Goal: Task Accomplishment & Management: Manage account settings

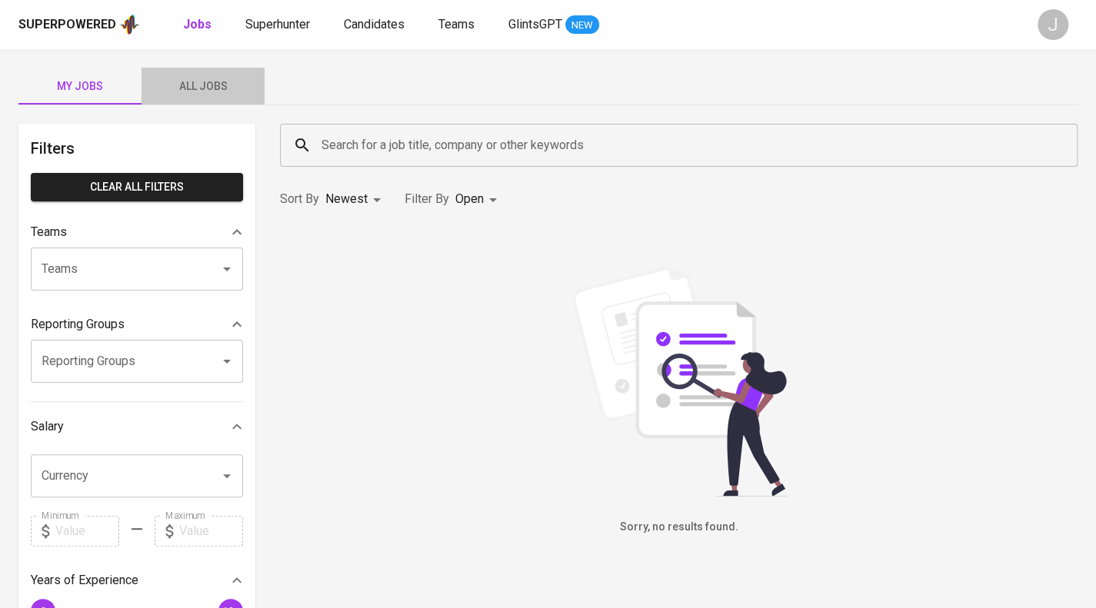
click at [200, 82] on span "All Jobs" at bounding box center [203, 86] width 105 height 19
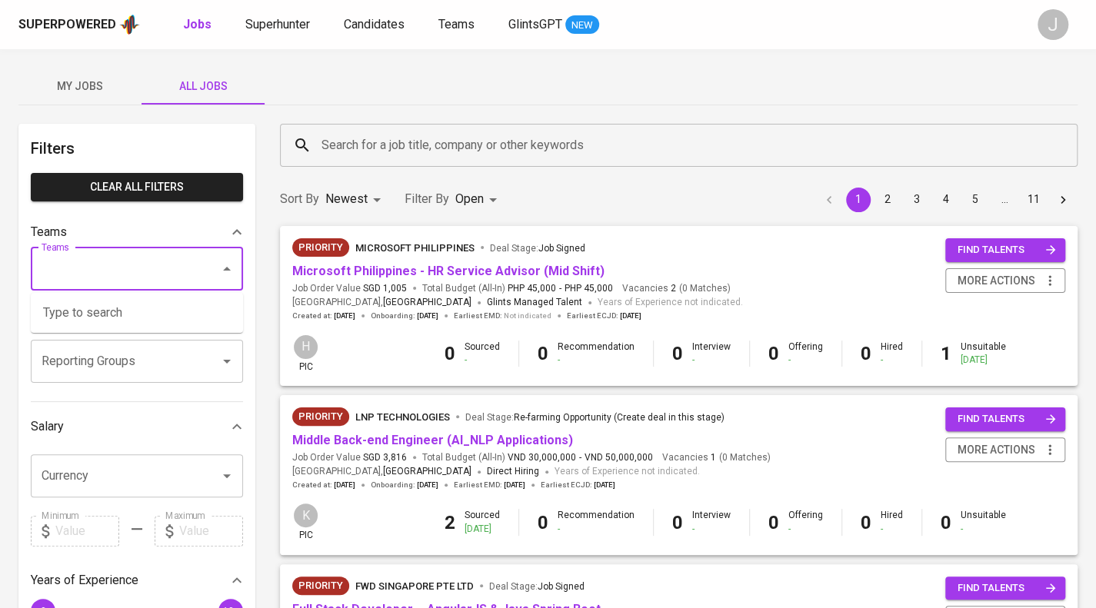
click at [135, 268] on input "Teams" at bounding box center [115, 269] width 155 height 29
click at [131, 361] on input "Reporting Groups" at bounding box center [115, 361] width 155 height 29
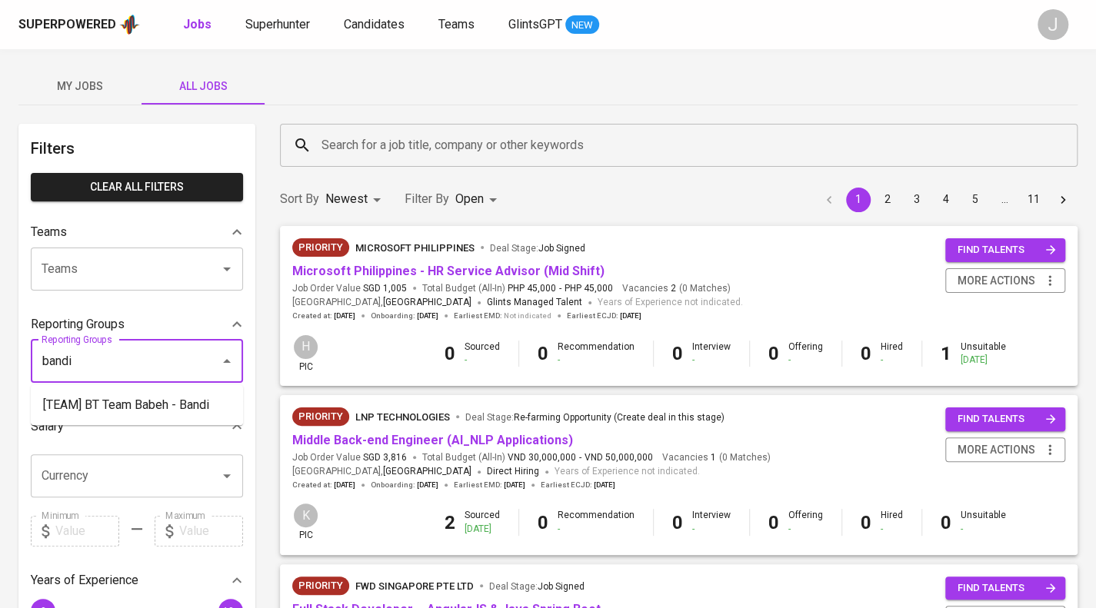
click at [135, 398] on li "[TEAM] BT Team Babeh - Bandi" at bounding box center [137, 405] width 212 height 28
type input "bandi"
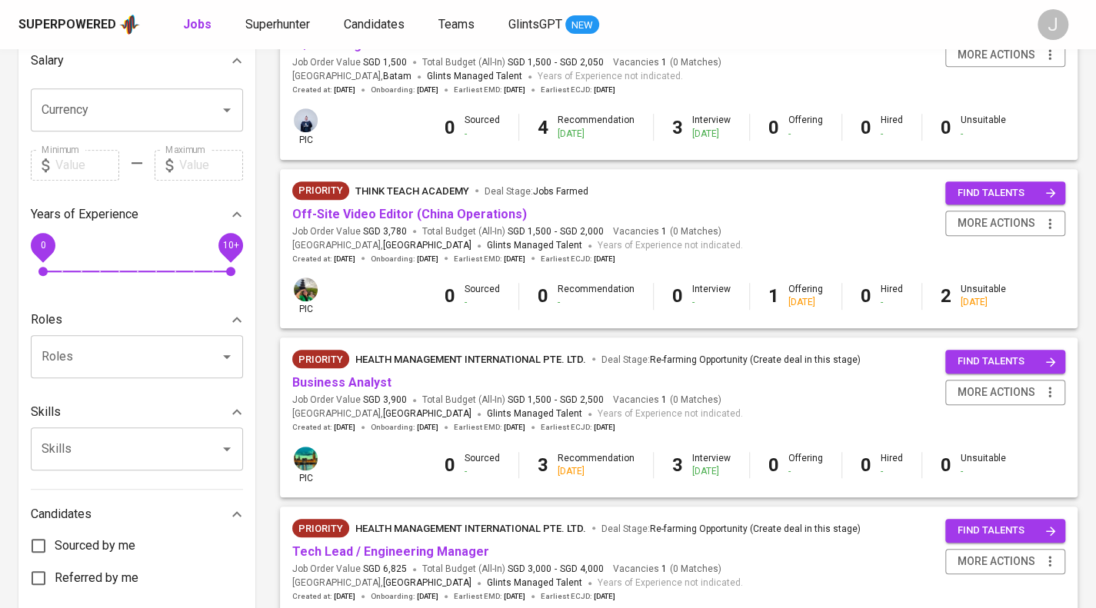
scroll to position [450, 0]
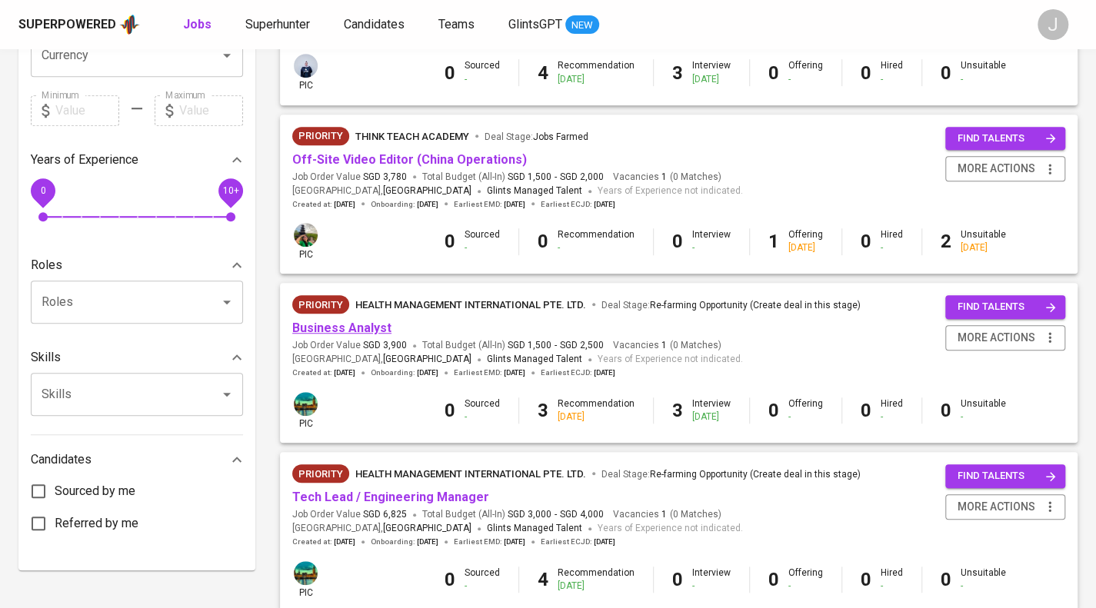
click at [358, 334] on link "Business Analyst" at bounding box center [341, 328] width 99 height 15
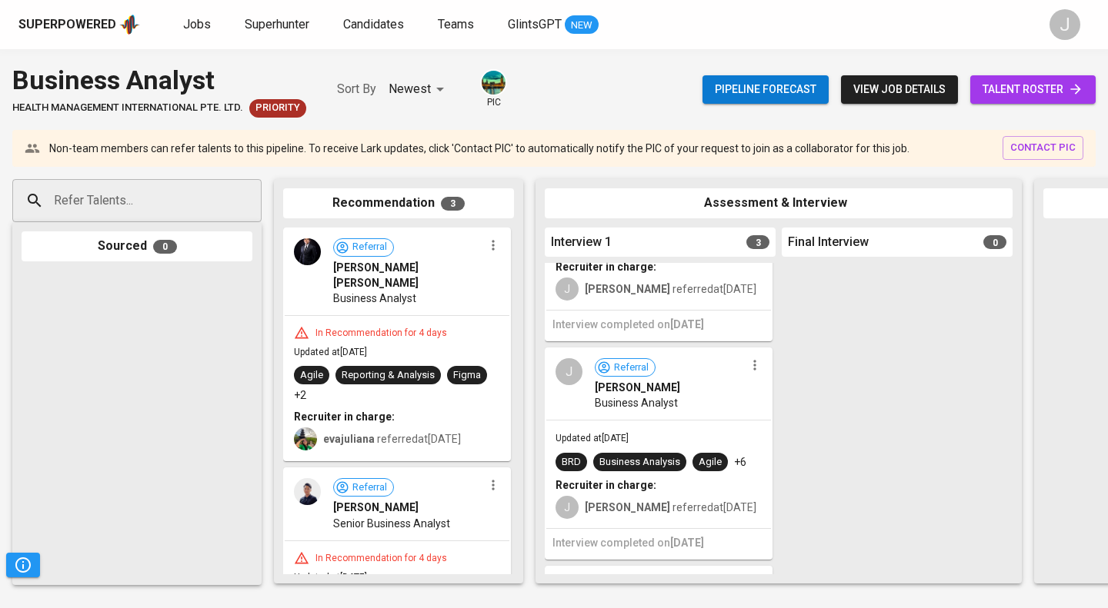
scroll to position [363, 0]
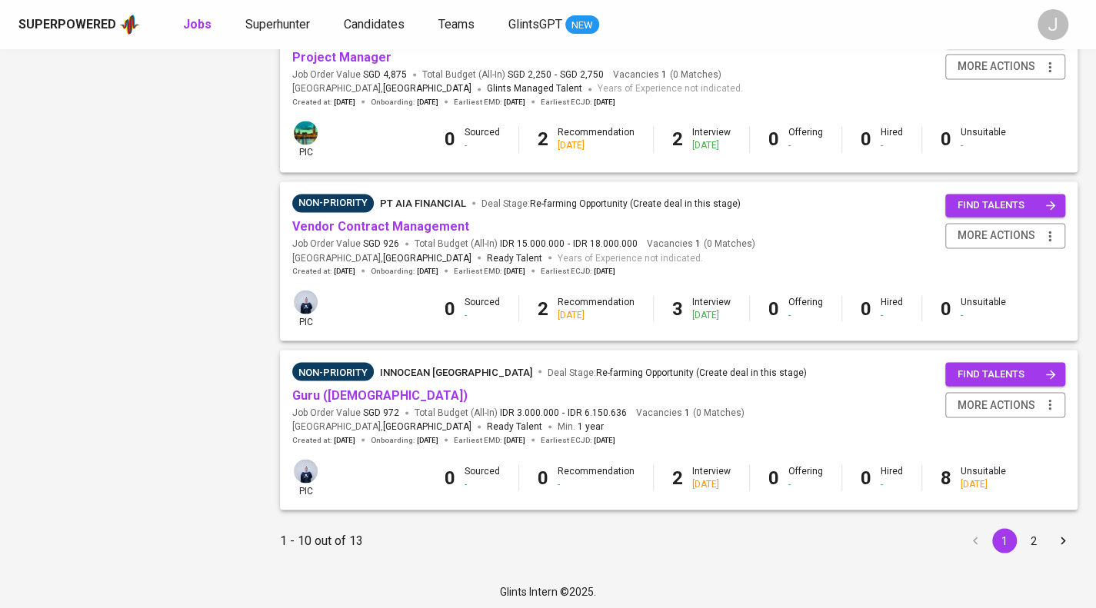
scroll to position [1401, 0]
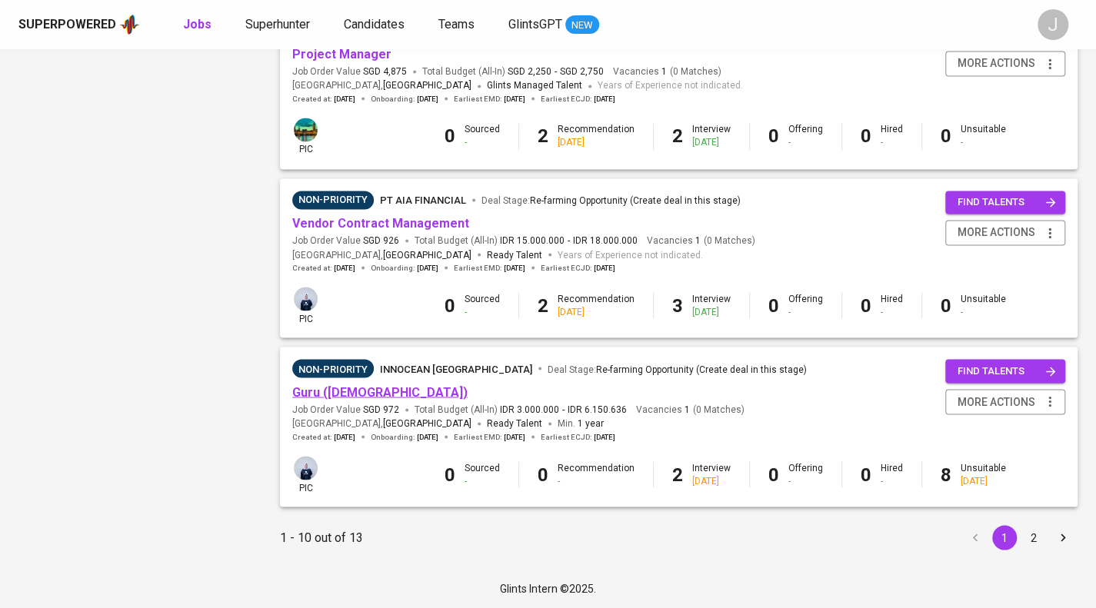
click at [325, 397] on link "Guru ([DEMOGRAPHIC_DATA])" at bounding box center [379, 392] width 175 height 15
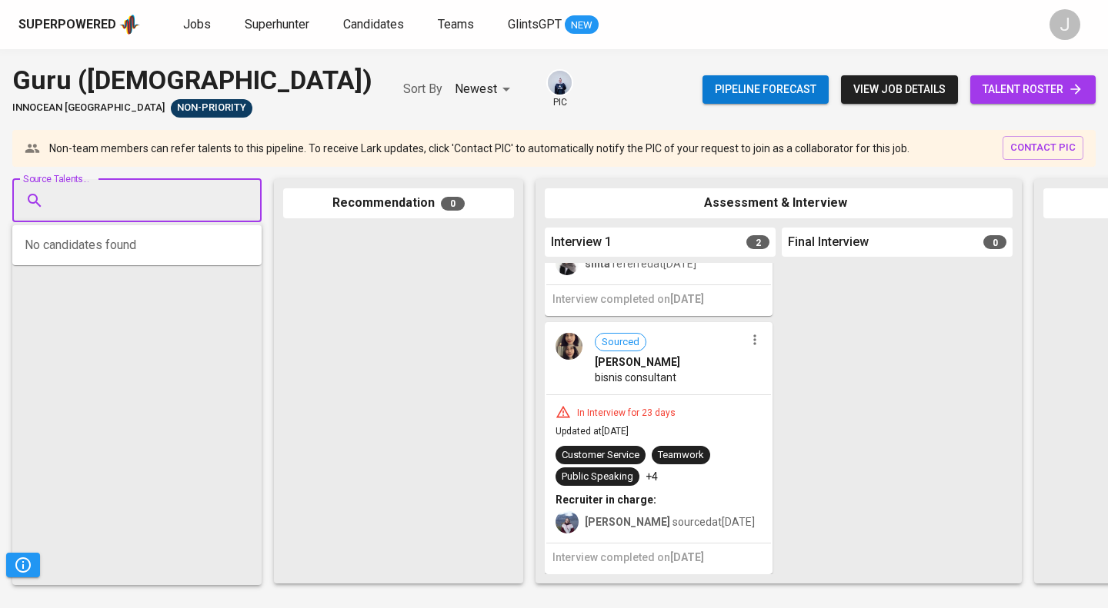
click at [111, 204] on input "Source Talents..." at bounding box center [131, 200] width 162 height 29
paste input "[EMAIL_ADDRESS][DOMAIN_NAME]"
type input "[EMAIL_ADDRESS][DOMAIN_NAME]"
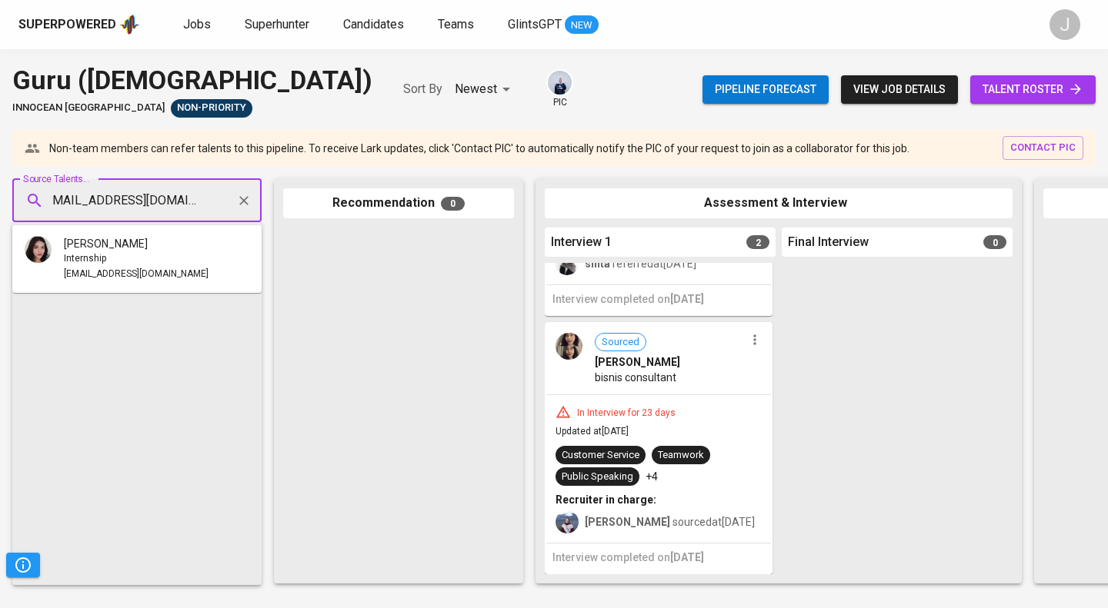
click at [131, 245] on span "[PERSON_NAME]" at bounding box center [106, 243] width 84 height 15
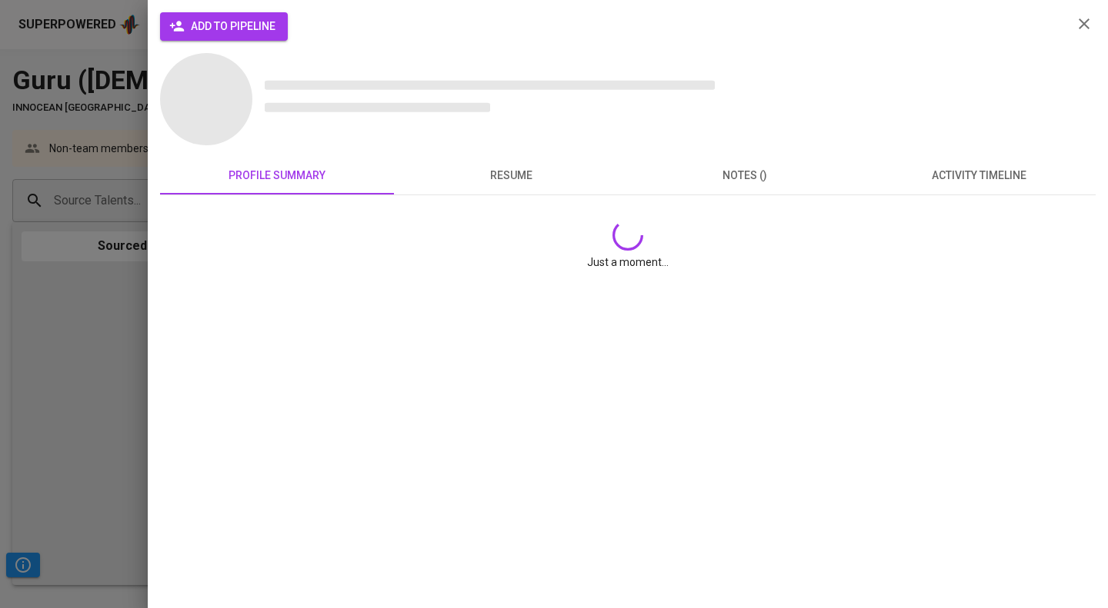
scroll to position [0, 0]
click at [976, 175] on button "activity timeline" at bounding box center [978, 176] width 234 height 37
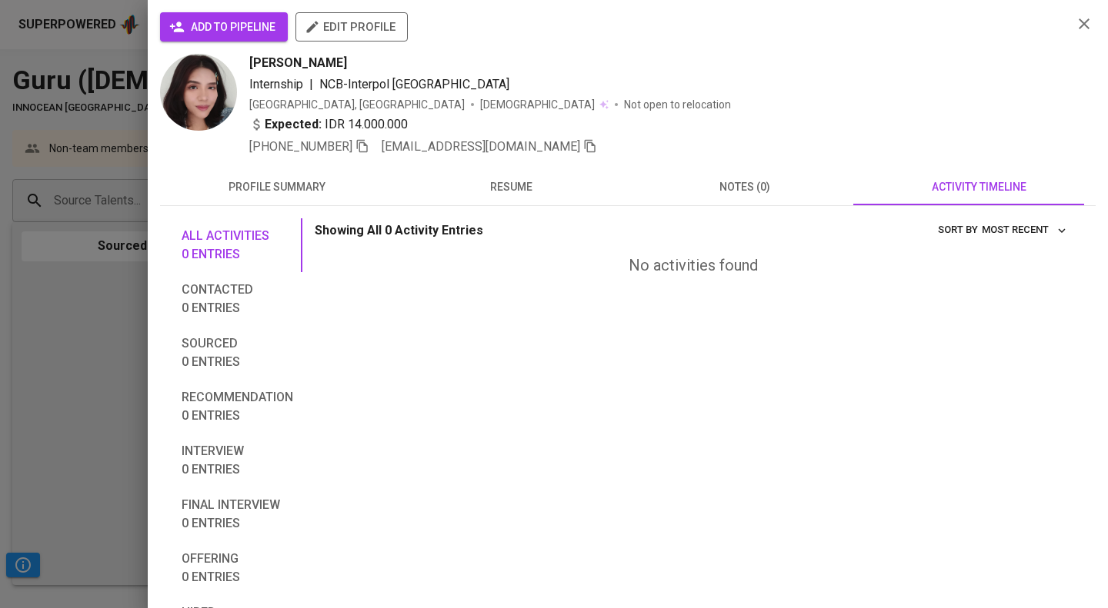
click at [976, 190] on span "activity timeline" at bounding box center [978, 187] width 215 height 19
click at [0, 249] on div at bounding box center [554, 304] width 1108 height 608
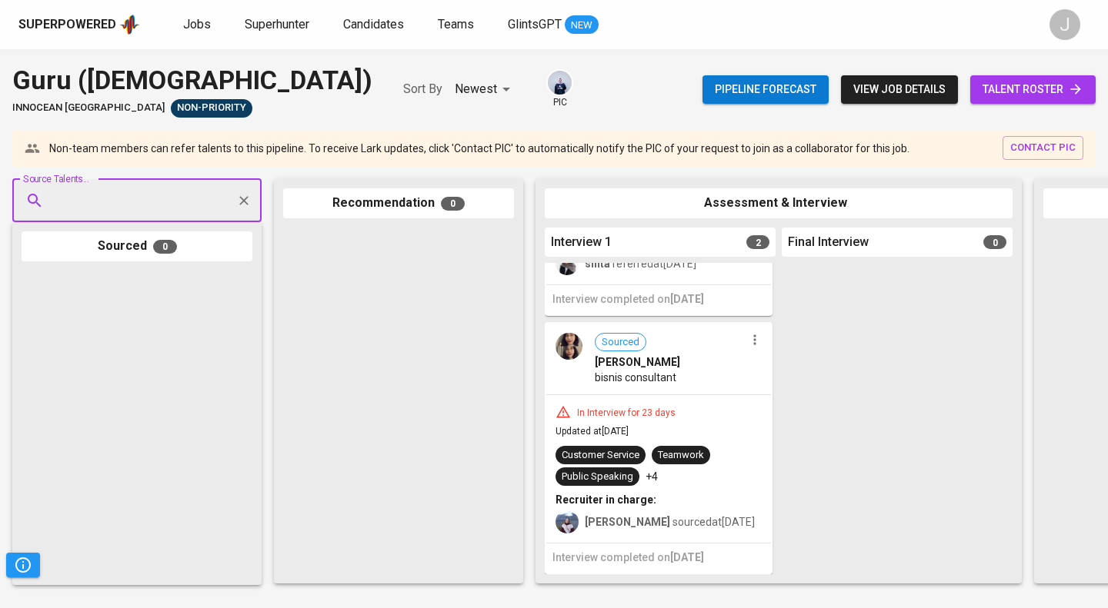
click at [131, 205] on input "Source Talents..." at bounding box center [131, 200] width 162 height 29
click at [118, 256] on div "Internship" at bounding box center [136, 259] width 145 height 15
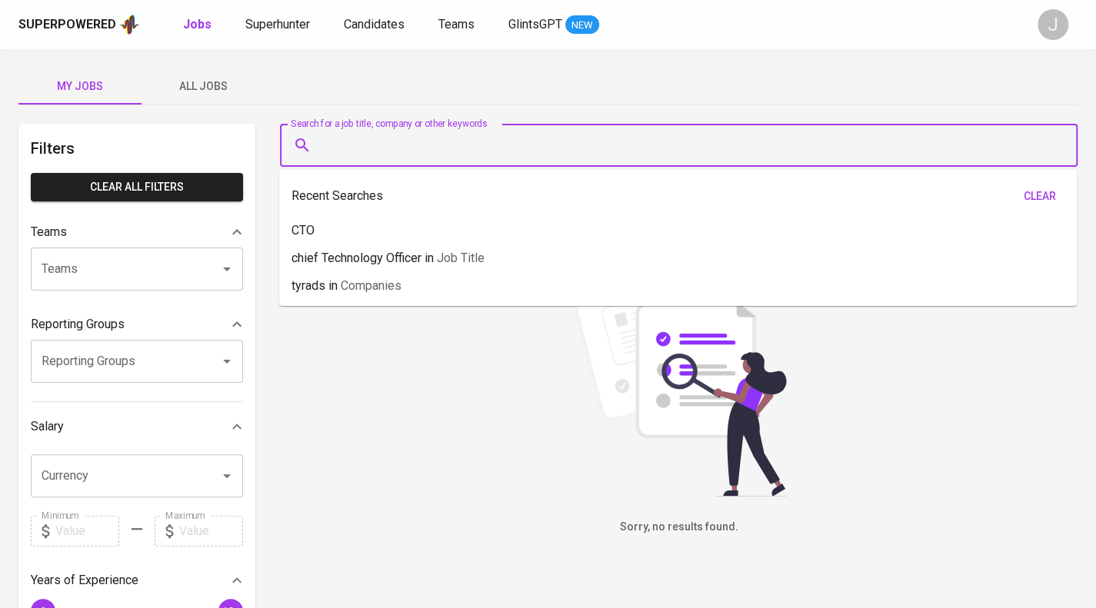
click at [368, 145] on input "Search for a job title, company or other keywords" at bounding box center [683, 145] width 730 height 29
paste input "[EMAIL_ADDRESS][DOMAIN_NAME]"
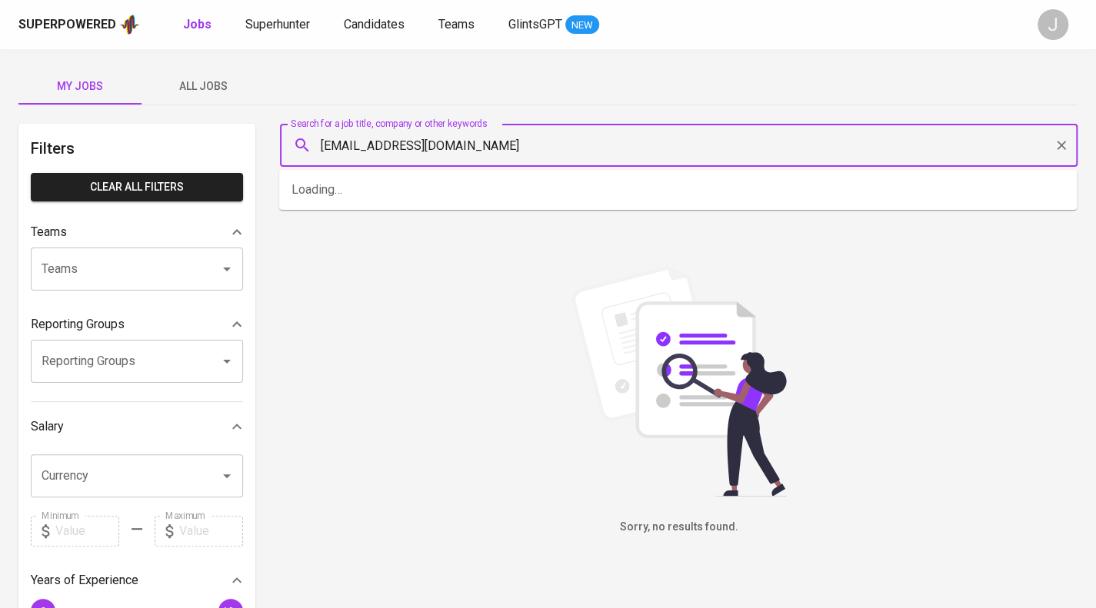
type input "[EMAIL_ADDRESS][DOMAIN_NAME]"
click at [258, 12] on div "Superpowered Jobs Superhunter Candidates Teams GlintsGPT NEW J" at bounding box center [548, 24] width 1096 height 49
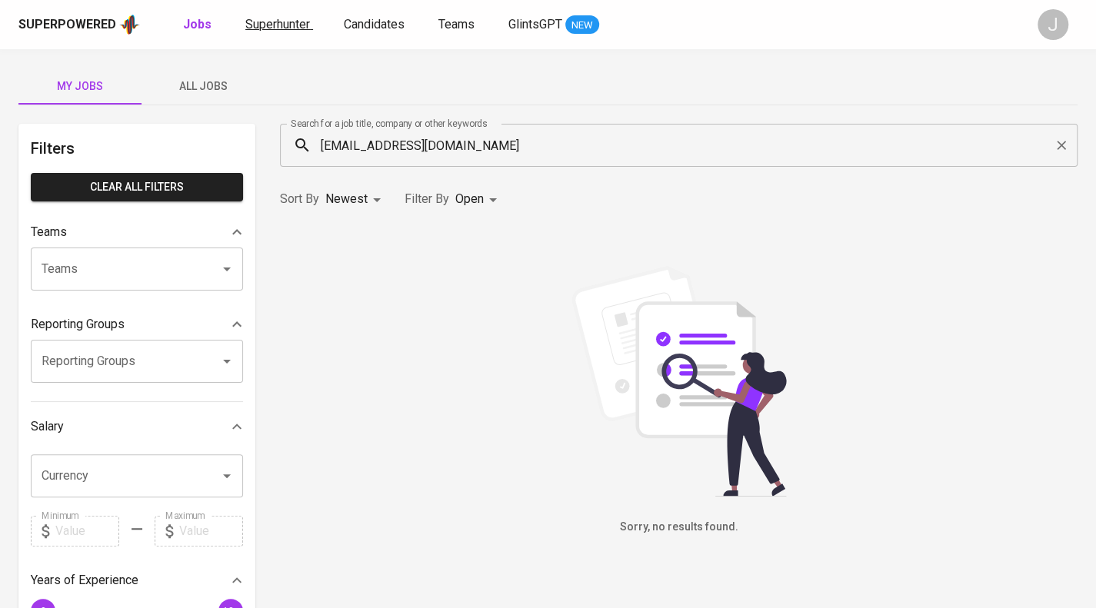
click at [265, 24] on span "Superhunter" at bounding box center [277, 24] width 65 height 15
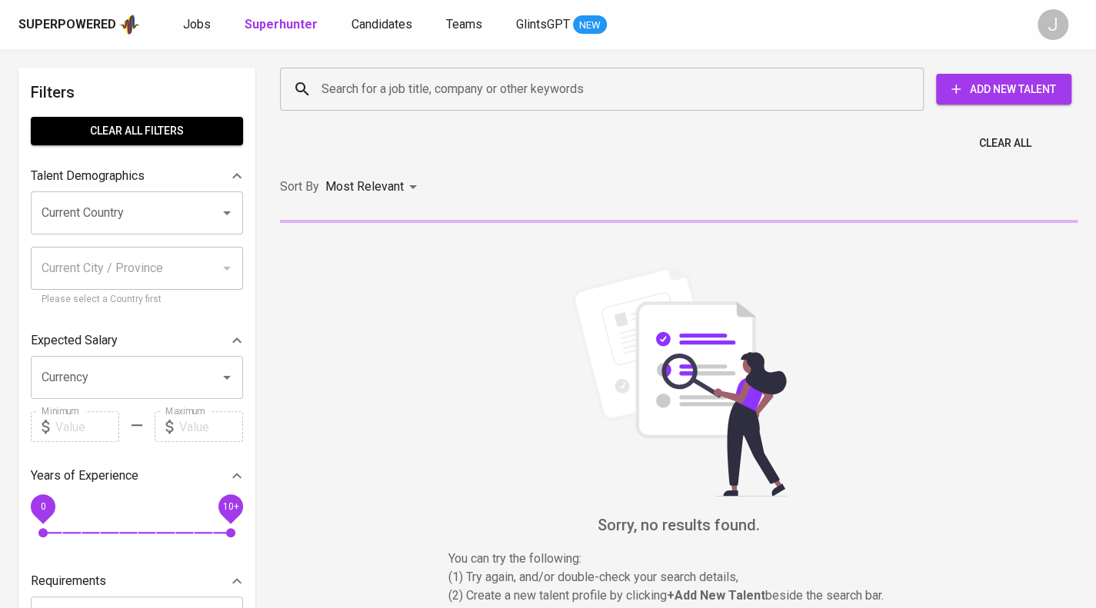
click at [378, 106] on div "Search for a job title, company or other keywords" at bounding box center [602, 89] width 644 height 43
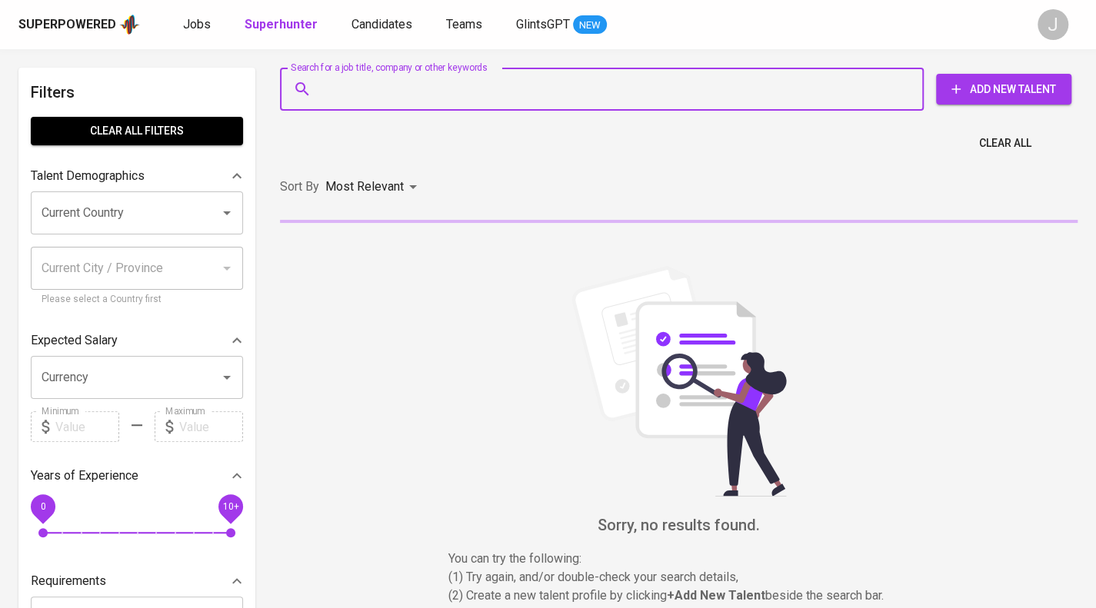
paste input "[EMAIL_ADDRESS][DOMAIN_NAME]"
type input "[EMAIL_ADDRESS][DOMAIN_NAME]"
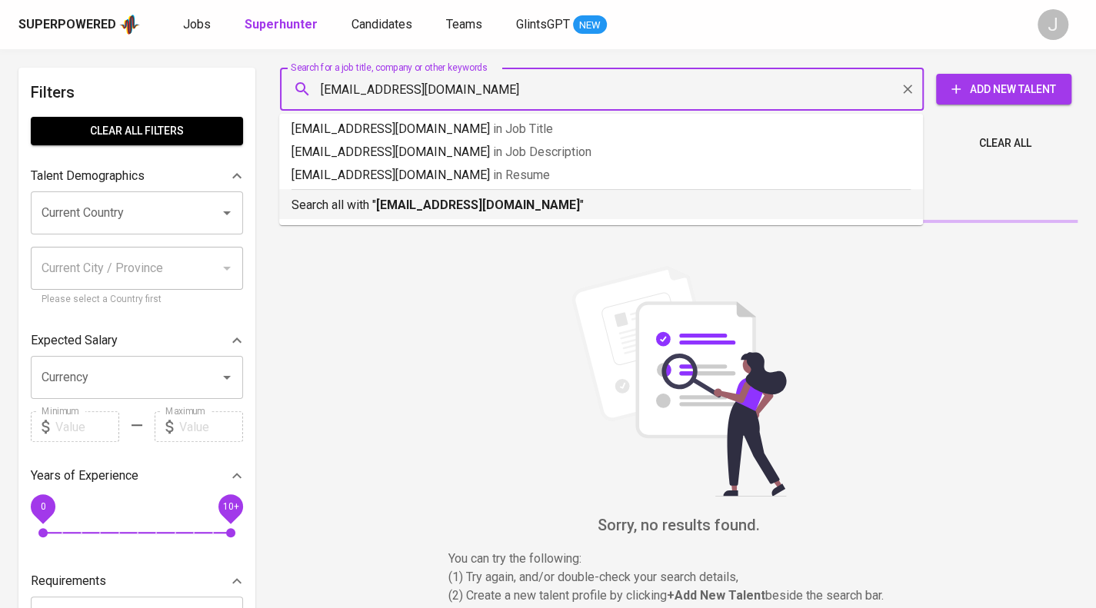
click at [443, 203] on b "[EMAIL_ADDRESS][DOMAIN_NAME]" at bounding box center [478, 205] width 204 height 15
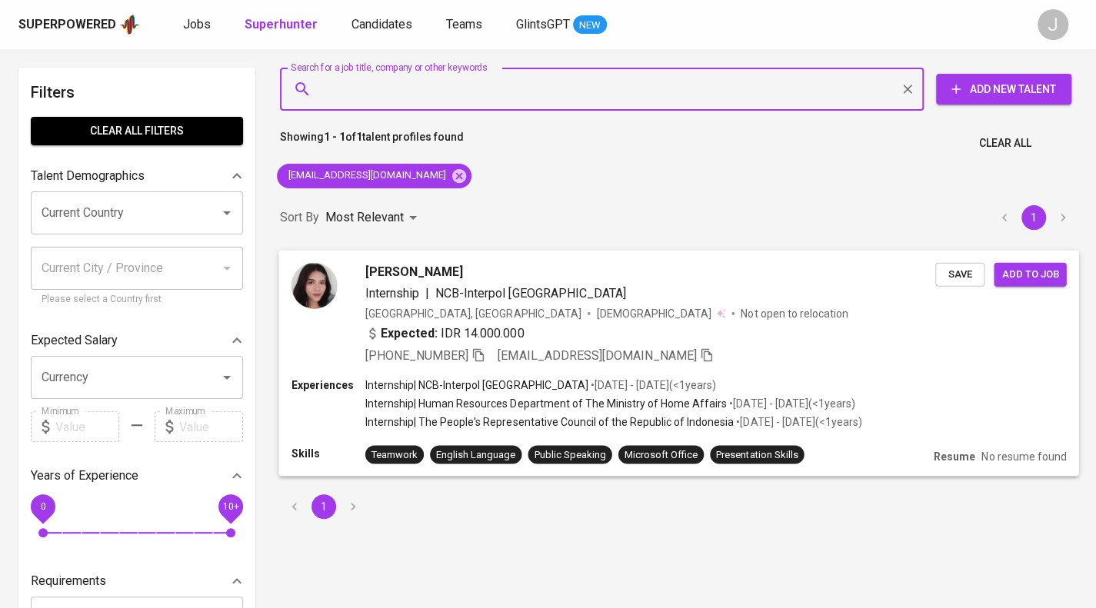
click at [955, 284] on button "Save" at bounding box center [959, 274] width 49 height 24
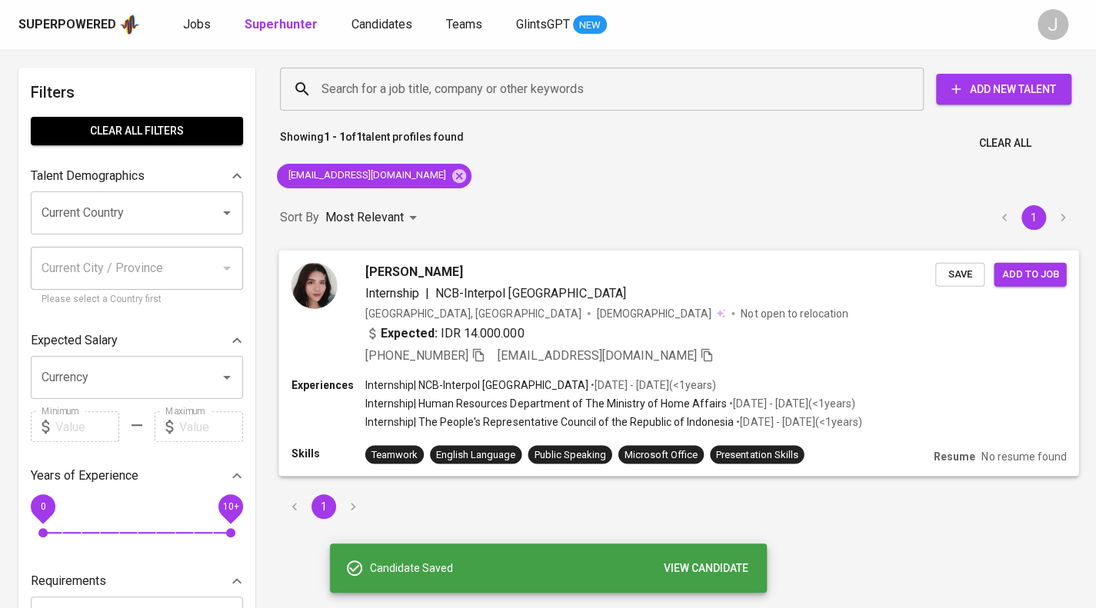
click at [1036, 280] on span "Add to job" at bounding box center [1029, 274] width 57 height 18
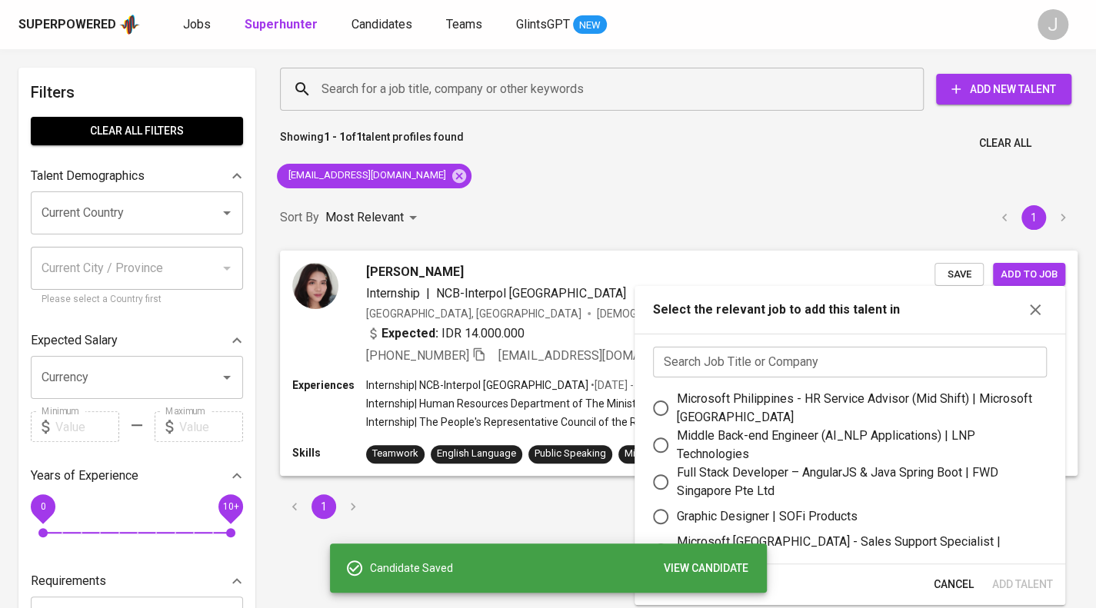
click at [815, 370] on input "text" at bounding box center [850, 362] width 394 height 31
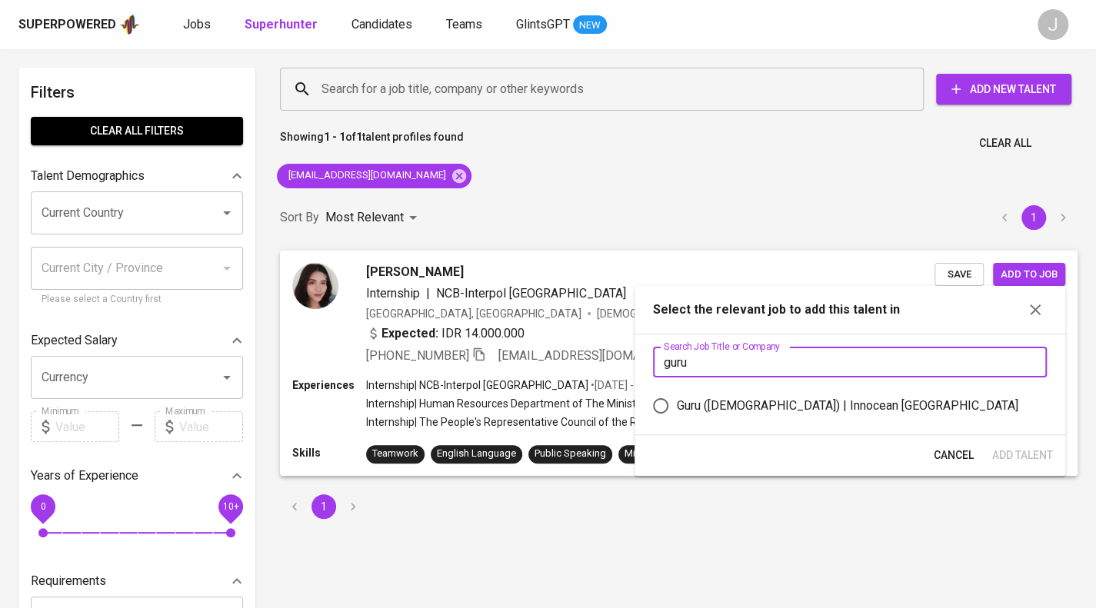
type input "guru"
click at [785, 402] on div "Guru (Female) | Innocean Indonesia" at bounding box center [848, 406] width 342 height 18
click at [677, 402] on input "Guru (Female) | Innocean Indonesia" at bounding box center [661, 406] width 32 height 32
radio input "true"
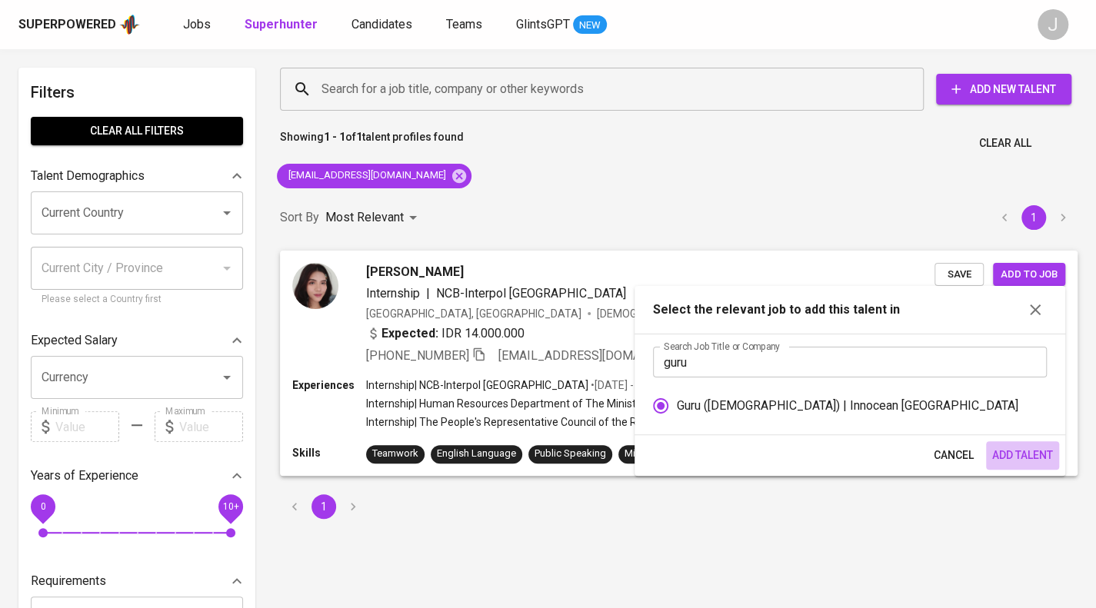
click at [1009, 456] on span "Add Talent" at bounding box center [1022, 455] width 61 height 19
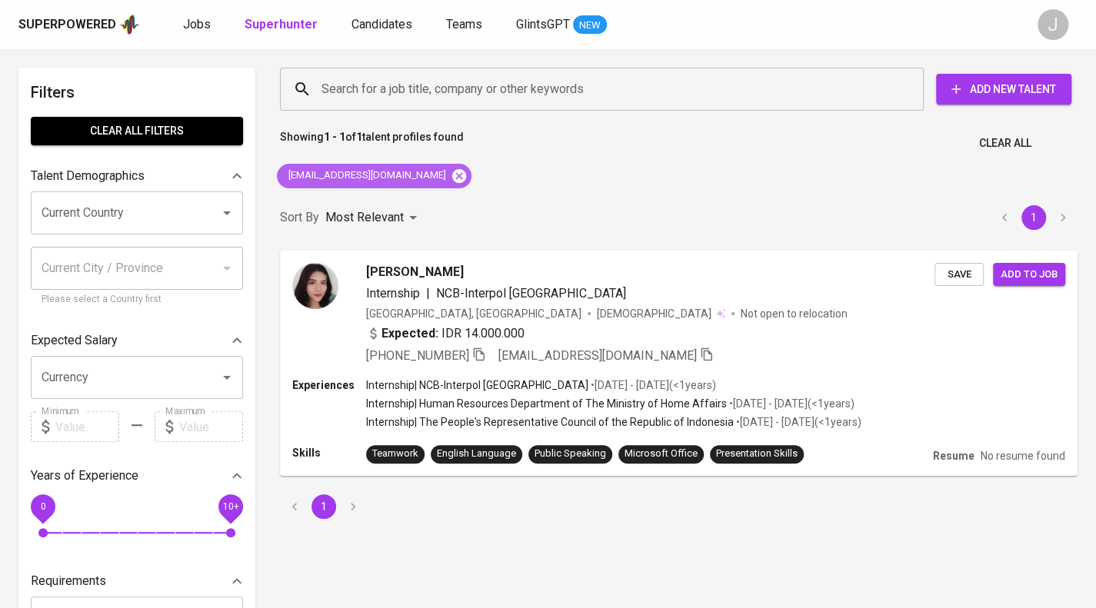
click at [452, 168] on icon at bounding box center [459, 175] width 14 height 14
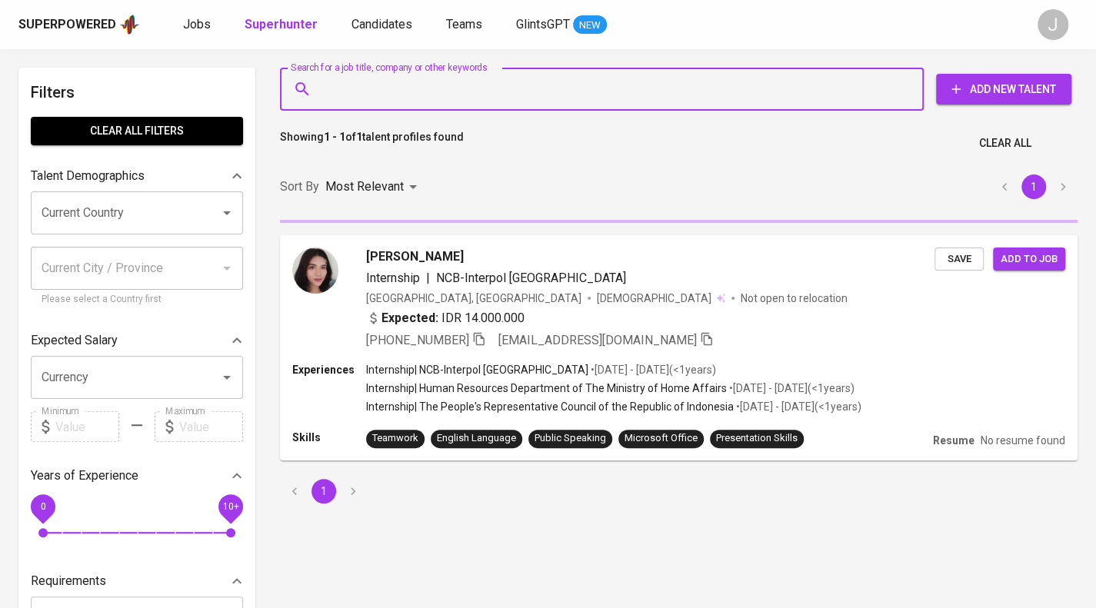
click at [405, 88] on input "Search for a job title, company or other keywords" at bounding box center [606, 89] width 576 height 29
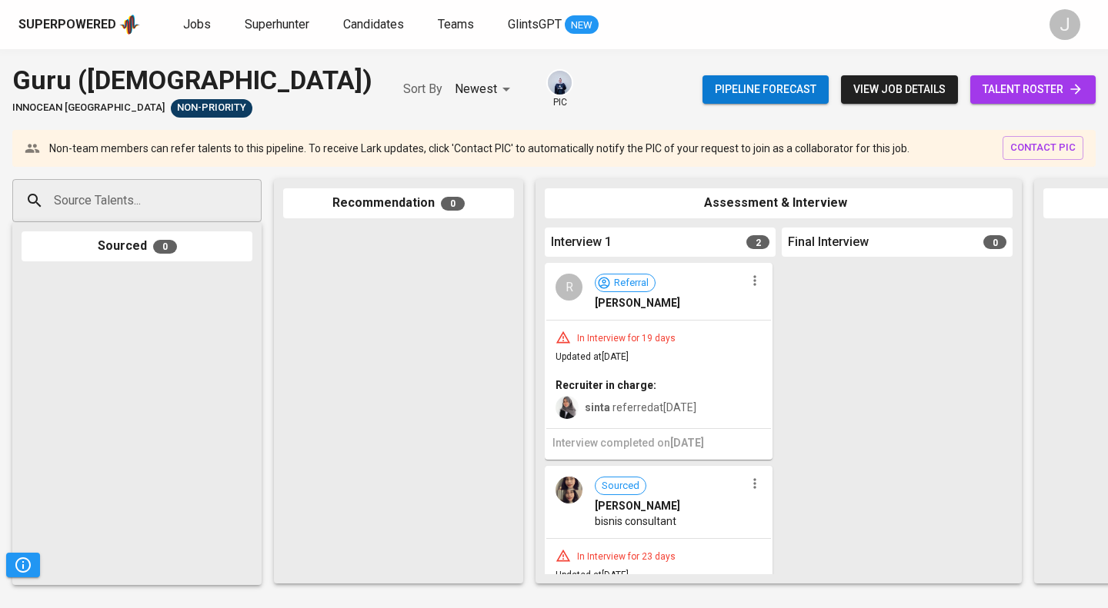
click at [109, 202] on input "Source Talents..." at bounding box center [131, 200] width 162 height 29
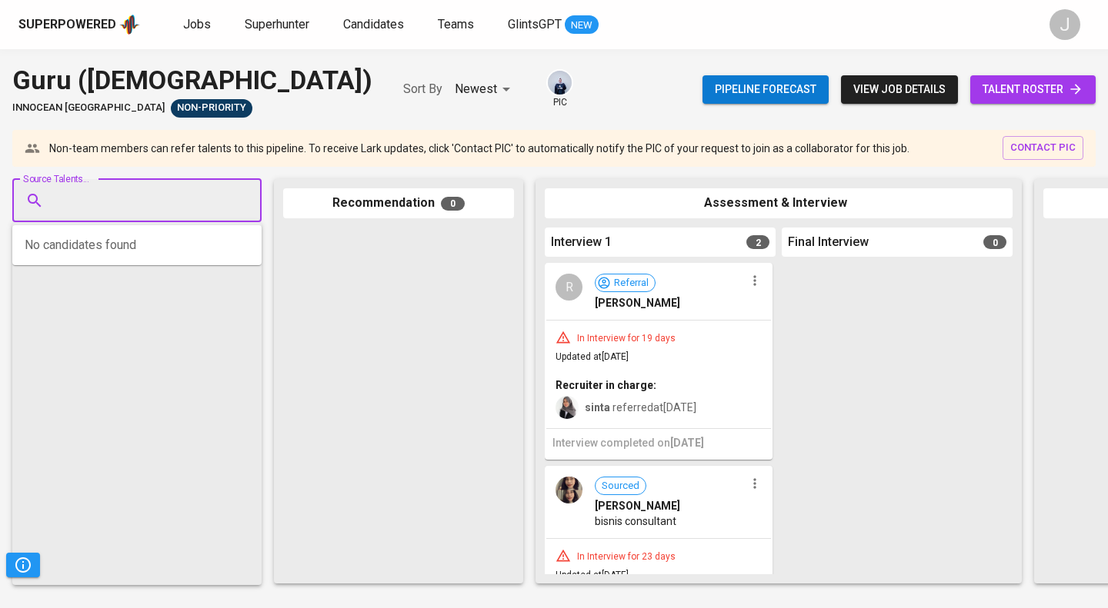
paste input "[EMAIL_ADDRESS][DOMAIN_NAME]"
type input "[EMAIL_ADDRESS][DOMAIN_NAME]"
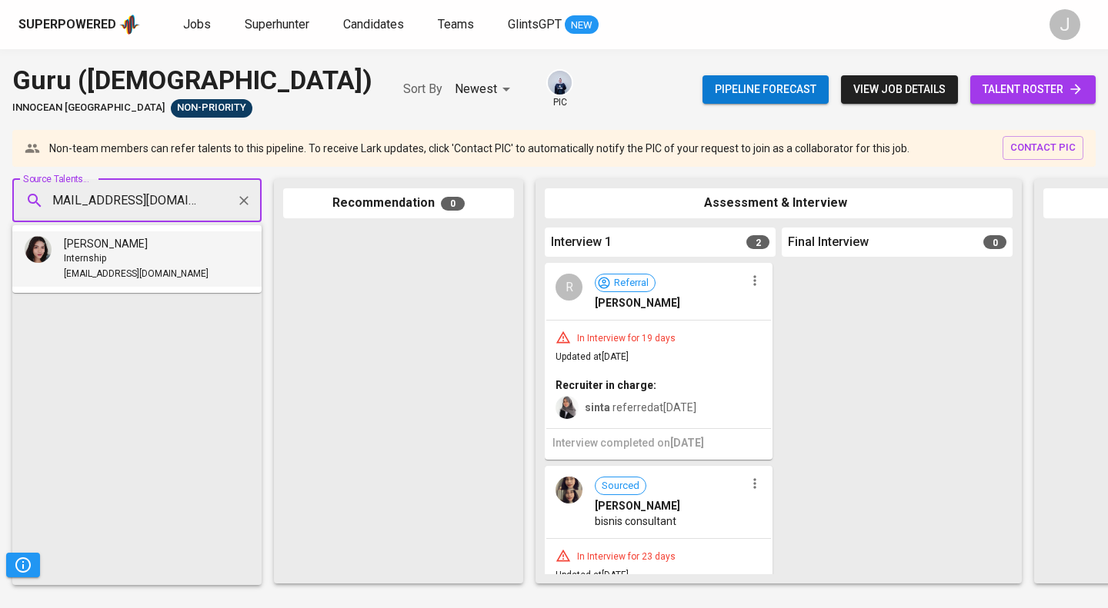
click at [132, 253] on div "Internship" at bounding box center [136, 259] width 145 height 15
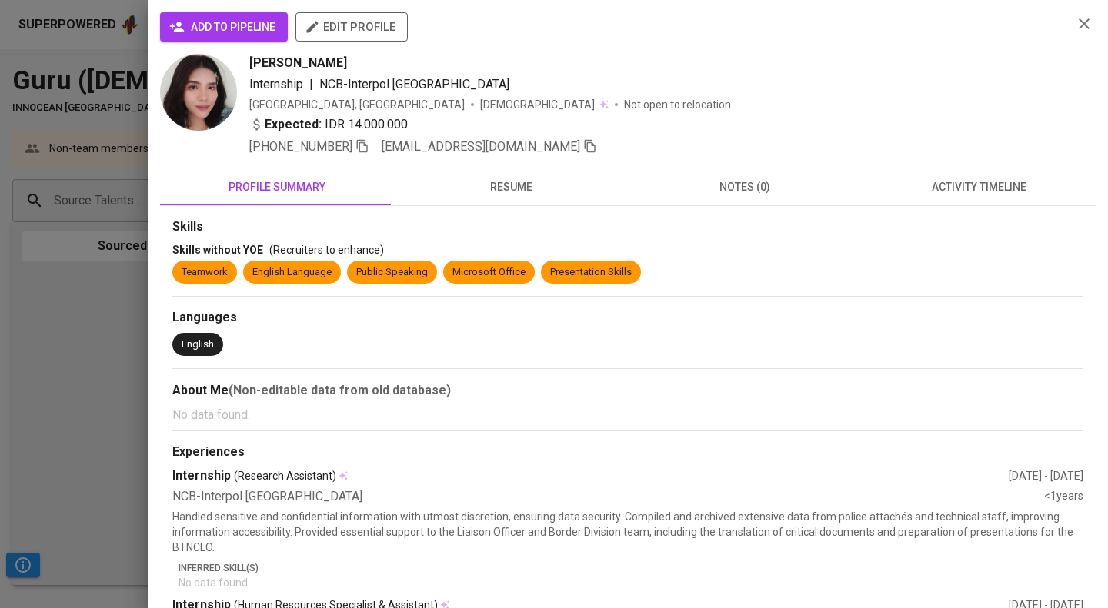
scroll to position [0, 0]
click at [238, 30] on span "add to pipeline" at bounding box center [223, 27] width 103 height 19
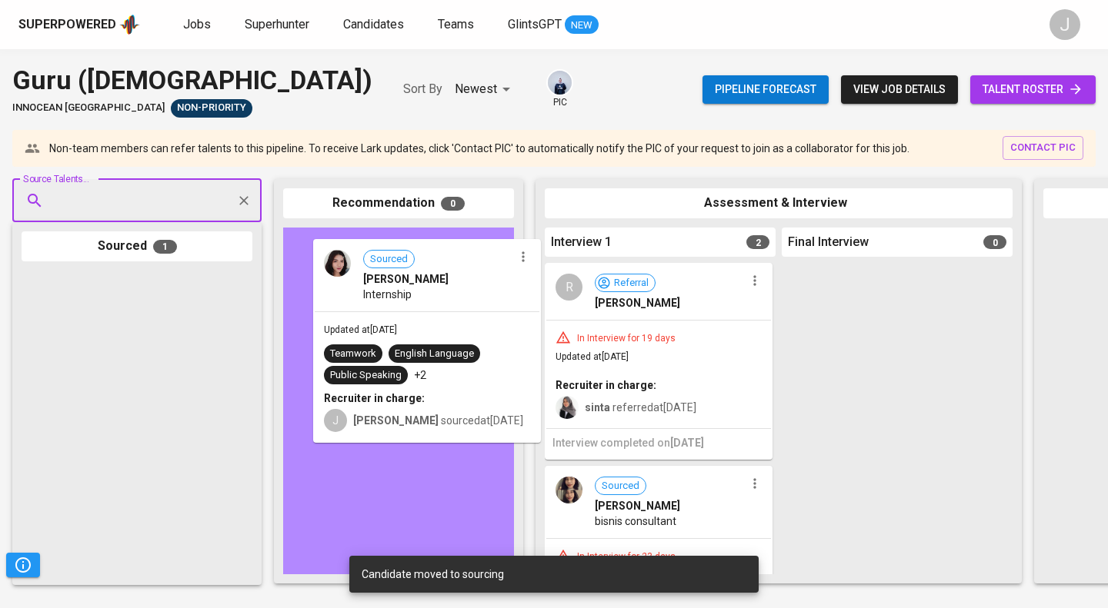
drag, startPoint x: 162, startPoint y: 324, endPoint x: 471, endPoint y: 288, distance: 311.3
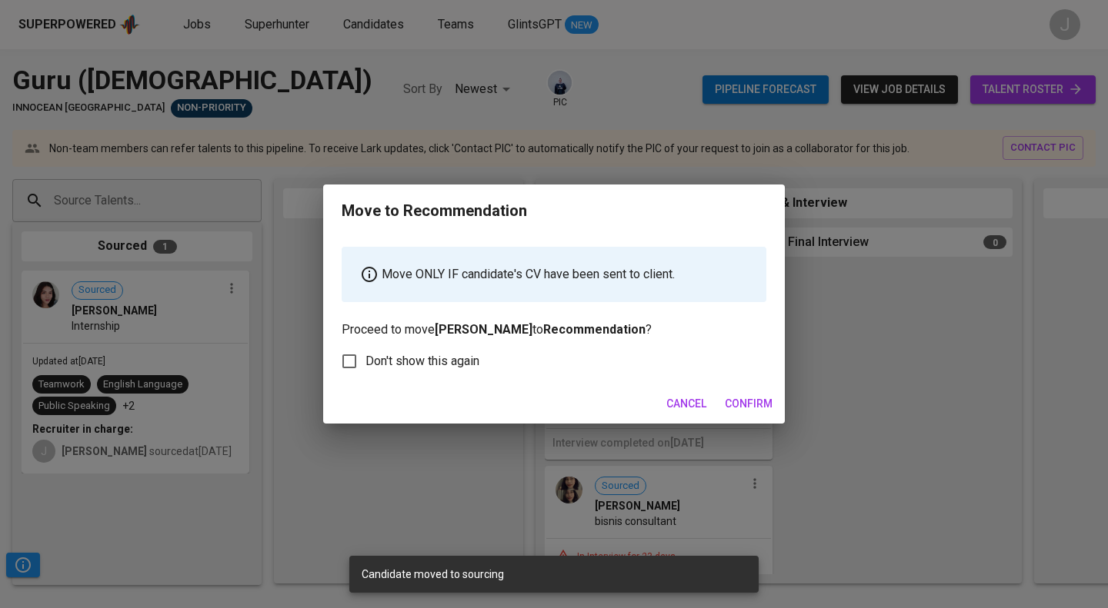
click at [754, 393] on button "Confirm" at bounding box center [748, 404] width 60 height 28
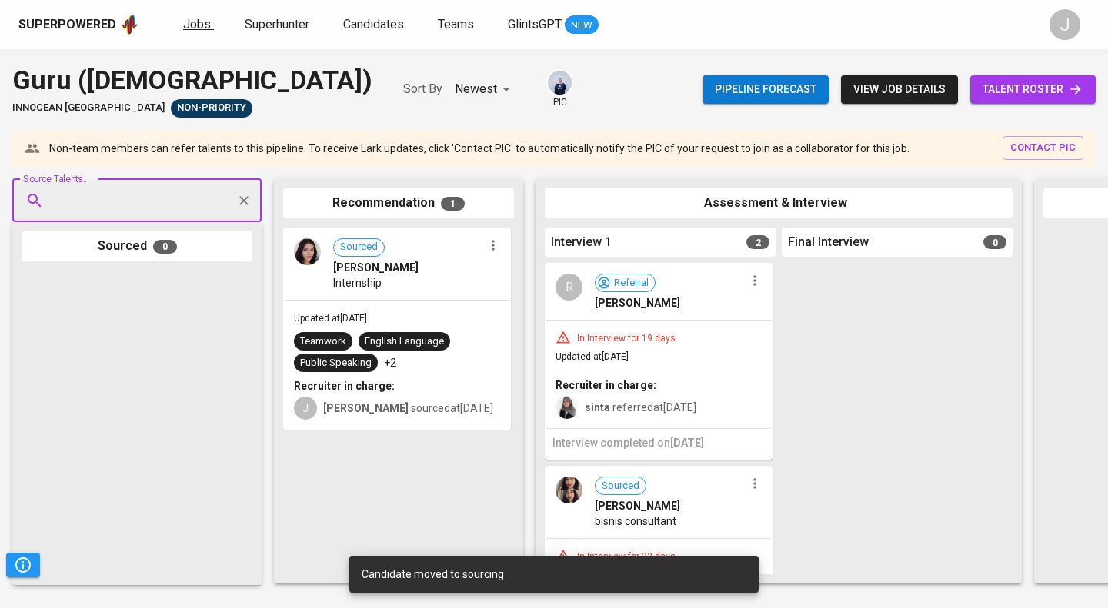
click at [198, 22] on span "Jobs" at bounding box center [197, 24] width 28 height 15
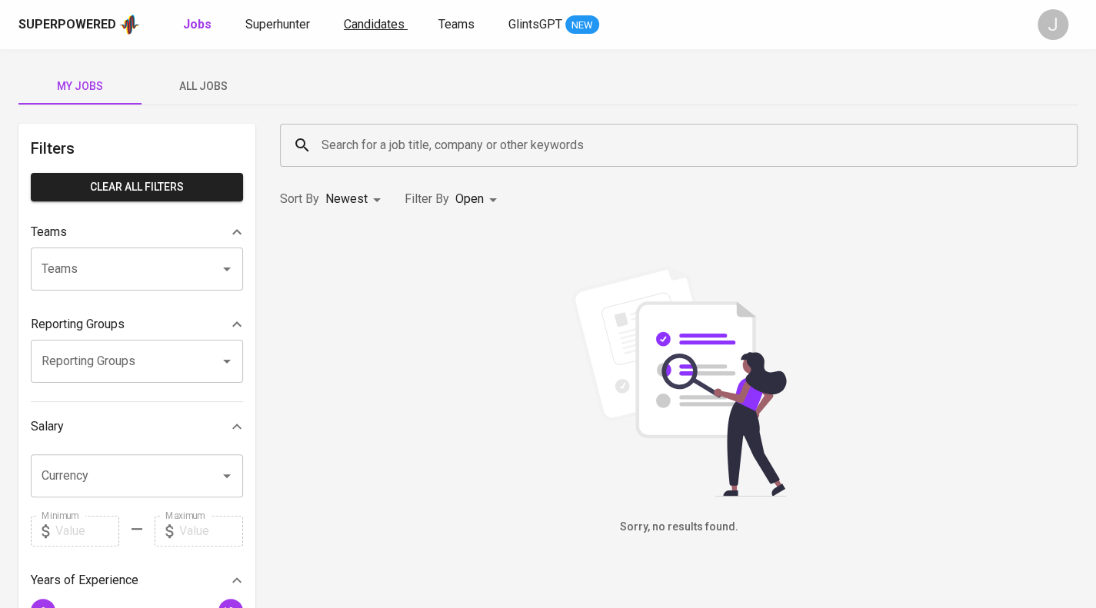
click at [345, 19] on span "Candidates" at bounding box center [374, 24] width 61 height 15
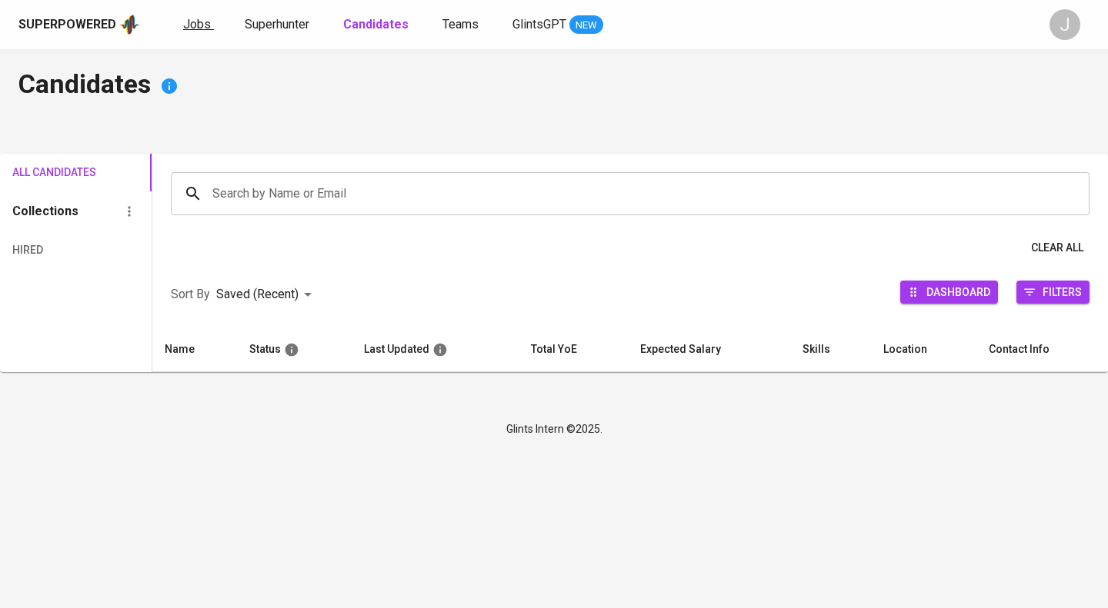
click at [183, 22] on span "Jobs" at bounding box center [197, 24] width 28 height 15
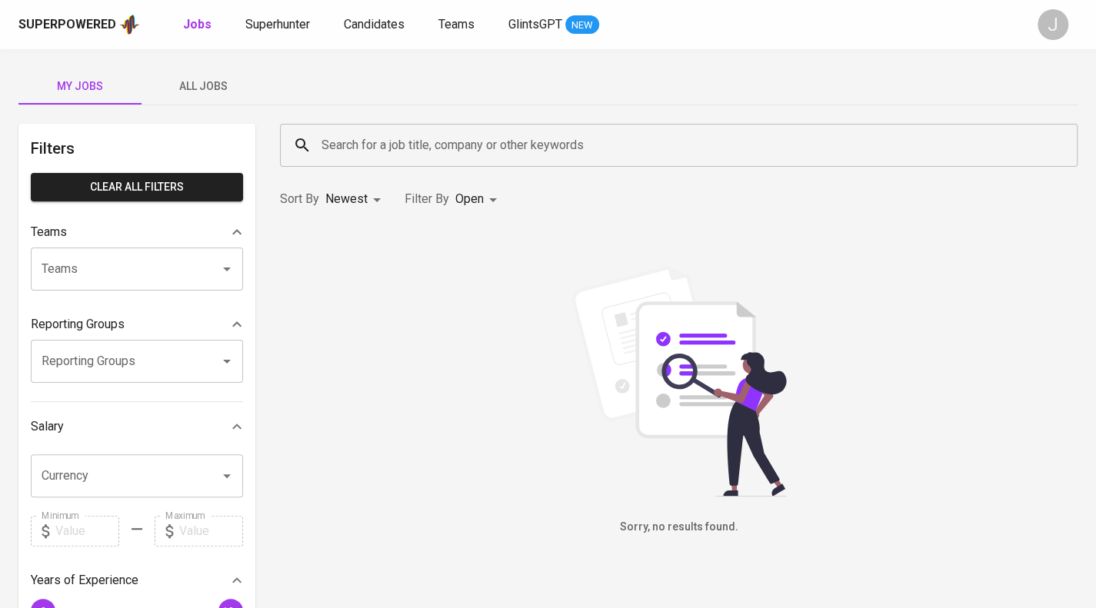
click at [193, 21] on b "Jobs" at bounding box center [197, 24] width 28 height 15
click at [223, 88] on span "All Jobs" at bounding box center [203, 86] width 105 height 19
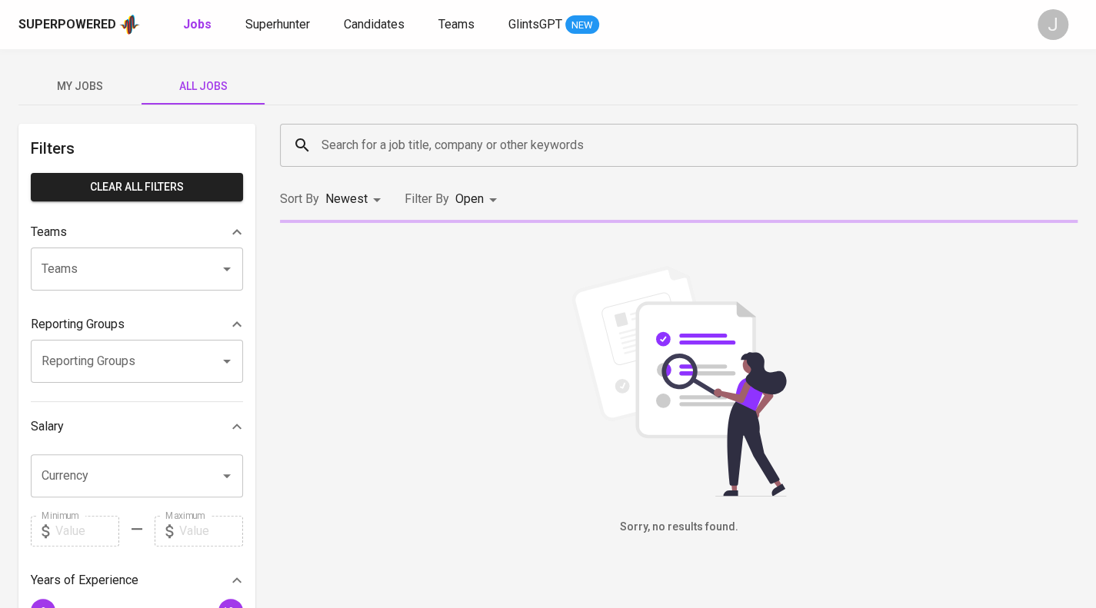
click at [475, 195] on body "Superpowered Jobs Superhunter Candidates Teams GlintsGPT NEW J My Jobs All Jobs…" at bounding box center [548, 525] width 1096 height 1050
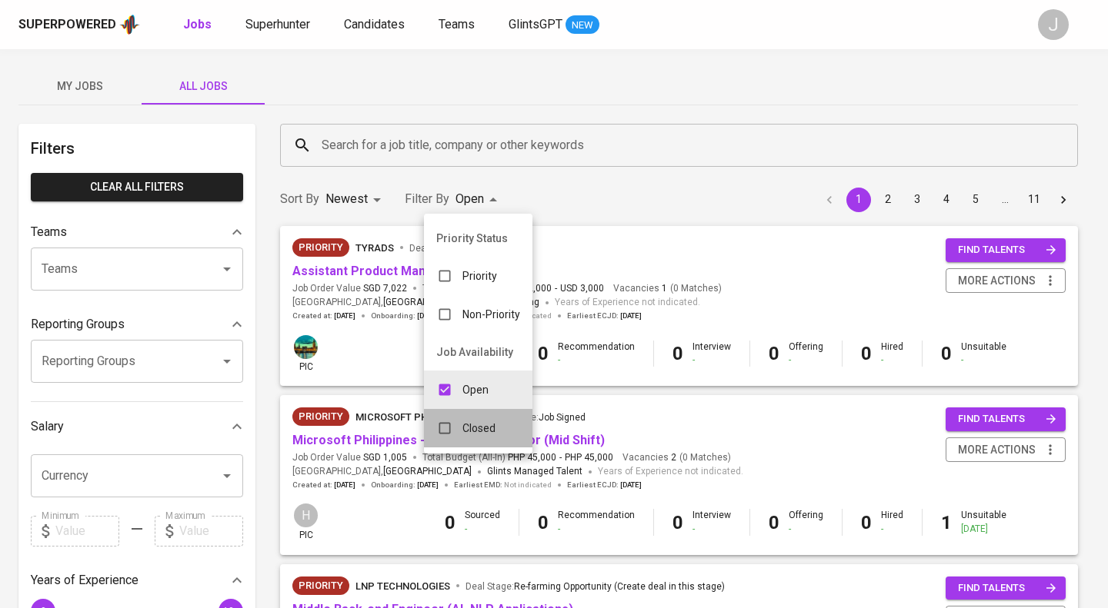
click at [475, 422] on p "Closed" at bounding box center [478, 428] width 33 height 15
type input "OPEN,CLOSE"
checkbox input "true"
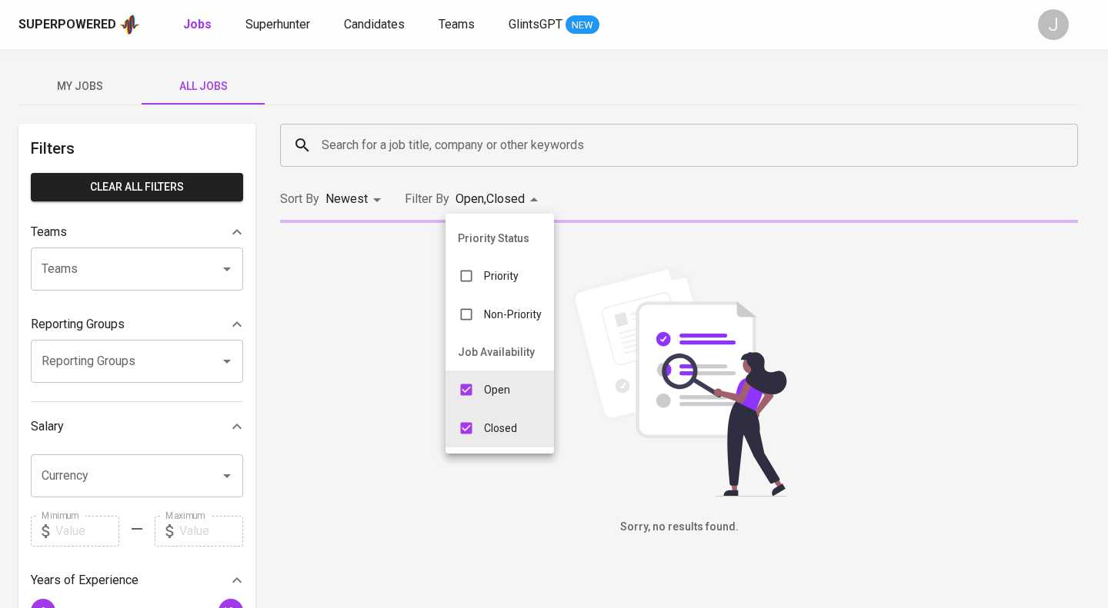
click at [681, 145] on div at bounding box center [554, 304] width 1108 height 608
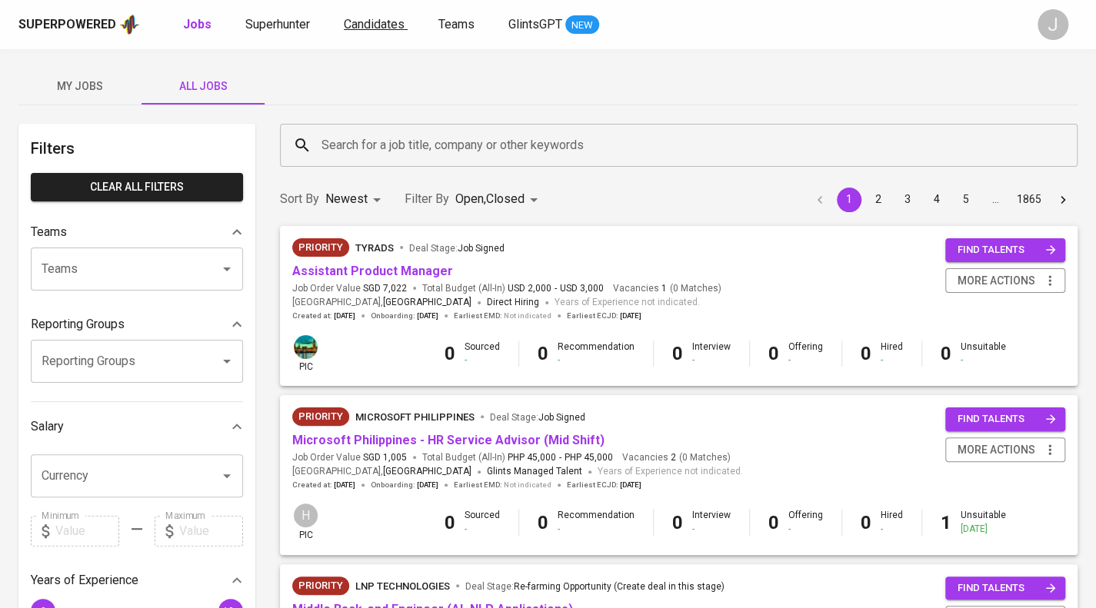
click at [381, 22] on span "Candidates" at bounding box center [374, 24] width 61 height 15
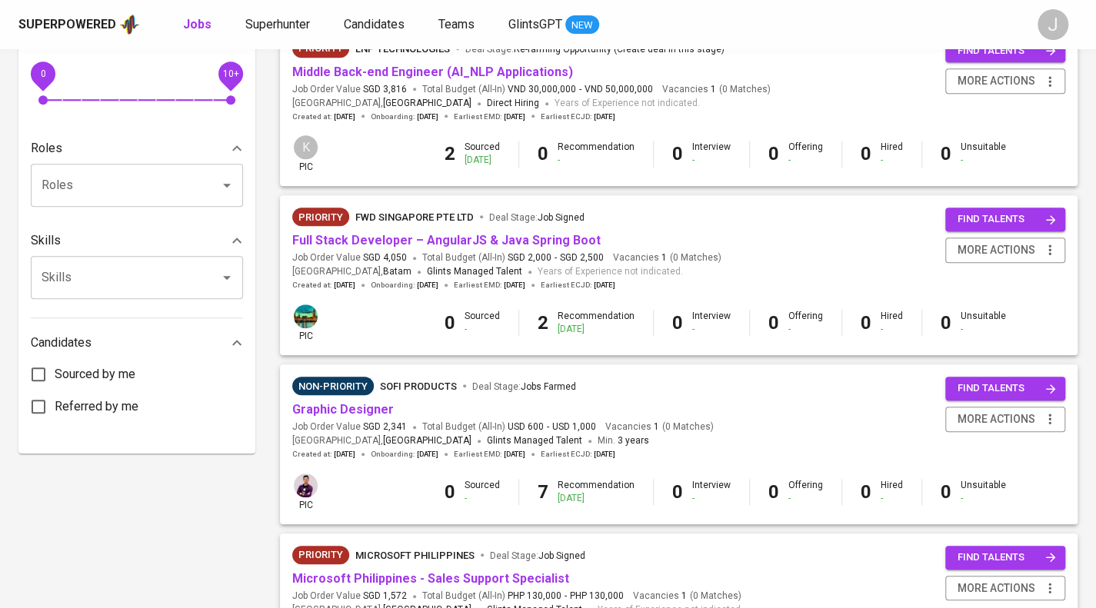
scroll to position [538, 0]
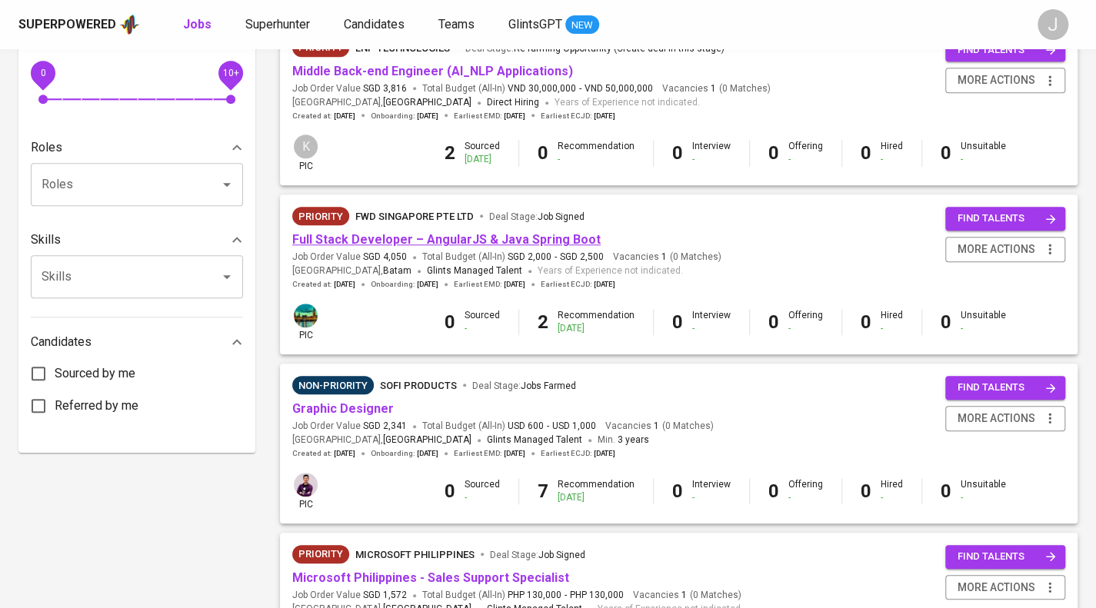
click at [466, 242] on link "Full Stack Developer – AngularJS & Java Spring Boot" at bounding box center [446, 239] width 308 height 15
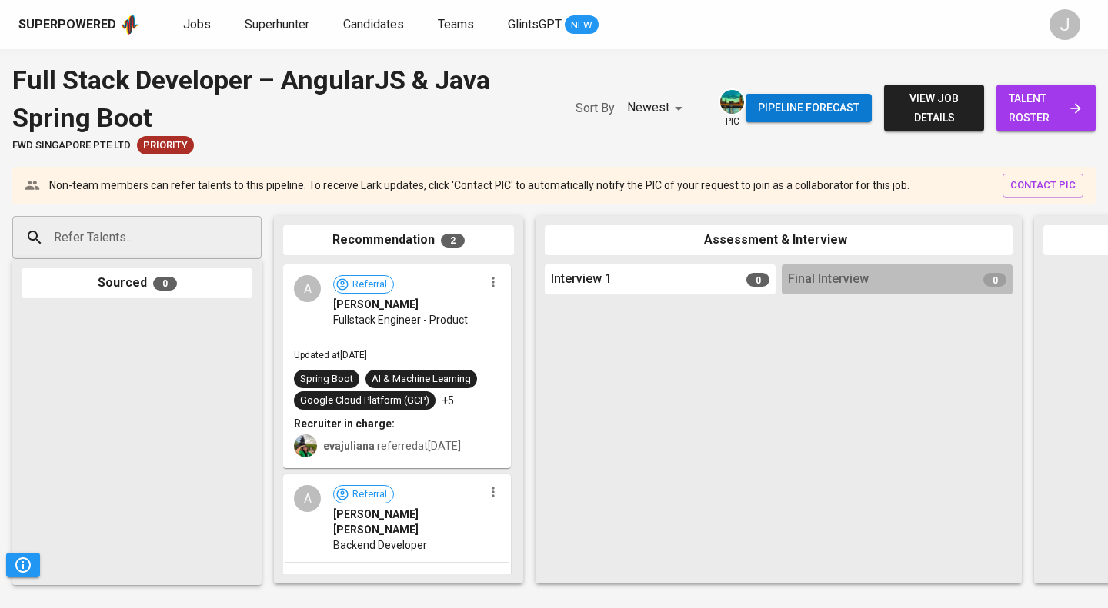
scroll to position [115, 0]
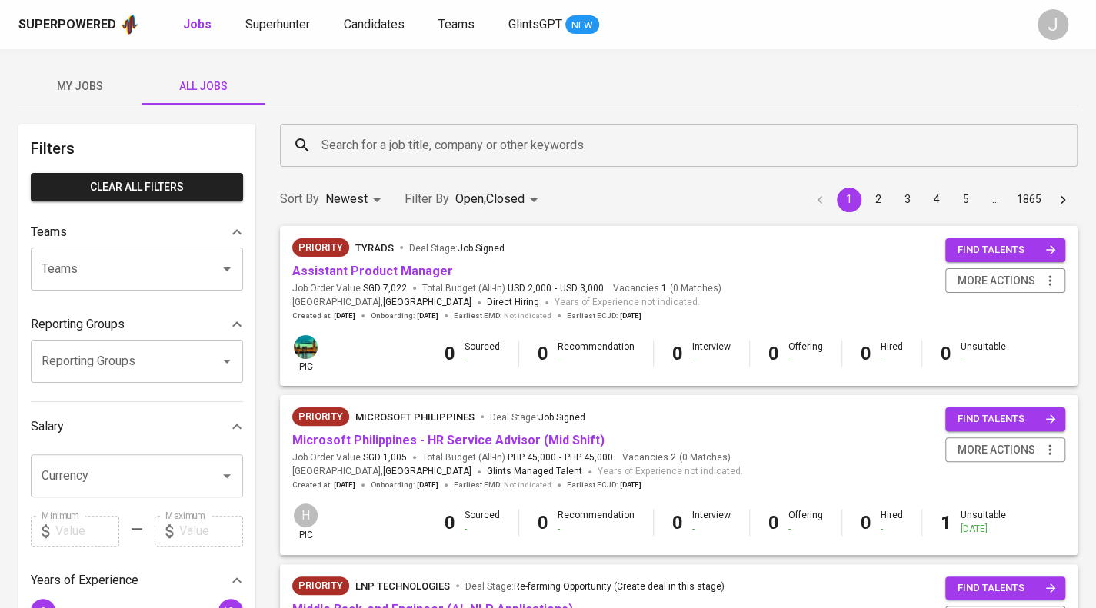
click at [140, 288] on div "Teams" at bounding box center [137, 269] width 212 height 43
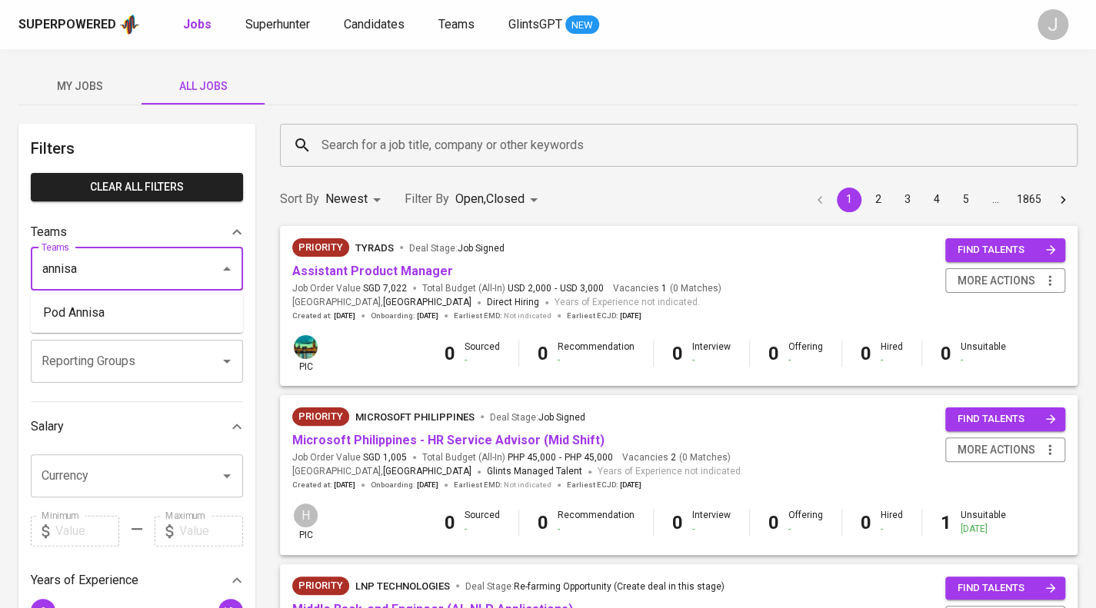
click at [97, 314] on li "Pod Annisa" at bounding box center [137, 313] width 212 height 28
type input "annisa"
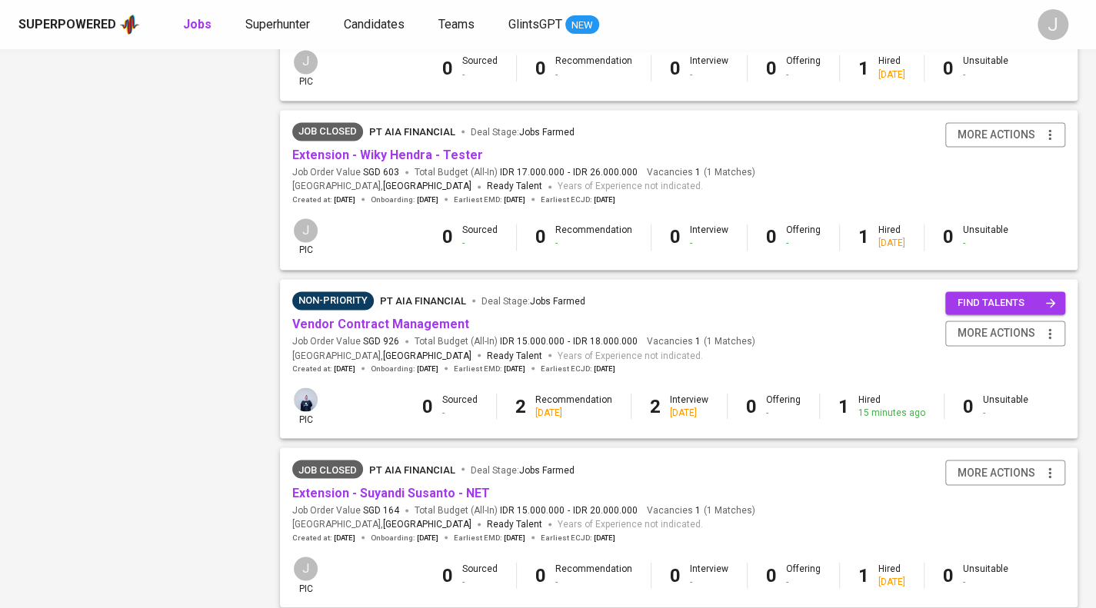
scroll to position [1401, 0]
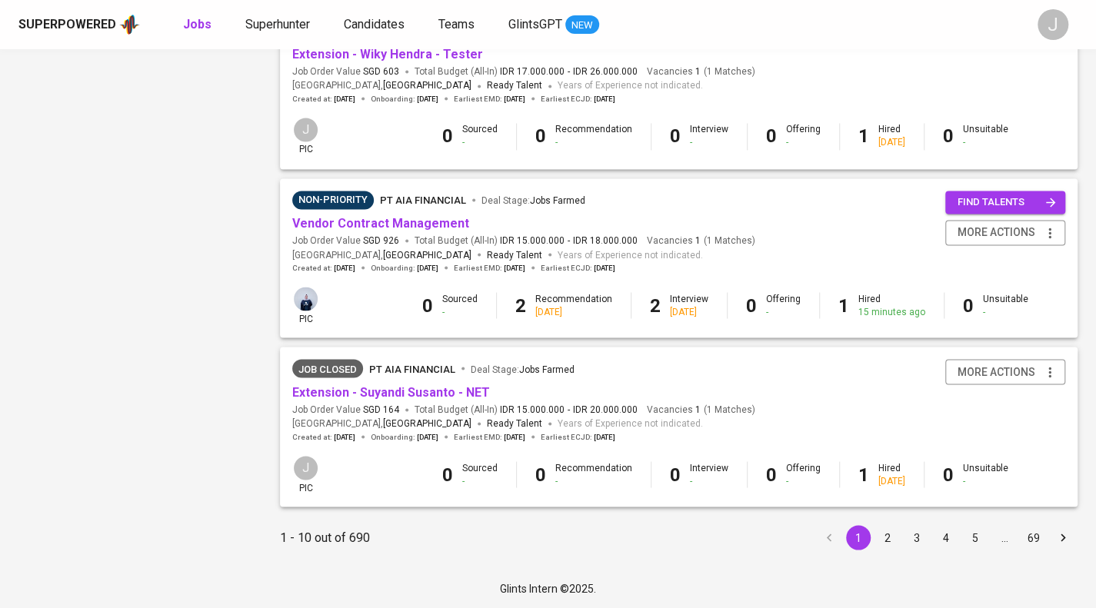
click at [888, 530] on button "2" at bounding box center [887, 537] width 25 height 25
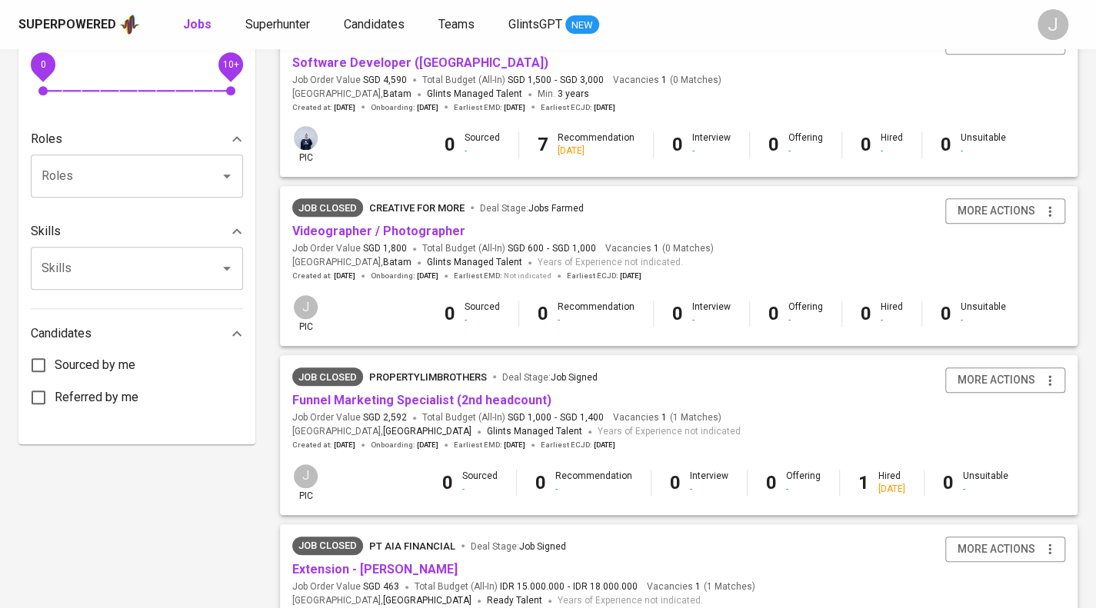
scroll to position [649, 0]
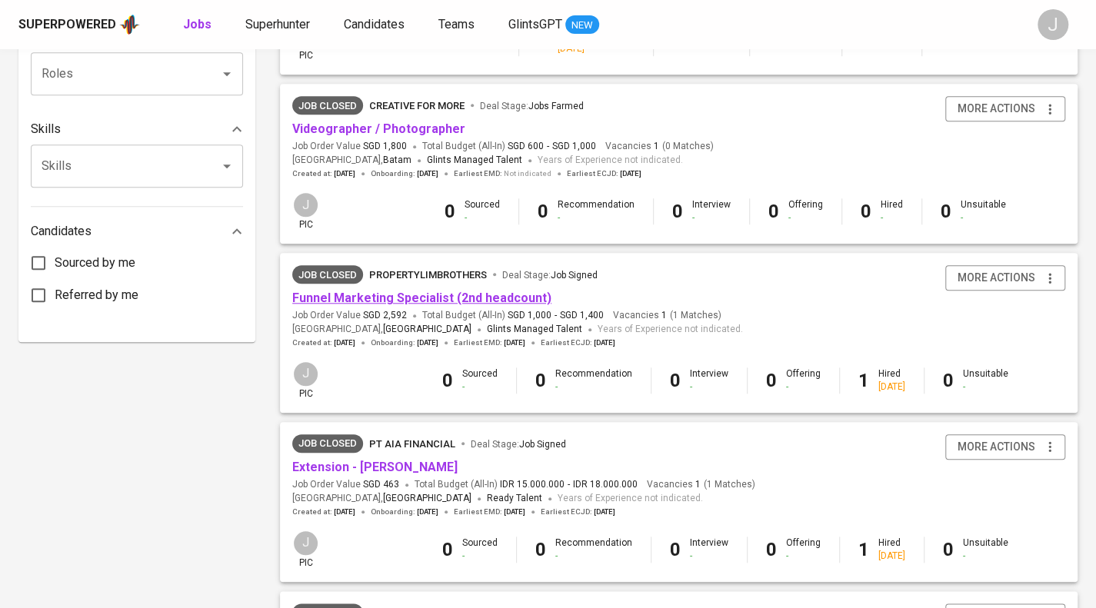
click at [466, 298] on link "Funnel Marketing Specialist (2nd headcount)" at bounding box center [421, 298] width 259 height 15
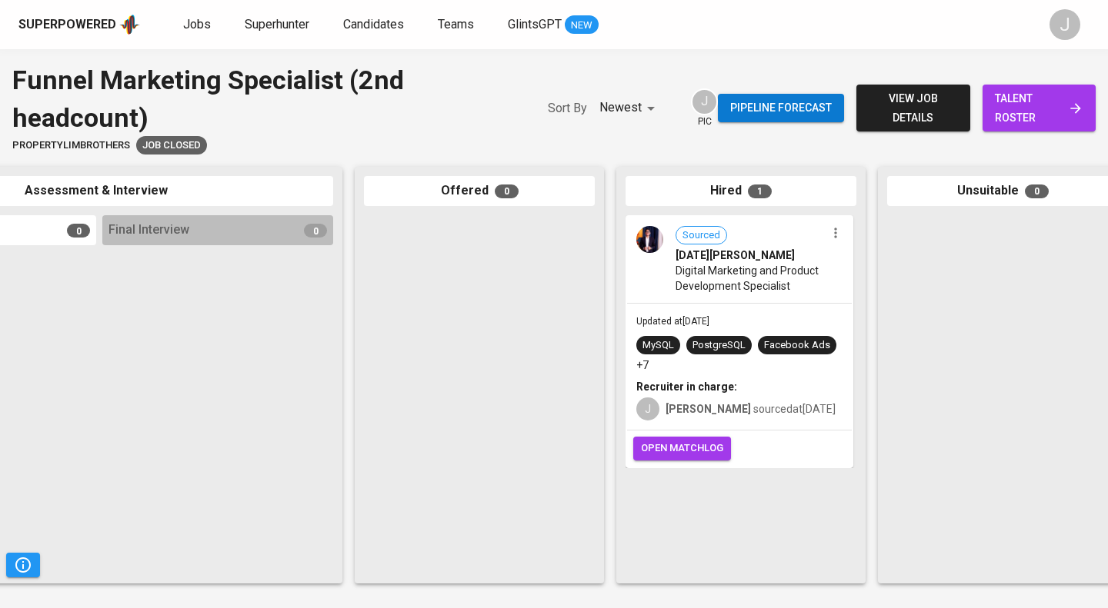
scroll to position [0, 724]
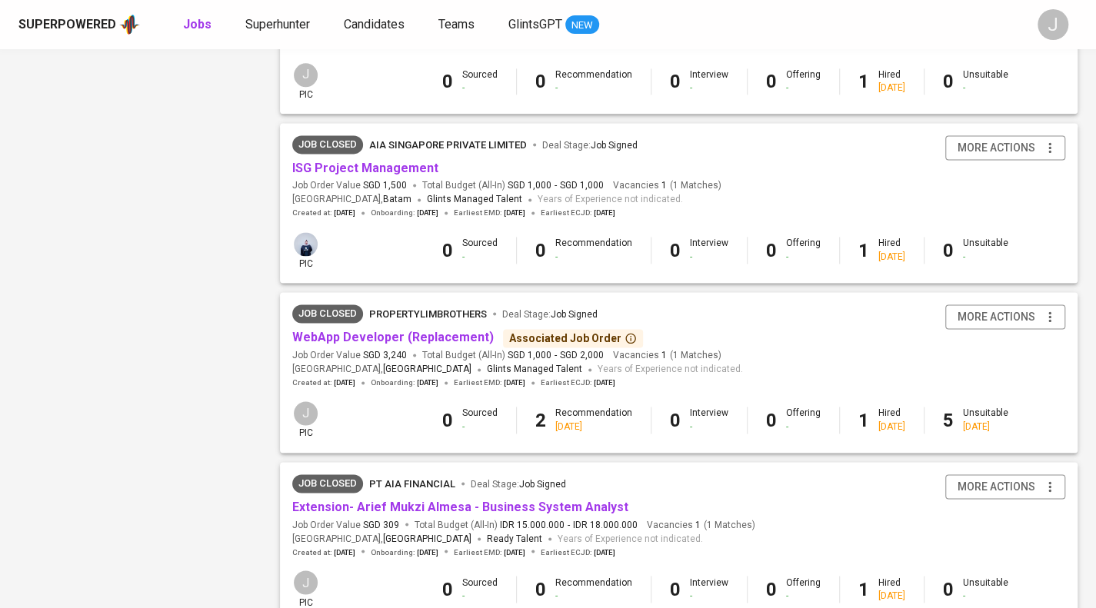
scroll to position [1117, 0]
click at [368, 166] on link "ISG Project Management" at bounding box center [365, 169] width 146 height 15
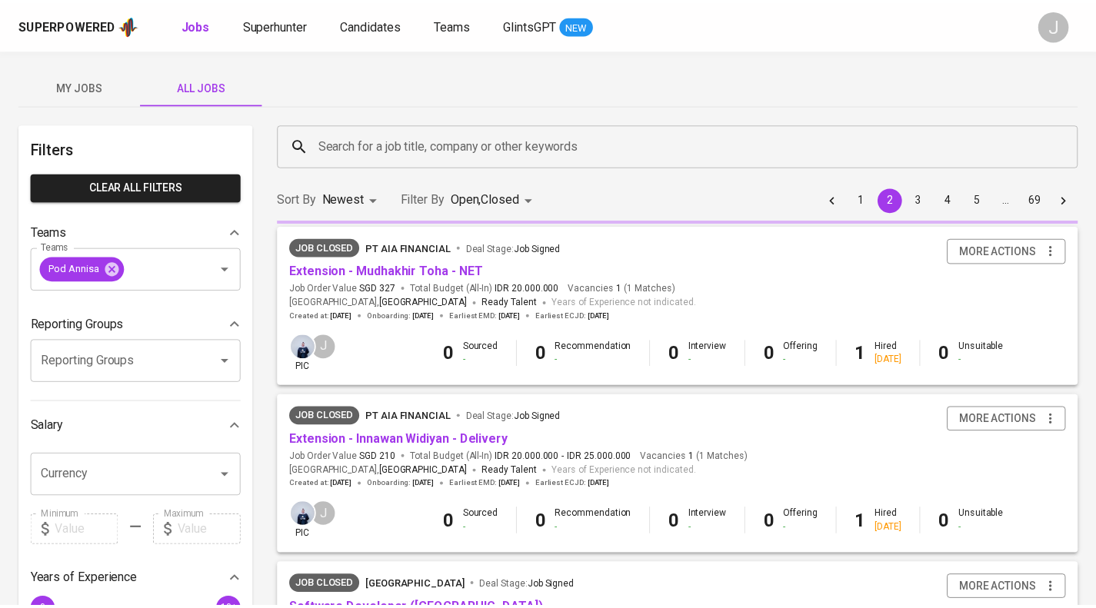
scroll to position [1117, 0]
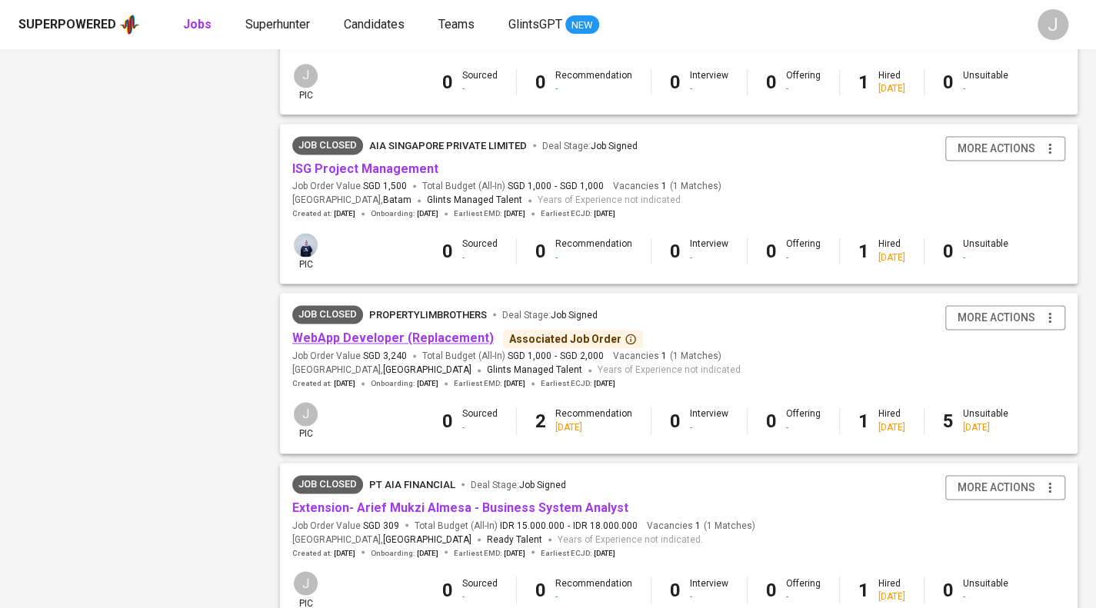
click at [417, 340] on link "WebApp Developer (Replacement)" at bounding box center [393, 338] width 202 height 15
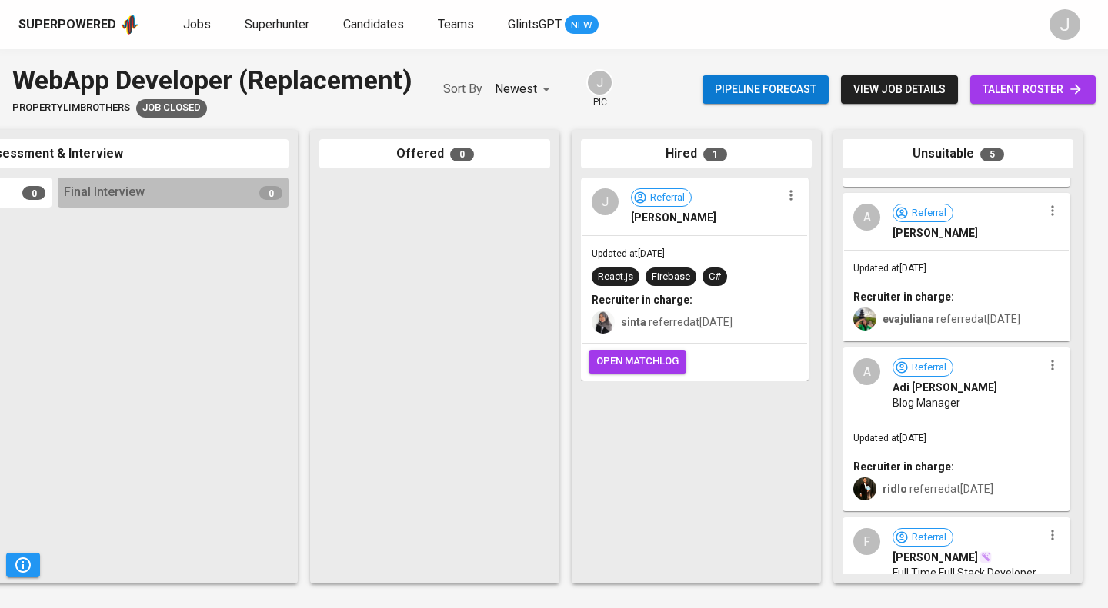
scroll to position [517, 0]
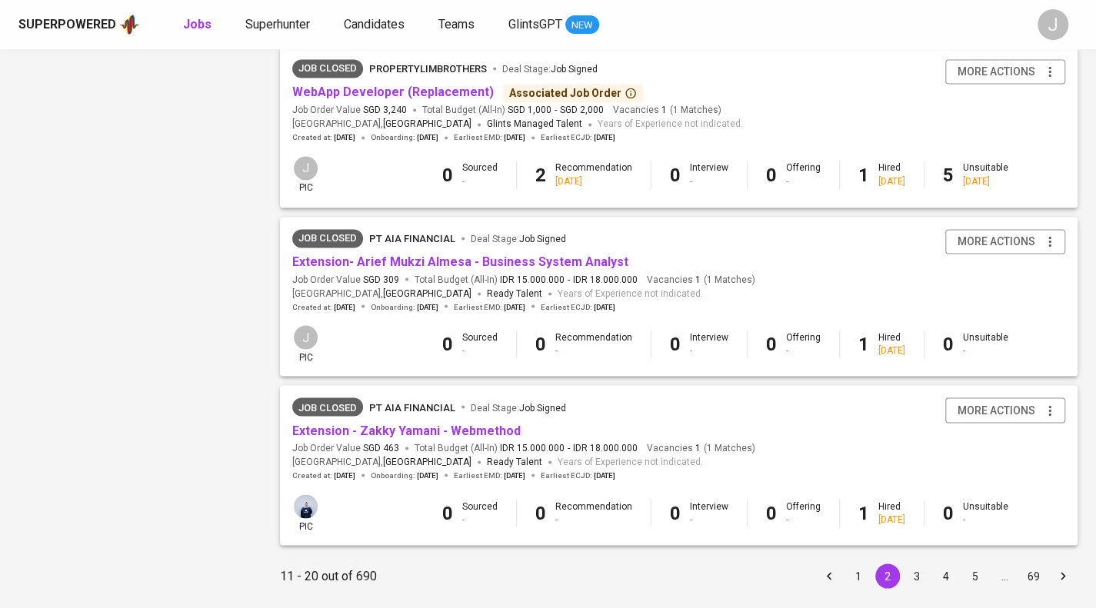
scroll to position [1403, 0]
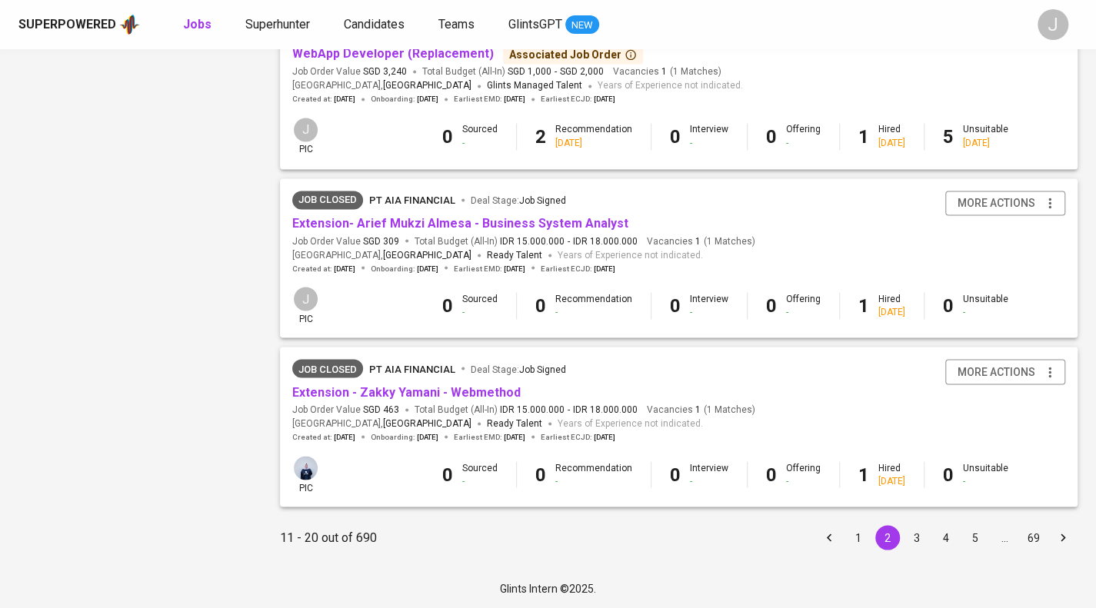
click at [916, 531] on button "3" at bounding box center [917, 537] width 25 height 25
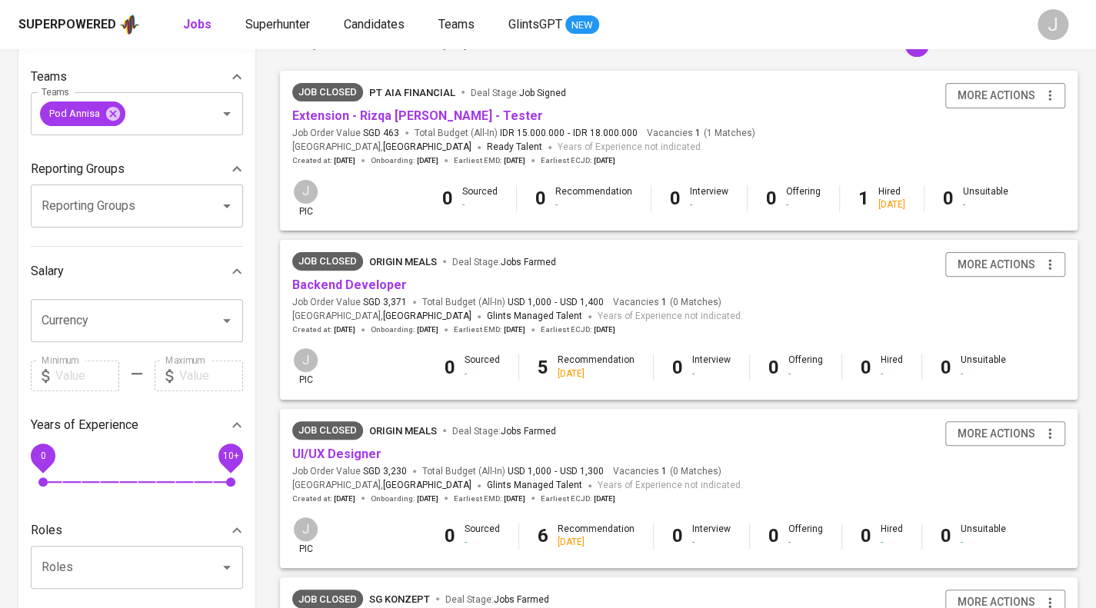
scroll to position [255, 0]
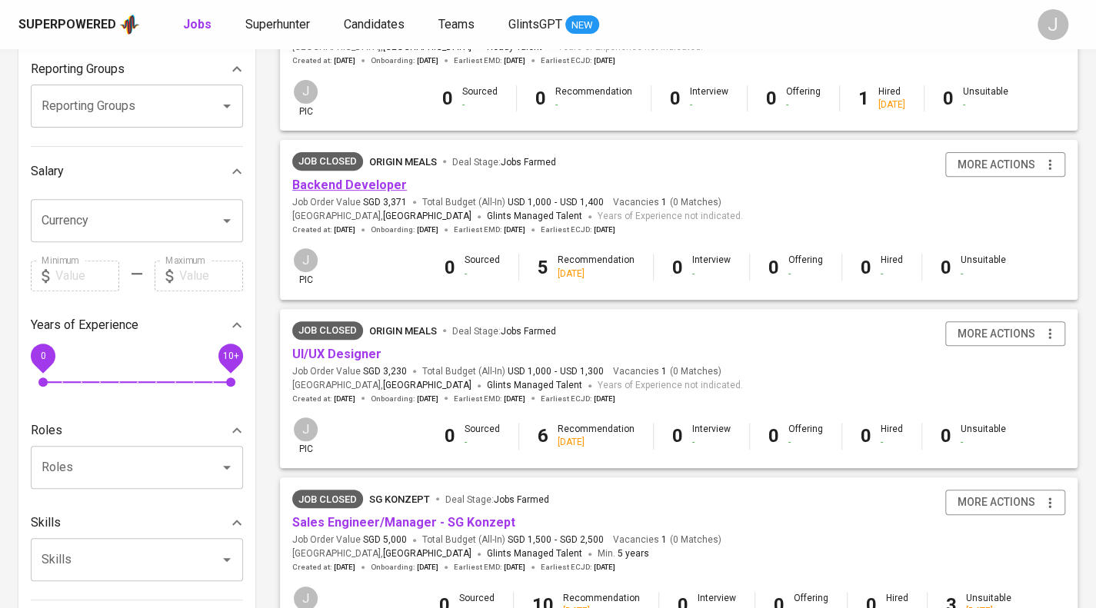
click at [376, 182] on link "Backend Developer" at bounding box center [349, 185] width 115 height 15
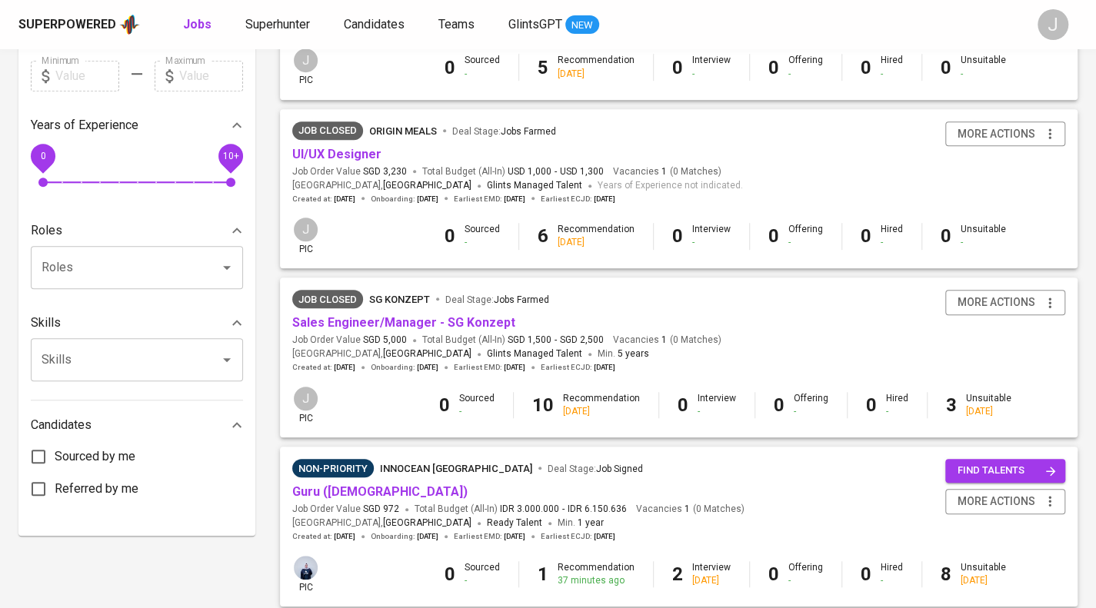
scroll to position [486, 0]
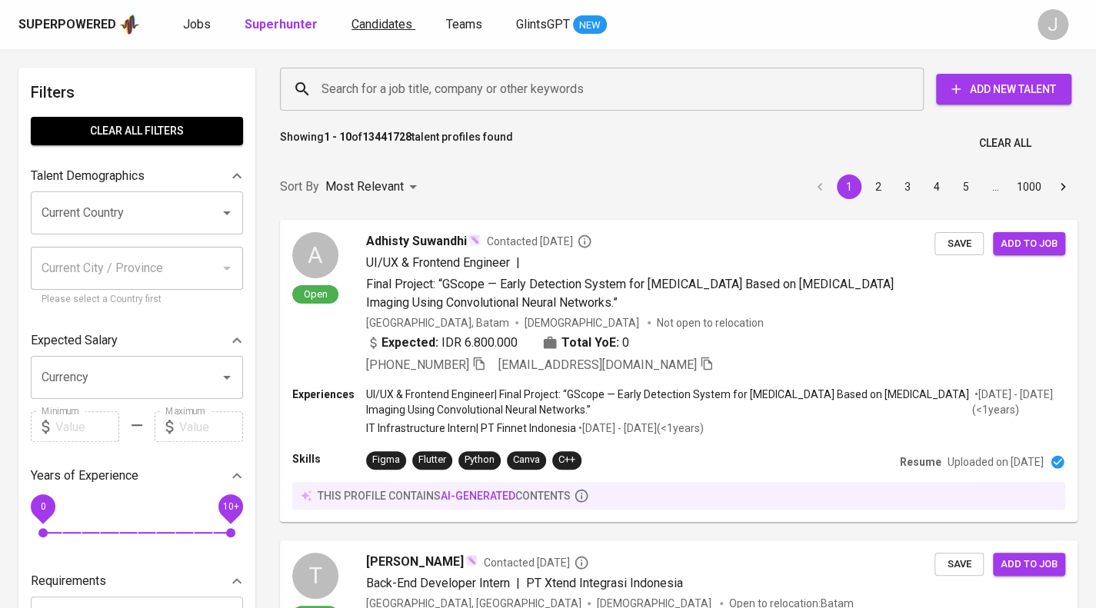
click at [386, 21] on span "Candidates" at bounding box center [382, 24] width 61 height 15
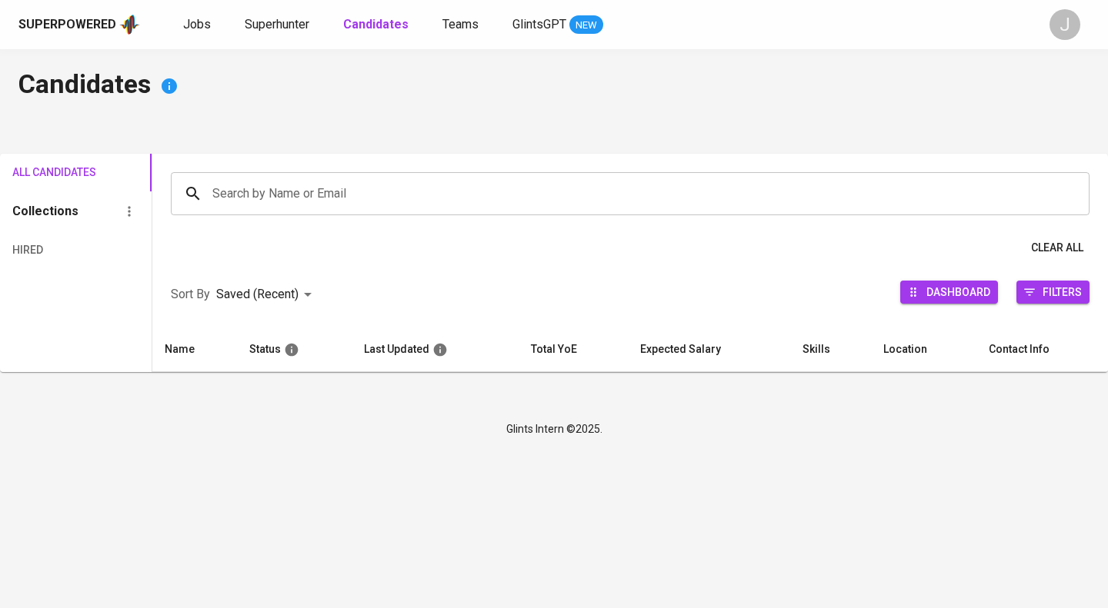
click at [302, 198] on input "Search by Name or Email" at bounding box center [633, 193] width 851 height 29
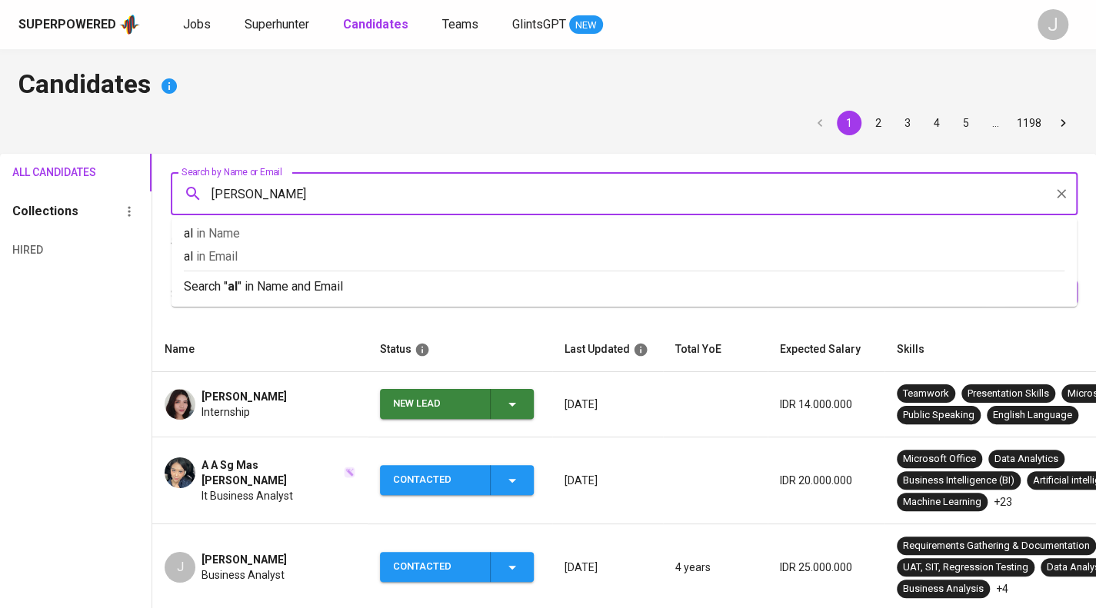
type input "alfi"
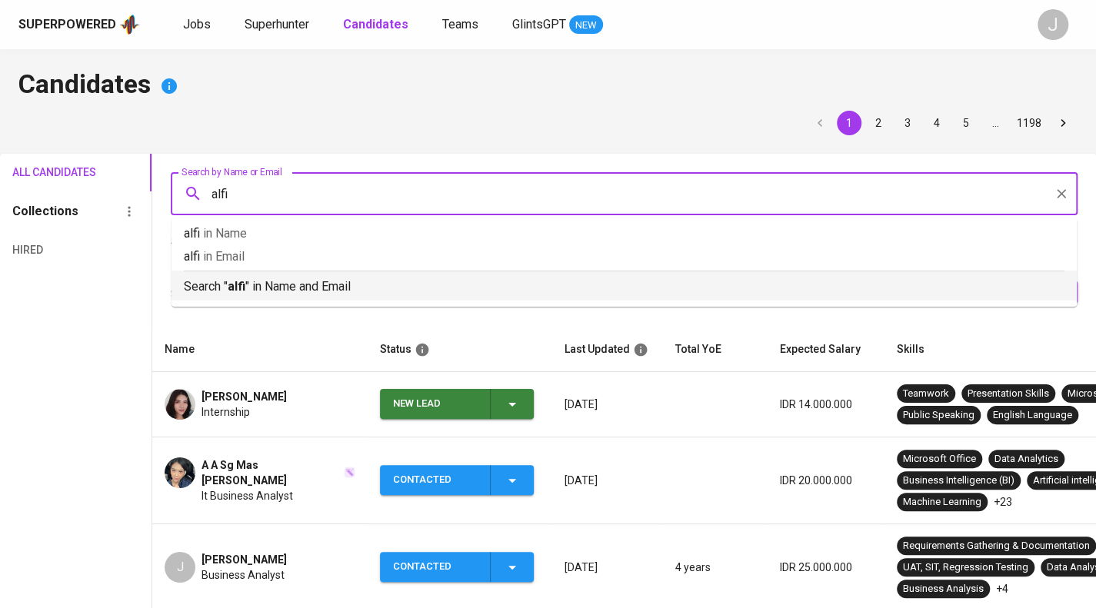
click at [307, 287] on p "Search " alfi " in Name and Email" at bounding box center [624, 287] width 881 height 18
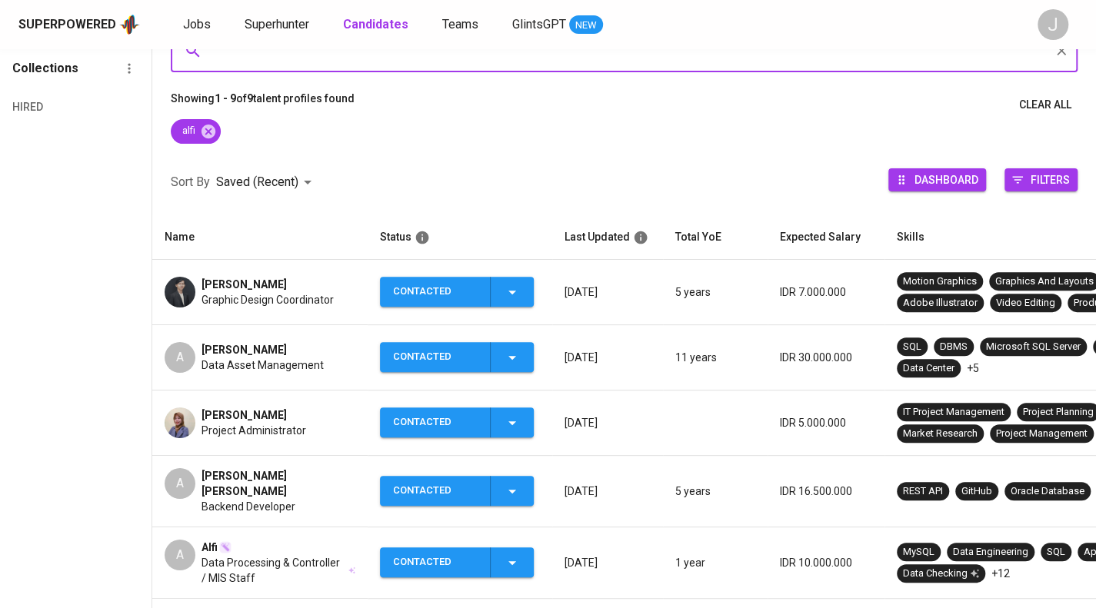
scroll to position [152, 0]
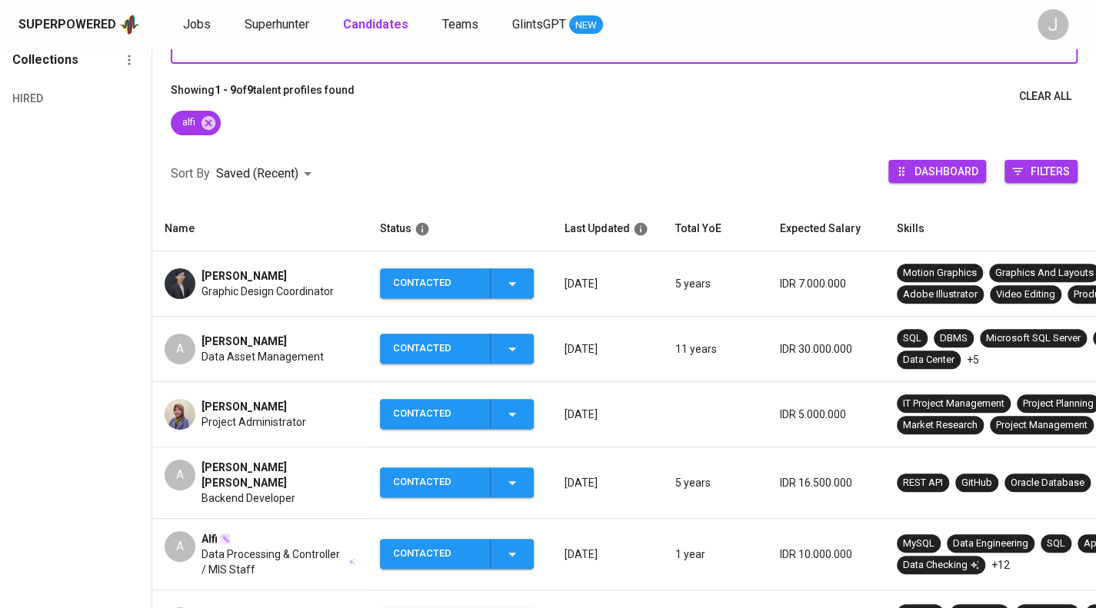
click at [291, 334] on div "Alfi Nurzaman" at bounding box center [263, 341] width 122 height 15
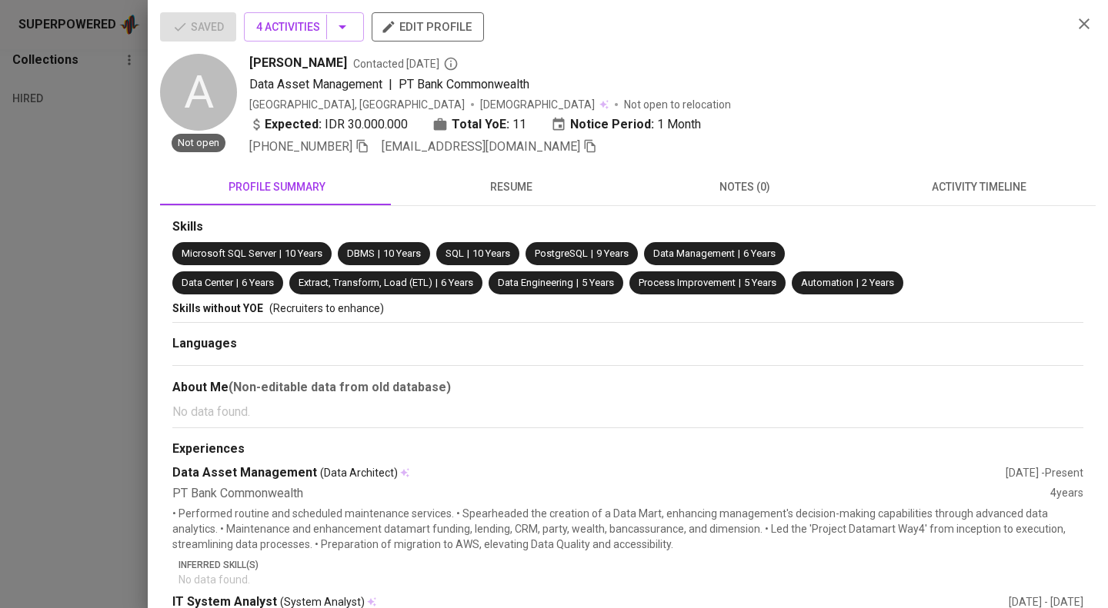
click at [583, 148] on icon "button" at bounding box center [590, 146] width 14 height 14
click at [102, 315] on div at bounding box center [554, 304] width 1108 height 608
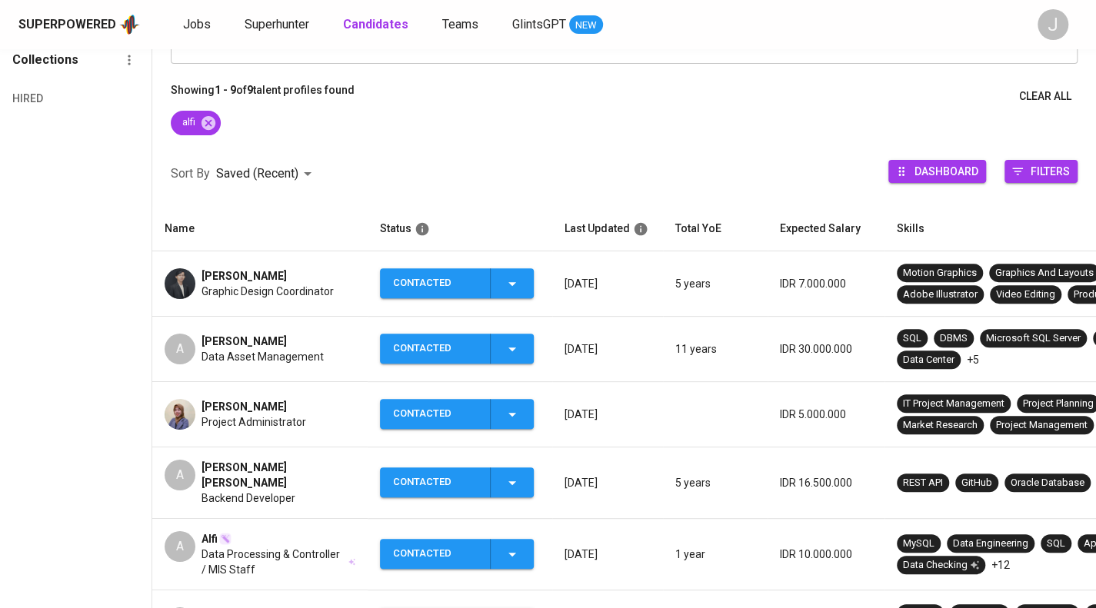
click at [243, 491] on span "Backend Developer" at bounding box center [249, 498] width 94 height 15
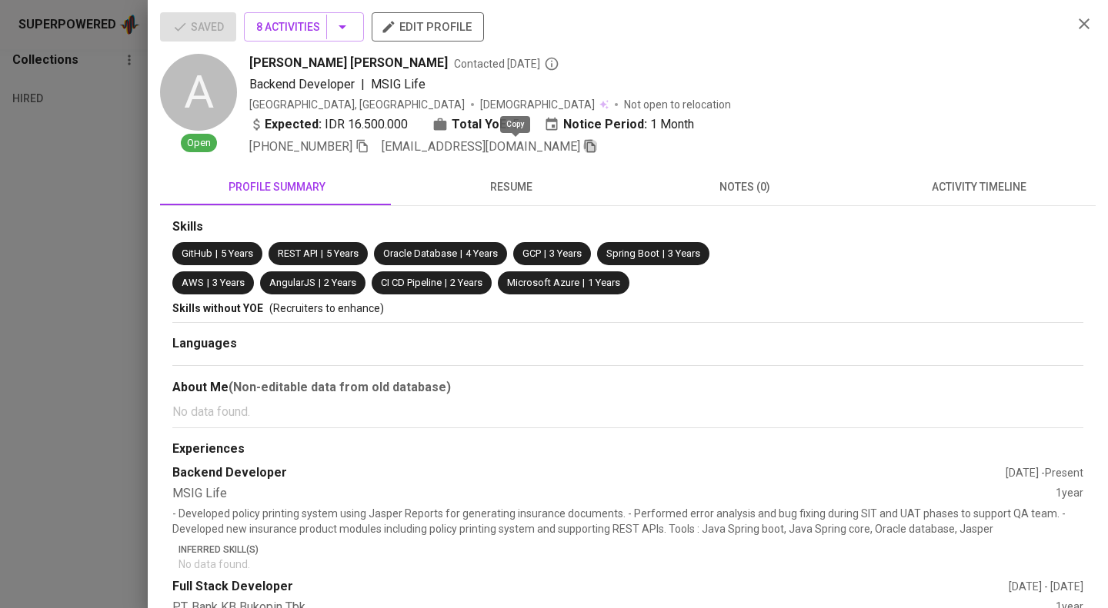
click at [585, 145] on icon "button" at bounding box center [590, 146] width 11 height 13
click at [15, 188] on div at bounding box center [554, 304] width 1108 height 608
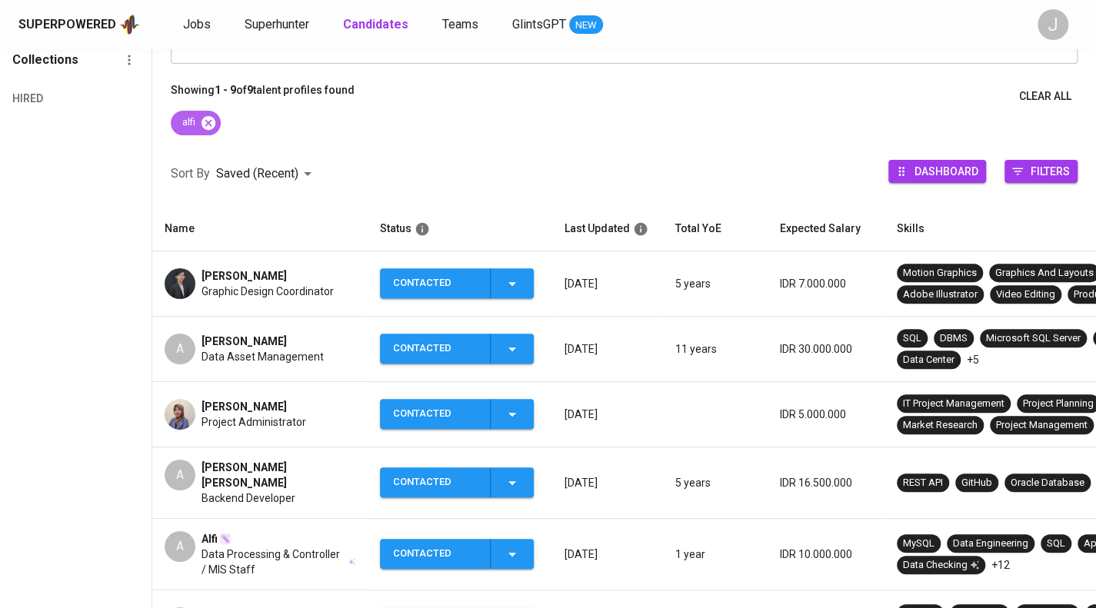
click at [202, 122] on icon at bounding box center [208, 123] width 17 height 17
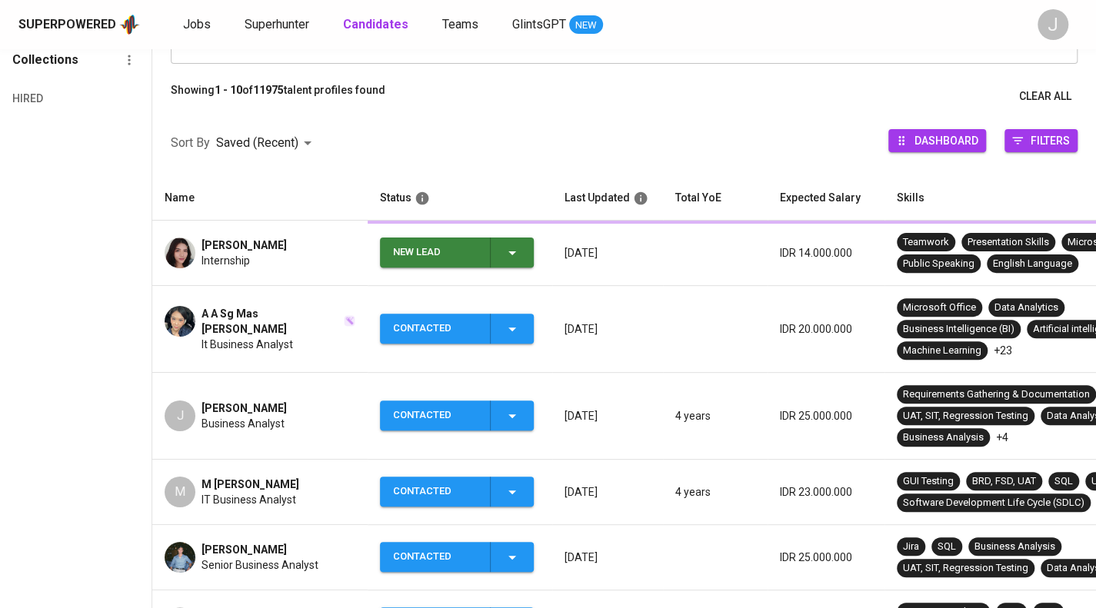
click at [248, 57] on input "Search by Name or Email" at bounding box center [627, 42] width 839 height 29
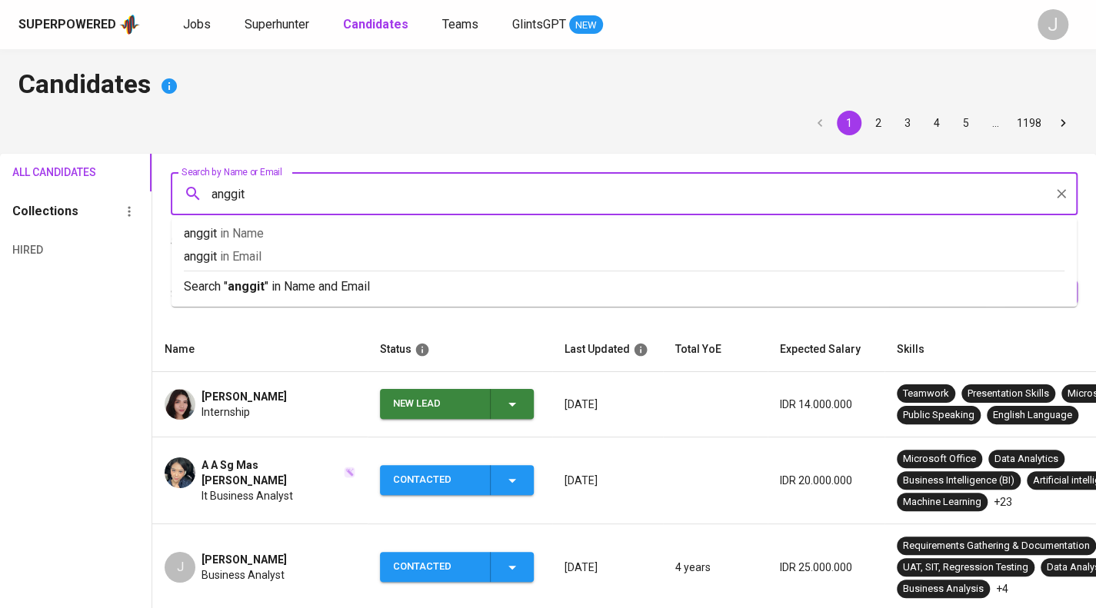
type input "anggita"
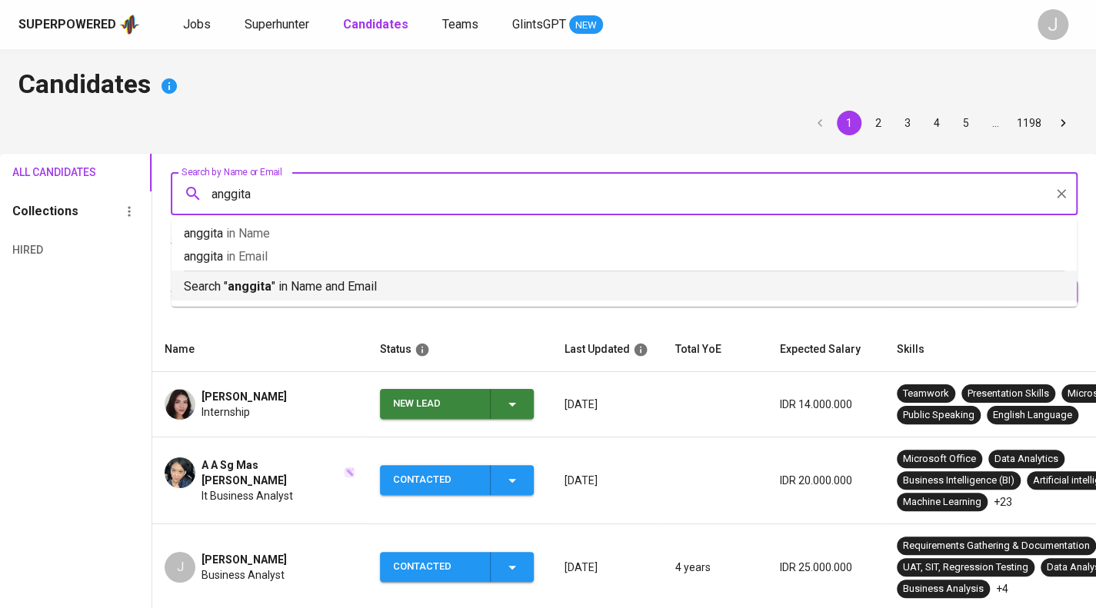
click at [275, 287] on p "Search " anggita " in Name and Email" at bounding box center [624, 287] width 881 height 18
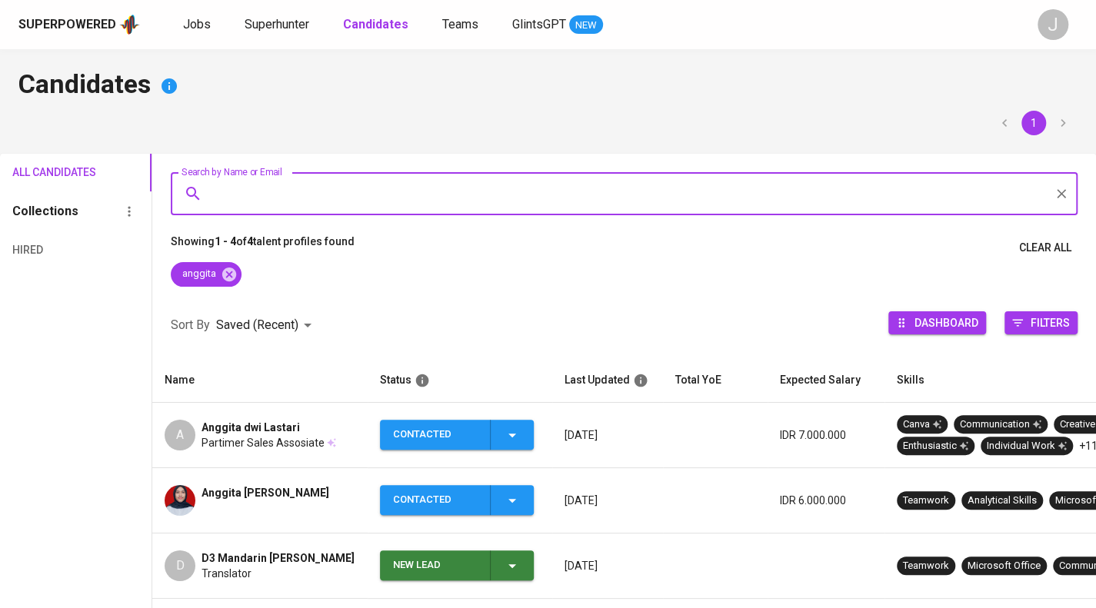
click at [280, 444] on span "Partimer Sales Assosiate" at bounding box center [263, 442] width 123 height 15
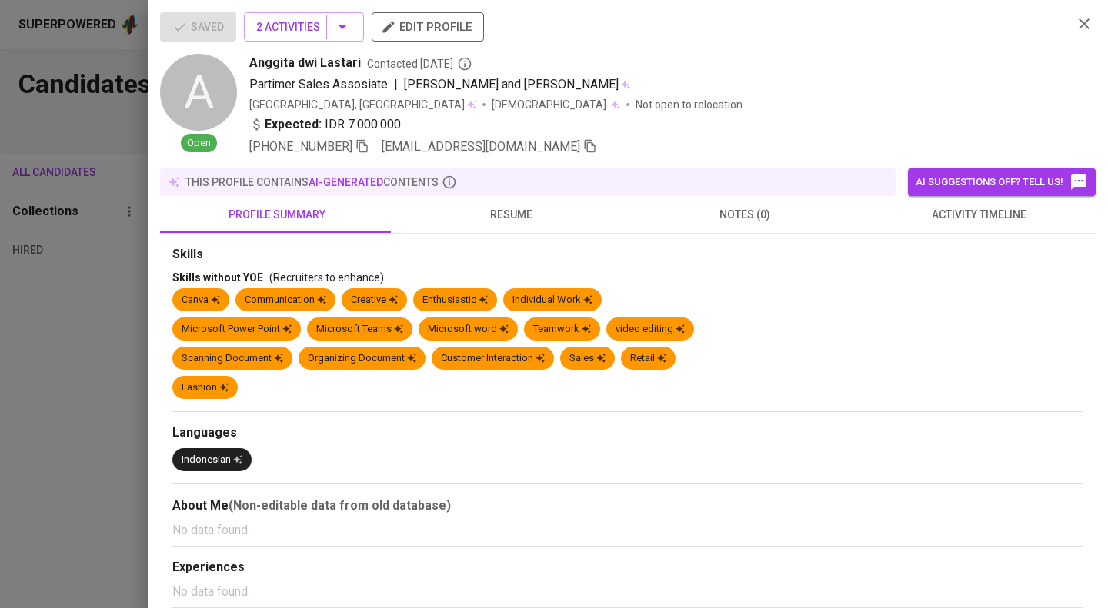
click at [995, 216] on span "activity timeline" at bounding box center [978, 214] width 215 height 19
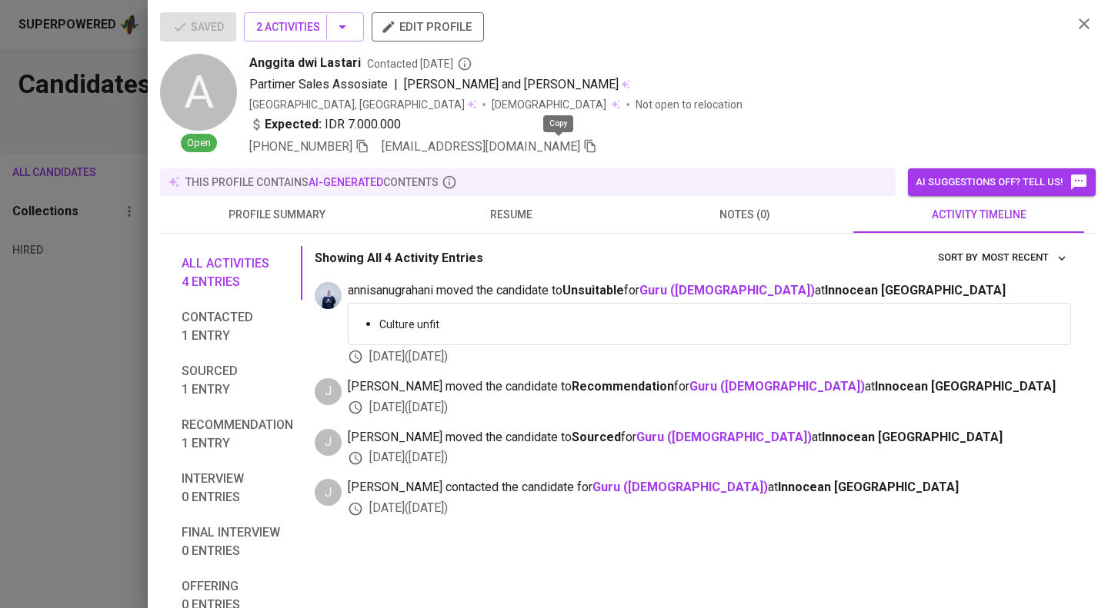
click at [583, 145] on icon "button" at bounding box center [590, 146] width 14 height 14
click at [6, 186] on div at bounding box center [554, 304] width 1108 height 608
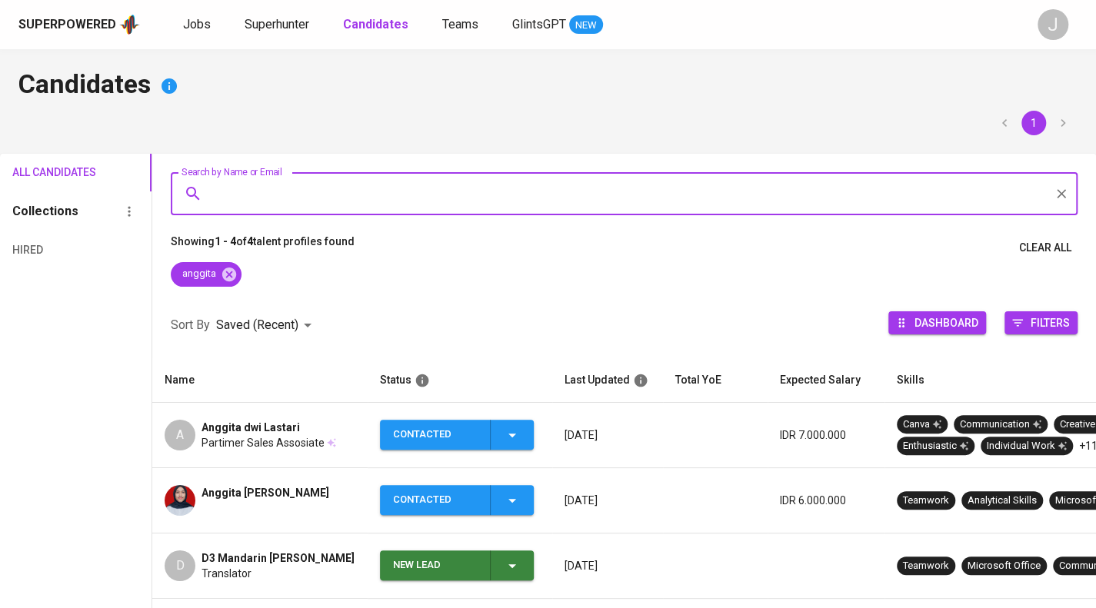
click at [345, 202] on input "Search by Name or Email" at bounding box center [627, 193] width 839 height 29
click at [230, 268] on icon at bounding box center [229, 274] width 14 height 14
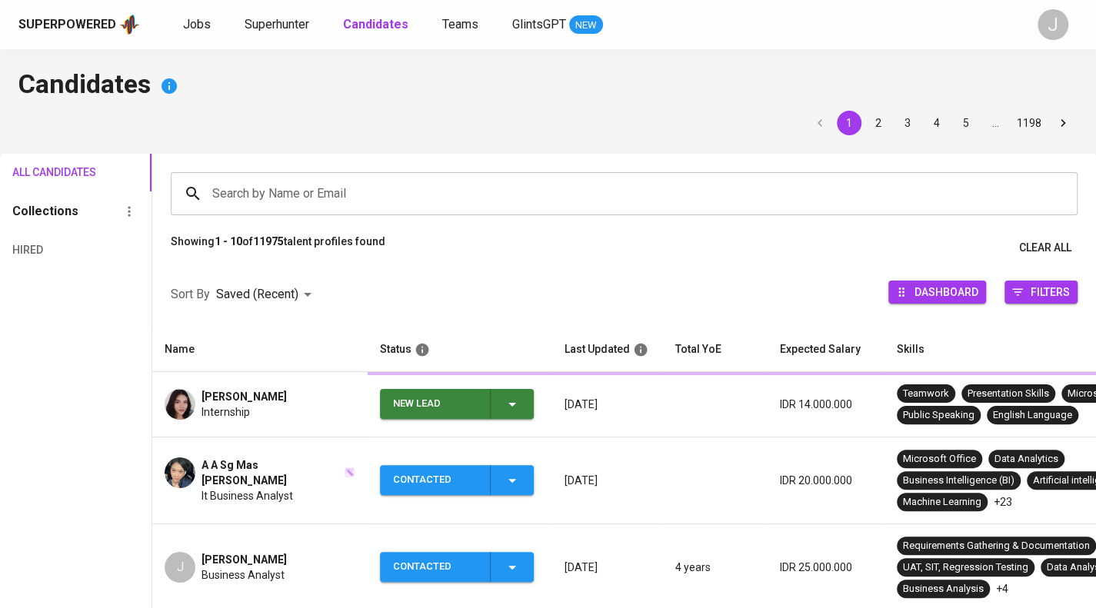
click at [272, 193] on input "Search by Name or Email" at bounding box center [627, 193] width 839 height 29
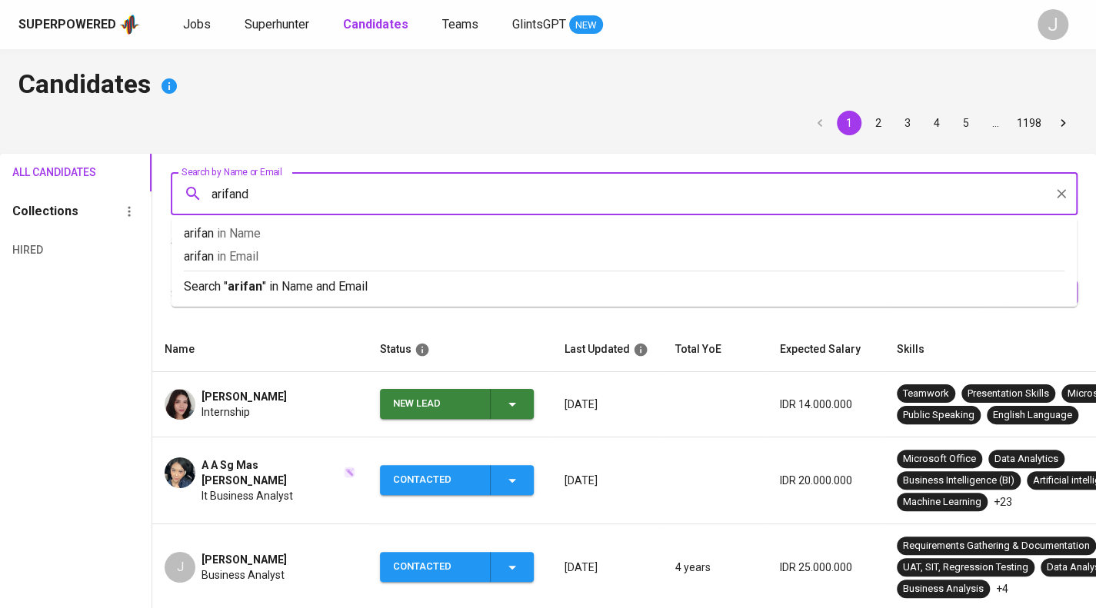
type input "arifandi"
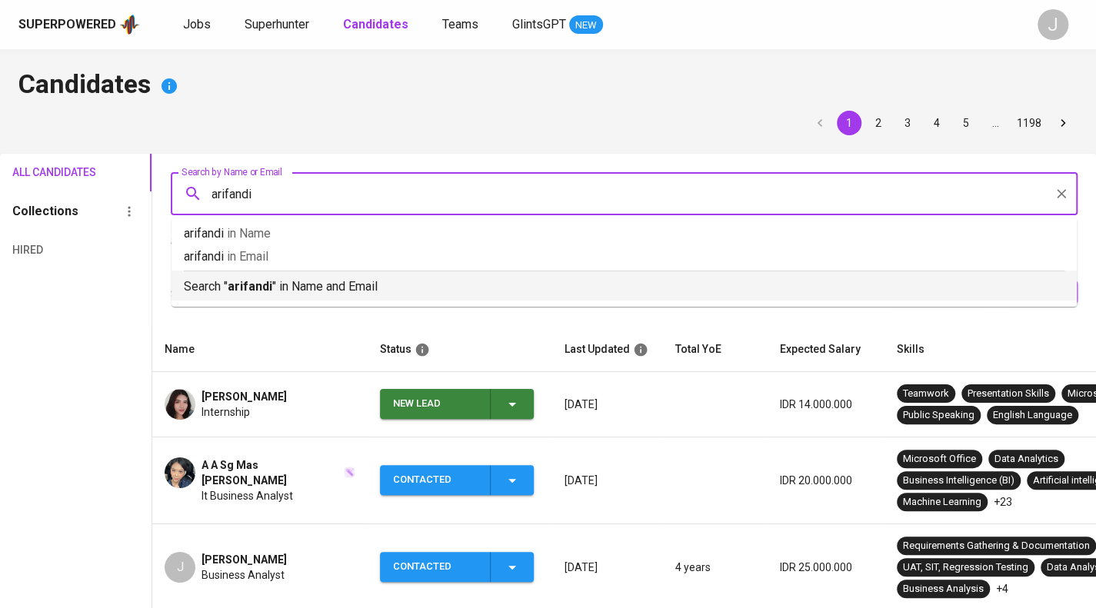
click at [303, 277] on div "Search " arifandi " in Name and Email" at bounding box center [624, 283] width 881 height 25
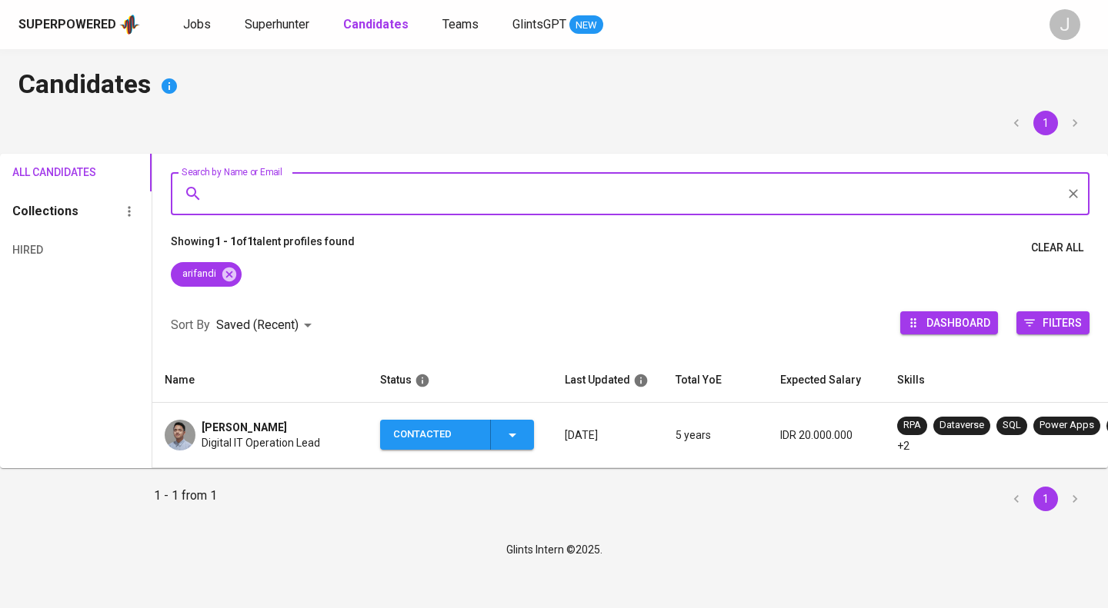
click at [287, 431] on span "Arifandi Putrawardana" at bounding box center [244, 427] width 85 height 15
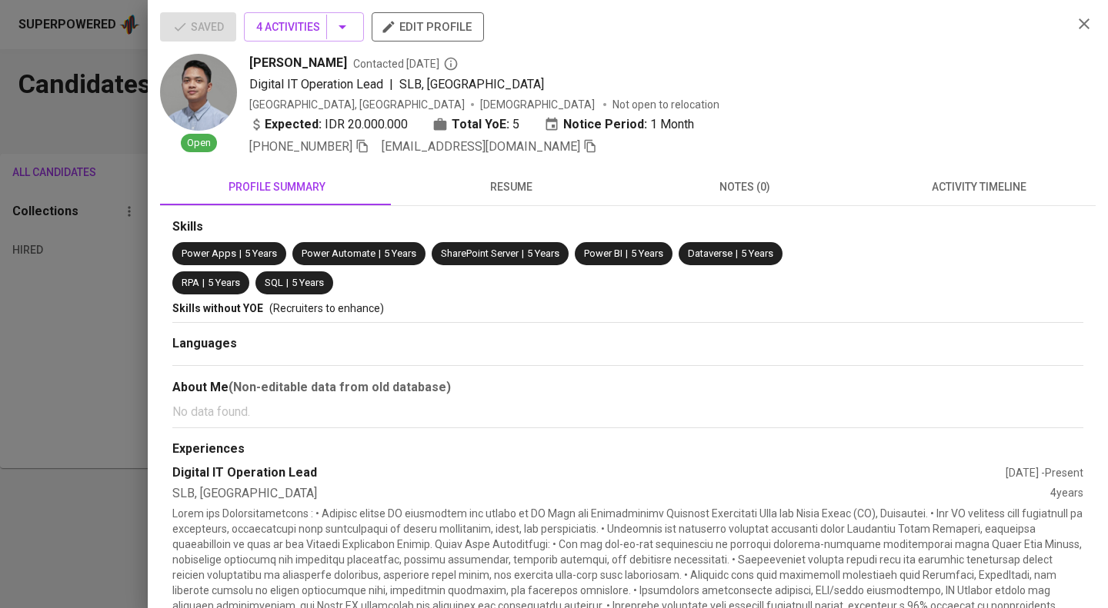
click at [522, 145] on span "business@arifandip.com" at bounding box center [488, 147] width 215 height 18
click at [583, 145] on icon "button" at bounding box center [590, 146] width 14 height 14
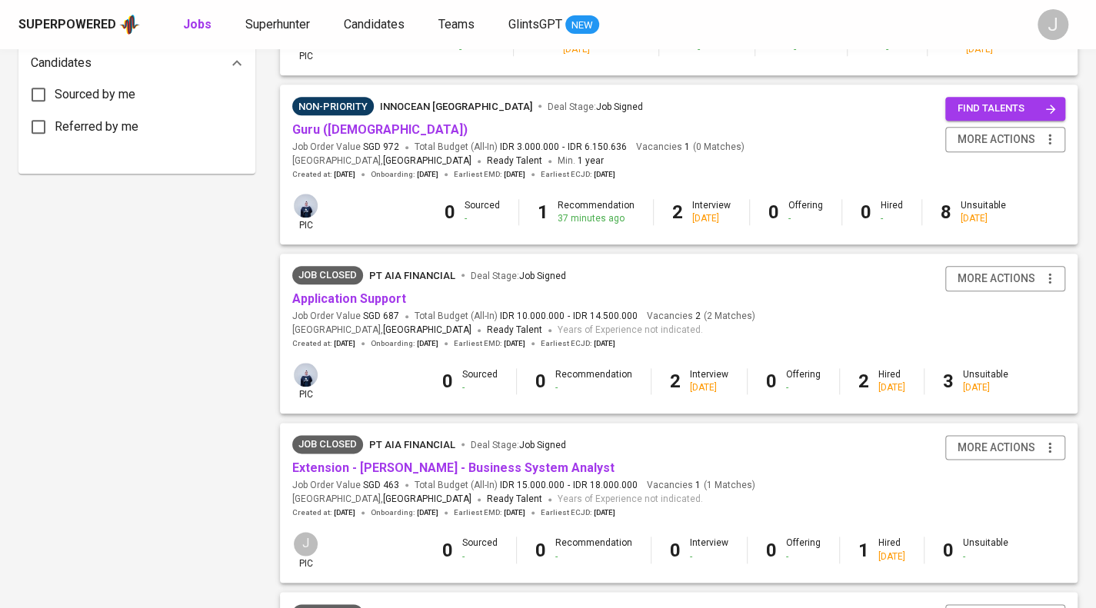
scroll to position [794, 0]
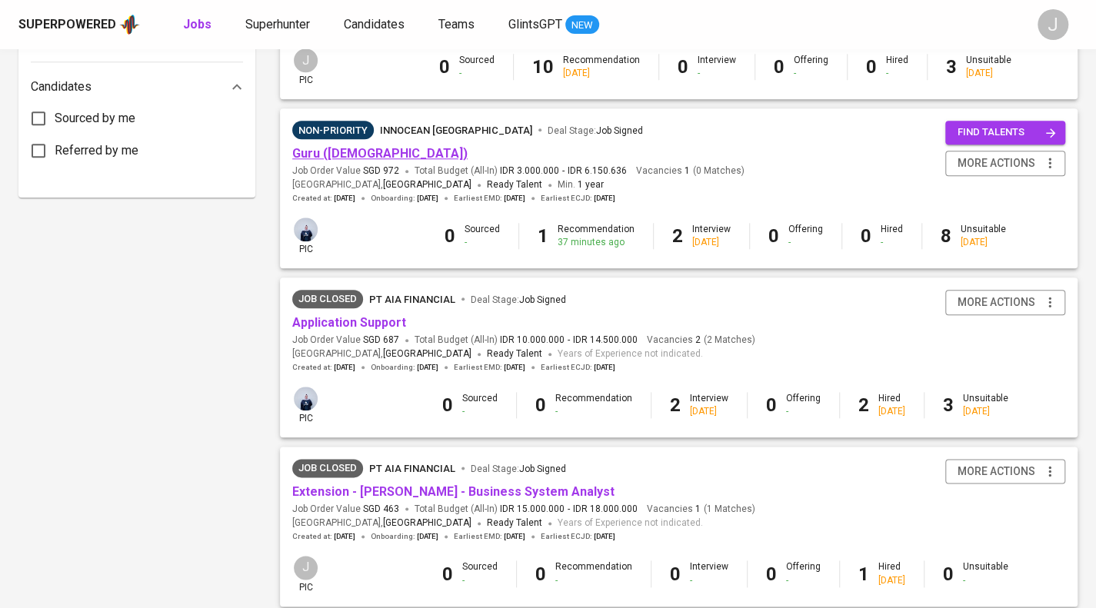
click at [352, 151] on link "Guru ([DEMOGRAPHIC_DATA])" at bounding box center [379, 153] width 175 height 15
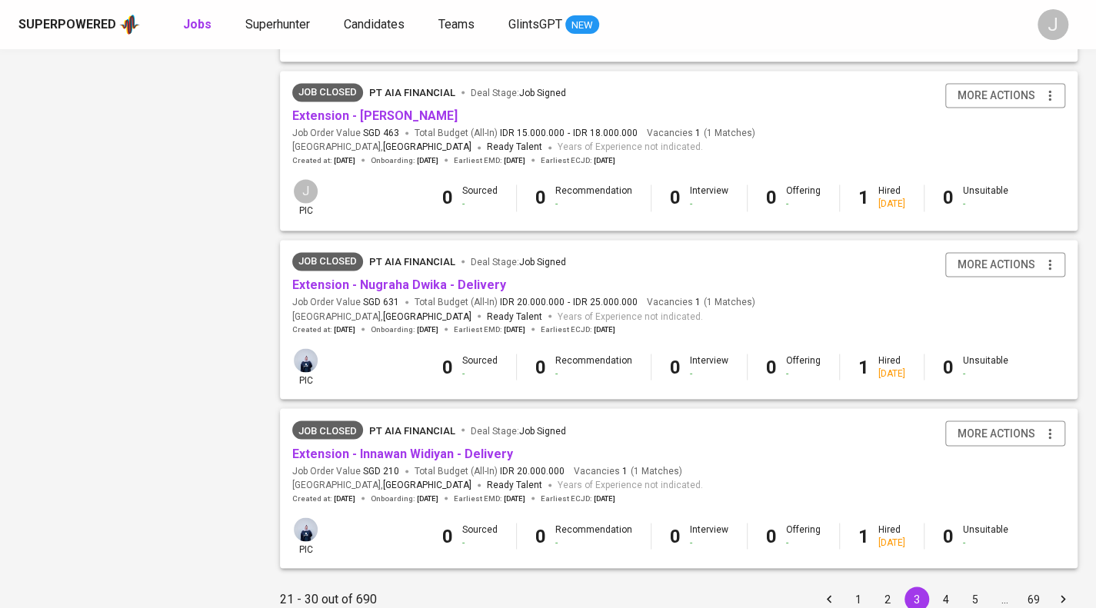
scroll to position [1401, 0]
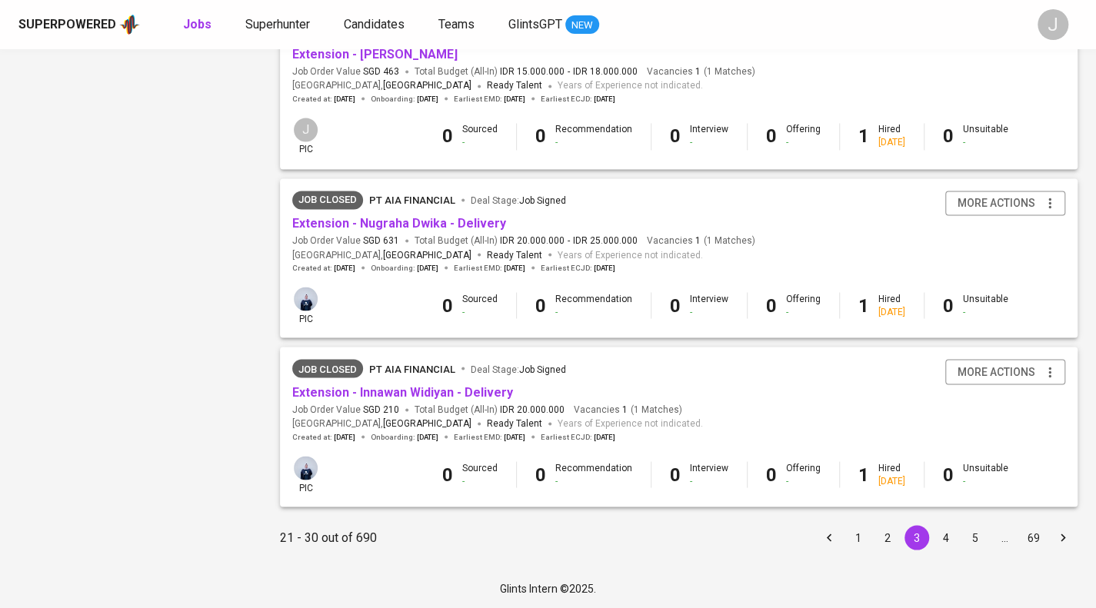
click at [948, 542] on button "4" at bounding box center [946, 537] width 25 height 25
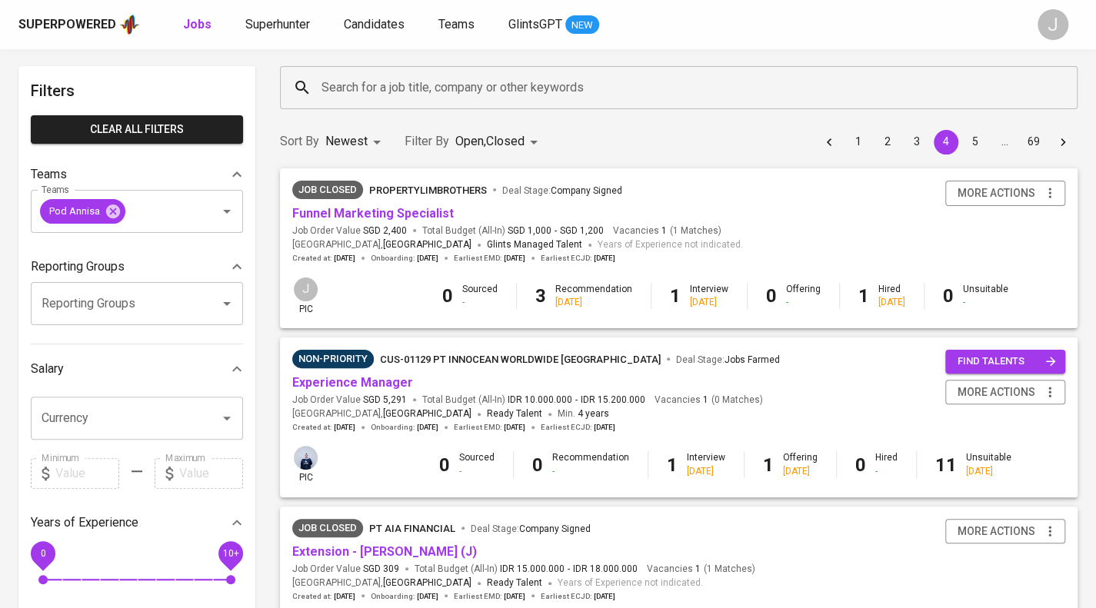
scroll to position [59, 0]
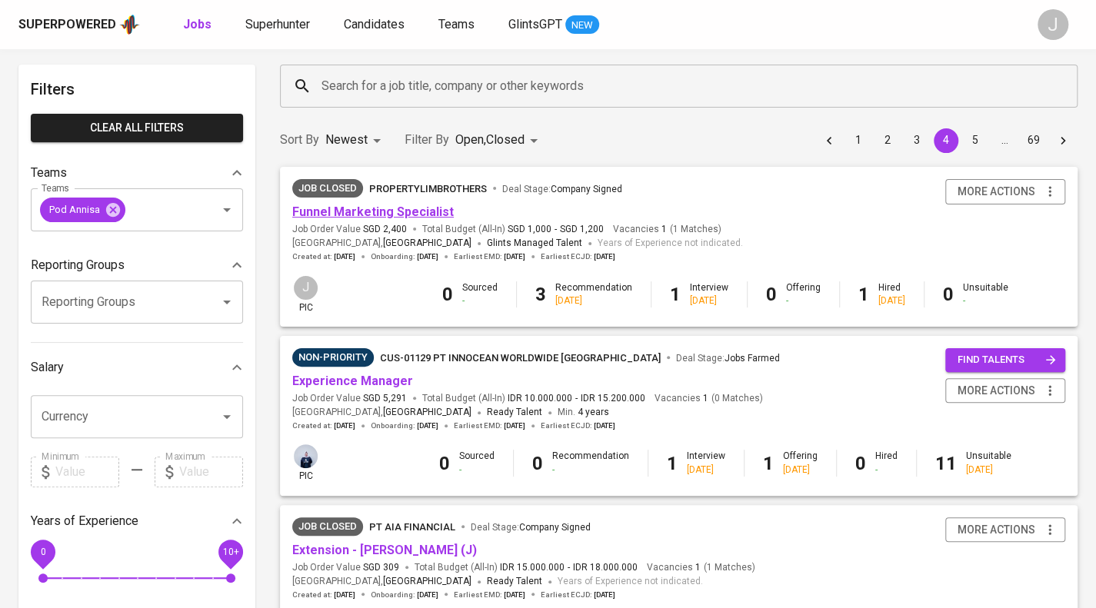
click at [365, 213] on link "Funnel Marketing Specialist" at bounding box center [373, 212] width 162 height 15
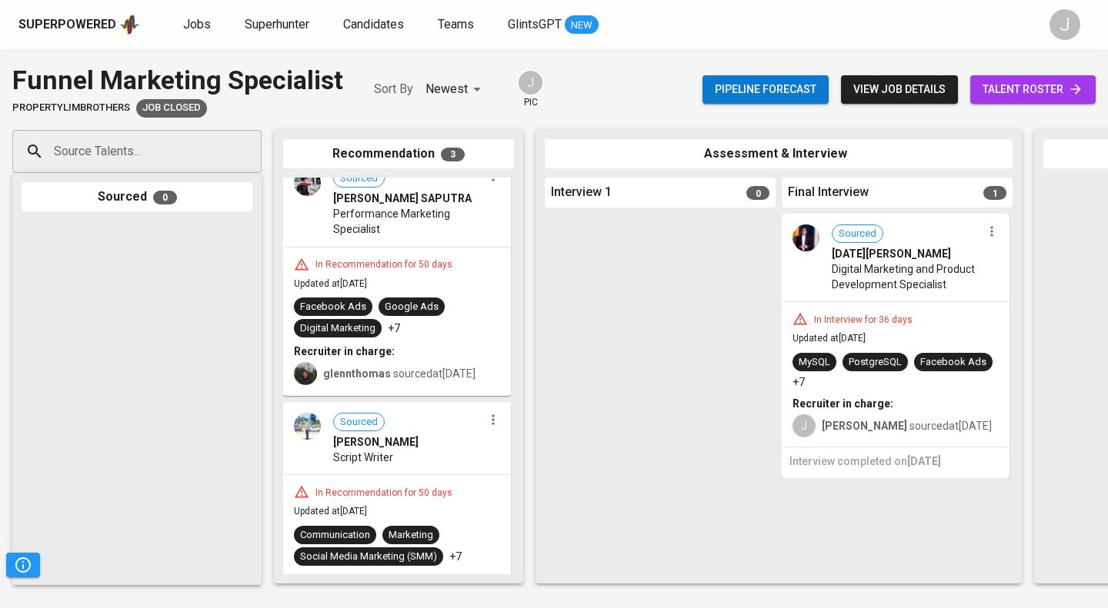
scroll to position [357, 0]
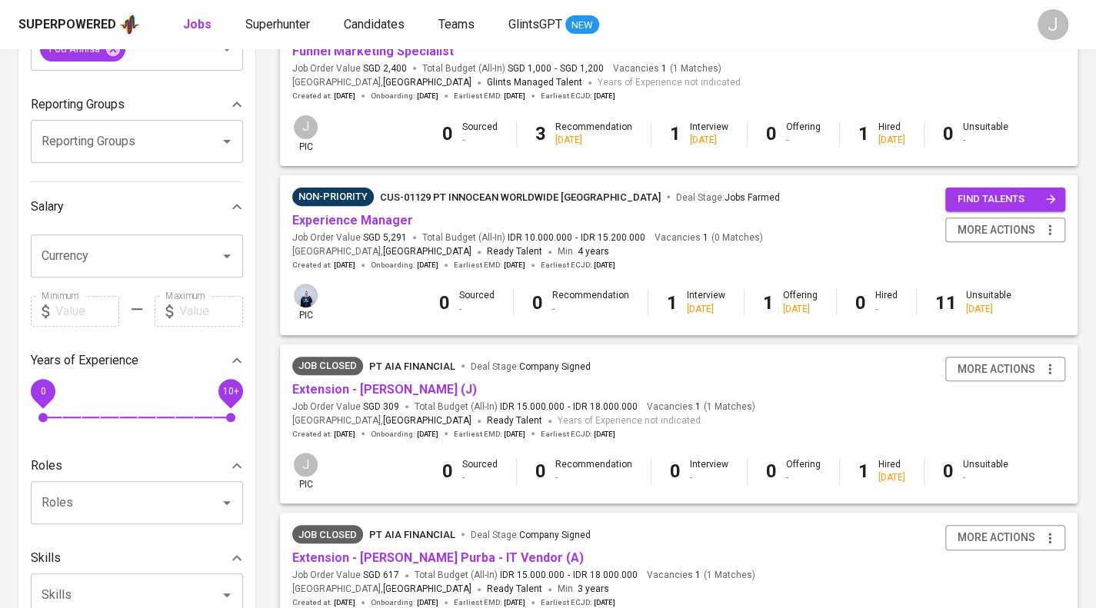
scroll to position [252, 0]
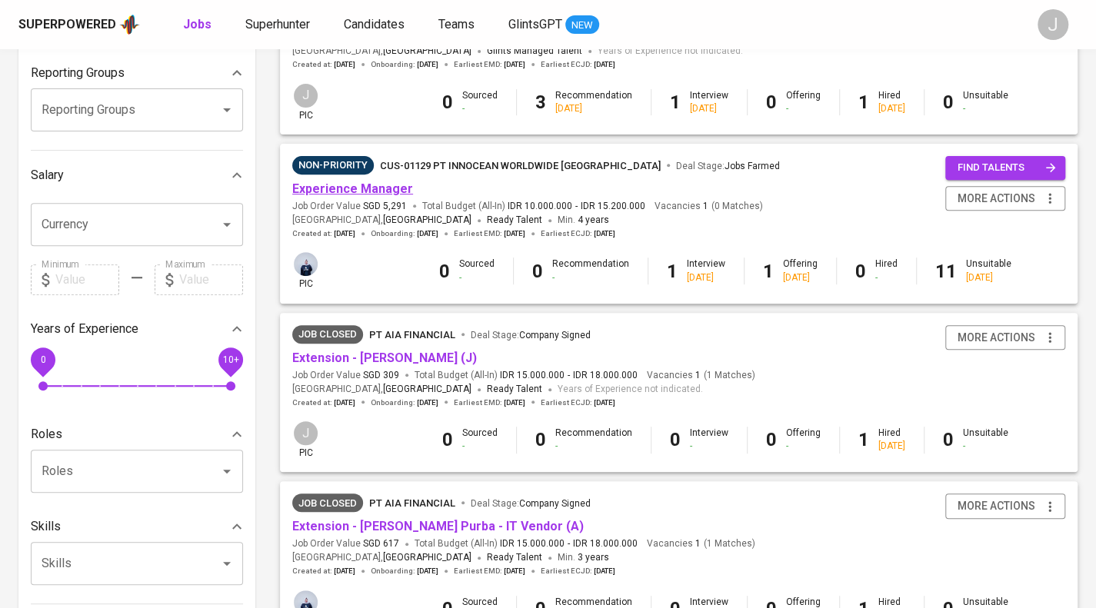
click at [378, 189] on link "Experience Manager" at bounding box center [352, 189] width 121 height 15
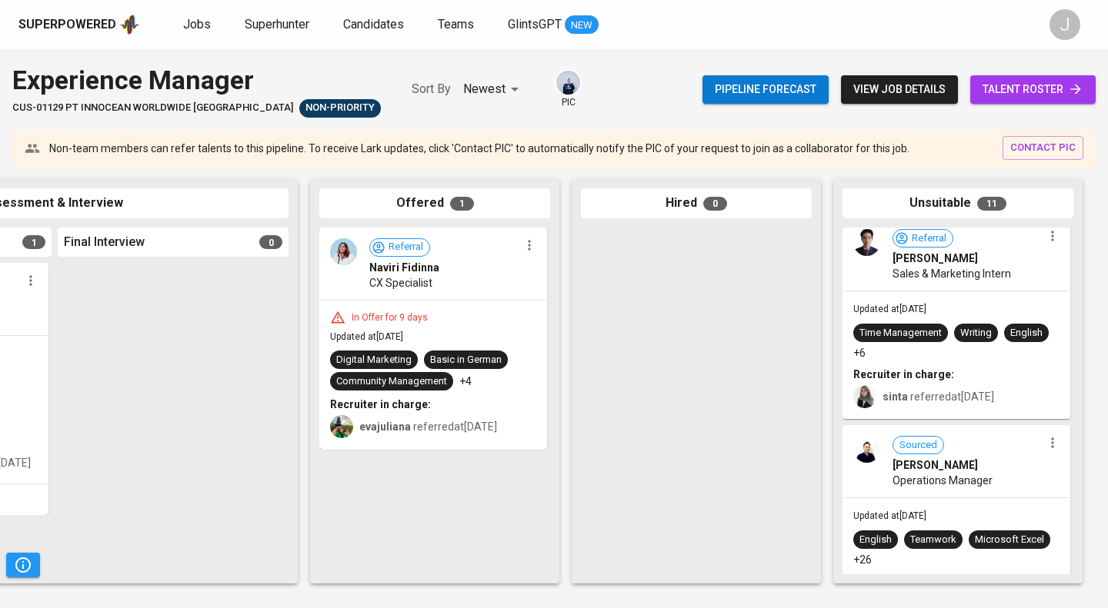
scroll to position [1532, 0]
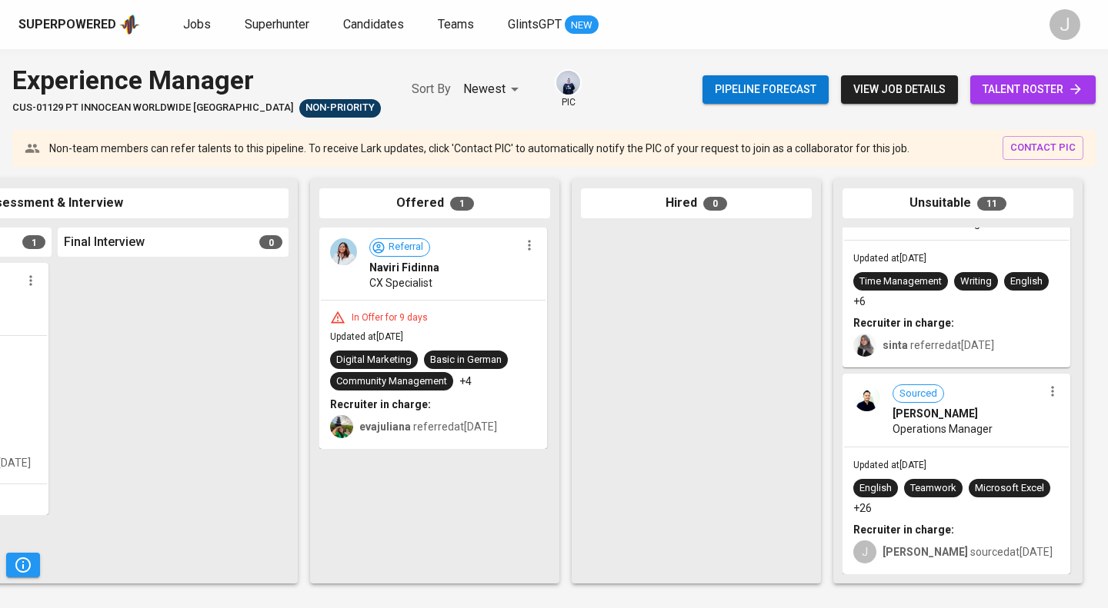
click at [1045, 384] on icon "button" at bounding box center [1052, 391] width 15 height 15
click at [1008, 402] on li "View profile" at bounding box center [1026, 405] width 138 height 23
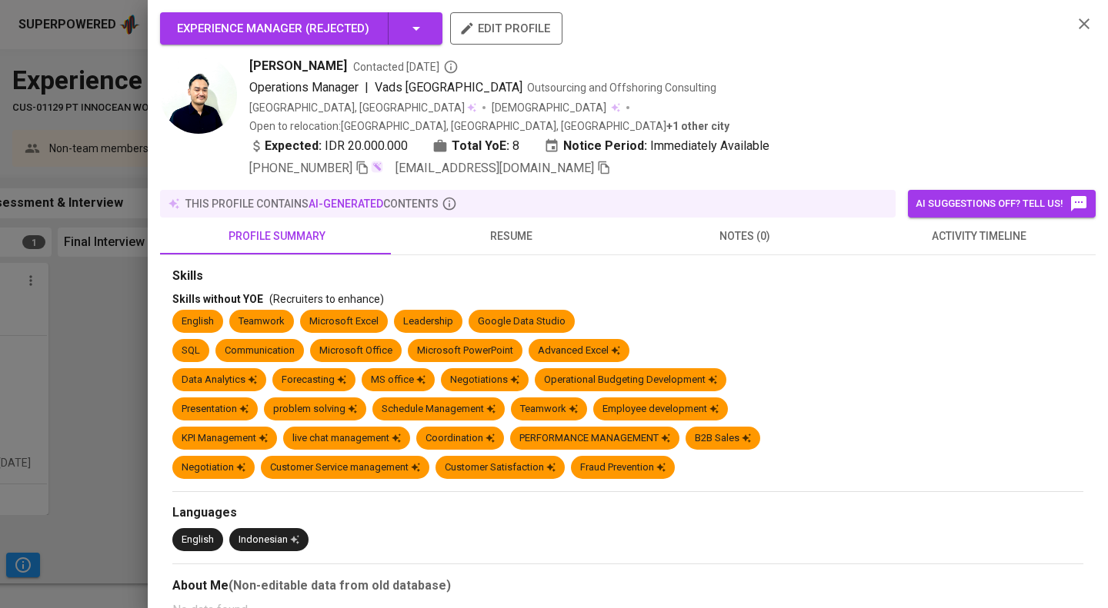
click at [598, 162] on icon "button" at bounding box center [603, 168] width 11 height 13
click at [9, 102] on div at bounding box center [554, 304] width 1108 height 608
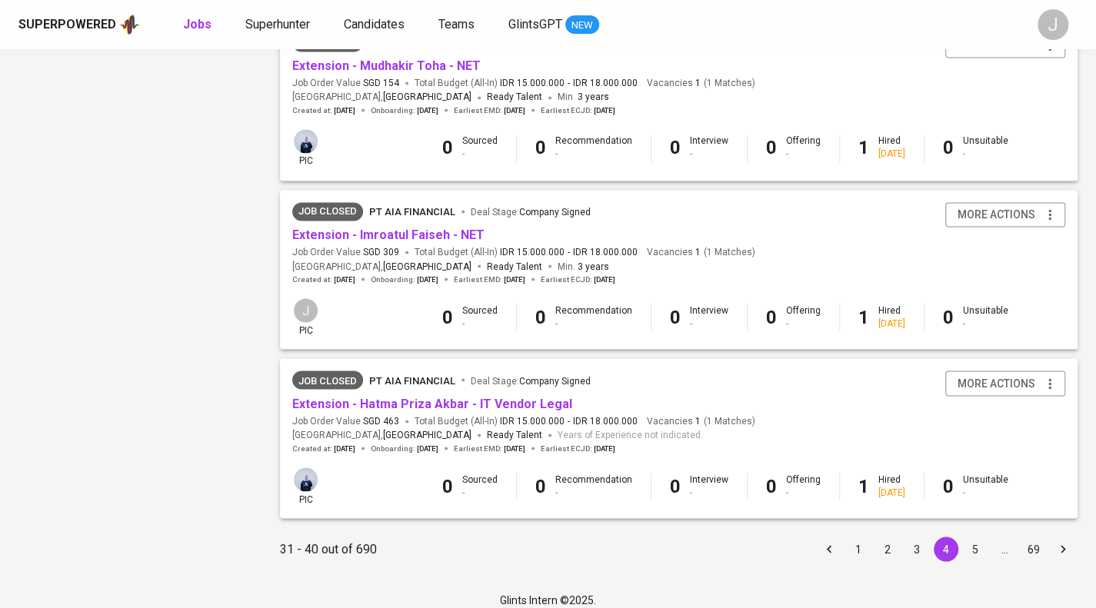
scroll to position [1401, 0]
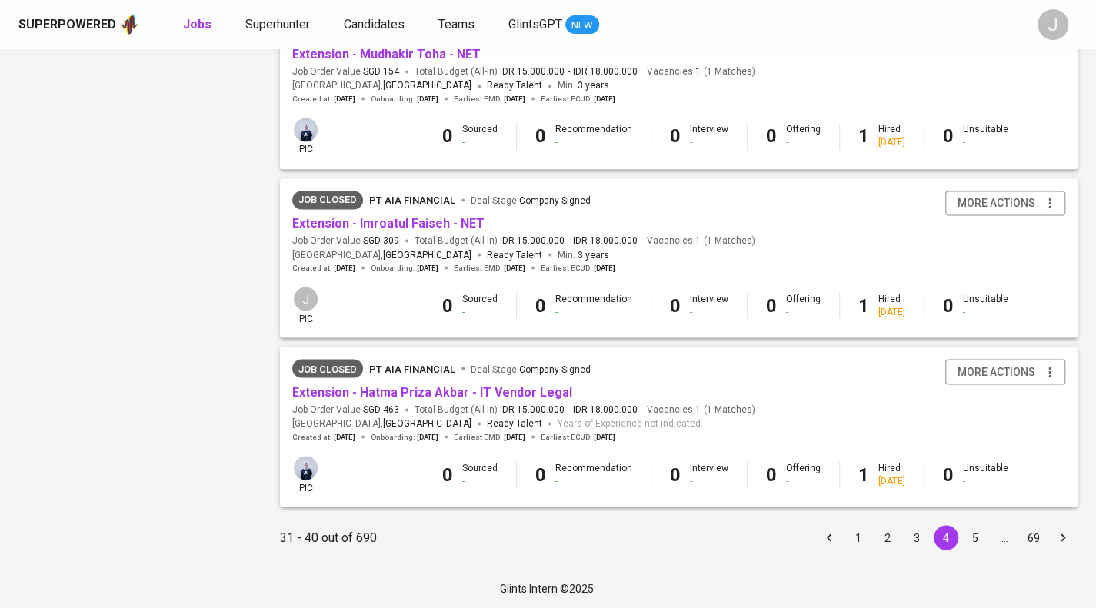
click at [971, 533] on button "5" at bounding box center [975, 537] width 25 height 25
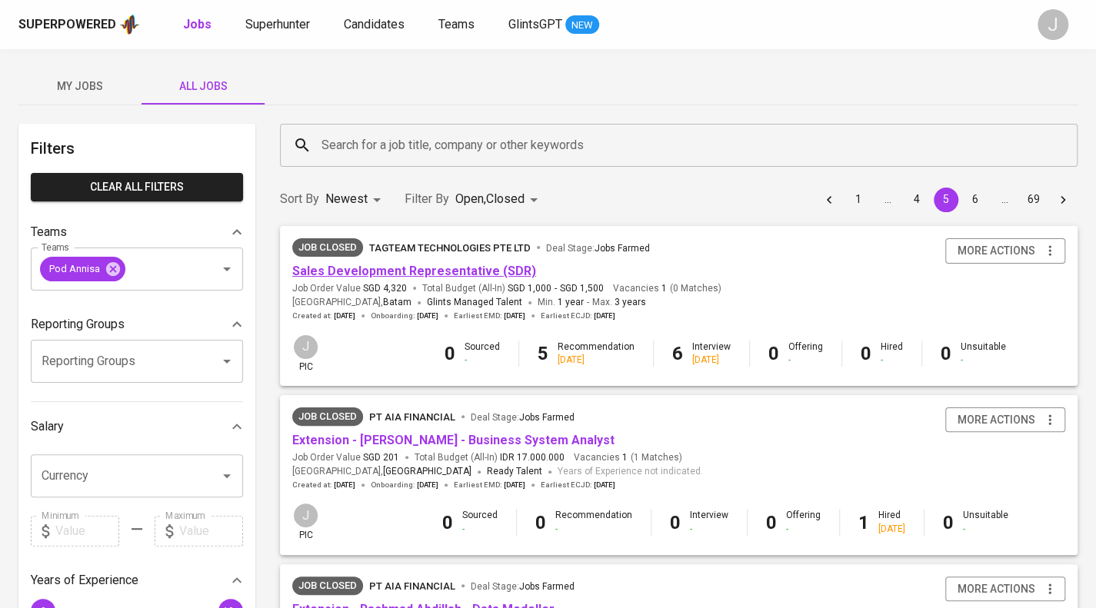
click at [431, 275] on link "Sales Development Representative (SDR)" at bounding box center [414, 271] width 244 height 15
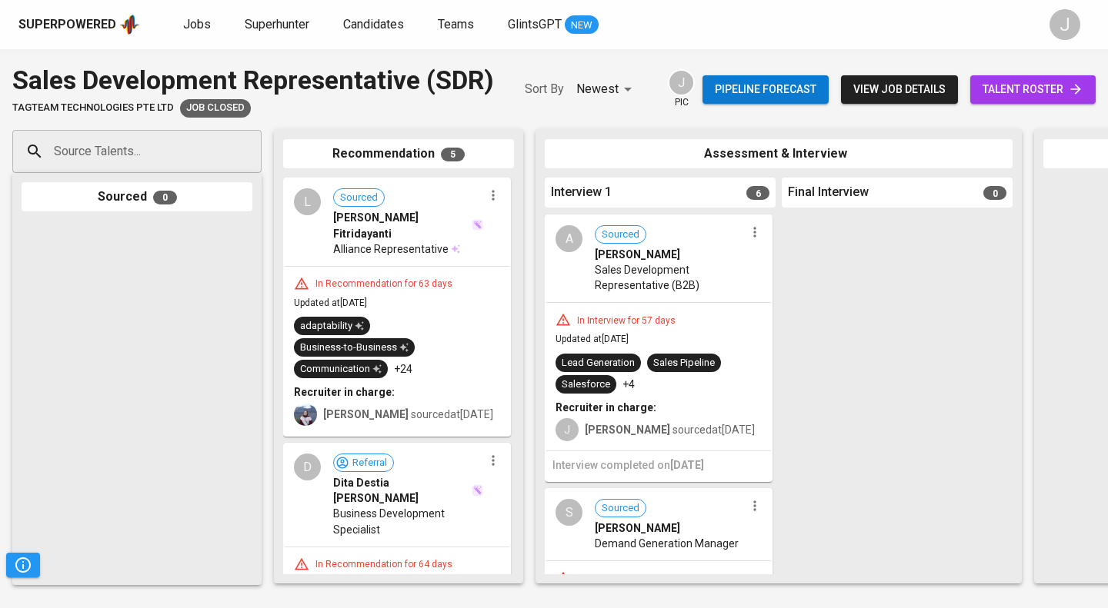
scroll to position [801, 0]
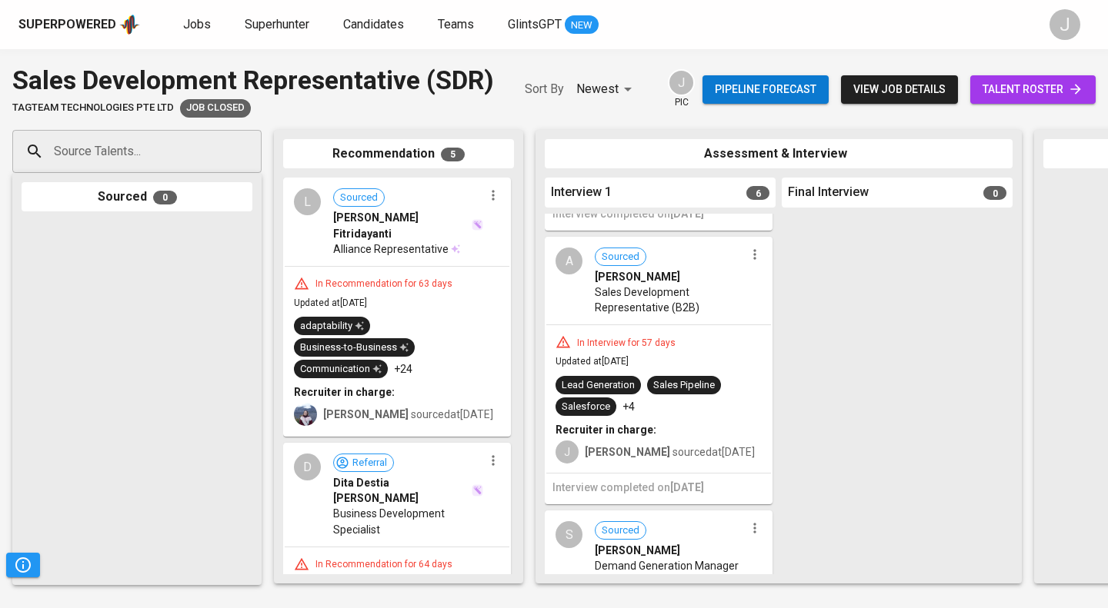
click at [752, 262] on icon "button" at bounding box center [754, 254] width 15 height 15
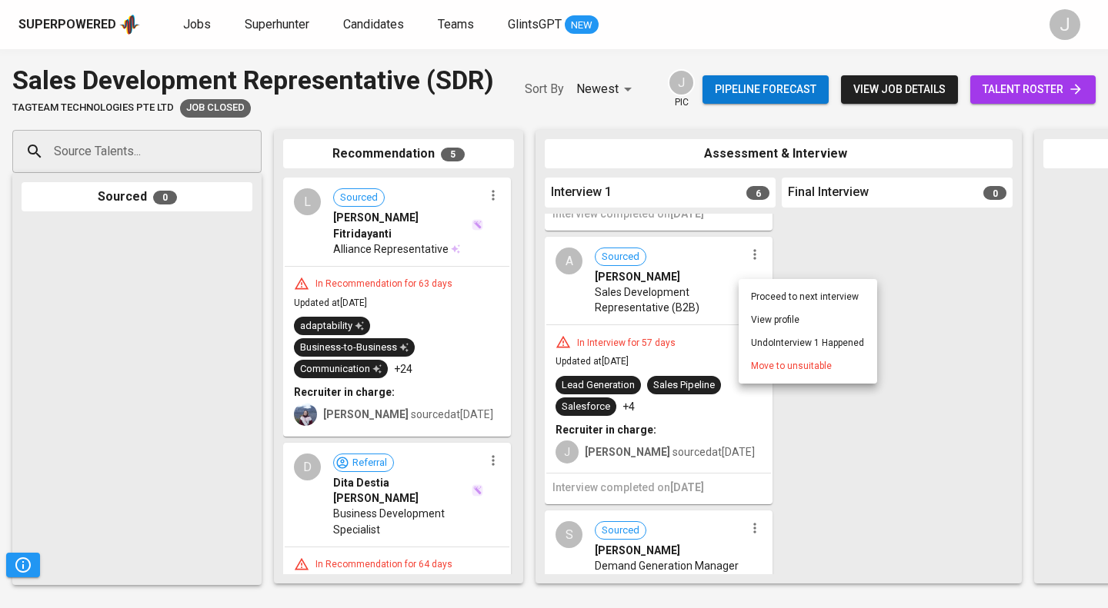
click at [788, 326] on li "View profile" at bounding box center [807, 319] width 138 height 23
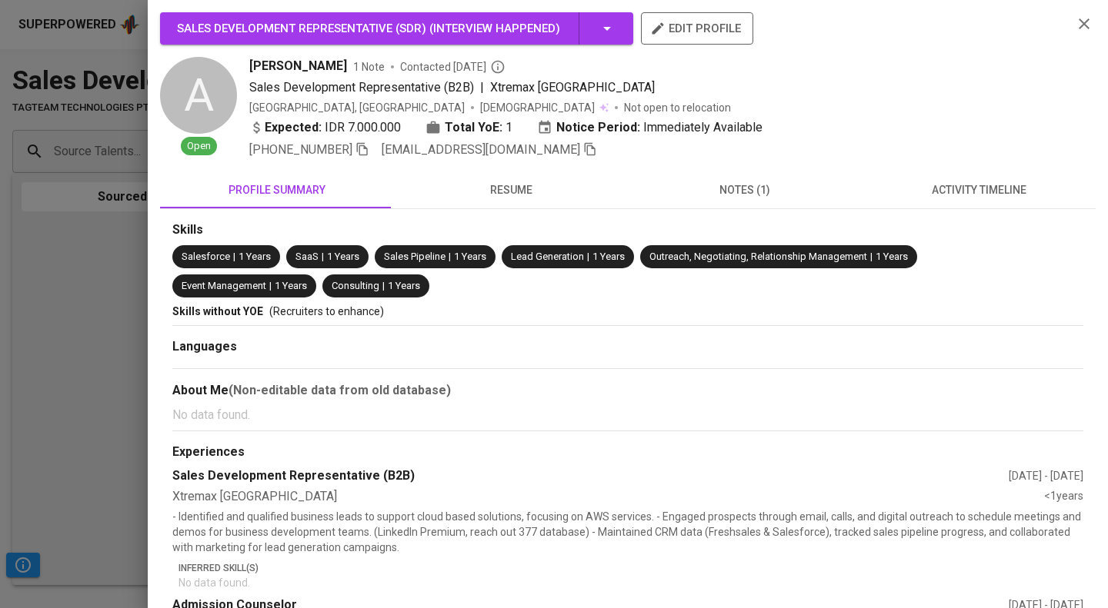
click at [583, 147] on icon "button" at bounding box center [590, 149] width 14 height 14
click at [58, 245] on div at bounding box center [554, 304] width 1108 height 608
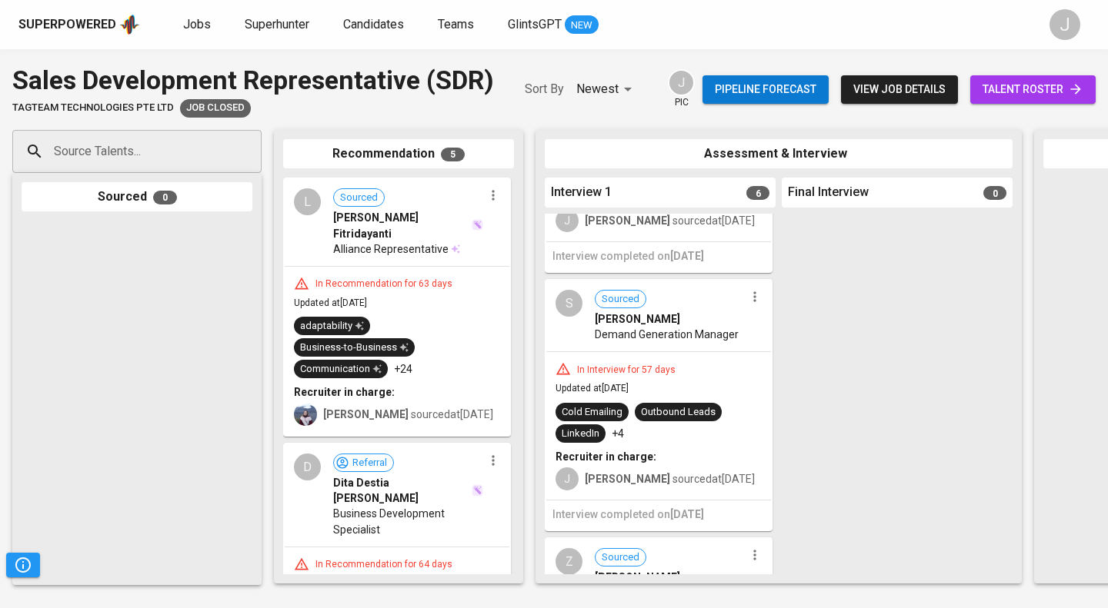
scroll to position [1028, 0]
click at [753, 292] on icon "button" at bounding box center [754, 297] width 2 height 10
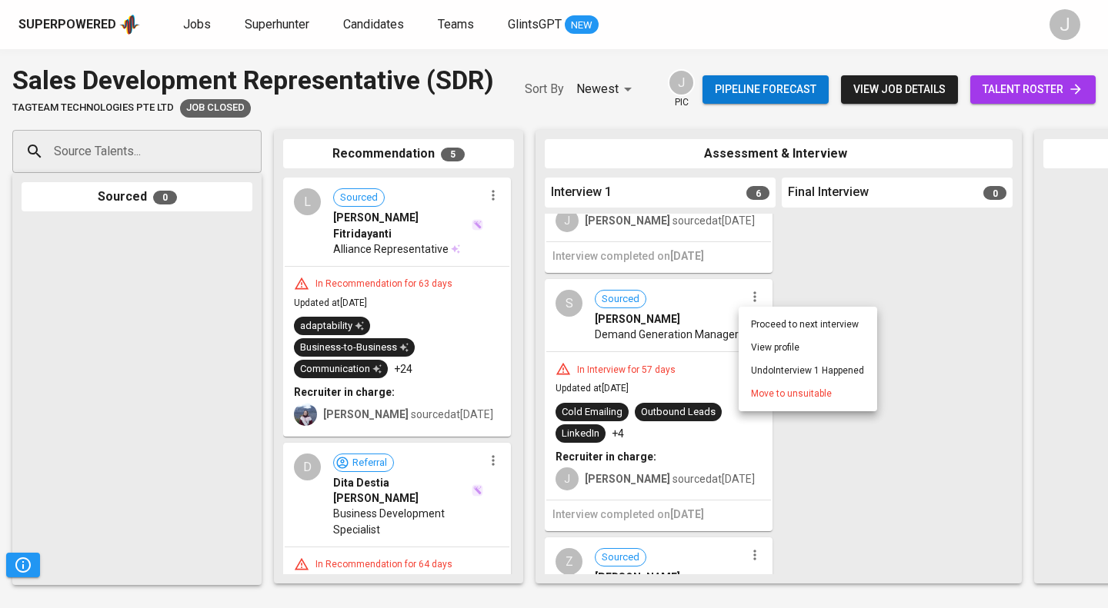
click at [774, 345] on li "View profile" at bounding box center [807, 347] width 138 height 23
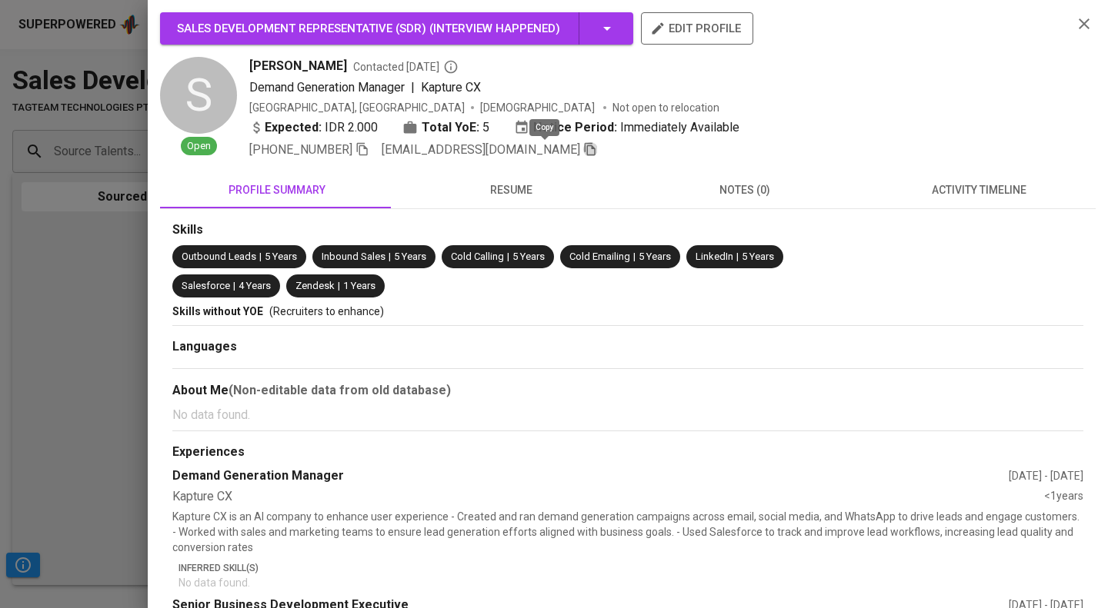
click at [583, 155] on icon "button" at bounding box center [590, 149] width 14 height 14
click at [88, 166] on div at bounding box center [554, 304] width 1108 height 608
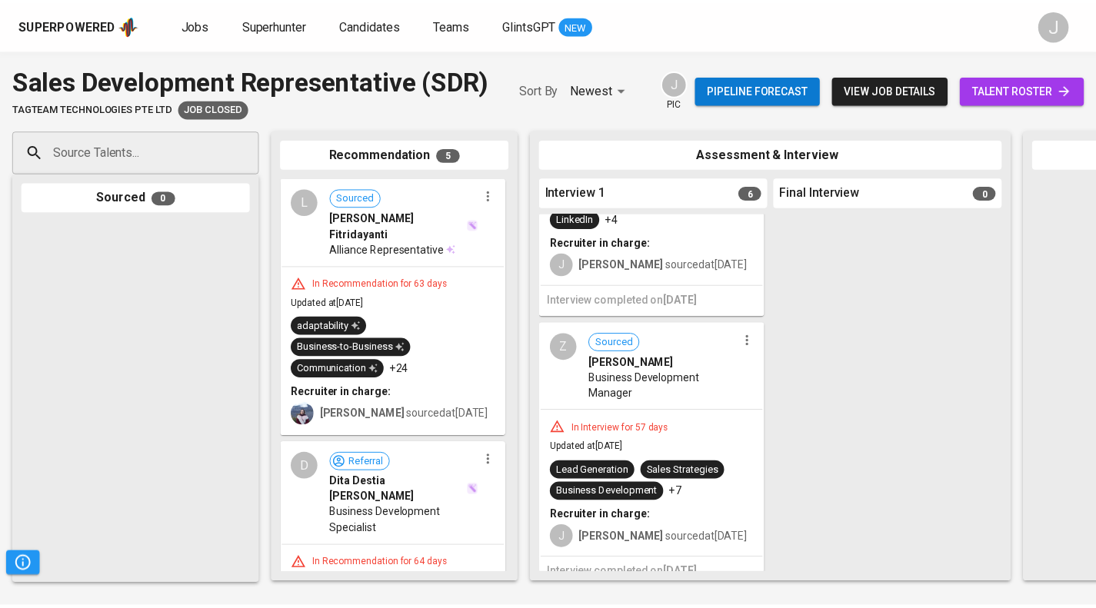
scroll to position [1262, 0]
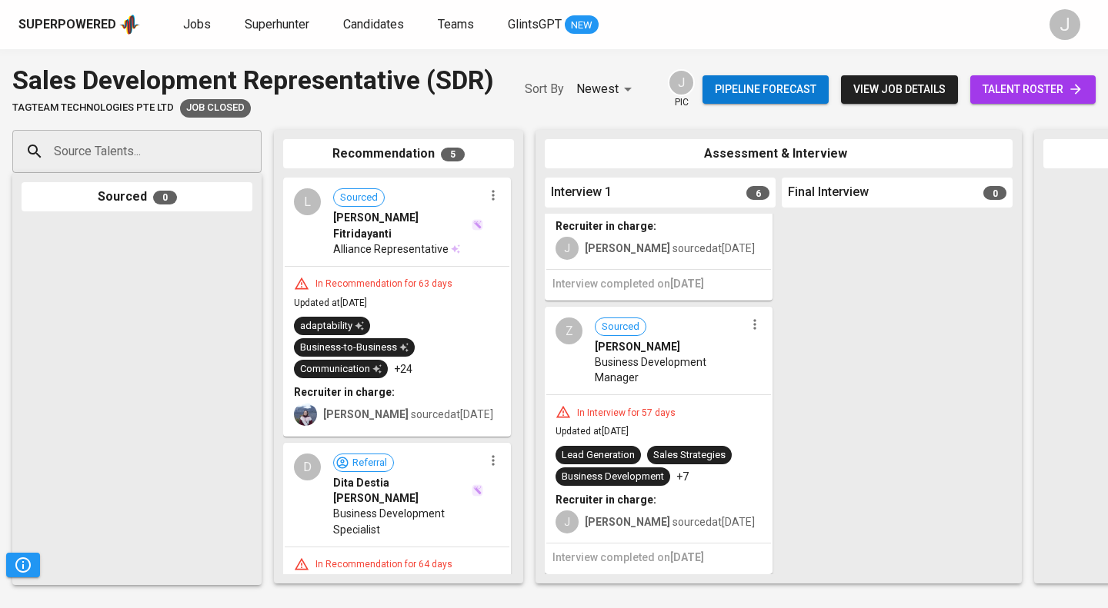
click at [749, 317] on icon "button" at bounding box center [754, 324] width 15 height 15
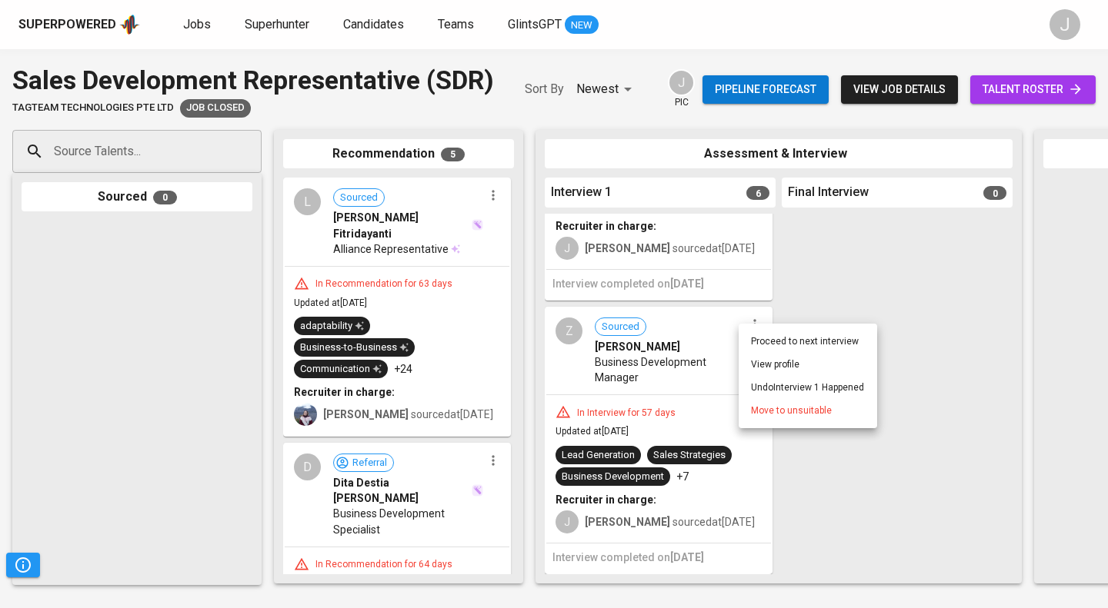
click at [781, 367] on li "View profile" at bounding box center [807, 364] width 138 height 23
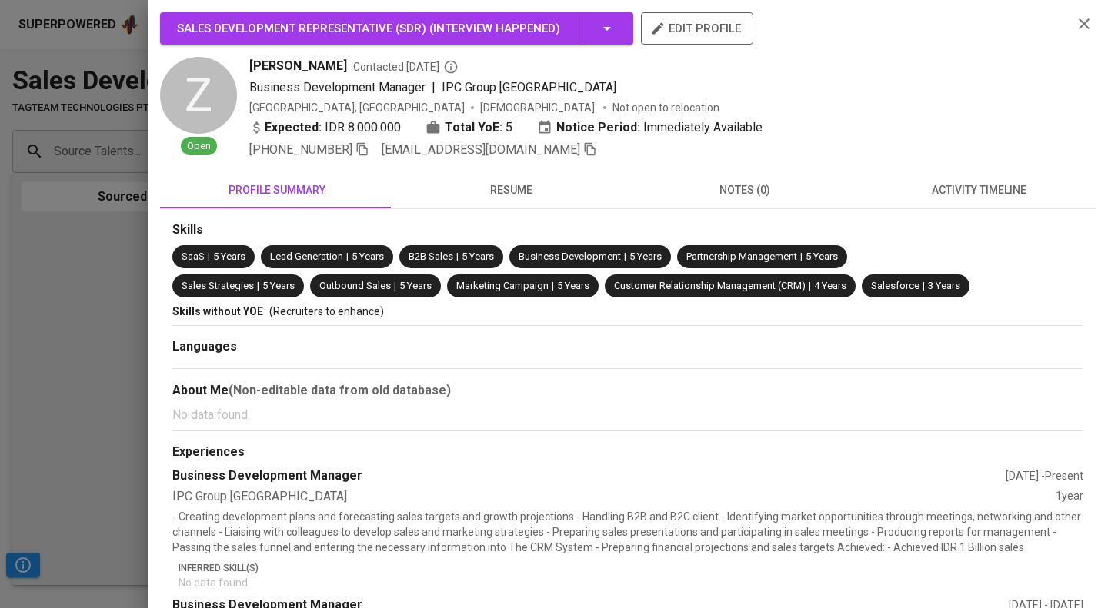
click at [583, 147] on icon "button" at bounding box center [590, 149] width 14 height 14
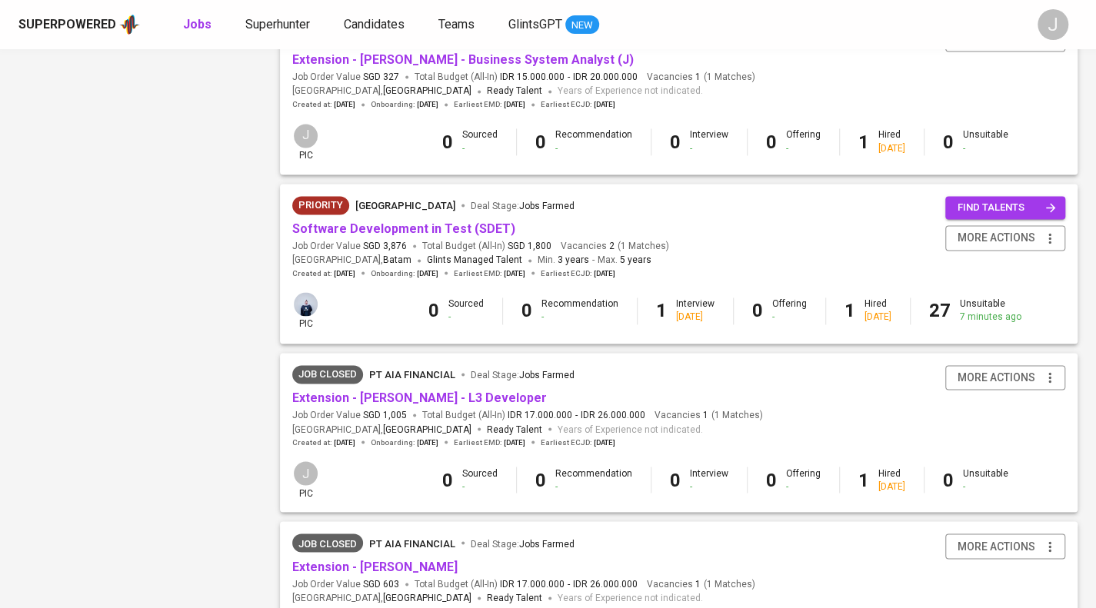
scroll to position [1308, 0]
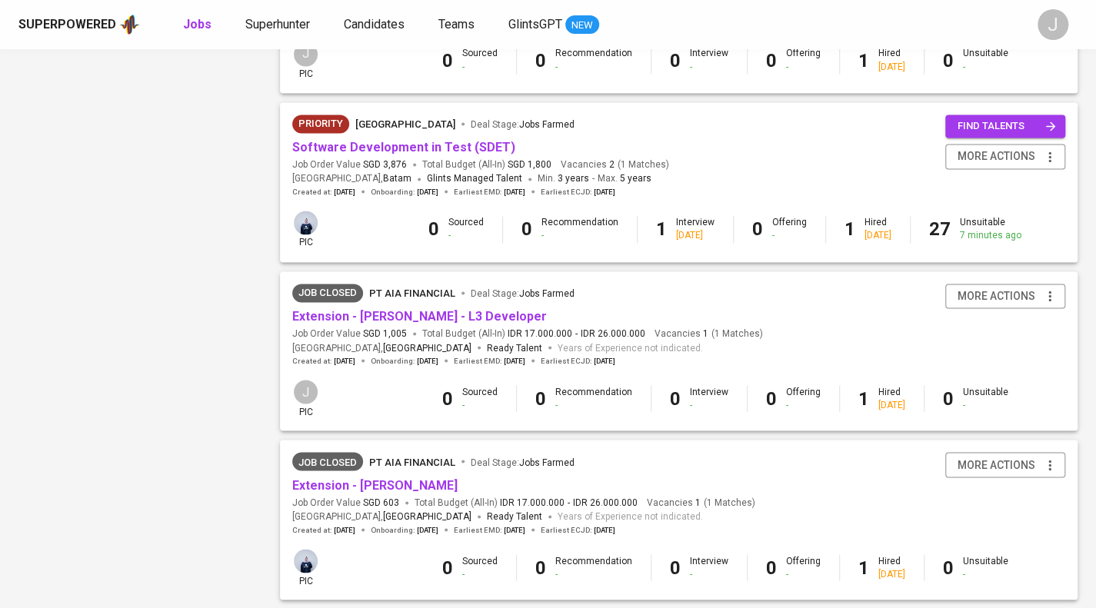
click at [471, 135] on div "Priority [GEOGRAPHIC_DATA] Deal Stage : Jobs Farmed" at bounding box center [480, 127] width 377 height 25
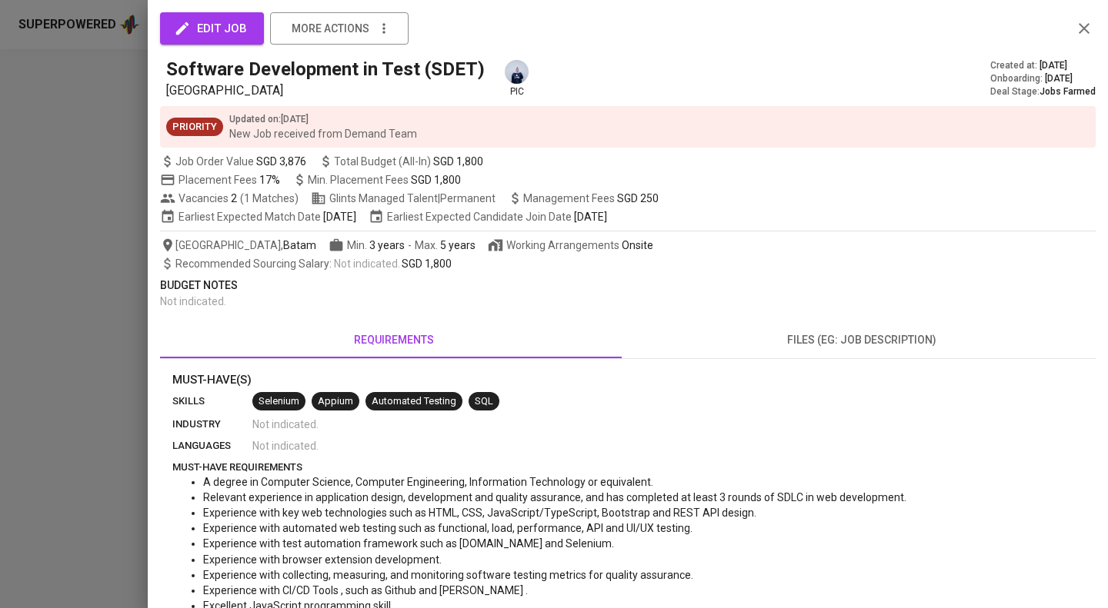
click at [95, 155] on div at bounding box center [554, 304] width 1108 height 608
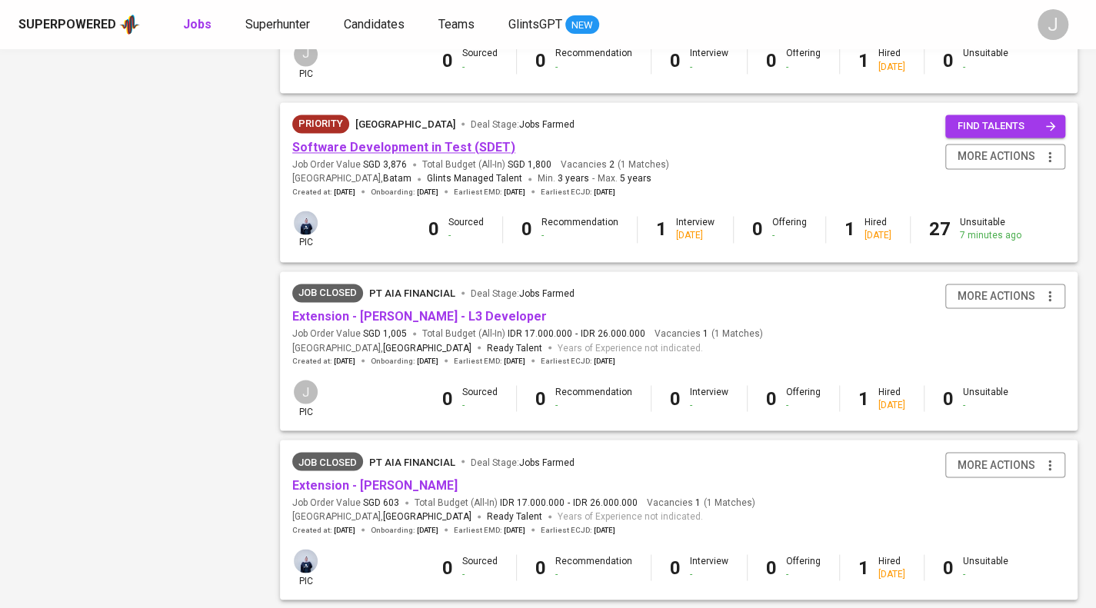
click at [345, 141] on link "Software Development in Test (SDET)" at bounding box center [403, 147] width 223 height 15
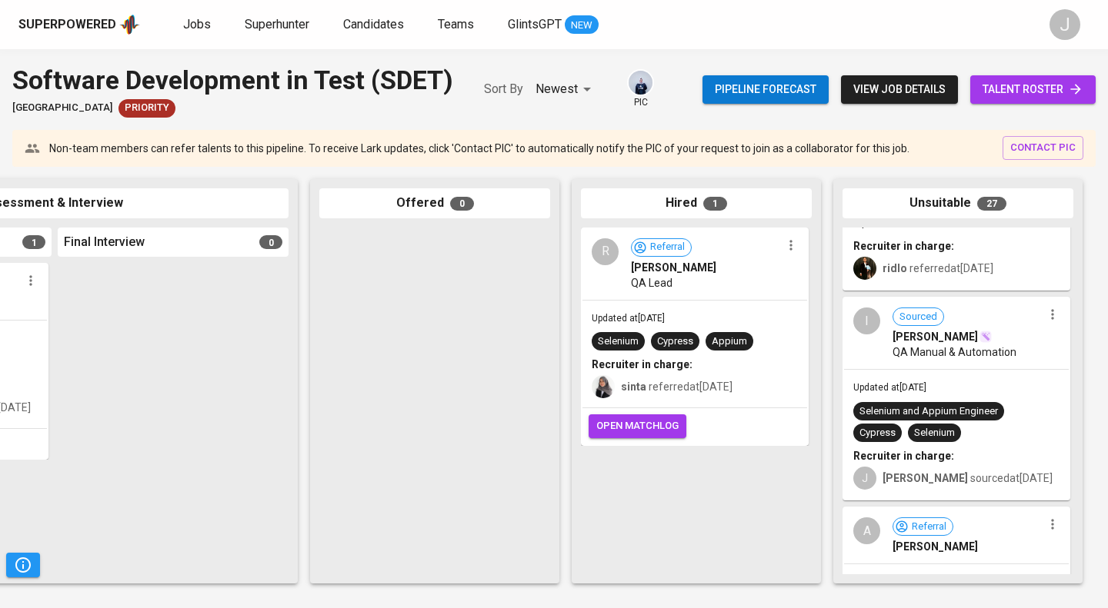
scroll to position [2484, 0]
click at [1045, 306] on icon "button" at bounding box center [1052, 313] width 15 height 15
click at [1035, 318] on li "View profile" at bounding box center [1026, 324] width 138 height 23
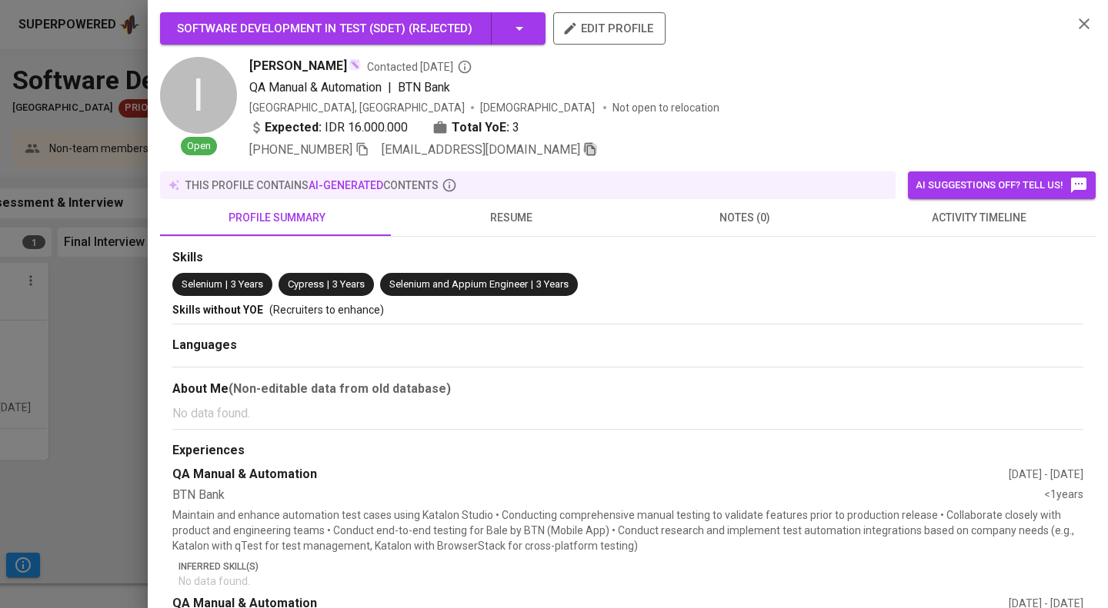
click at [583, 142] on icon "button" at bounding box center [590, 149] width 14 height 14
click at [94, 145] on div at bounding box center [554, 304] width 1108 height 608
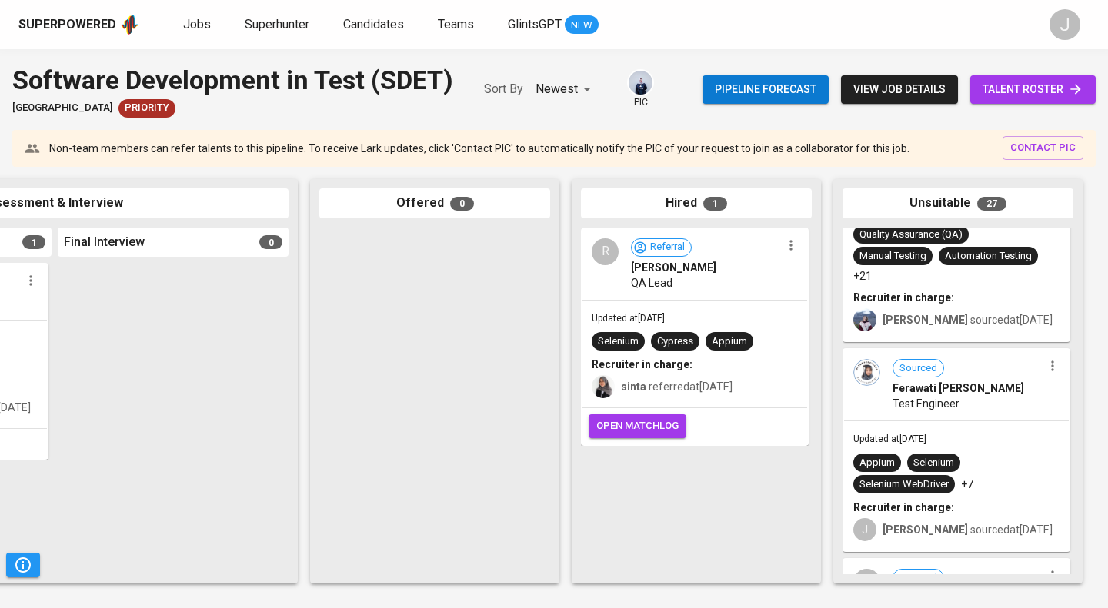
scroll to position [3022, 0]
click at [1045, 360] on icon "button" at bounding box center [1052, 365] width 15 height 15
click at [1021, 378] on ul "View profile Undo Unsuitable" at bounding box center [1026, 404] width 138 height 58
click at [1018, 384] on li "View profile" at bounding box center [1026, 392] width 138 height 23
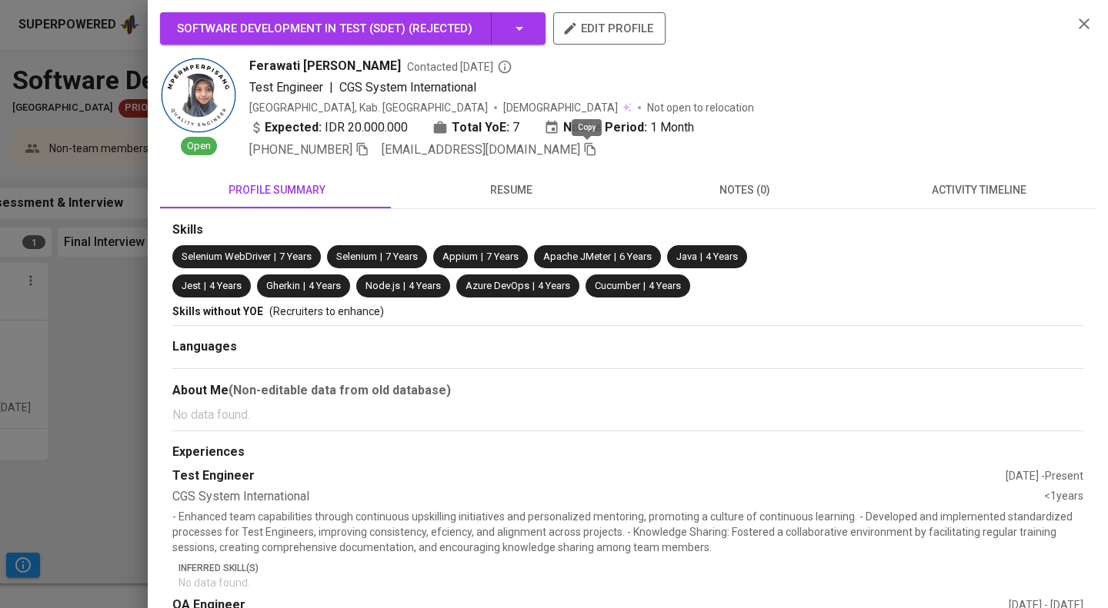
click at [588, 150] on icon "button" at bounding box center [590, 149] width 14 height 14
drag, startPoint x: 0, startPoint y: 89, endPoint x: 612, endPoint y: 320, distance: 654.3
click at [0, 89] on div at bounding box center [554, 304] width 1108 height 608
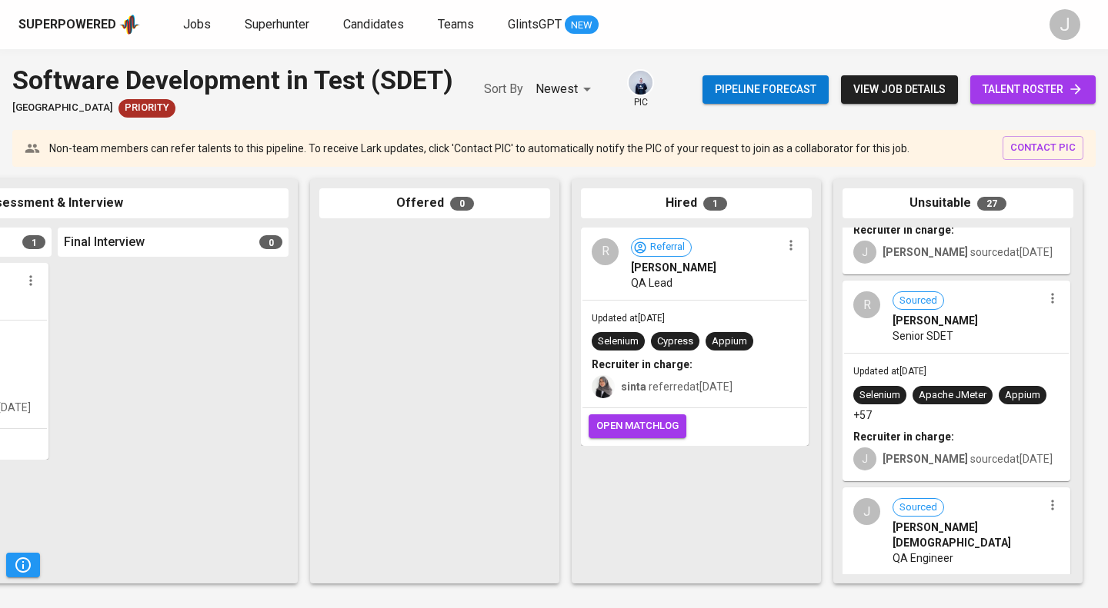
scroll to position [3302, 0]
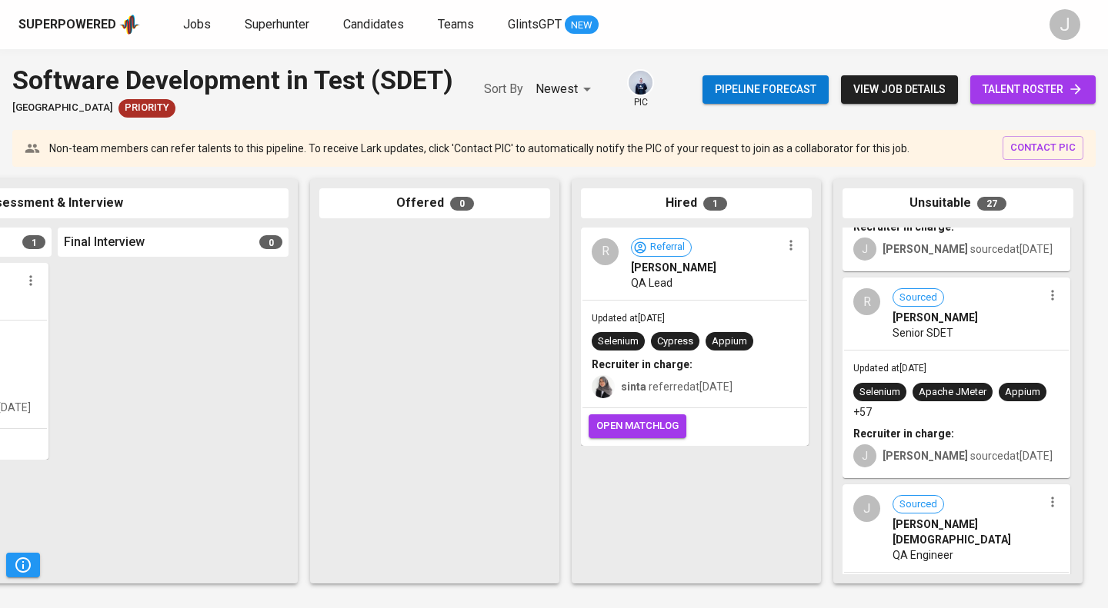
click at [1045, 289] on icon "button" at bounding box center [1052, 295] width 15 height 15
click at [987, 313] on li "View profile" at bounding box center [1026, 321] width 138 height 23
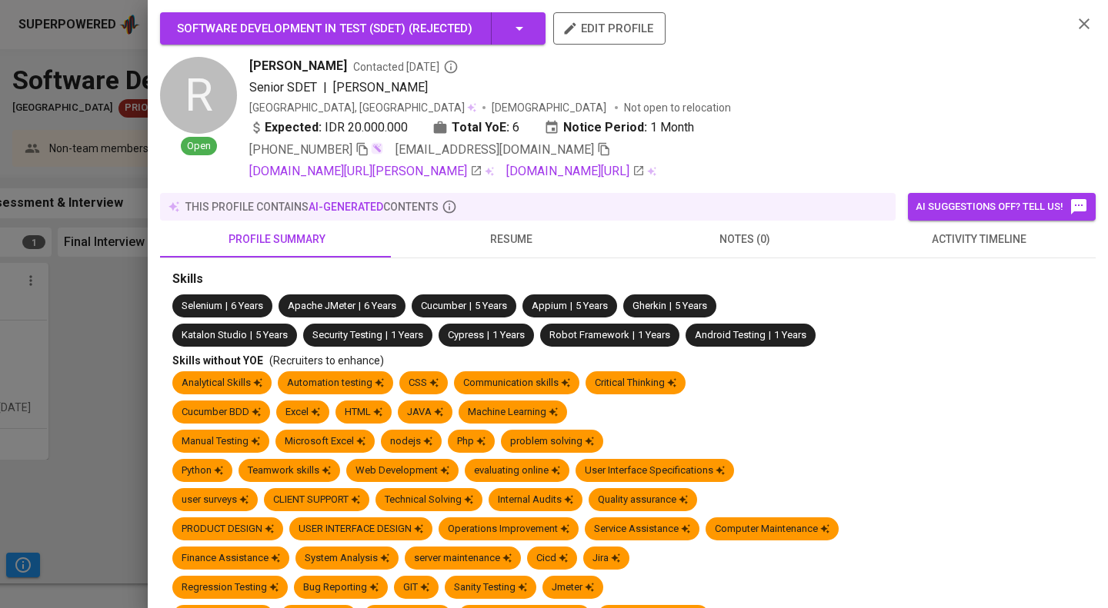
click at [534, 148] on span "rickybima16@gmail.com" at bounding box center [494, 149] width 198 height 15
click at [597, 149] on icon "button" at bounding box center [604, 149] width 14 height 14
click at [597, 151] on icon "button" at bounding box center [604, 148] width 14 height 14
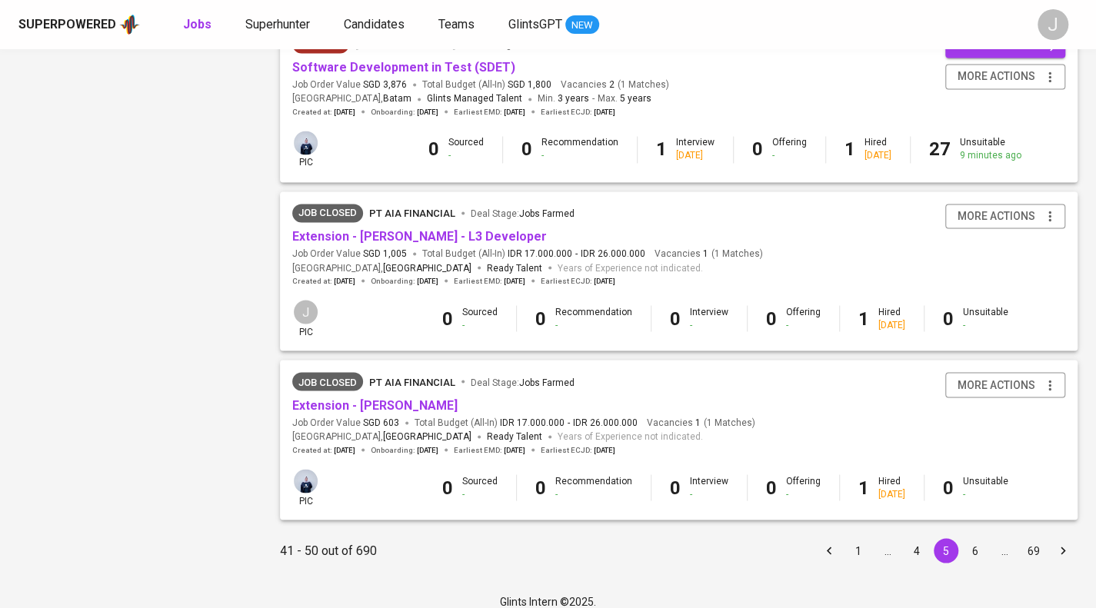
scroll to position [1401, 0]
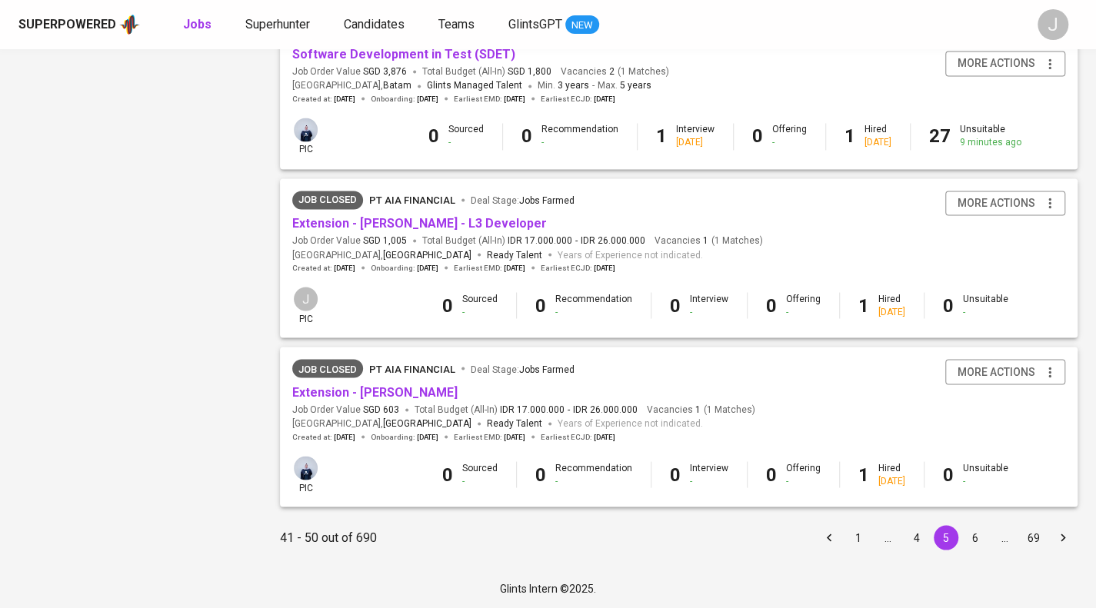
click at [981, 535] on button "6" at bounding box center [975, 537] width 25 height 25
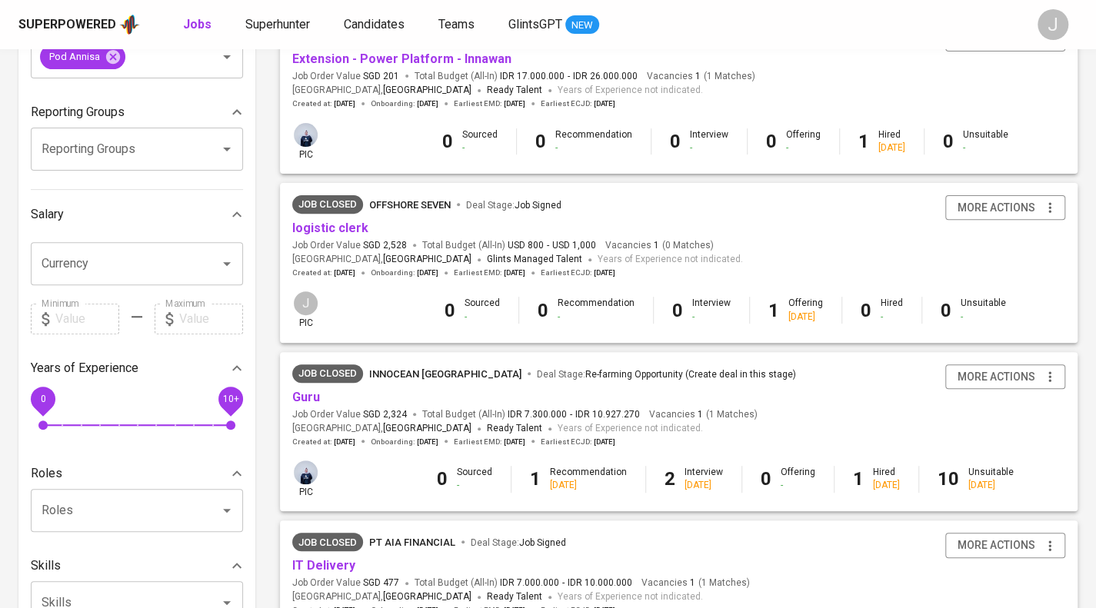
scroll to position [231, 0]
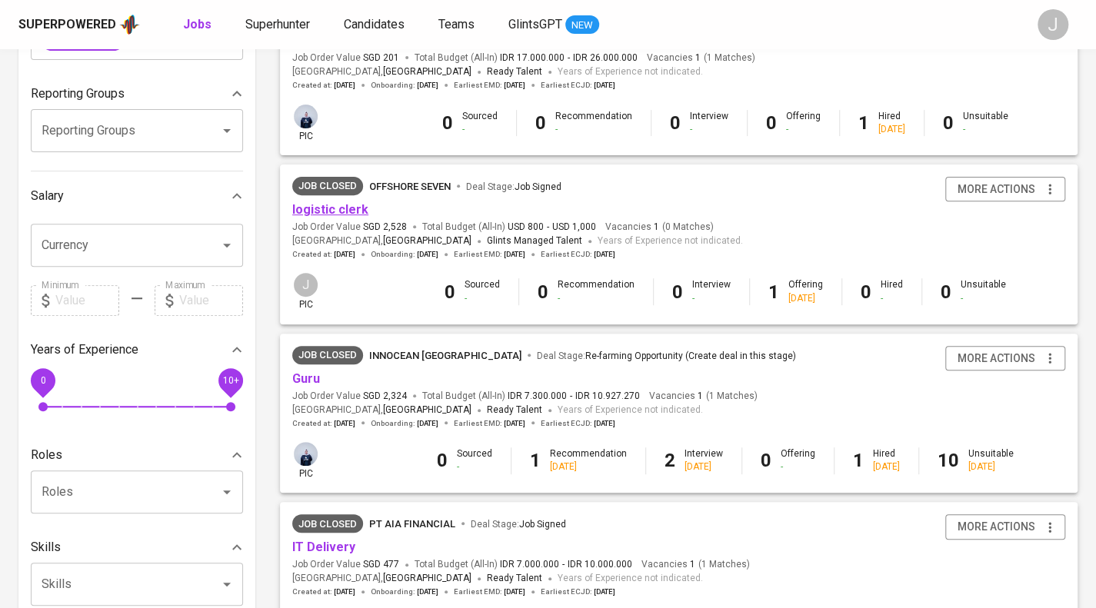
click at [345, 208] on link "logistic clerk" at bounding box center [330, 209] width 76 height 15
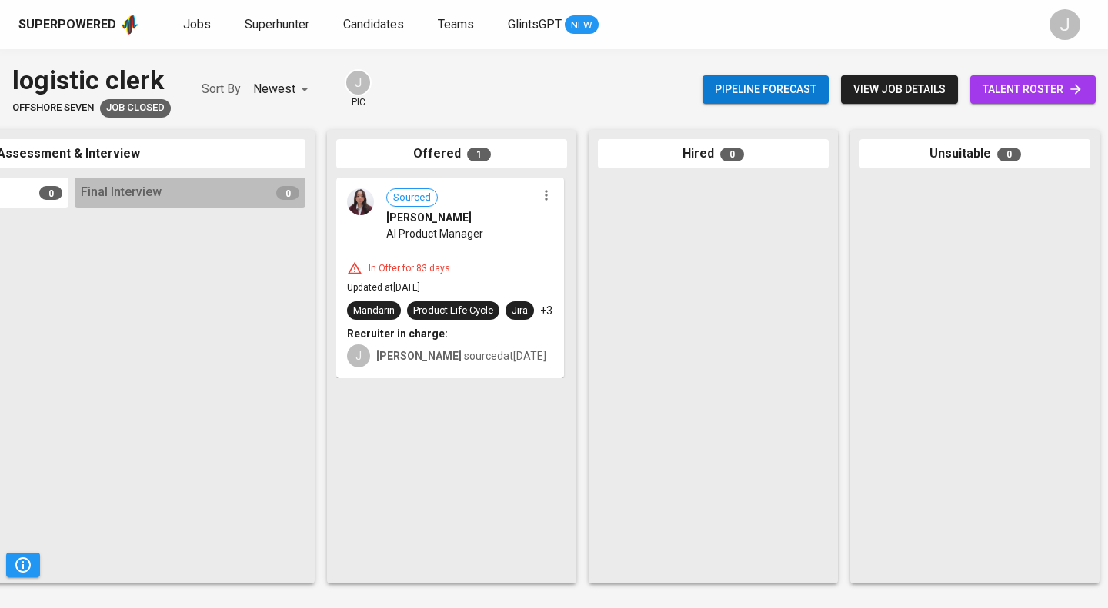
scroll to position [0, 724]
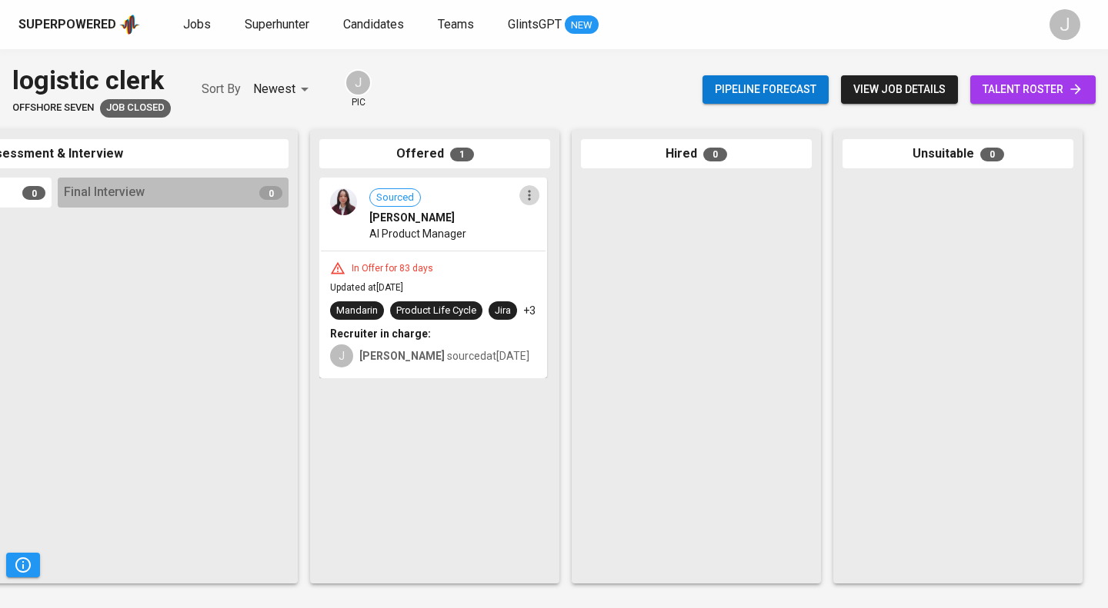
click at [530, 202] on icon "button" at bounding box center [528, 195] width 15 height 15
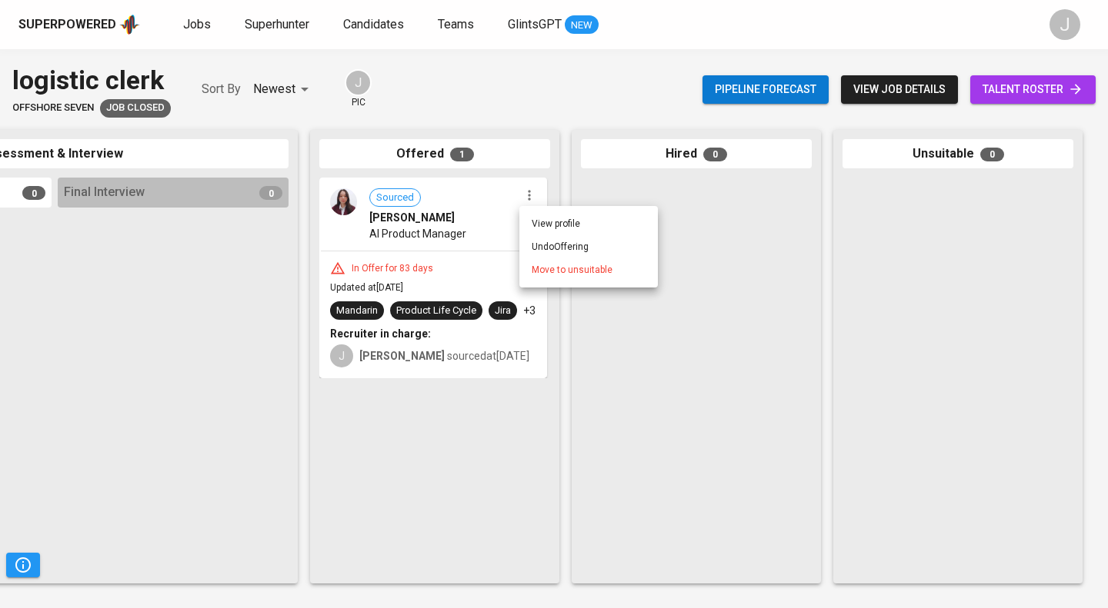
click at [542, 215] on li "View profile" at bounding box center [588, 223] width 138 height 23
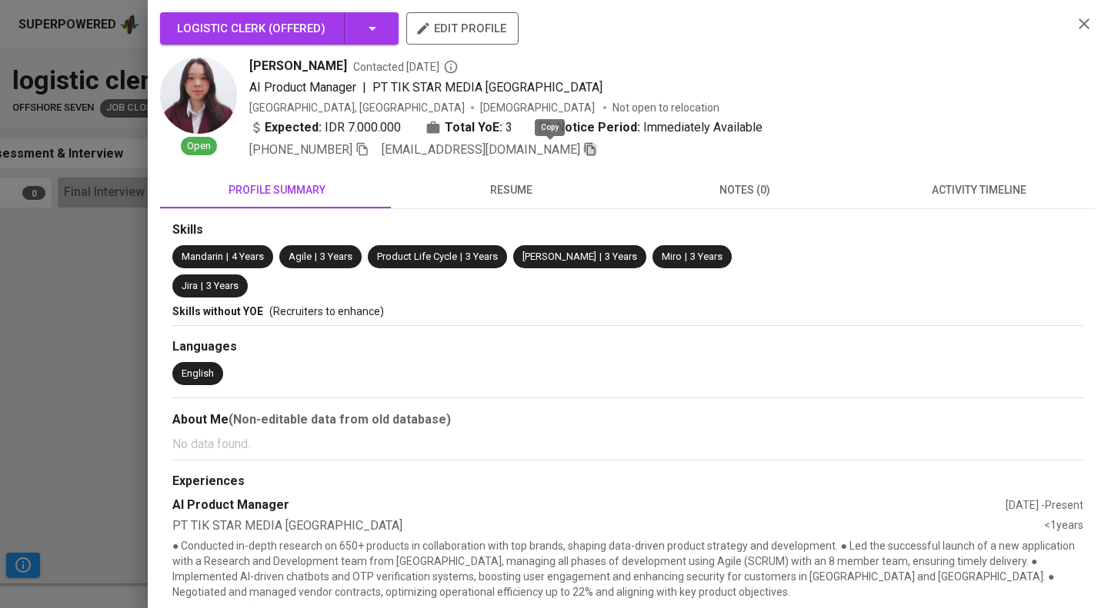
click at [585, 147] on icon "button" at bounding box center [590, 149] width 11 height 13
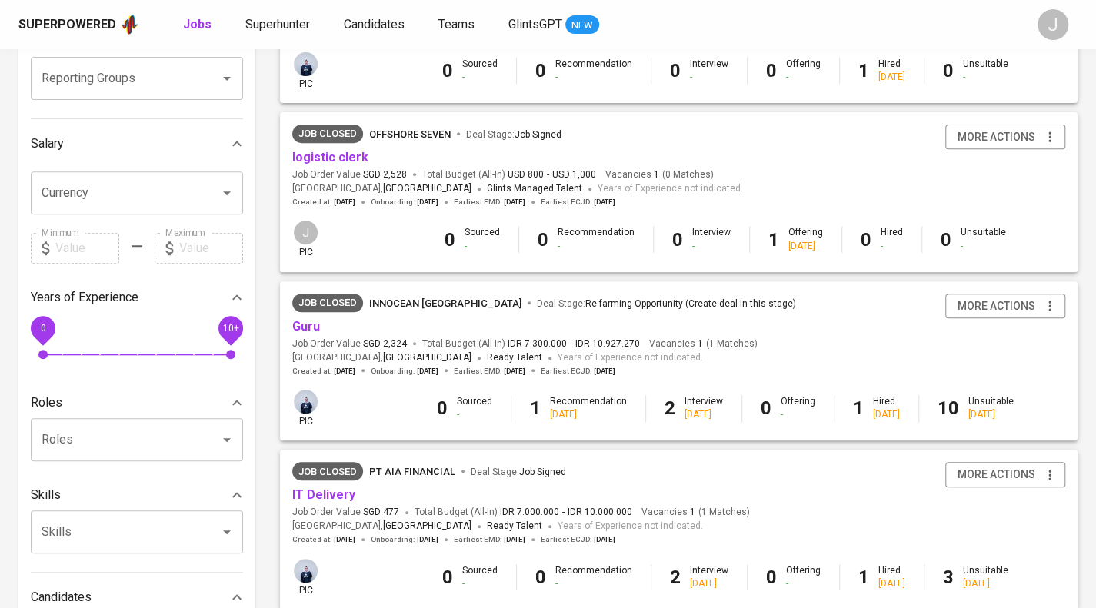
scroll to position [308, 0]
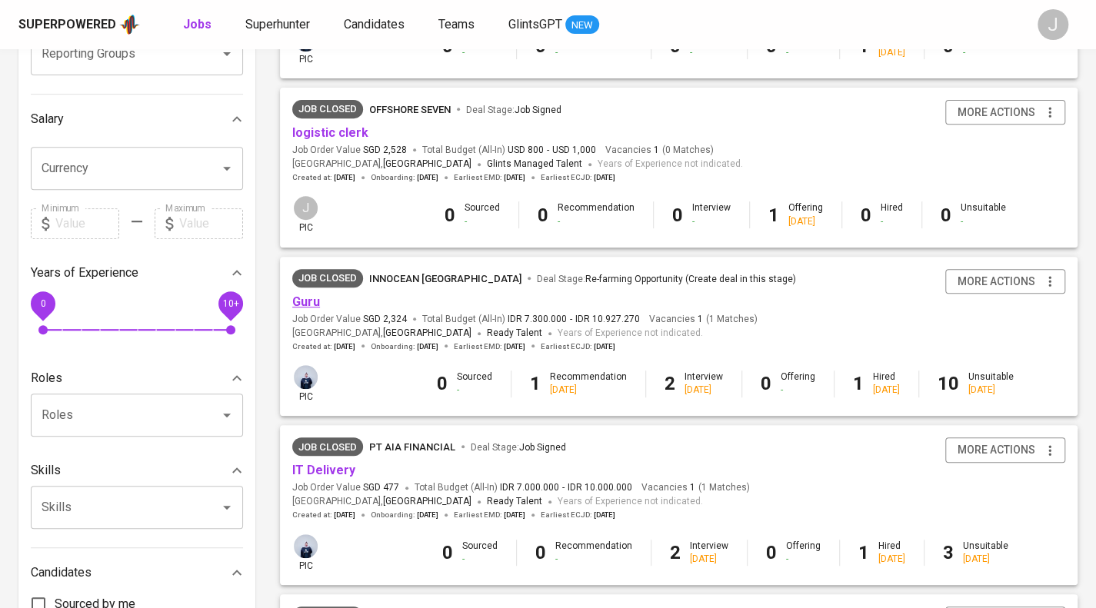
click at [302, 304] on link "Guru" at bounding box center [306, 302] width 28 height 15
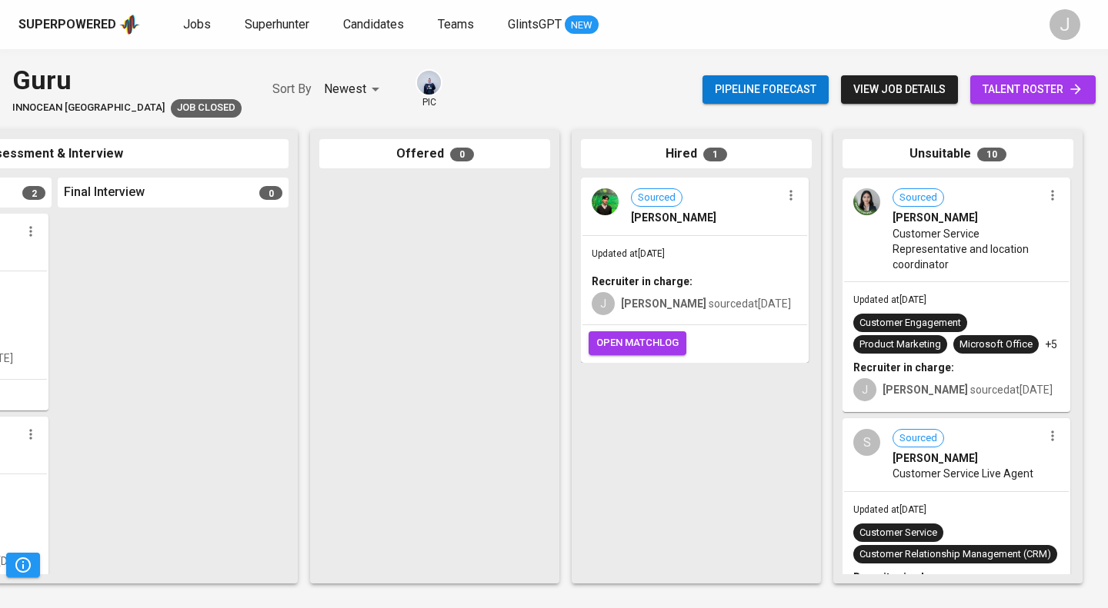
click at [1051, 192] on icon "button" at bounding box center [1052, 196] width 2 height 10
click at [1032, 220] on li "View profile" at bounding box center [1026, 223] width 138 height 23
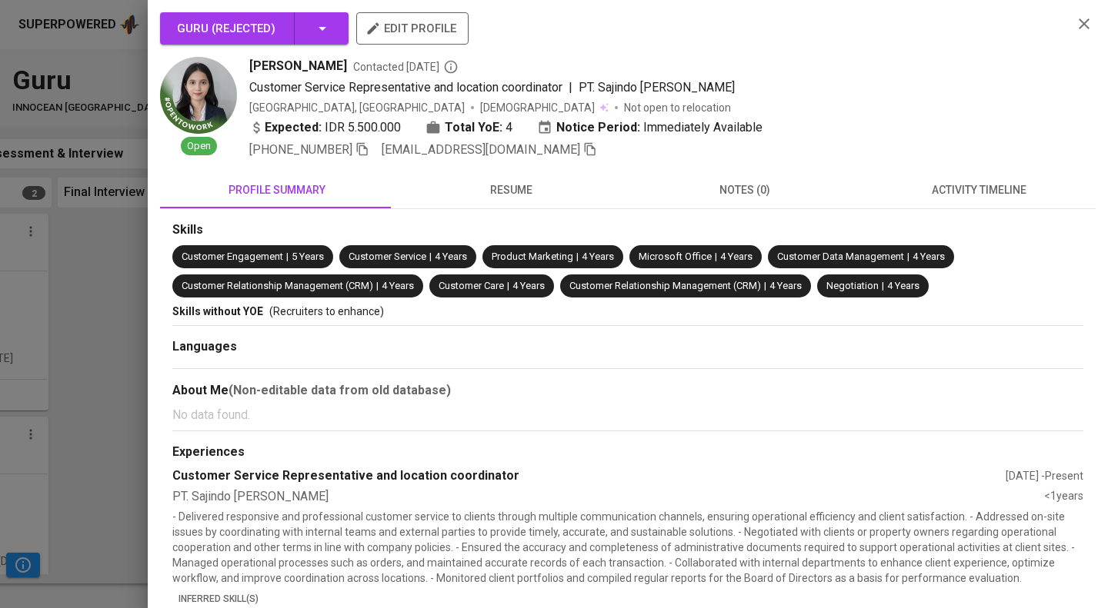
click at [583, 149] on icon "button" at bounding box center [590, 149] width 14 height 14
click at [88, 181] on div at bounding box center [554, 304] width 1108 height 608
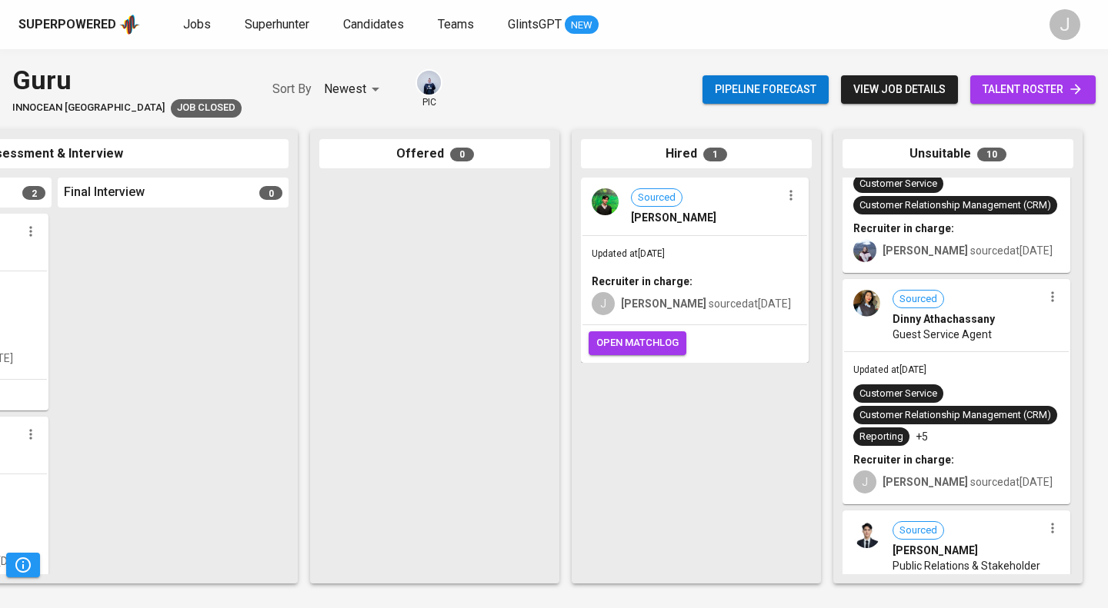
scroll to position [417, 0]
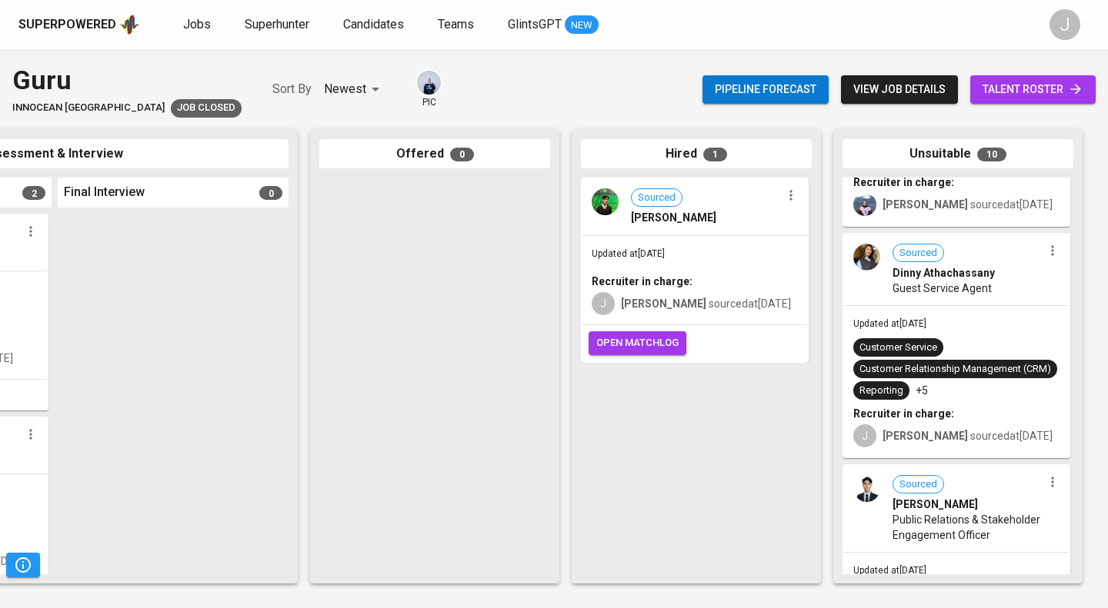
click at [1046, 248] on icon "button" at bounding box center [1052, 250] width 15 height 15
click at [1017, 272] on li "View profile" at bounding box center [1026, 278] width 138 height 23
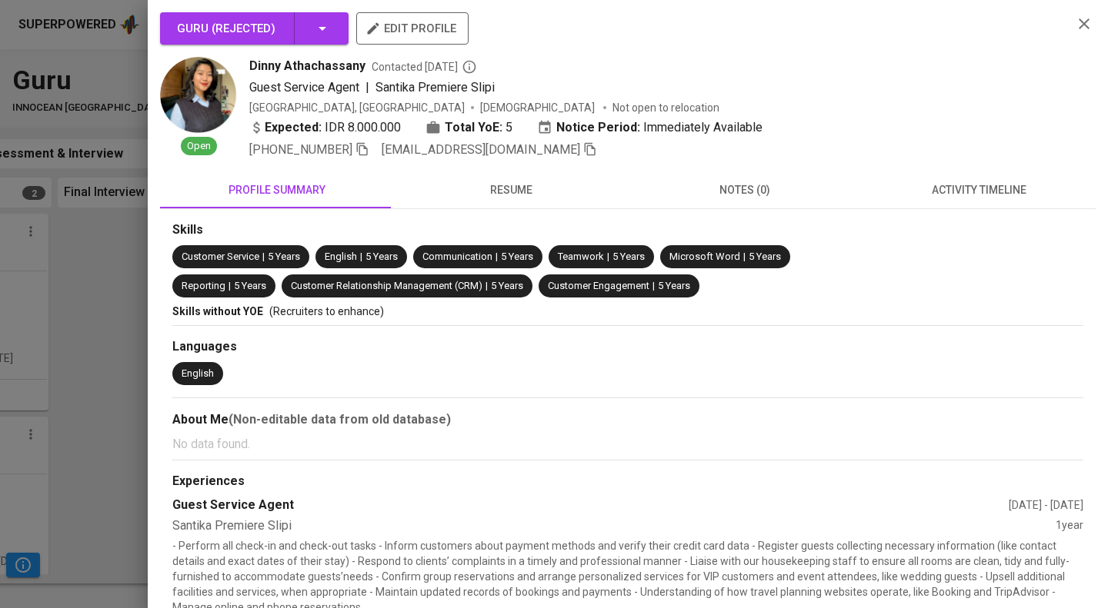
click at [583, 155] on icon "button" at bounding box center [590, 149] width 14 height 14
click at [63, 195] on div at bounding box center [554, 304] width 1108 height 608
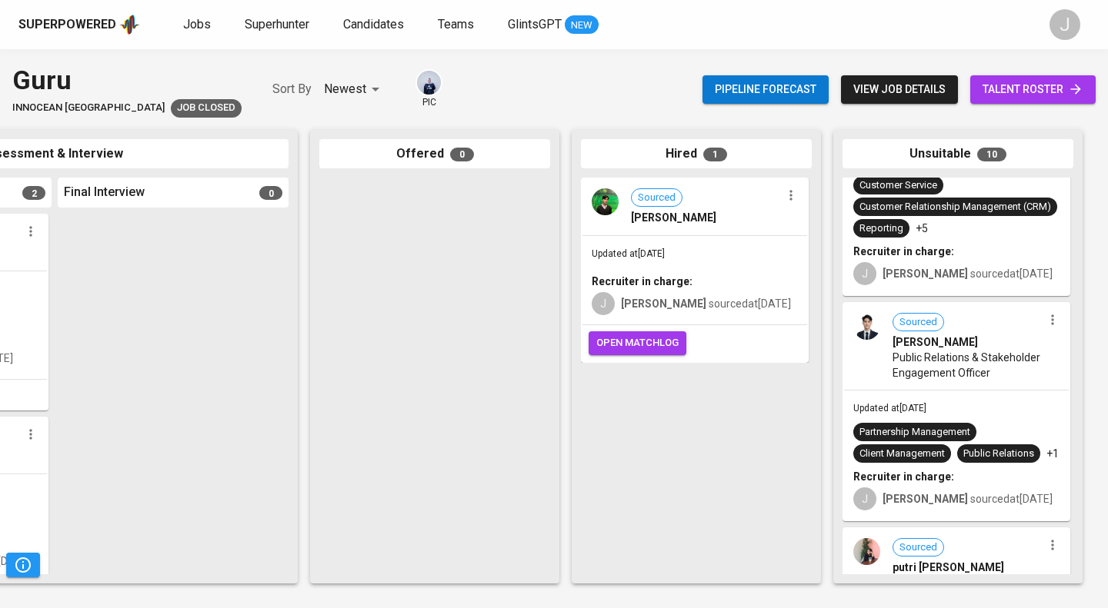
scroll to position [598, 0]
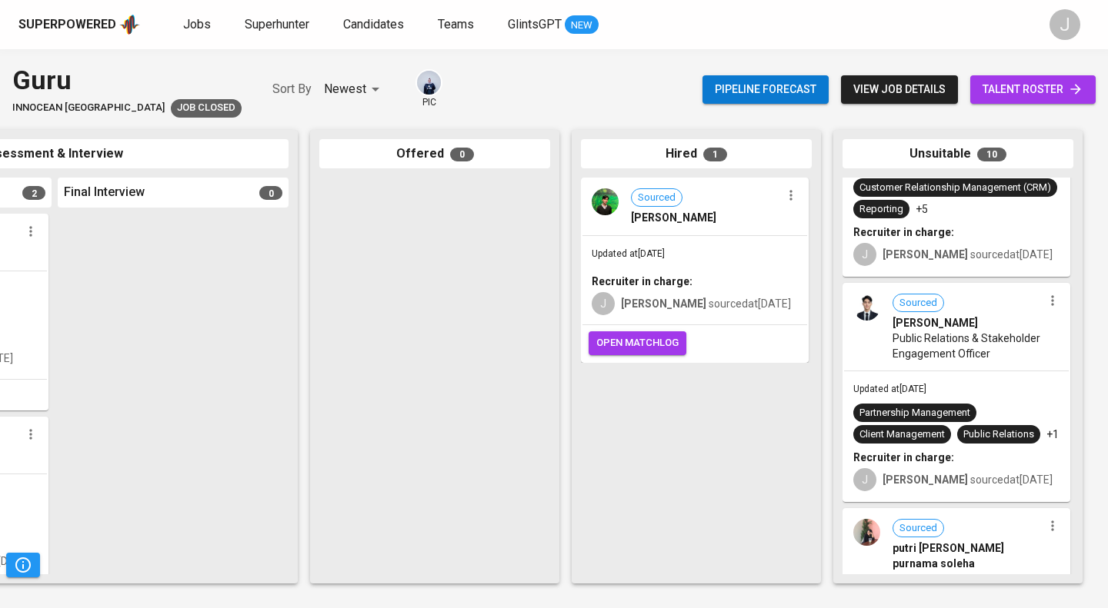
click at [1051, 296] on icon "button" at bounding box center [1052, 301] width 2 height 10
click at [1011, 315] on ul "View profile Undo Unsuitable" at bounding box center [1026, 339] width 138 height 58
click at [1009, 321] on li "View profile" at bounding box center [1026, 327] width 138 height 23
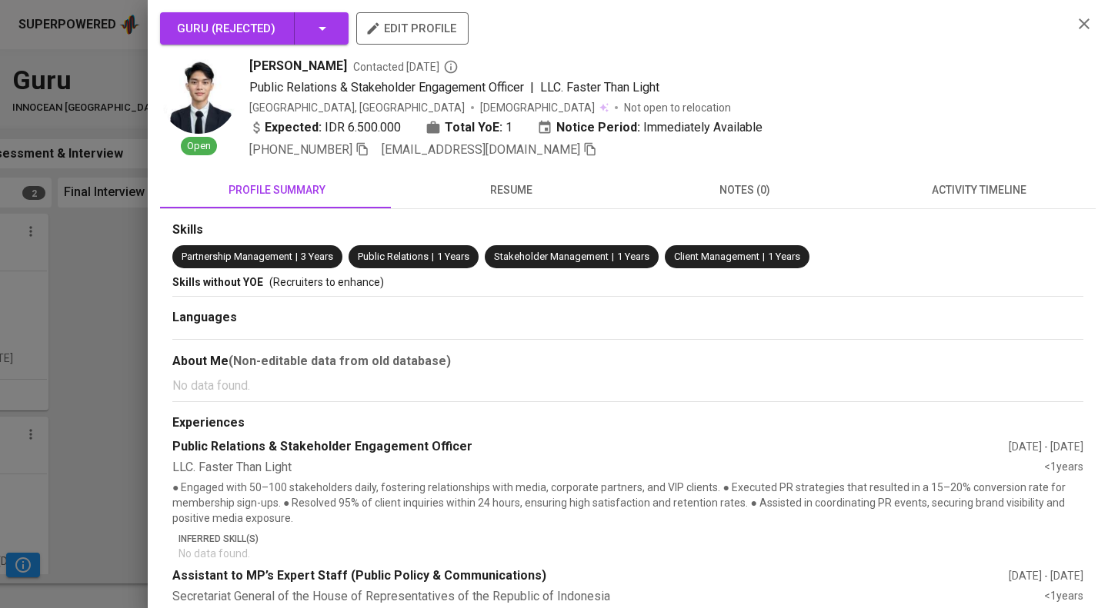
click at [583, 150] on icon "button" at bounding box center [590, 149] width 14 height 14
click at [64, 285] on div at bounding box center [554, 304] width 1108 height 608
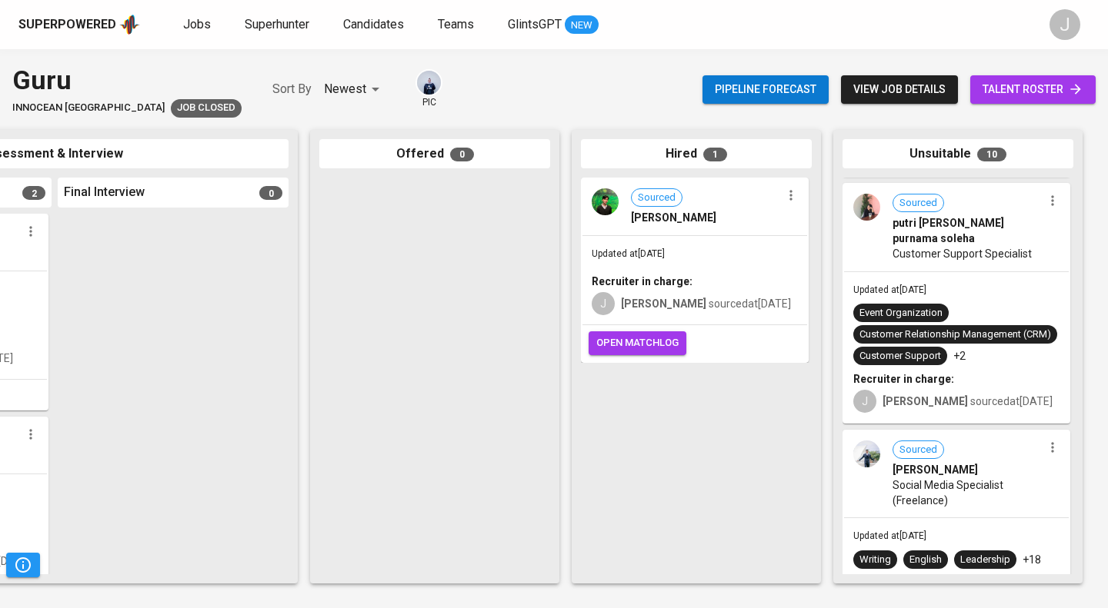
scroll to position [863, 0]
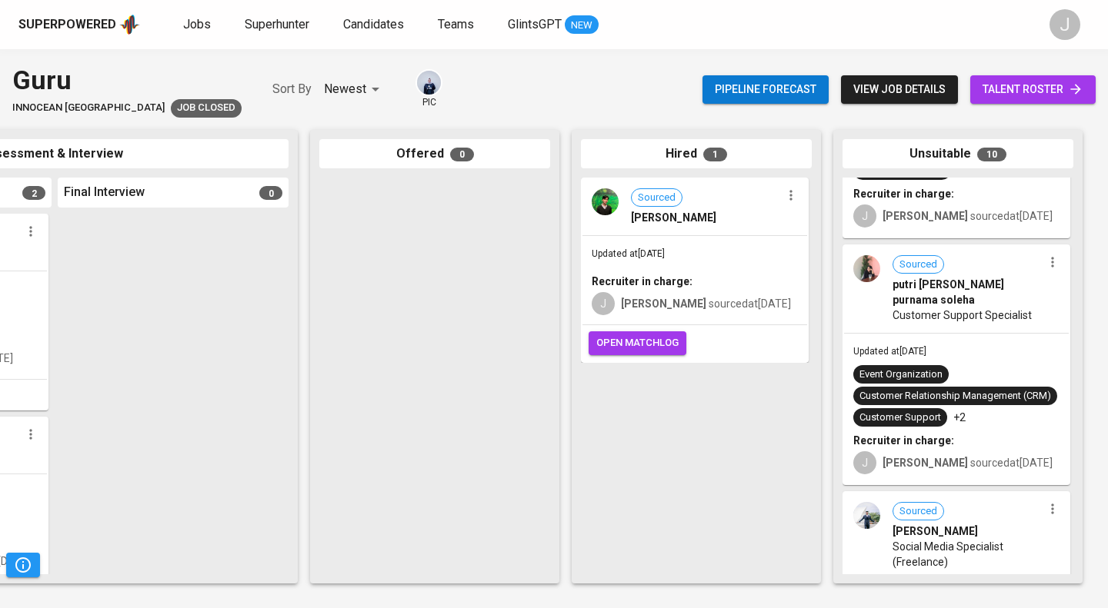
click at [1045, 270] on icon "button" at bounding box center [1052, 262] width 15 height 15
drag, startPoint x: 988, startPoint y: 316, endPoint x: 989, endPoint y: 305, distance: 10.9
click at [989, 305] on ul "View profile Undo Unsuitable" at bounding box center [1026, 317] width 138 height 58
click at [989, 305] on li "View profile" at bounding box center [1026, 305] width 138 height 23
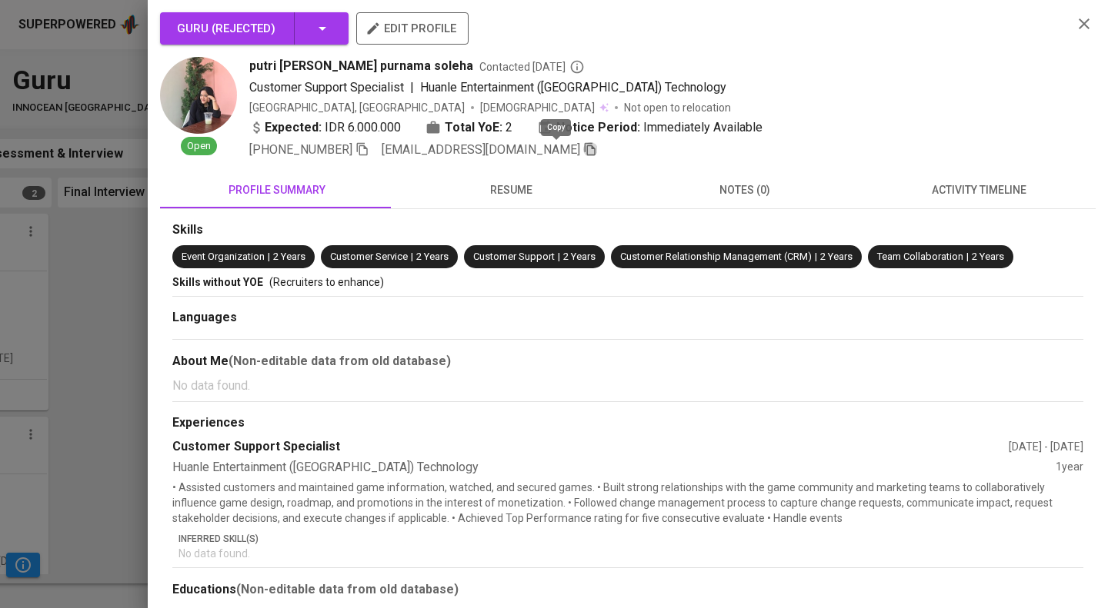
click at [583, 152] on icon "button" at bounding box center [590, 149] width 14 height 14
click at [75, 25] on div at bounding box center [554, 304] width 1108 height 608
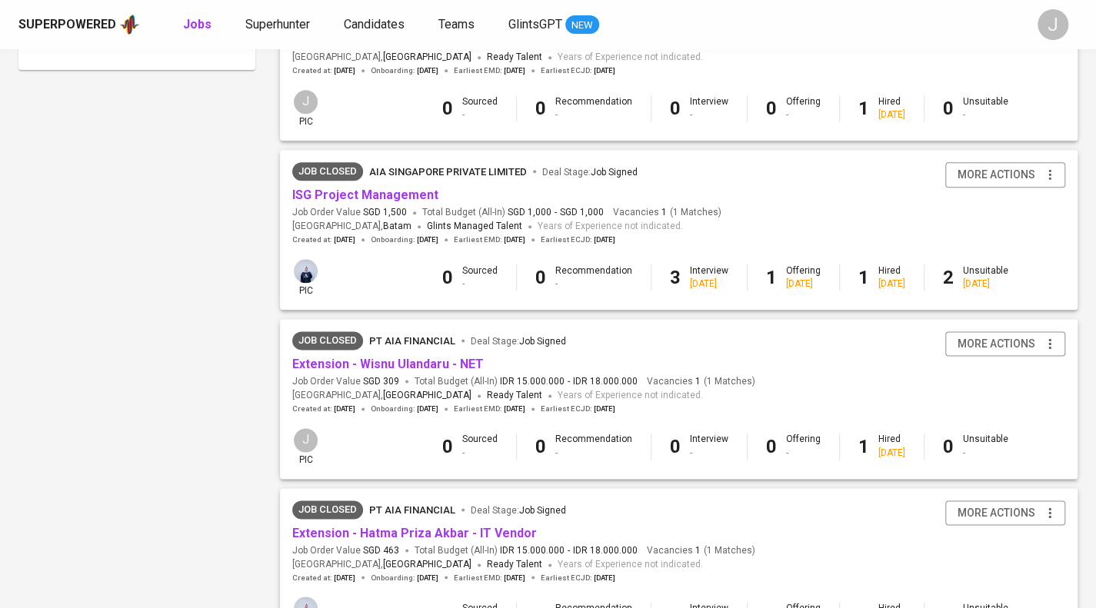
scroll to position [923, 0]
click at [368, 191] on link "ISG Project Management" at bounding box center [365, 193] width 146 height 15
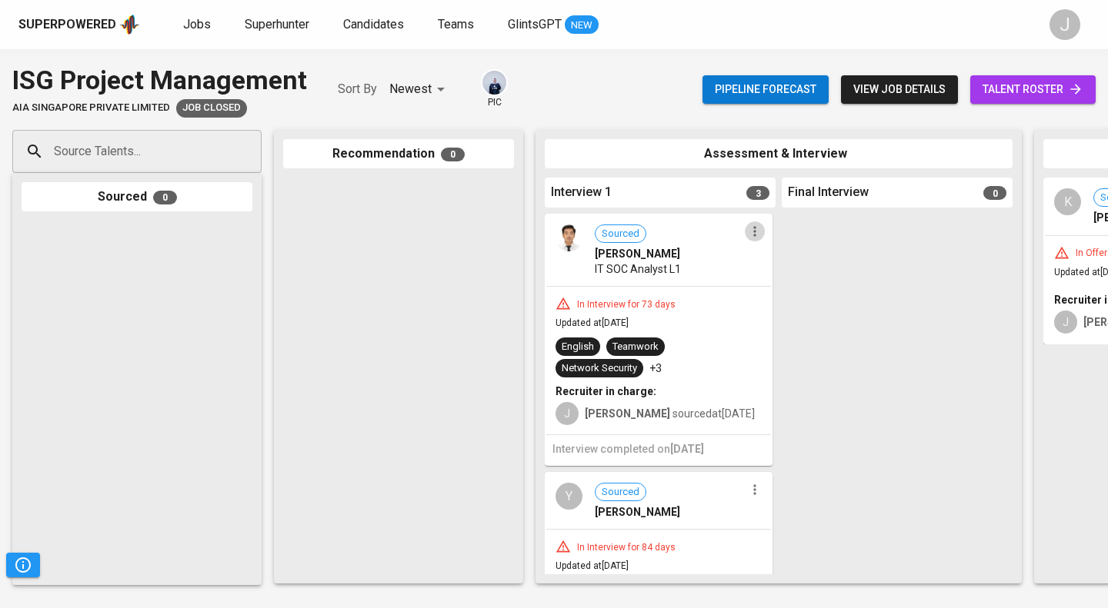
click at [749, 232] on icon "button" at bounding box center [754, 231] width 15 height 15
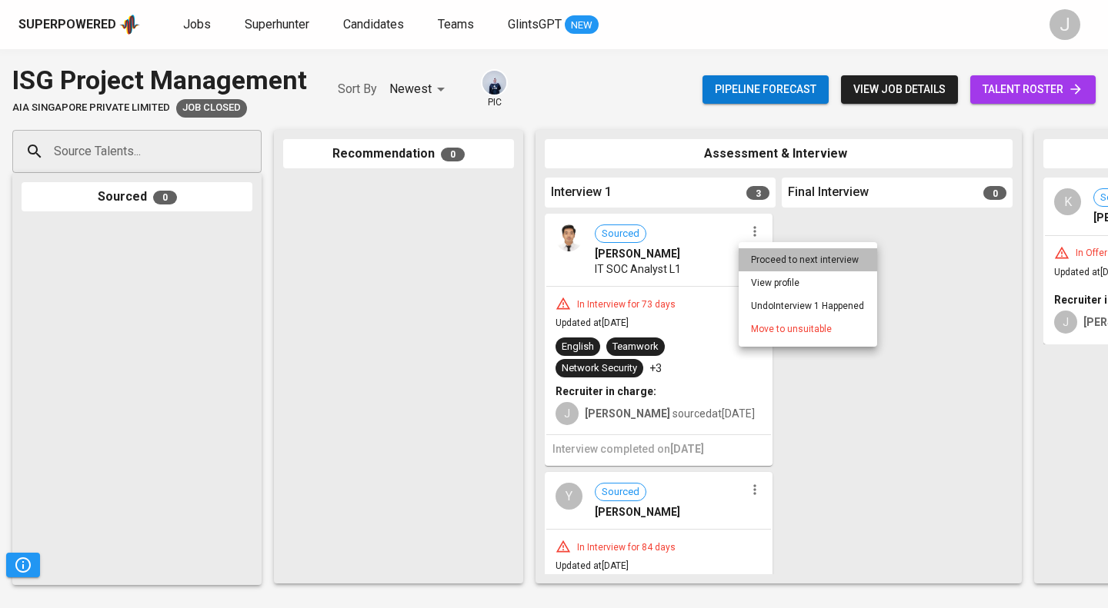
click at [781, 255] on li "Proceed to next interview" at bounding box center [807, 259] width 138 height 23
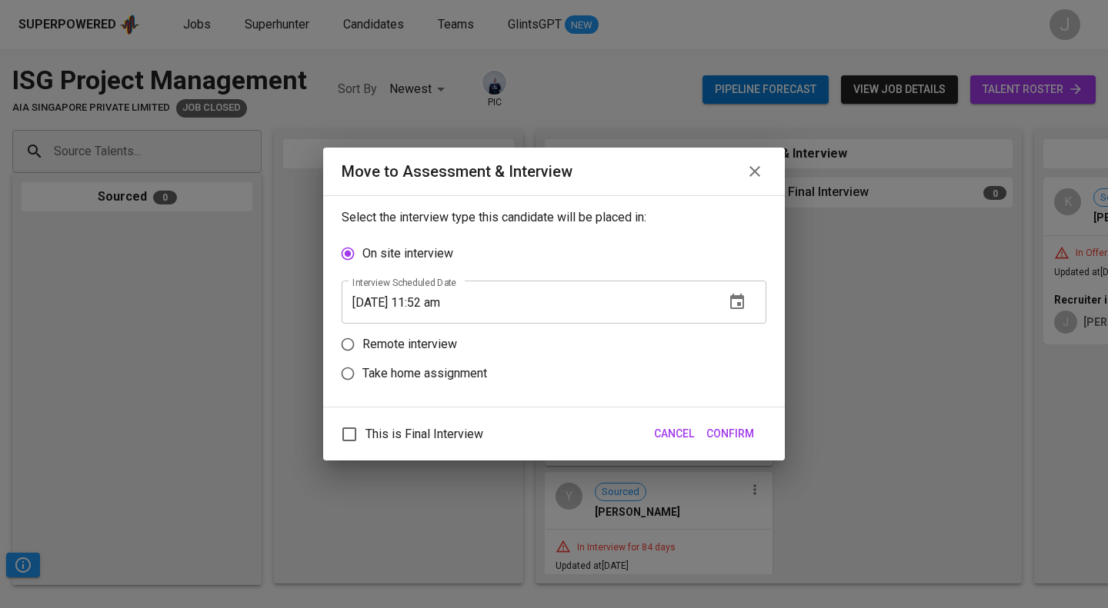
click at [761, 167] on icon "button" at bounding box center [754, 171] width 18 height 18
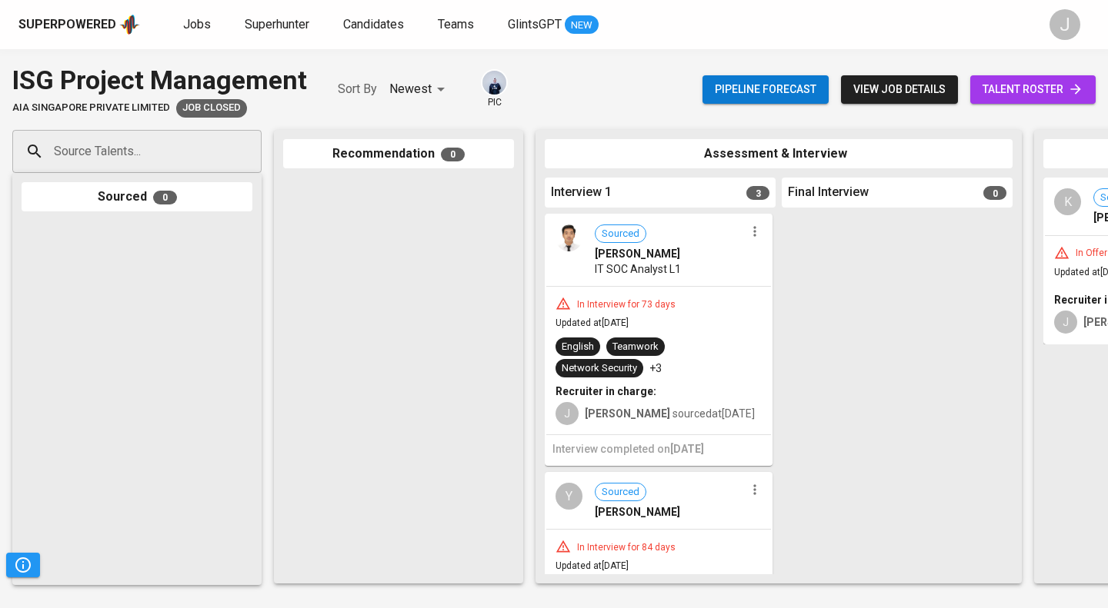
click at [750, 234] on icon "button" at bounding box center [754, 231] width 15 height 15
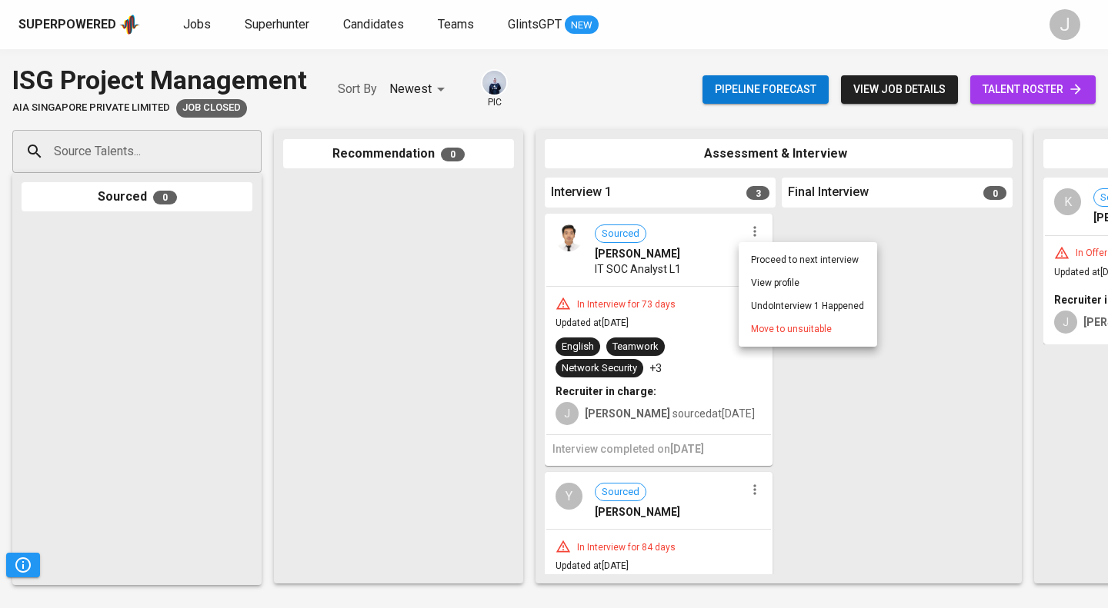
click at [776, 276] on li "View profile" at bounding box center [807, 283] width 138 height 23
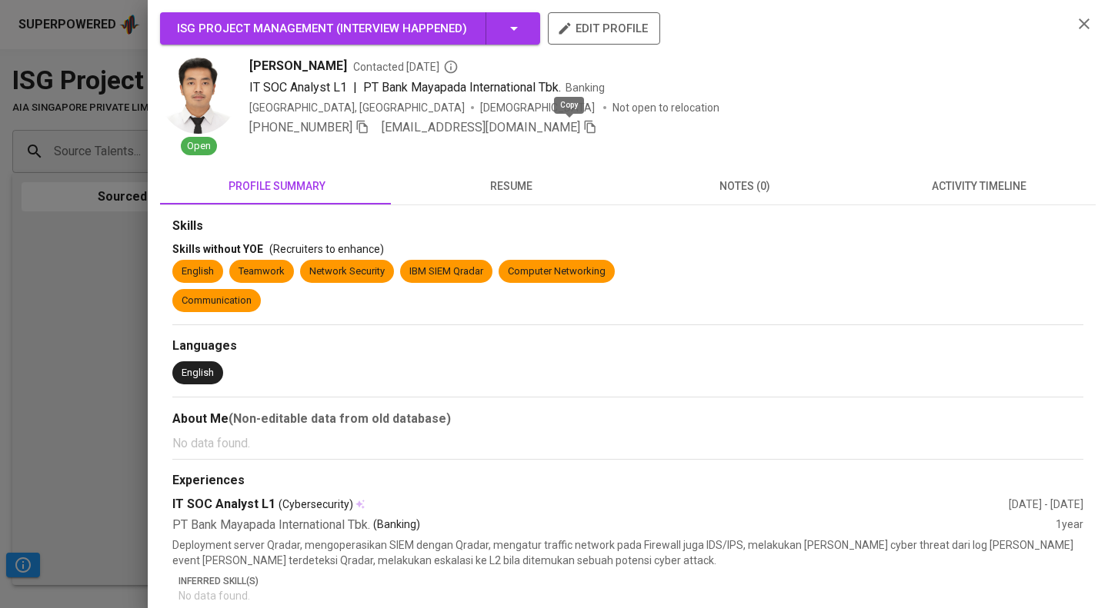
click at [585, 128] on icon "button" at bounding box center [590, 127] width 11 height 13
click at [72, 113] on div at bounding box center [554, 304] width 1108 height 608
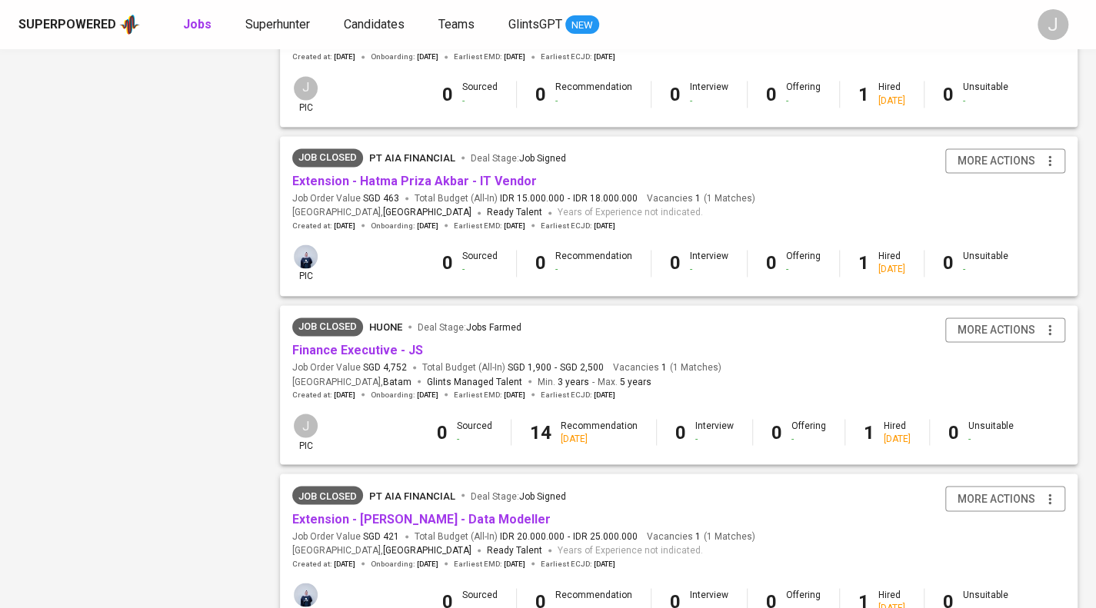
scroll to position [1384, 0]
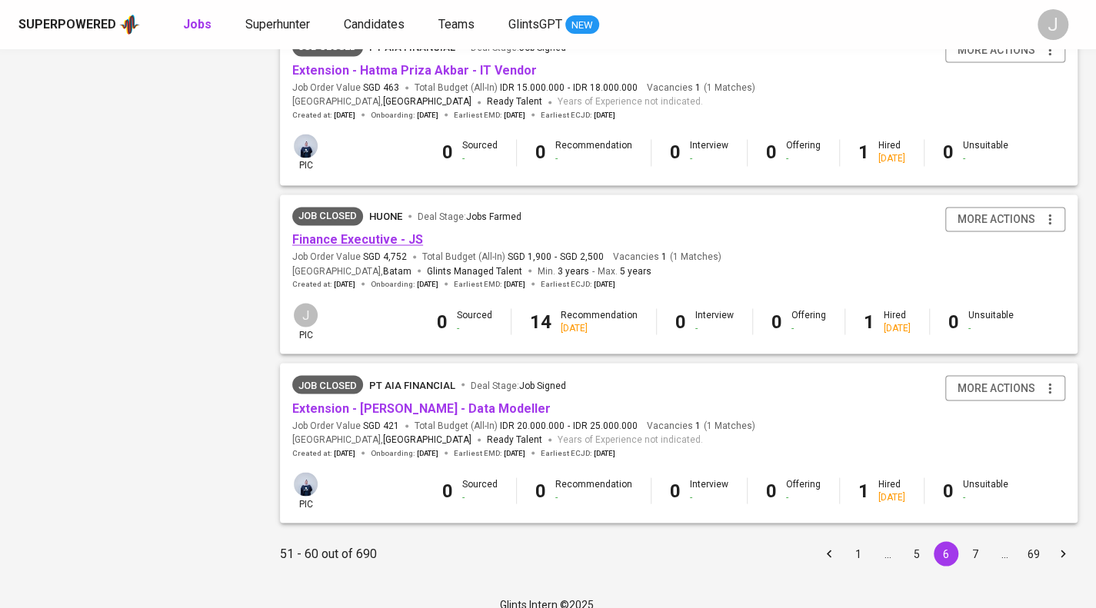
click at [375, 245] on link "Finance Executive - JS" at bounding box center [357, 239] width 131 height 15
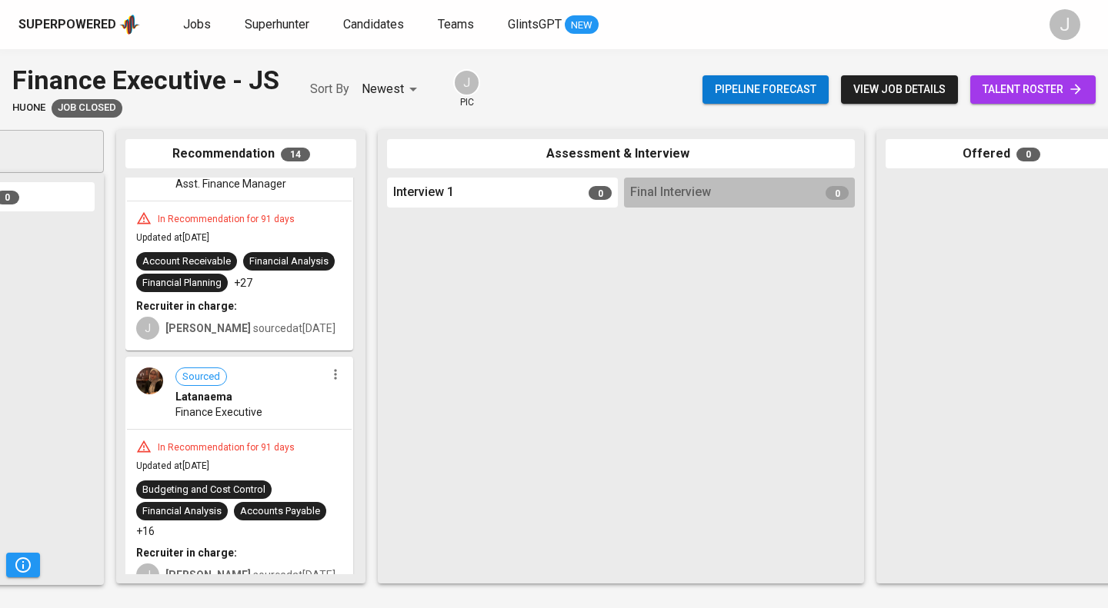
scroll to position [0, 165]
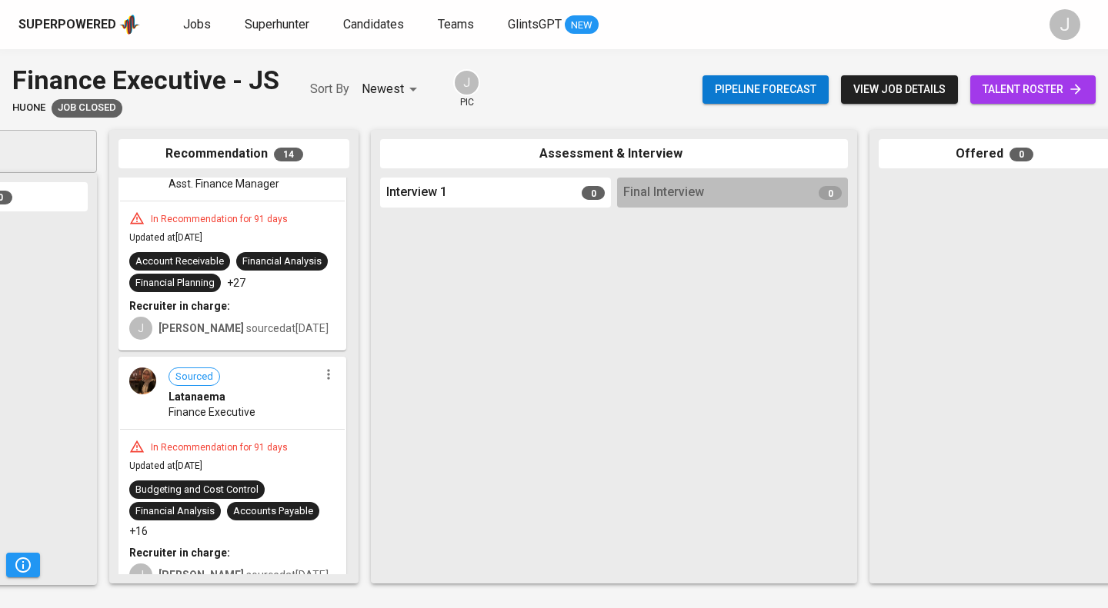
click at [1029, 85] on span "talent roster" at bounding box center [1032, 89] width 101 height 19
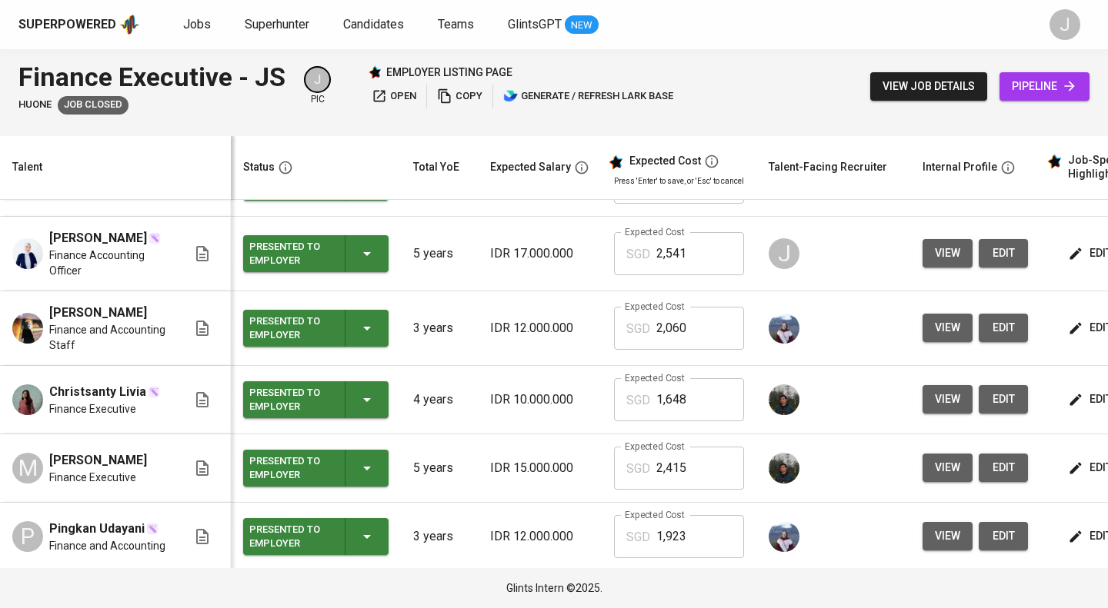
scroll to position [256, 0]
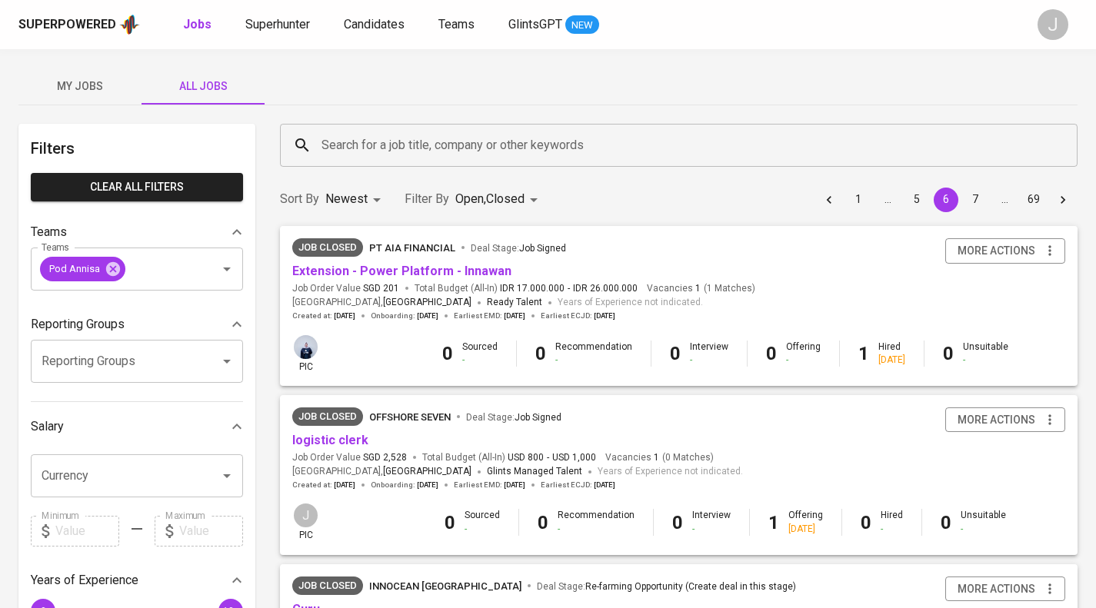
scroll to position [1384, 0]
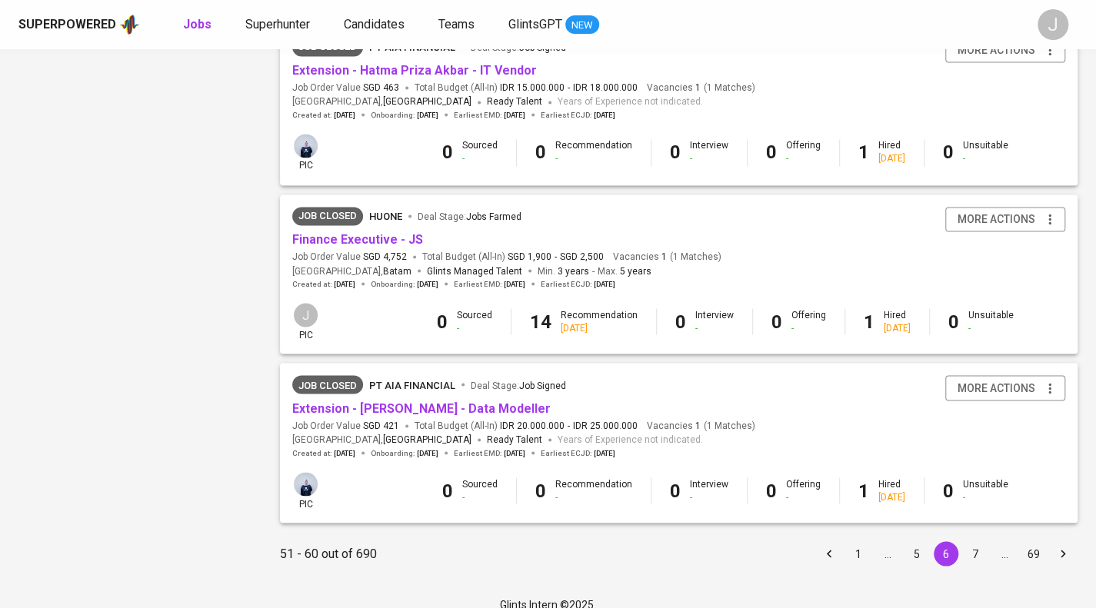
click at [966, 555] on button "7" at bounding box center [975, 553] width 25 height 25
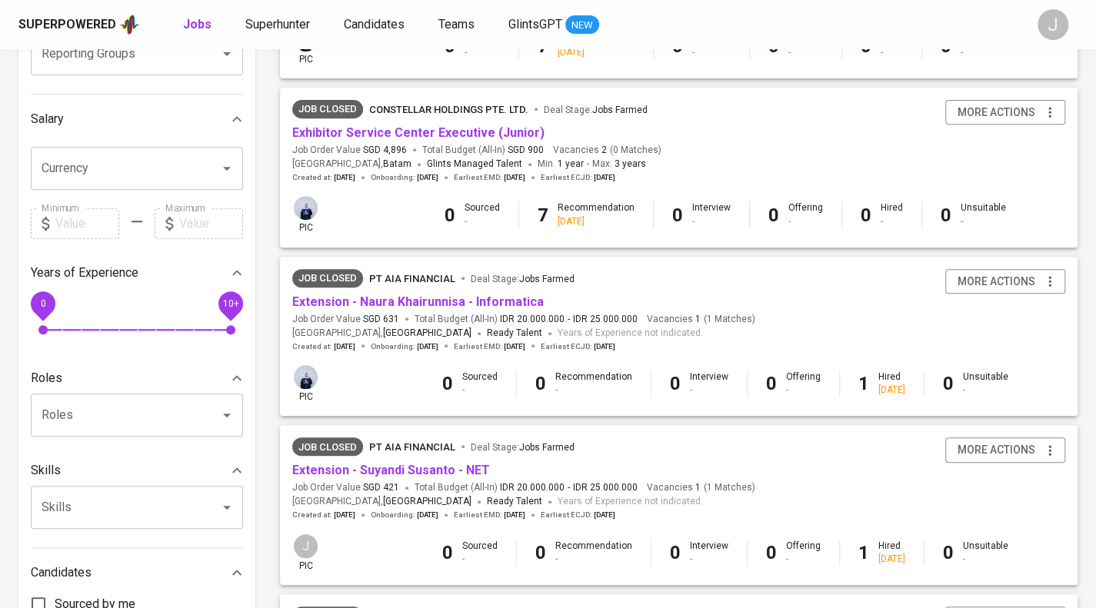
scroll to position [154, 0]
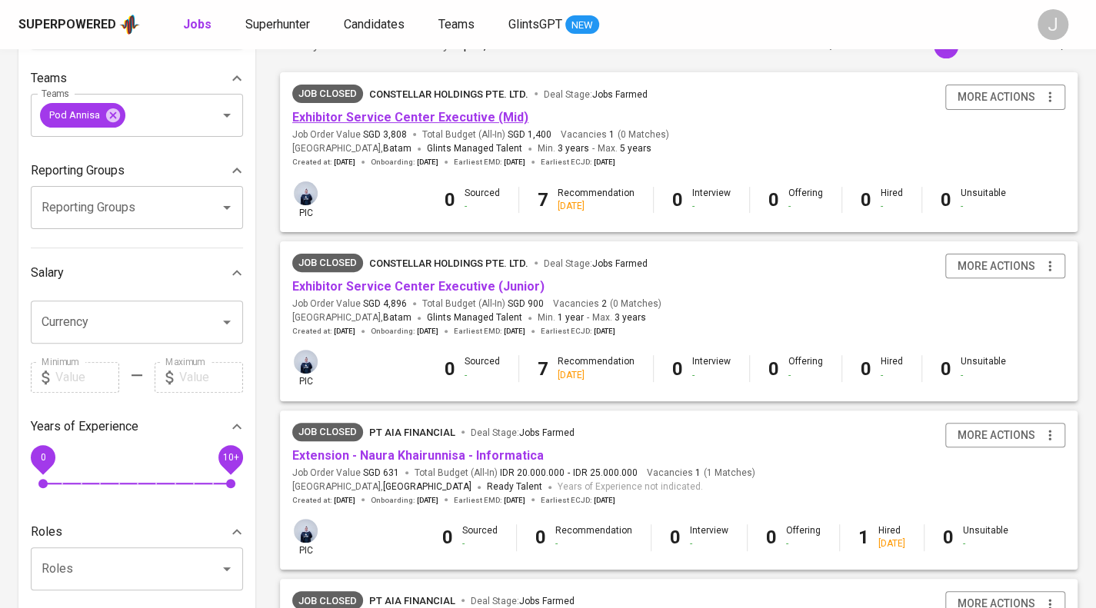
click at [405, 124] on link "Exhibitor Service Center Executive (Mid)" at bounding box center [410, 117] width 236 height 15
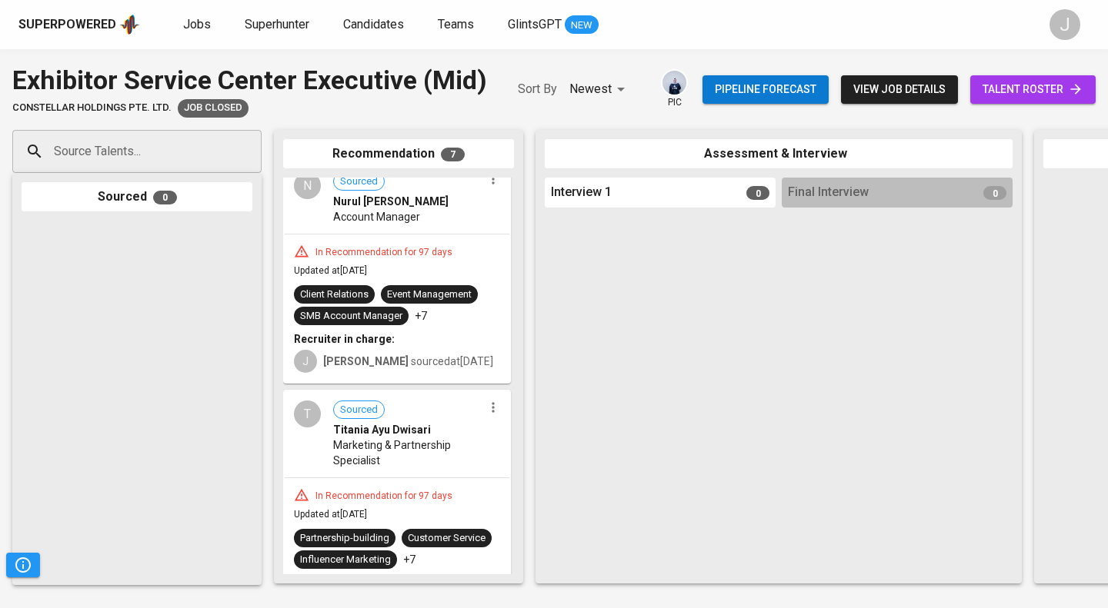
scroll to position [385, 0]
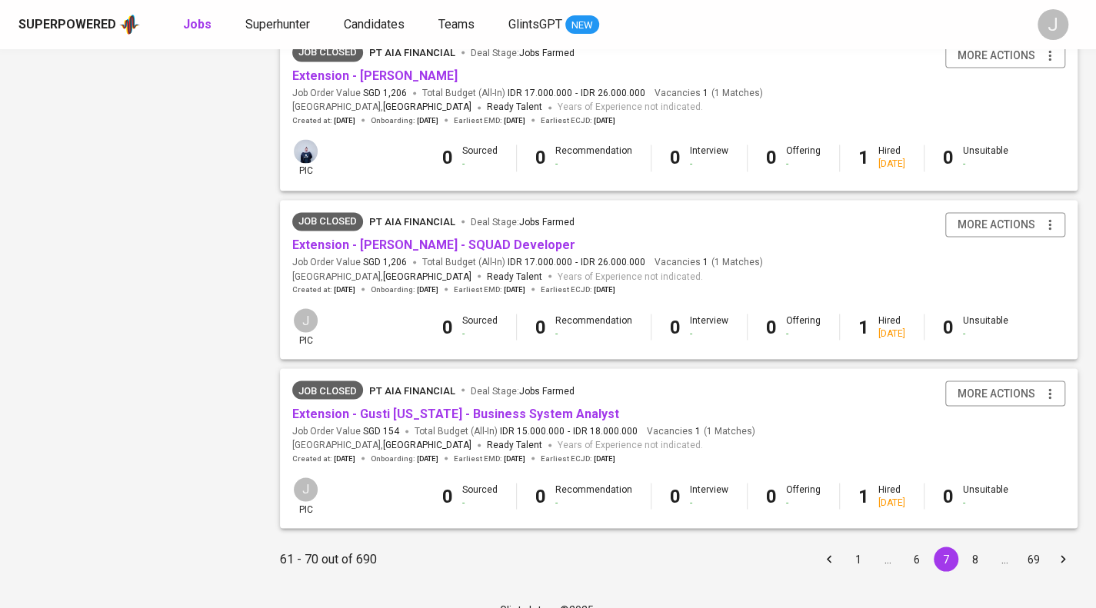
scroll to position [1401, 0]
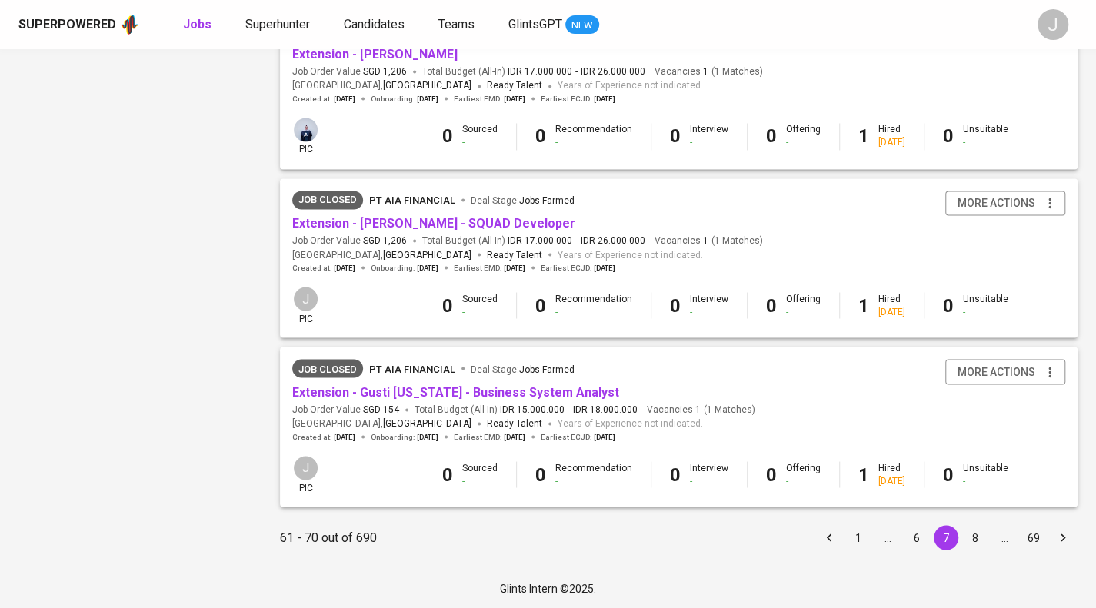
click at [974, 542] on button "8" at bounding box center [975, 537] width 25 height 25
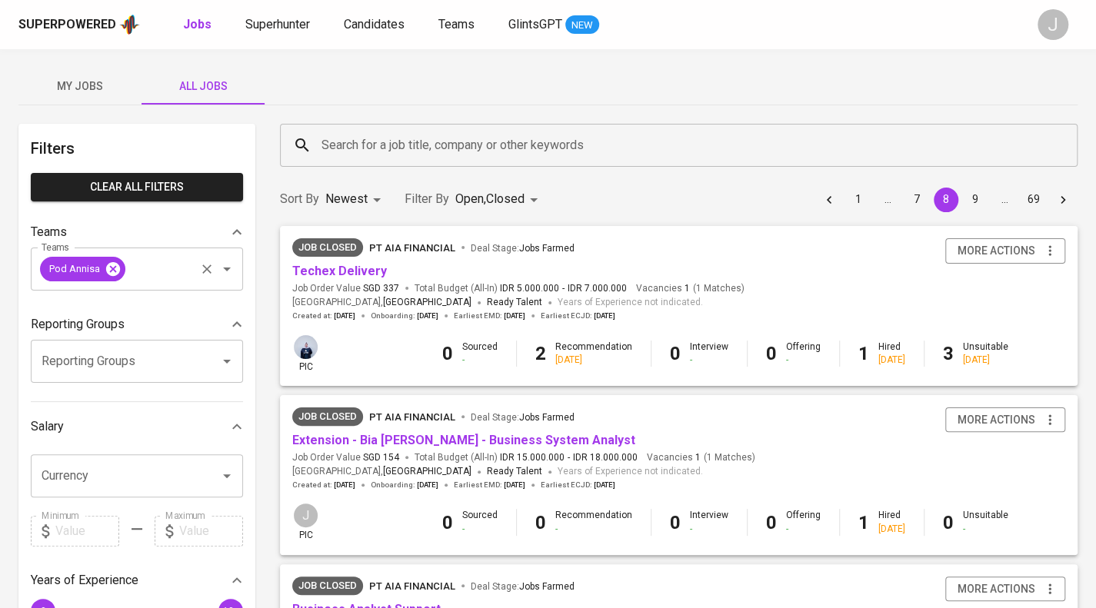
click at [114, 269] on icon at bounding box center [113, 269] width 17 height 17
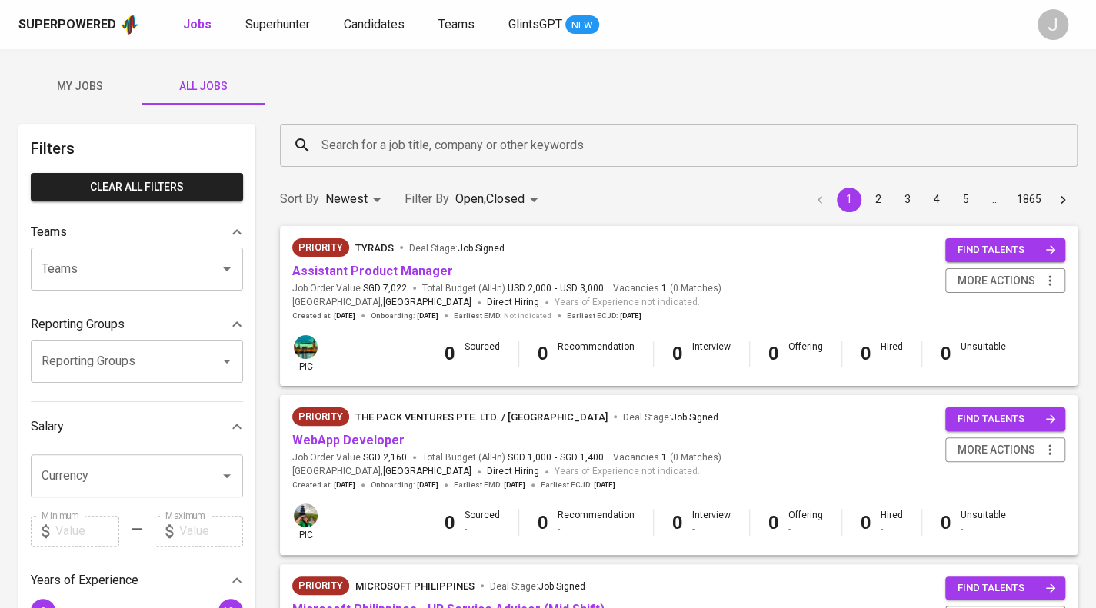
click at [143, 368] on input "Reporting Groups" at bounding box center [115, 361] width 155 height 29
type input "bandi"
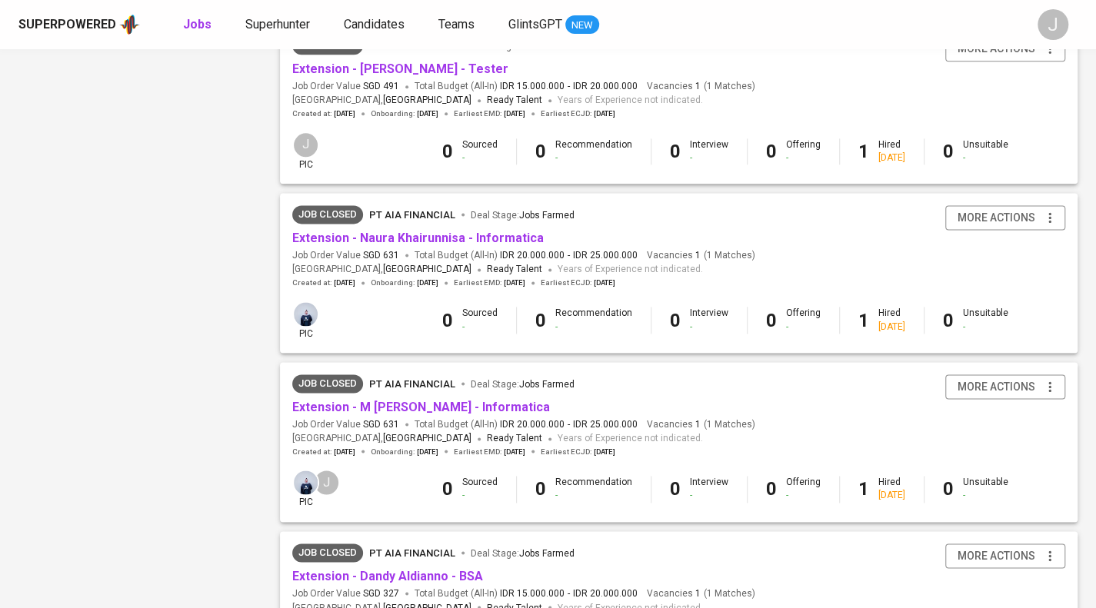
scroll to position [1401, 0]
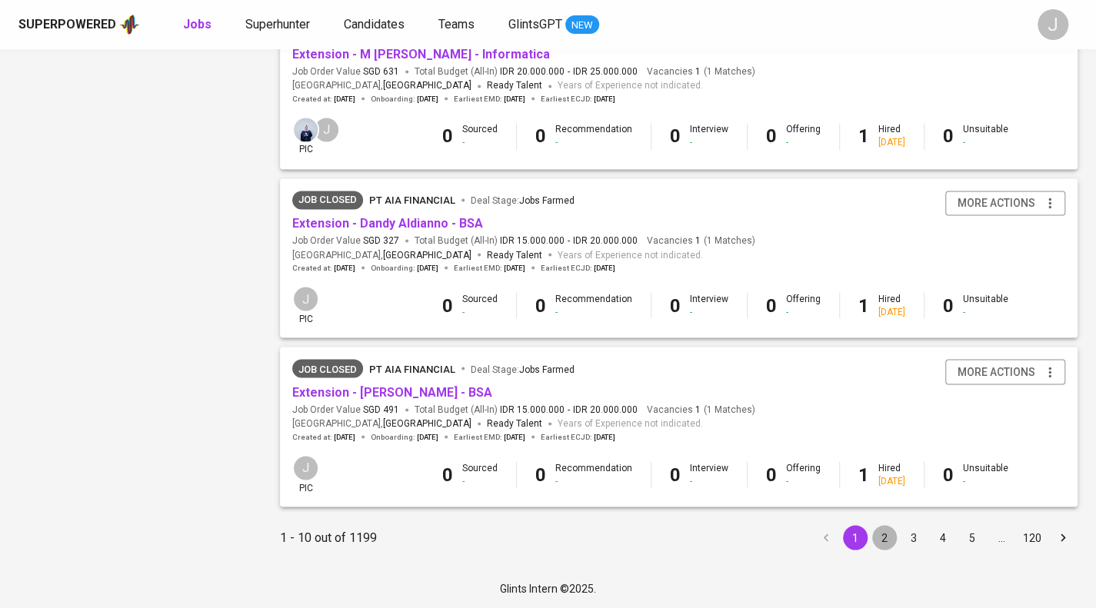
click at [888, 542] on button "2" at bounding box center [884, 537] width 25 height 25
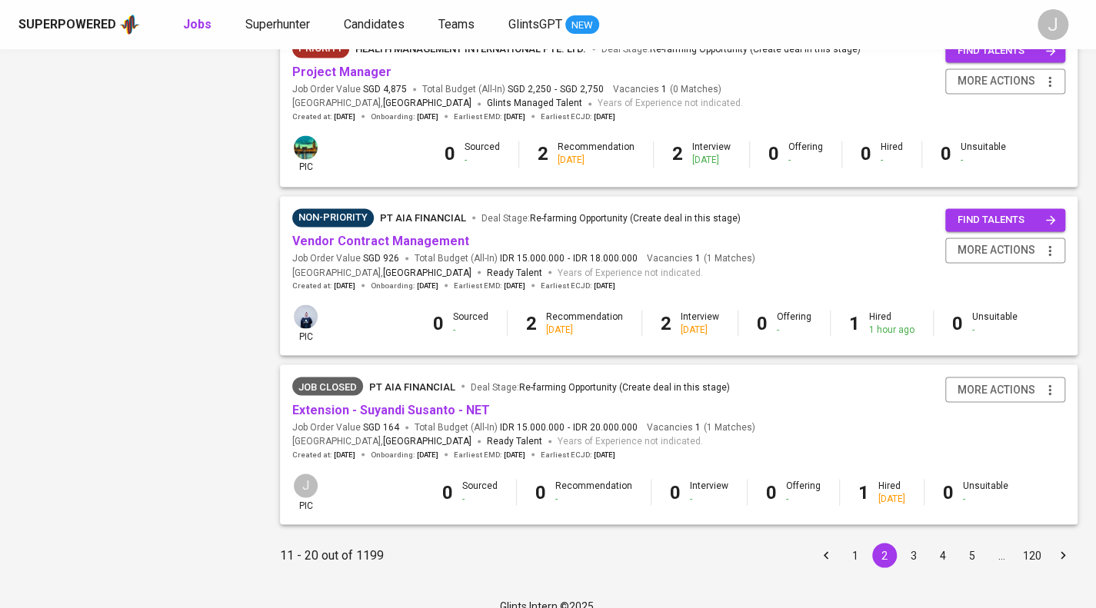
scroll to position [1401, 0]
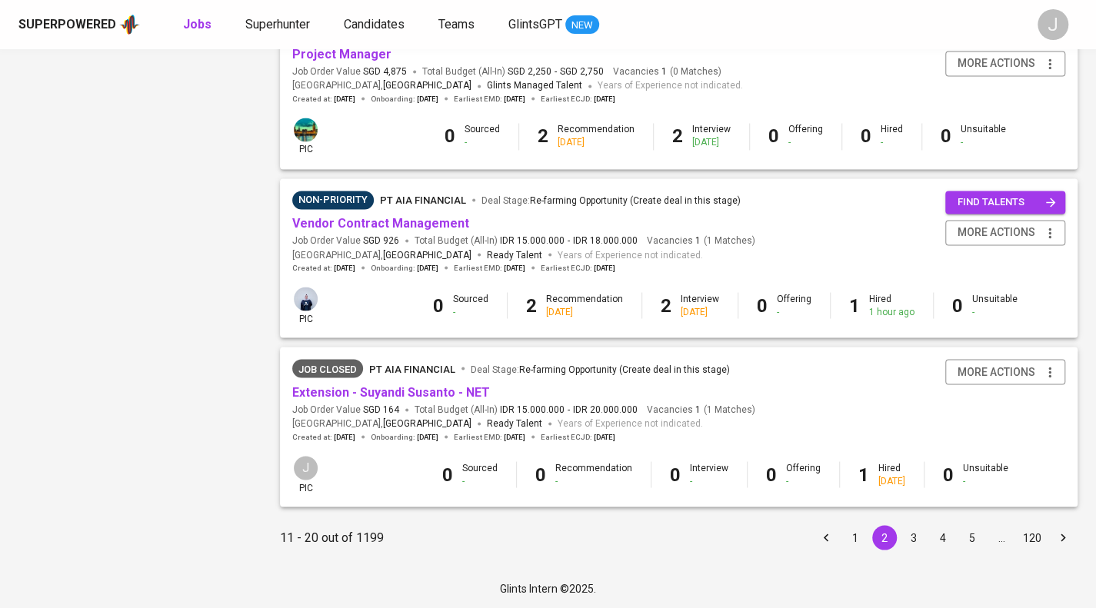
click at [916, 539] on button "3" at bounding box center [913, 537] width 25 height 25
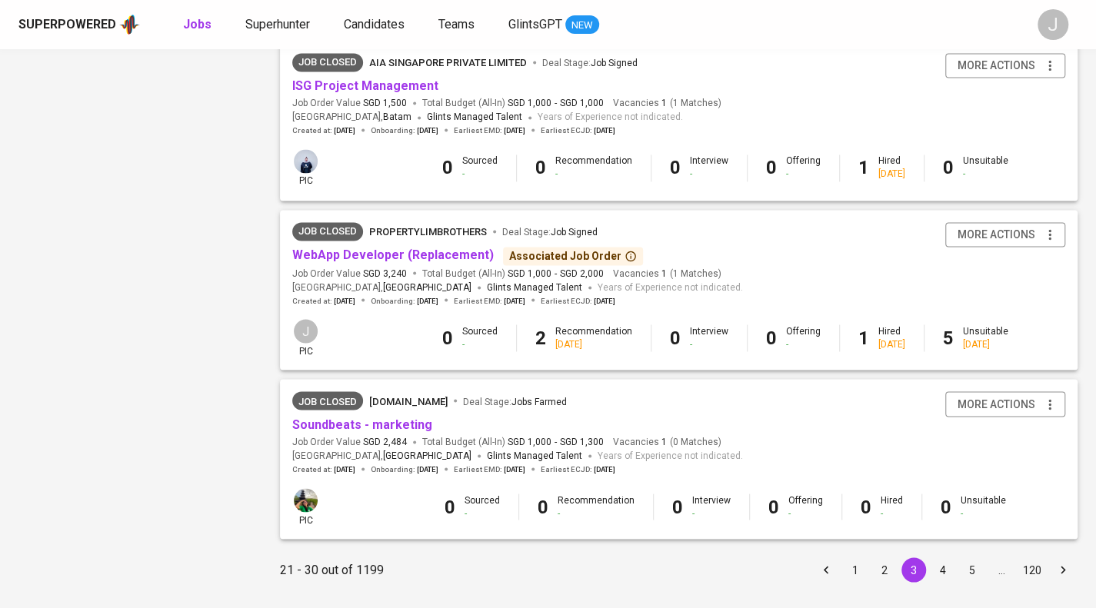
scroll to position [1403, 0]
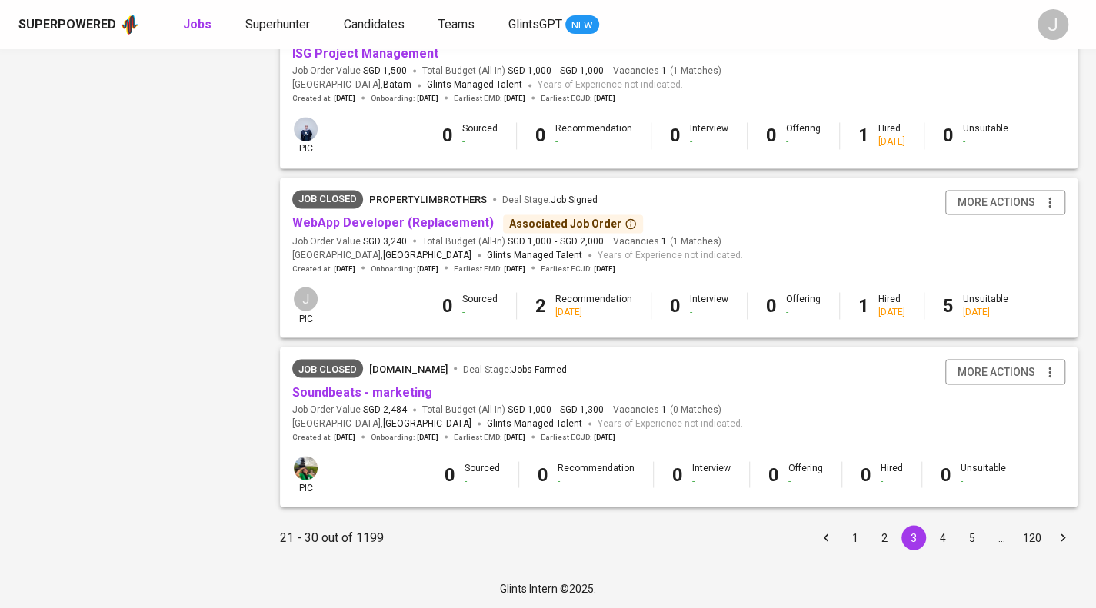
click at [939, 535] on button "4" at bounding box center [943, 537] width 25 height 25
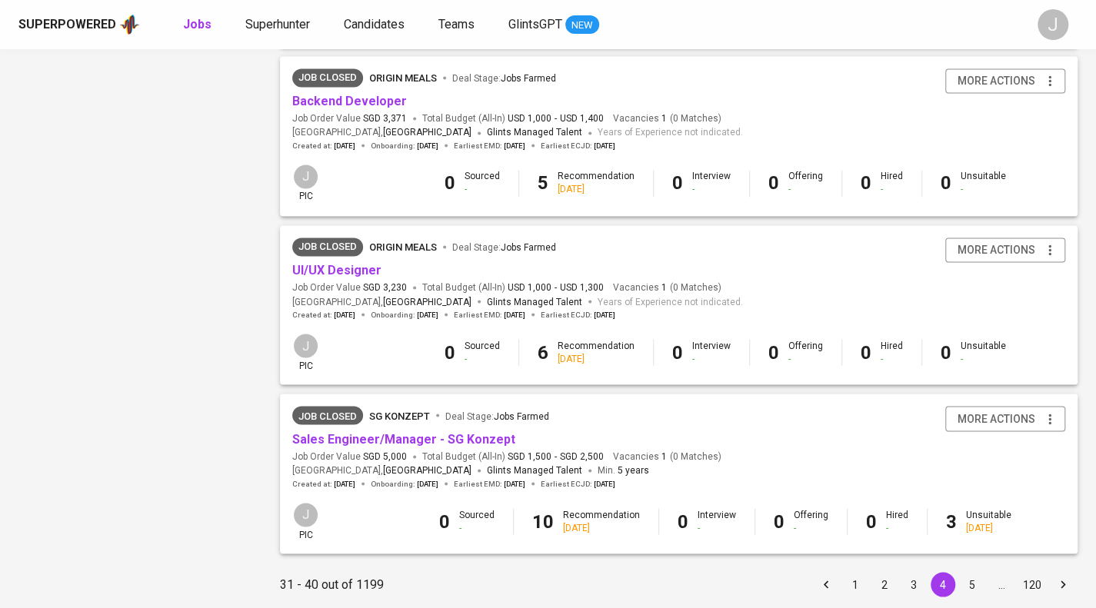
scroll to position [1366, 0]
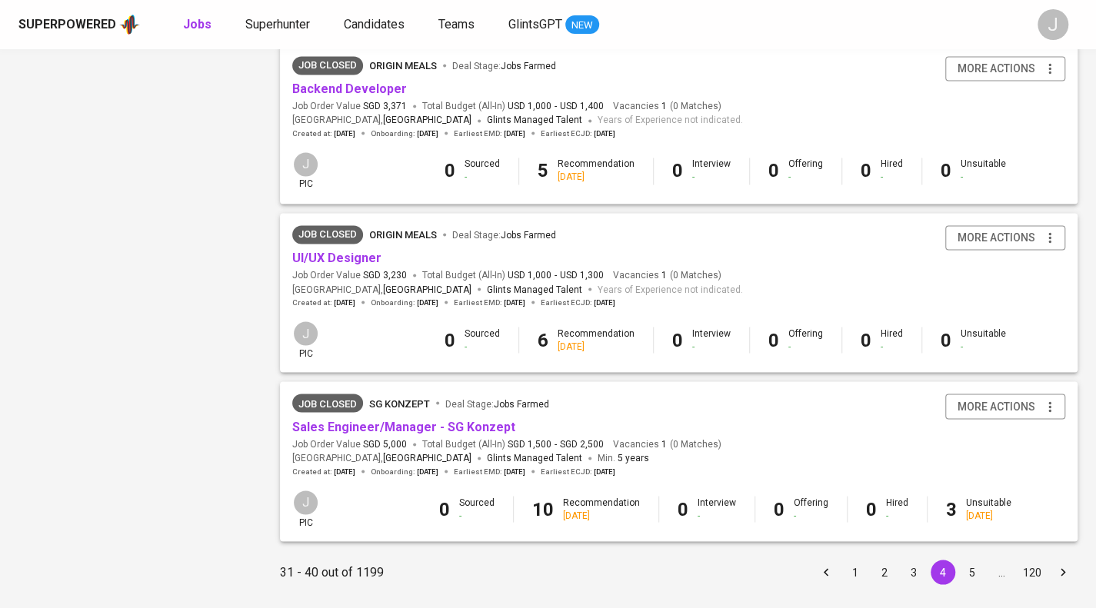
click at [974, 571] on button "5" at bounding box center [972, 572] width 25 height 25
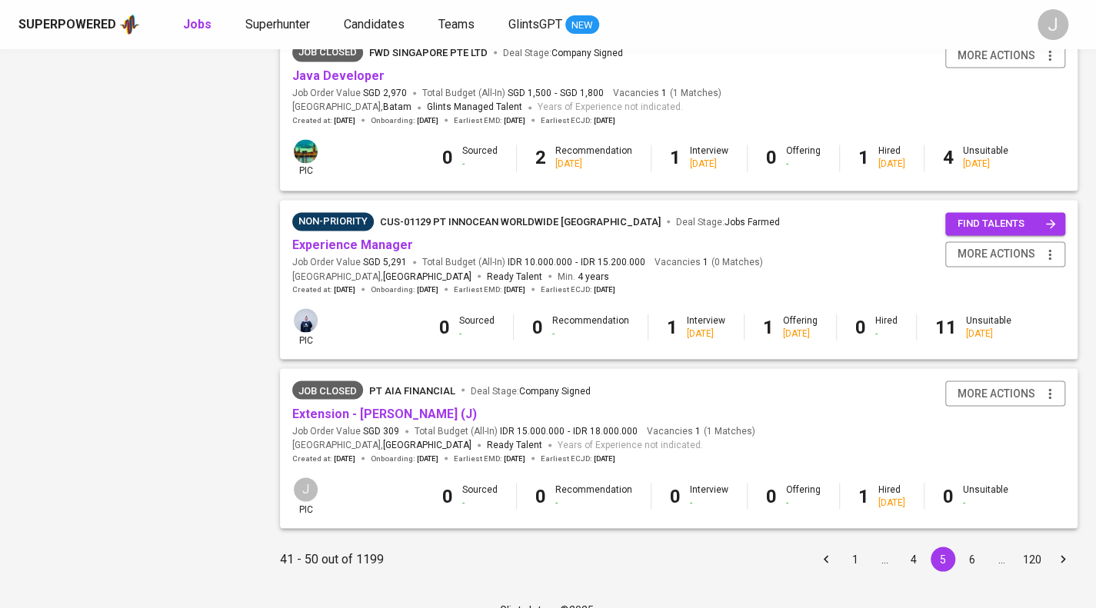
scroll to position [1401, 0]
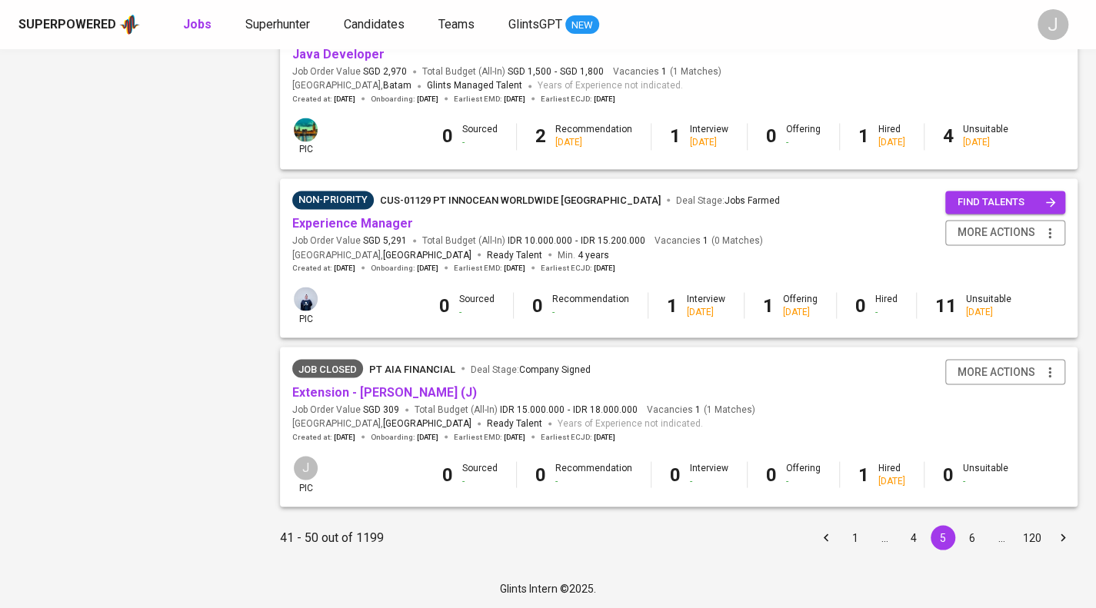
click at [975, 544] on button "6" at bounding box center [972, 537] width 25 height 25
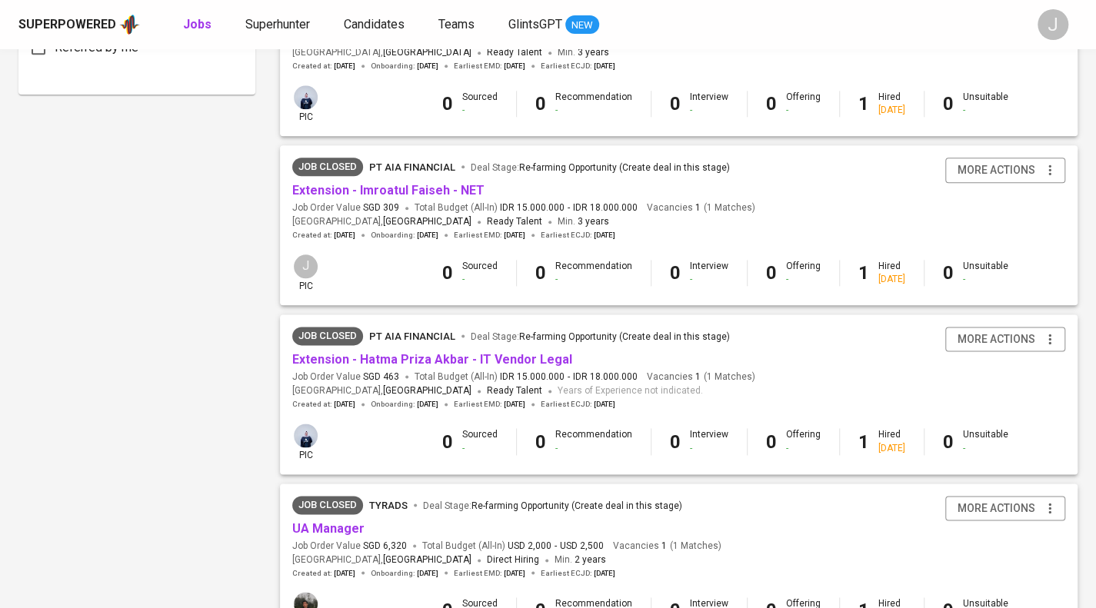
scroll to position [1367, 0]
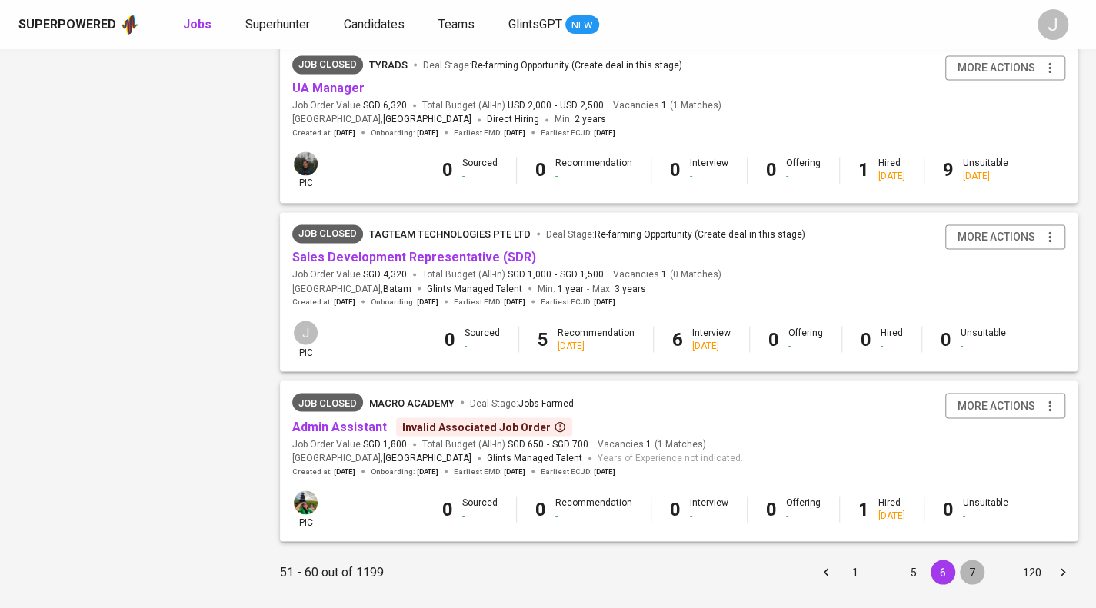
click at [967, 572] on button "7" at bounding box center [972, 572] width 25 height 25
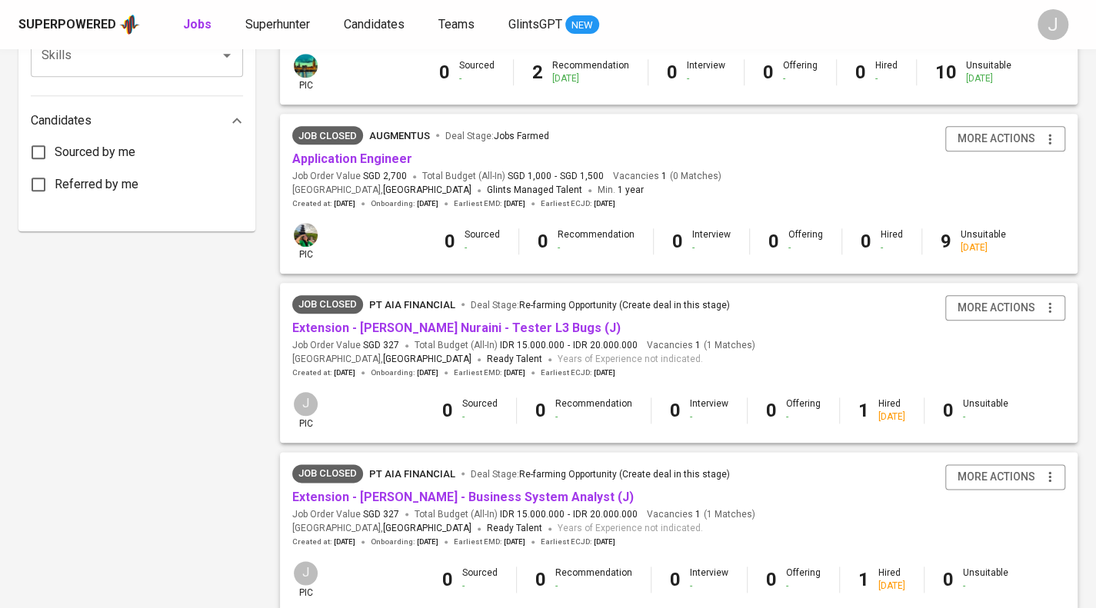
scroll to position [790, 0]
click at [355, 159] on link "Application Engineer" at bounding box center [352, 158] width 120 height 15
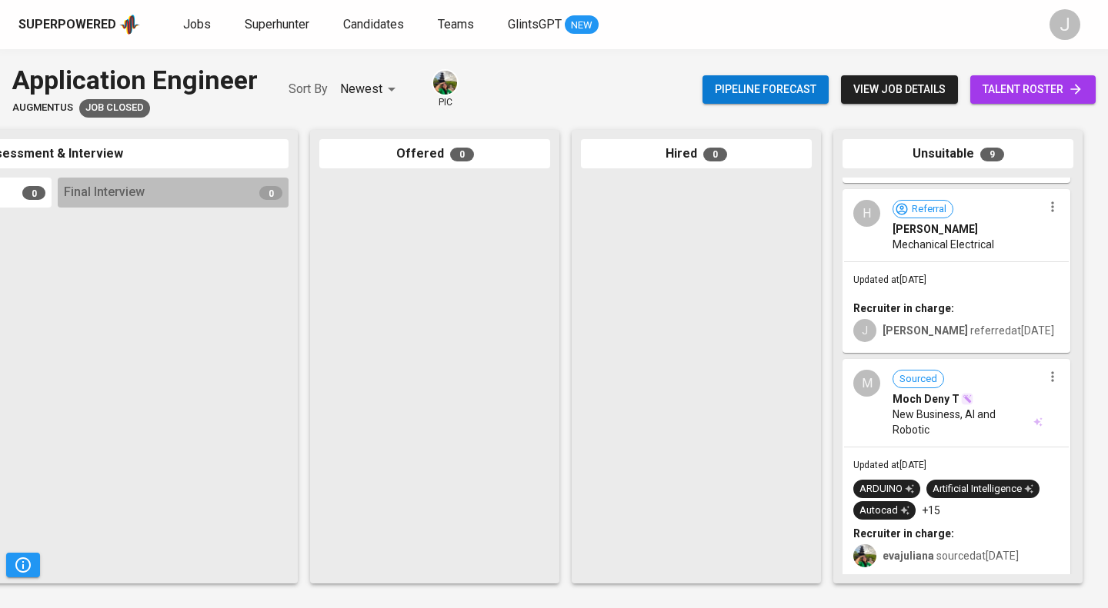
scroll to position [423, 0]
drag, startPoint x: 985, startPoint y: 402, endPoint x: 1061, endPoint y: 250, distance: 170.6
click at [1074, 275] on div "Unsuitable 9 Sourced Shinta Murti Puspitasari Junior Research Program Manager U…" at bounding box center [957, 357] width 249 height 454
click at [1047, 215] on icon "button" at bounding box center [1052, 207] width 15 height 15
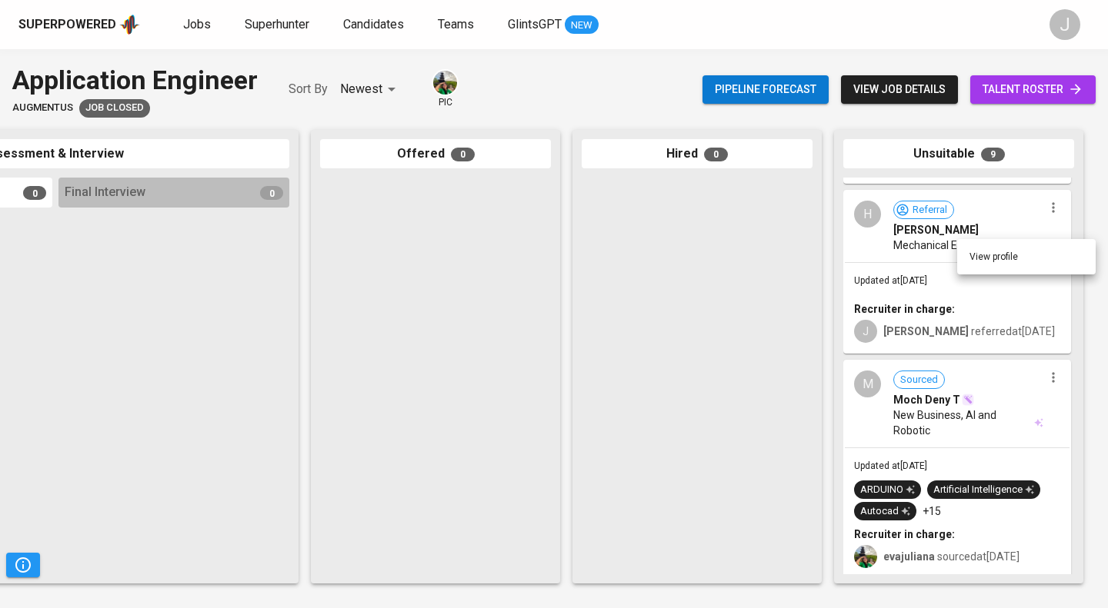
click at [998, 248] on li "View profile" at bounding box center [1026, 256] width 138 height 23
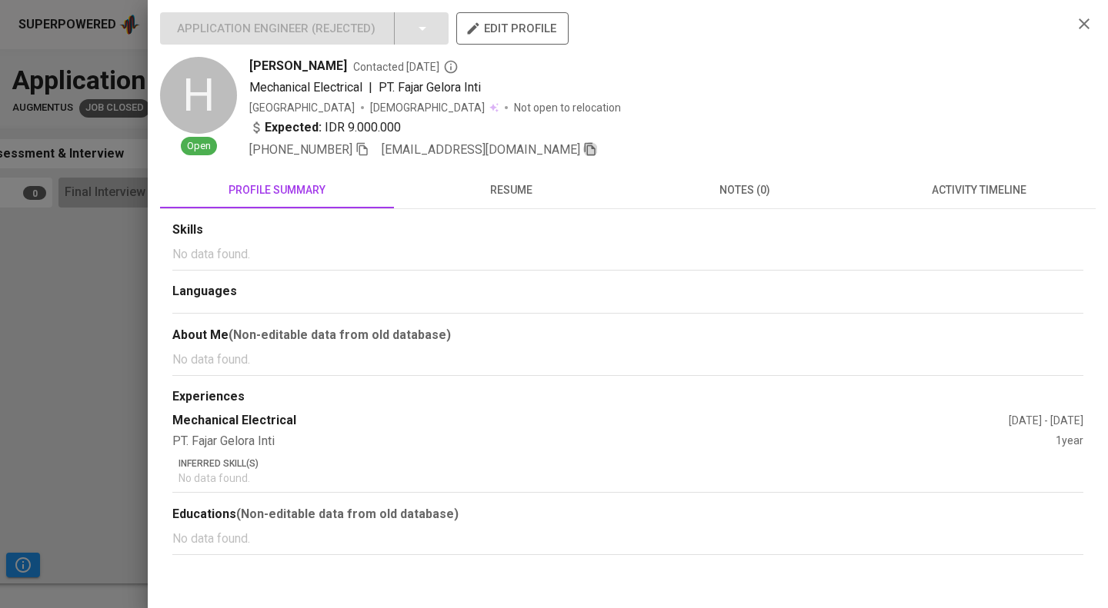
click at [585, 148] on icon "button" at bounding box center [590, 149] width 11 height 13
click at [35, 218] on div at bounding box center [554, 304] width 1108 height 608
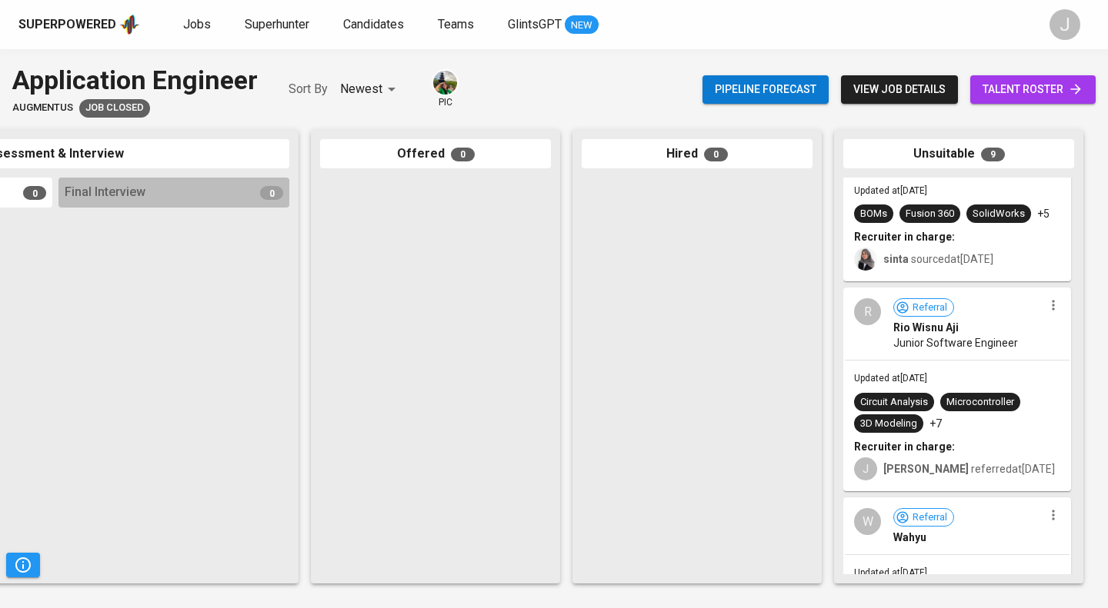
scroll to position [985, 0]
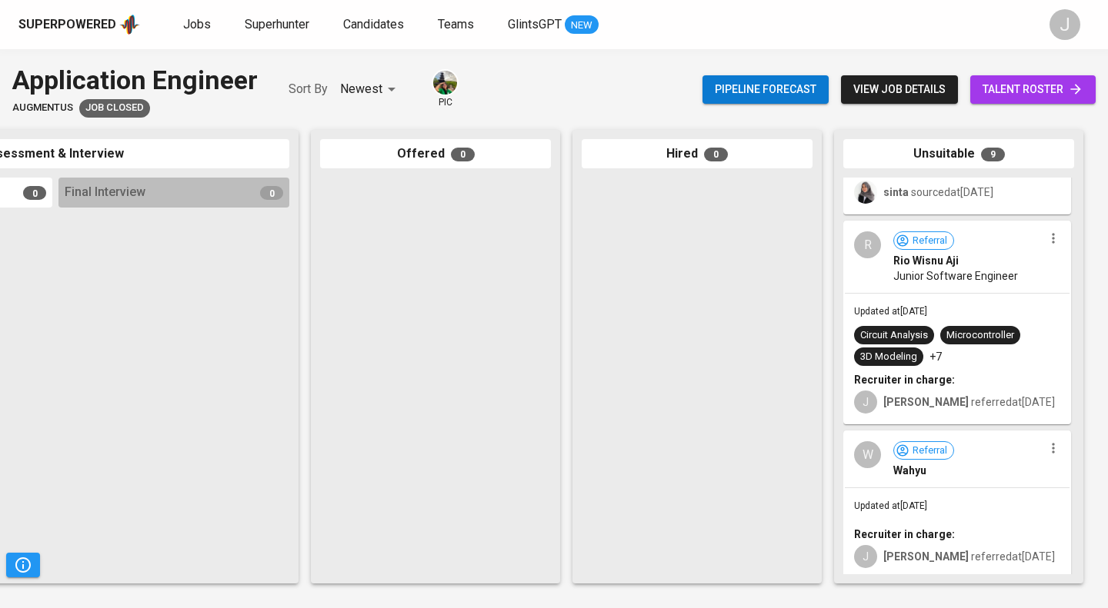
click at [1049, 236] on icon "button" at bounding box center [1052, 238] width 15 height 15
click at [1025, 261] on li "View profile" at bounding box center [1026, 266] width 138 height 23
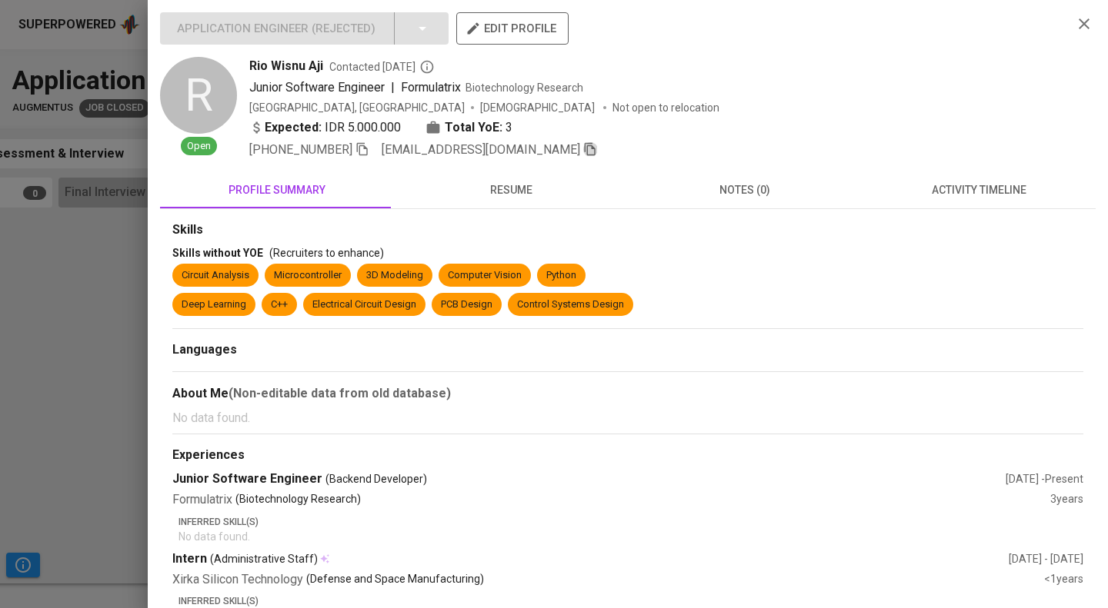
click at [585, 152] on icon "button" at bounding box center [590, 149] width 11 height 13
click at [145, 214] on div at bounding box center [554, 304] width 1108 height 608
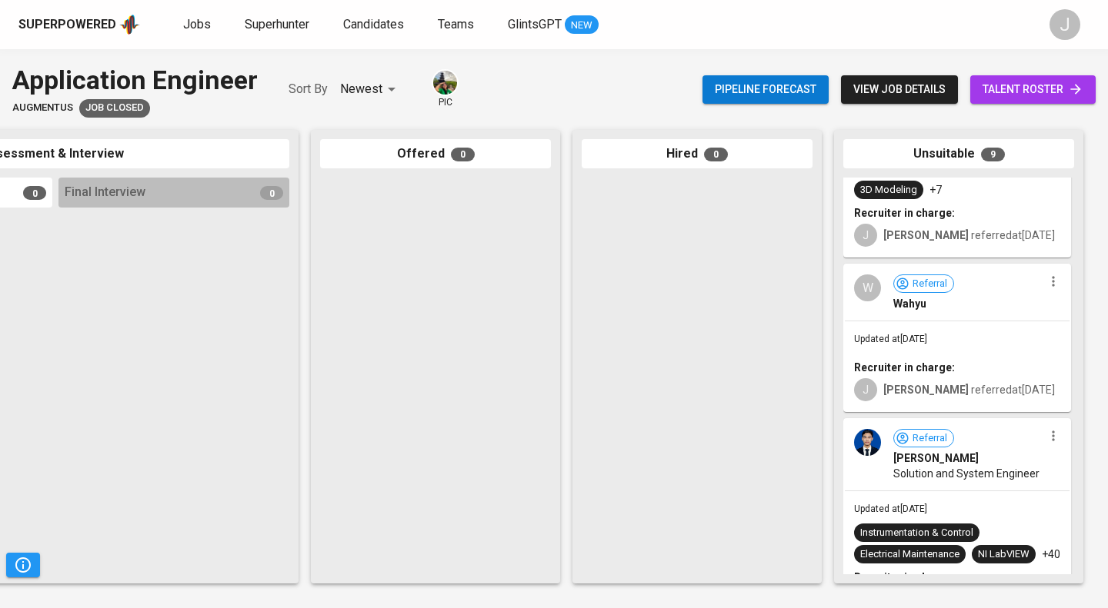
scroll to position [1154, 0]
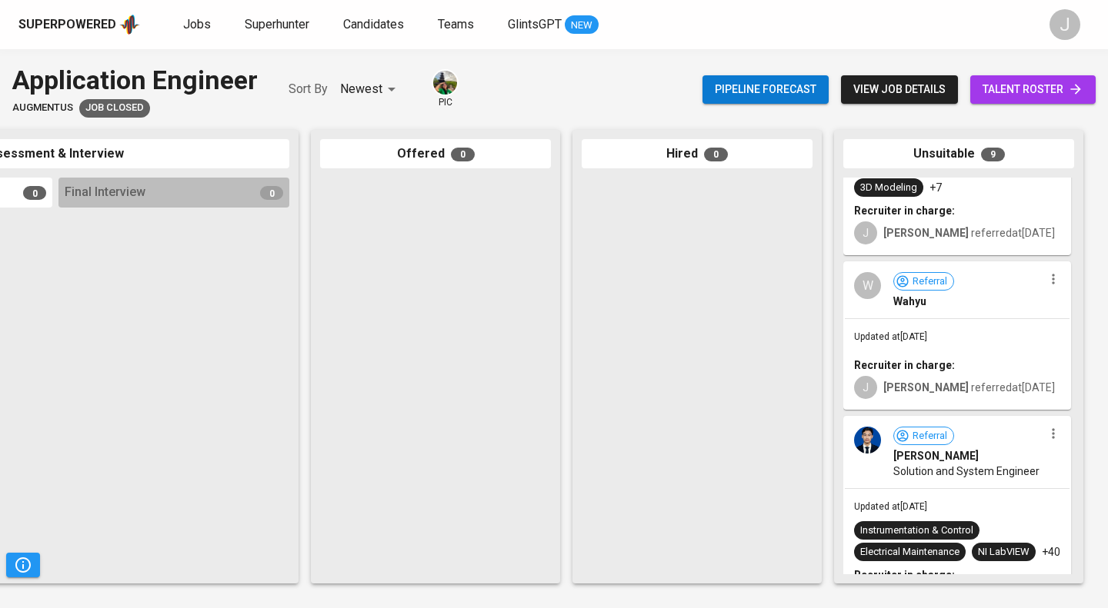
click at [1051, 282] on icon "button" at bounding box center [1052, 280] width 2 height 10
click at [1010, 313] on li "View profile" at bounding box center [1026, 306] width 138 height 23
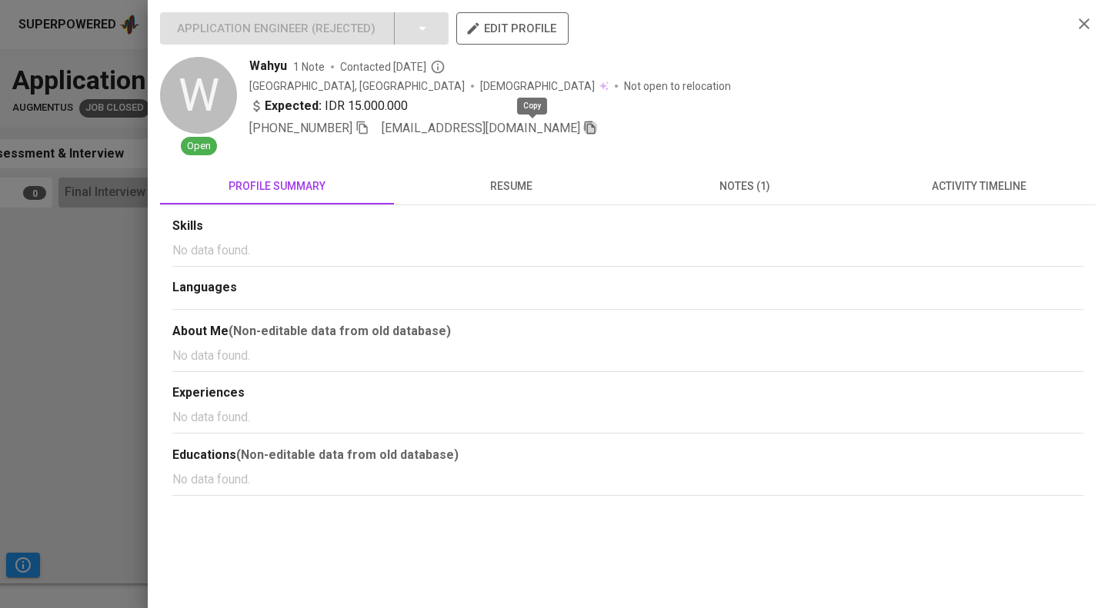
click at [583, 128] on icon "button" at bounding box center [590, 128] width 14 height 14
click at [53, 265] on div at bounding box center [554, 304] width 1108 height 608
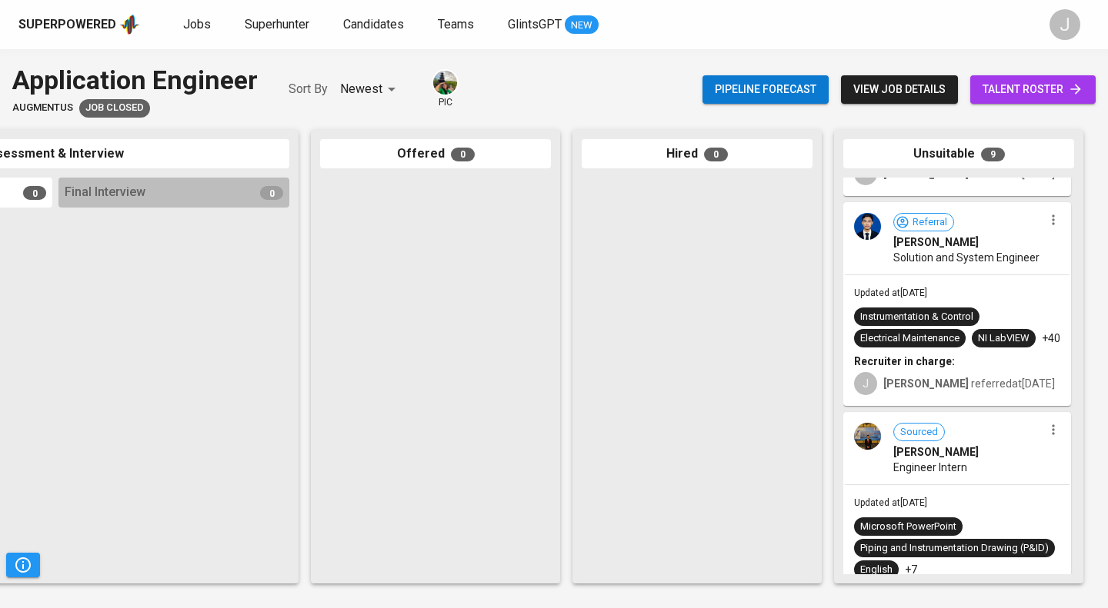
scroll to position [1369, 0]
click at [1051, 218] on icon "button" at bounding box center [1052, 220] width 2 height 10
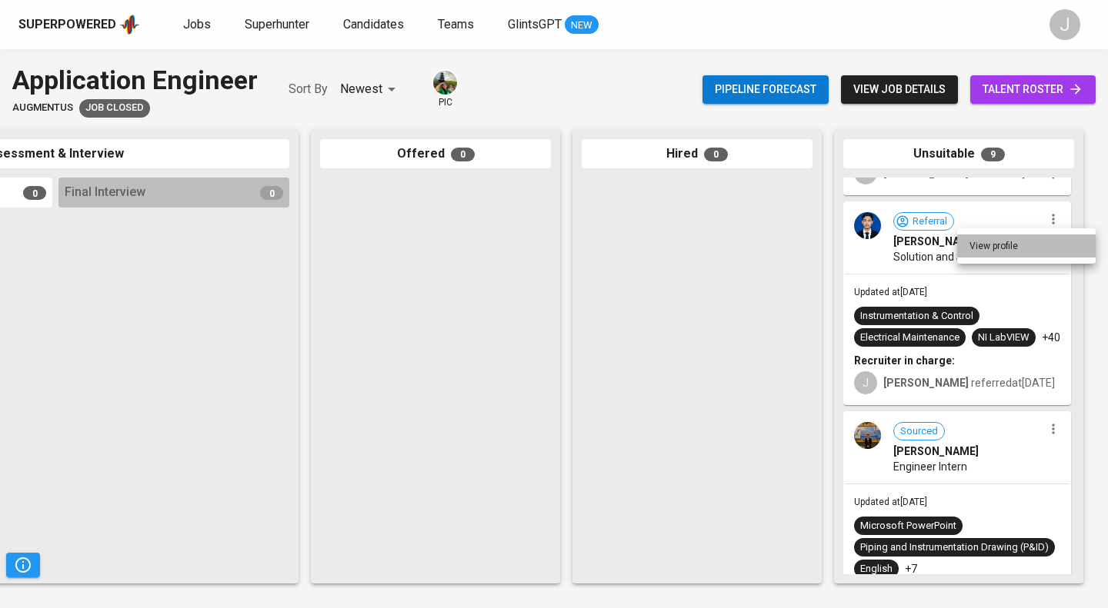
click at [1014, 239] on li "View profile" at bounding box center [1026, 246] width 138 height 23
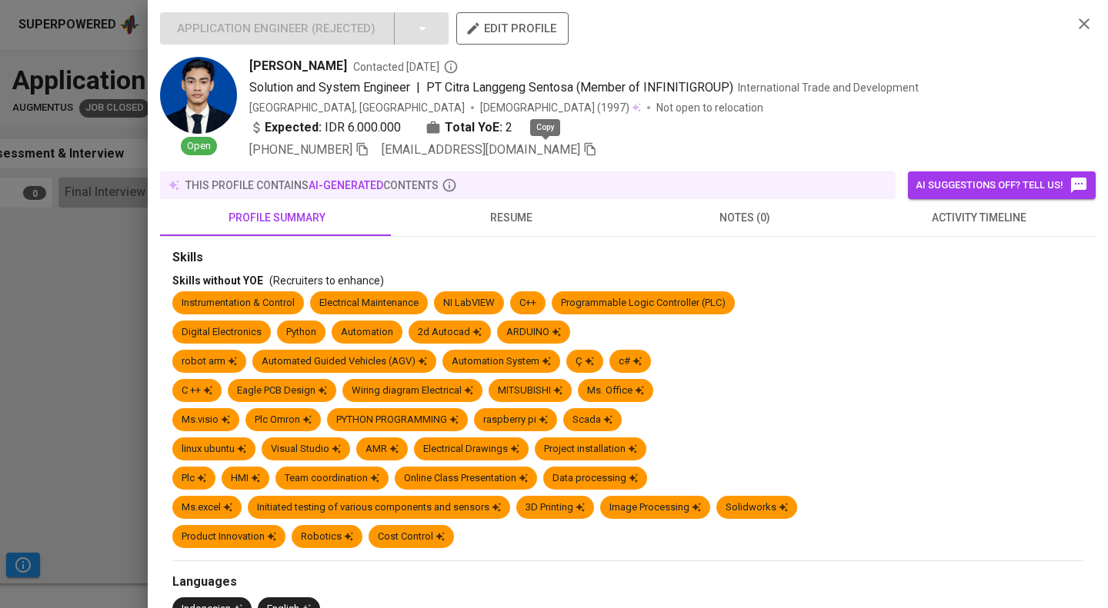
click at [583, 155] on icon "button" at bounding box center [590, 149] width 14 height 14
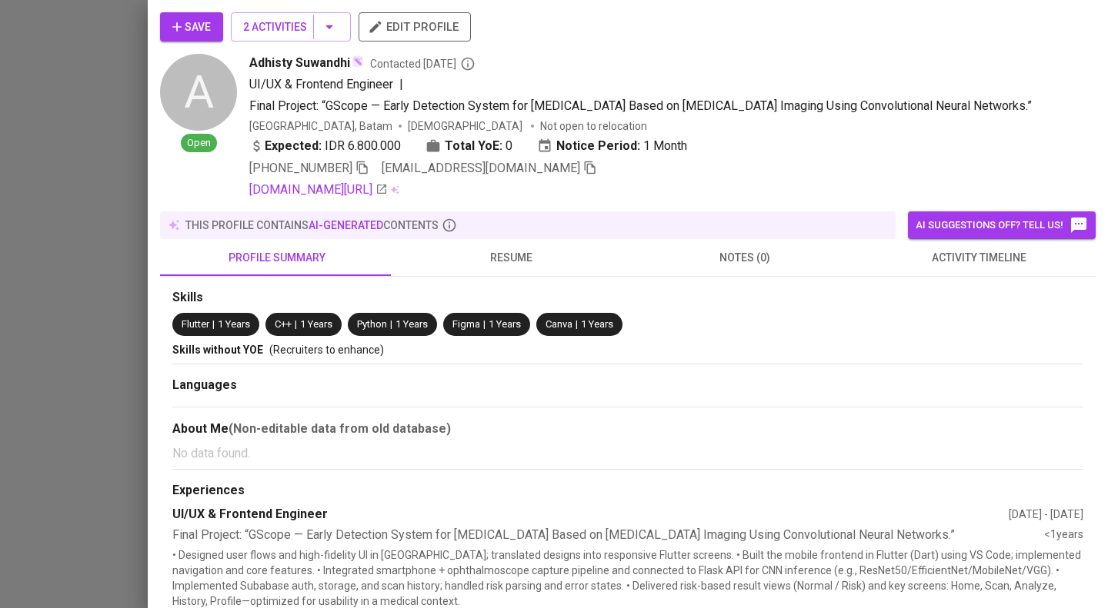
click at [69, 242] on div at bounding box center [554, 304] width 1108 height 608
click at [114, 98] on div at bounding box center [554, 304] width 1108 height 608
click at [50, 102] on div at bounding box center [554, 304] width 1108 height 608
click at [16, 190] on div at bounding box center [554, 304] width 1108 height 608
click at [74, 124] on div at bounding box center [554, 304] width 1108 height 608
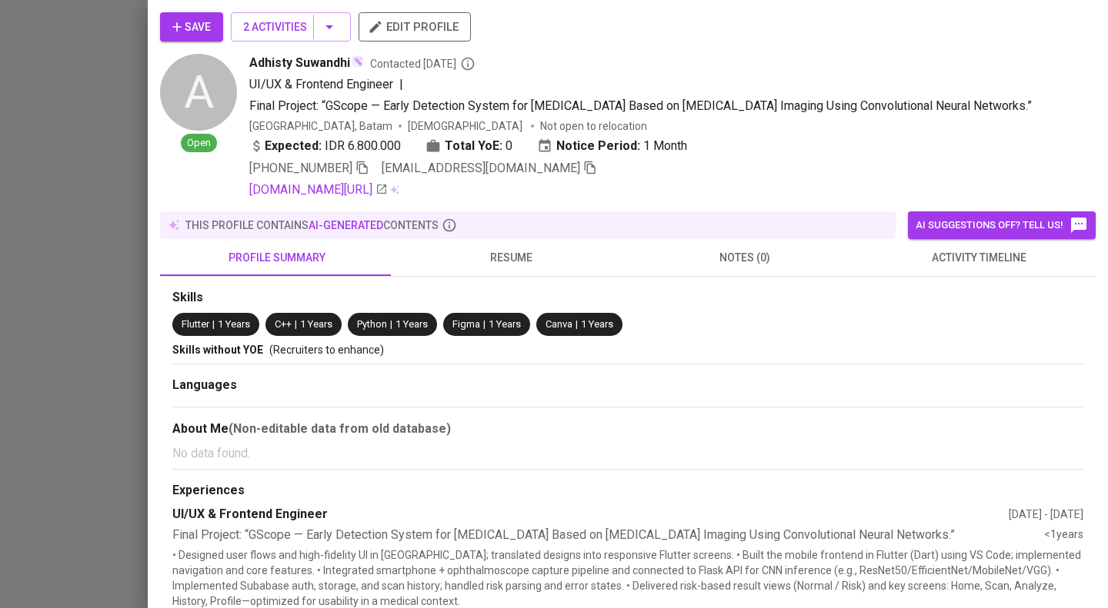
click at [55, 116] on div at bounding box center [554, 304] width 1108 height 608
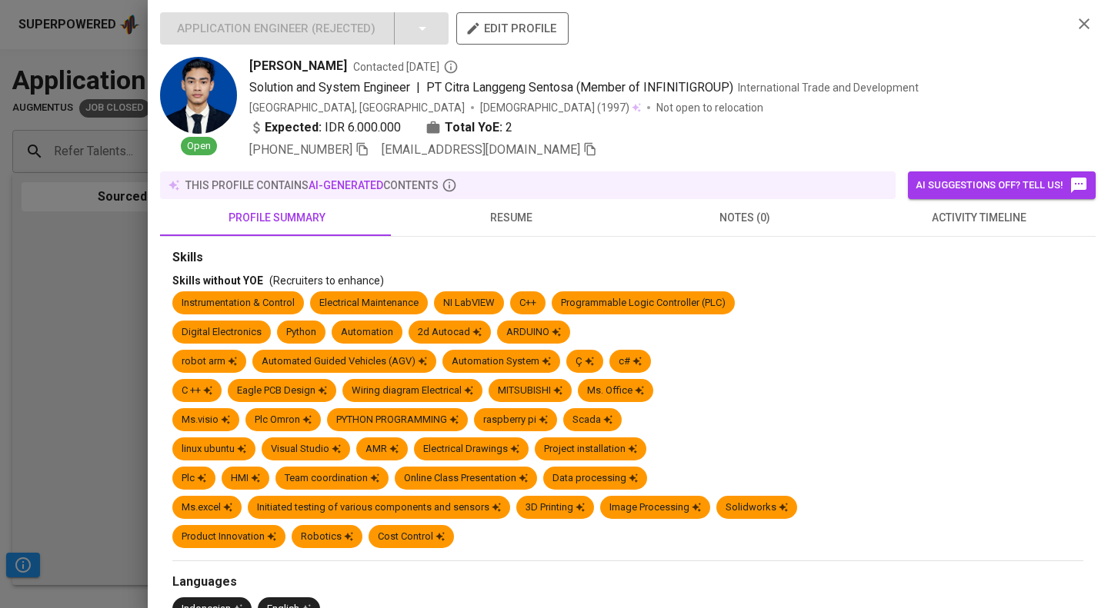
scroll to position [1369, 0]
drag, startPoint x: 94, startPoint y: 335, endPoint x: 168, endPoint y: 335, distance: 74.6
click at [94, 335] on div at bounding box center [554, 304] width 1108 height 608
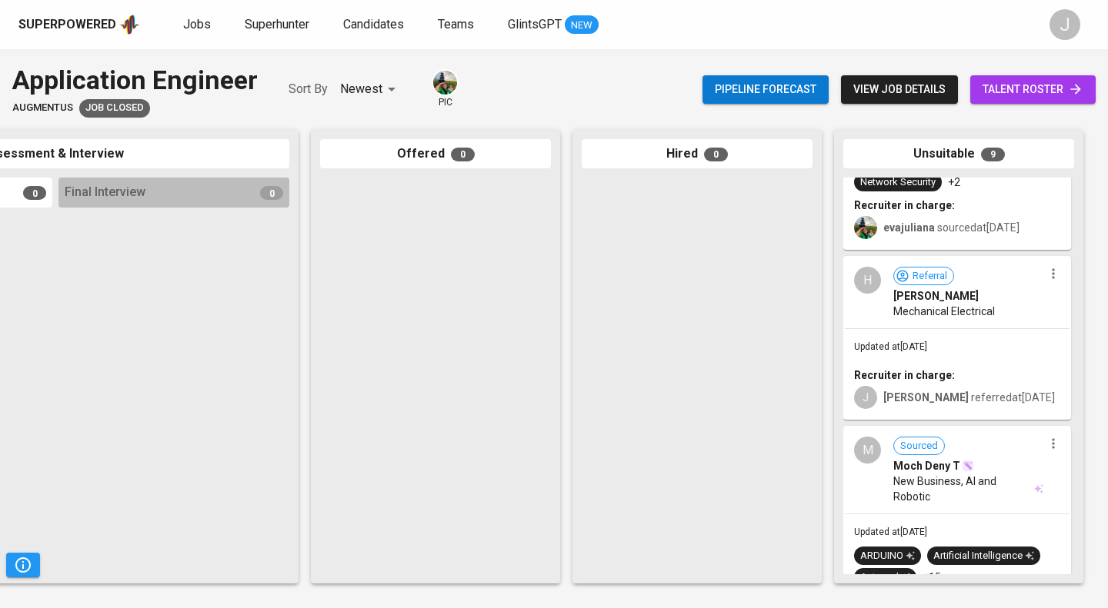
scroll to position [352, 0]
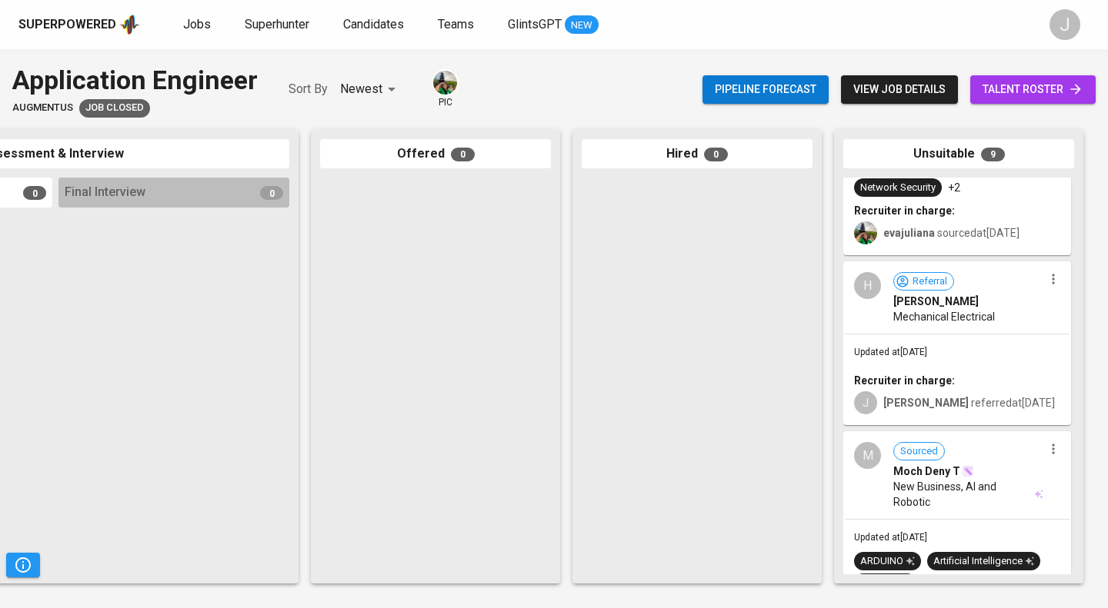
click at [1051, 285] on icon "button" at bounding box center [1052, 280] width 2 height 10
click at [1028, 322] on li "View profile" at bounding box center [1026, 327] width 138 height 23
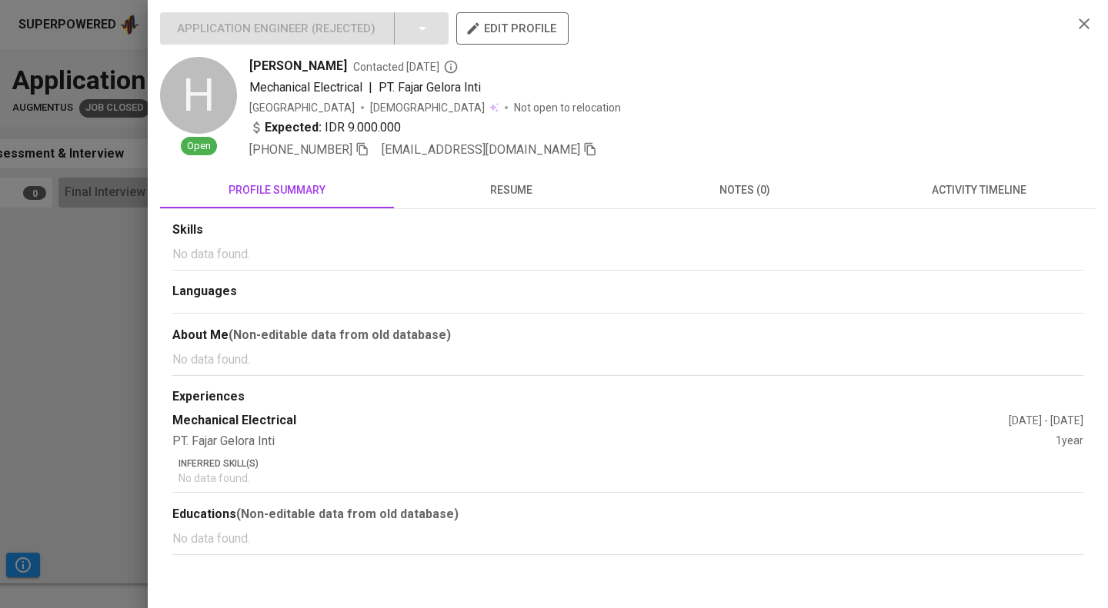
click at [583, 149] on icon "button" at bounding box center [590, 149] width 14 height 14
click at [52, 233] on div at bounding box center [554, 304] width 1108 height 608
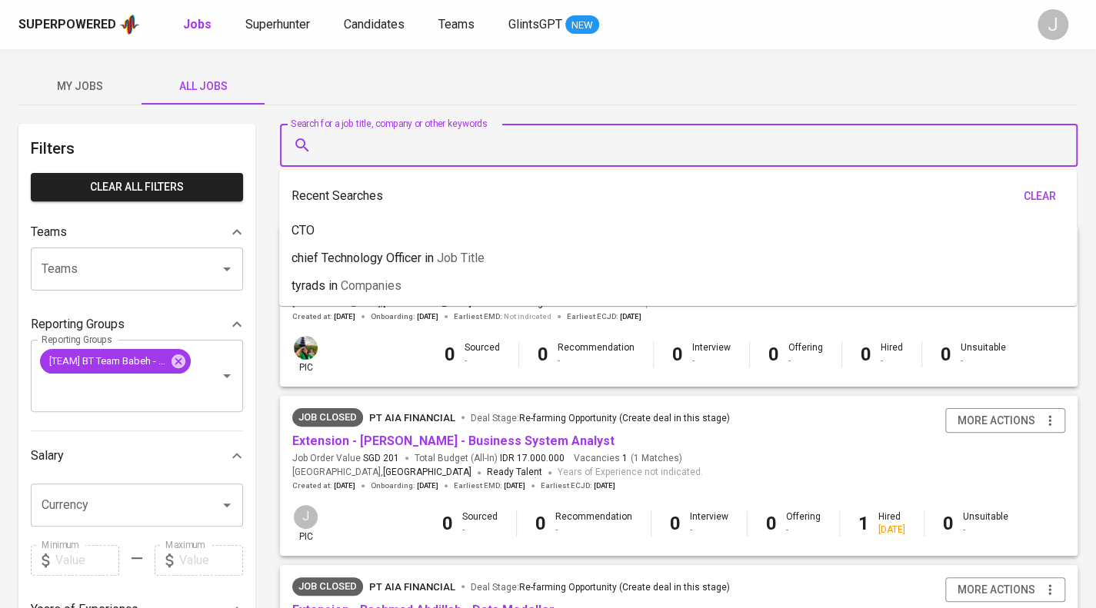
click at [391, 148] on input "Search for a job title, company or other keywords" at bounding box center [683, 145] width 730 height 29
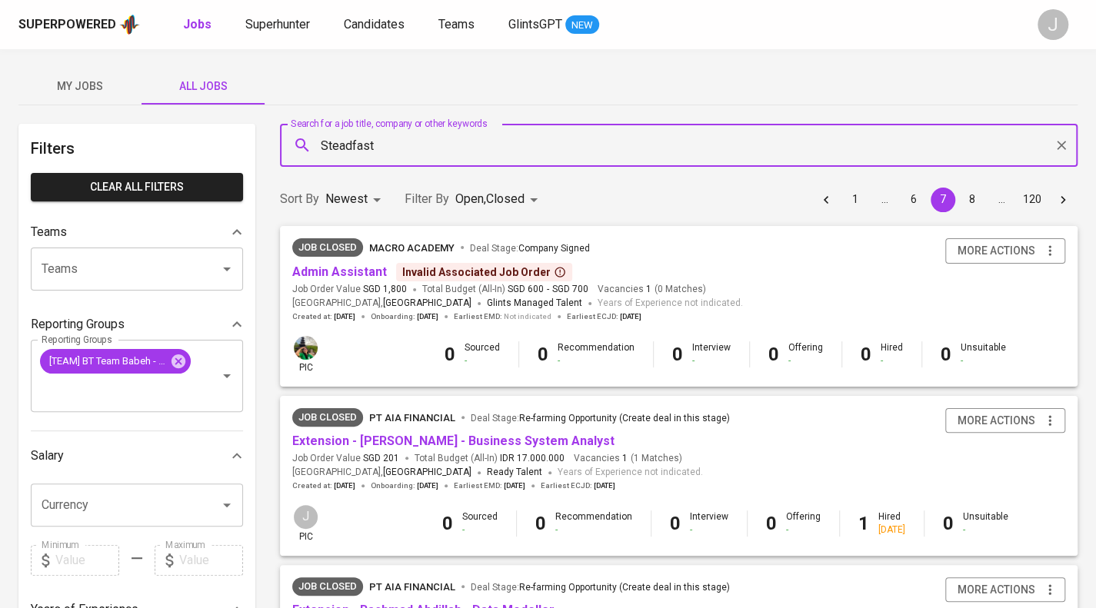
type input "Steadfast"
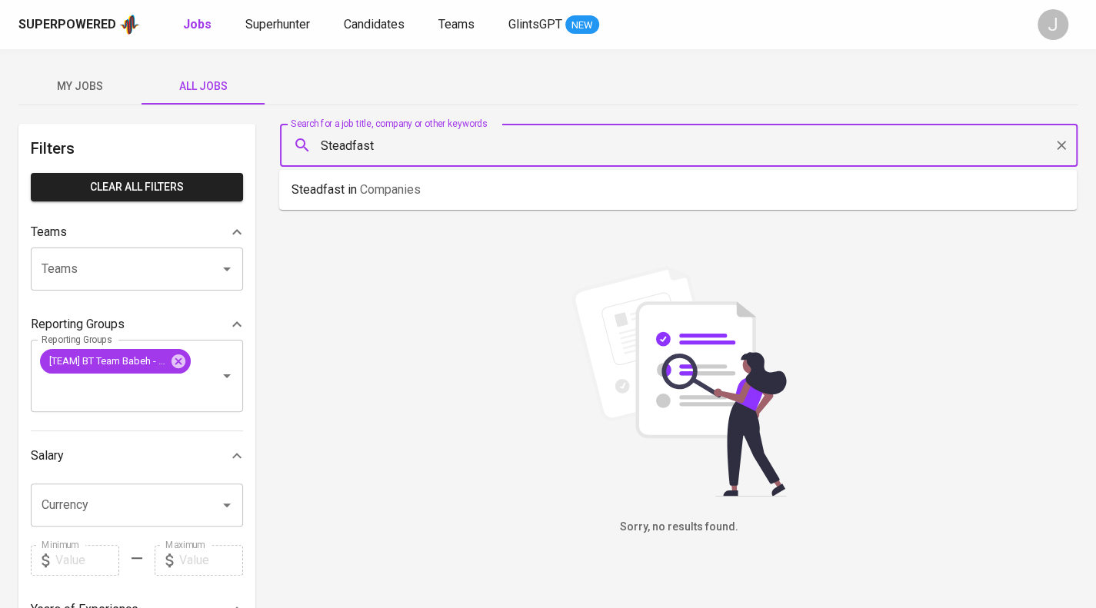
drag, startPoint x: 342, startPoint y: 144, endPoint x: 231, endPoint y: 144, distance: 110.8
click at [231, 144] on div "Filters Clear All filters Teams Teams Teams Reporting Groups Reporting Groups […" at bounding box center [547, 572] width 1059 height 897
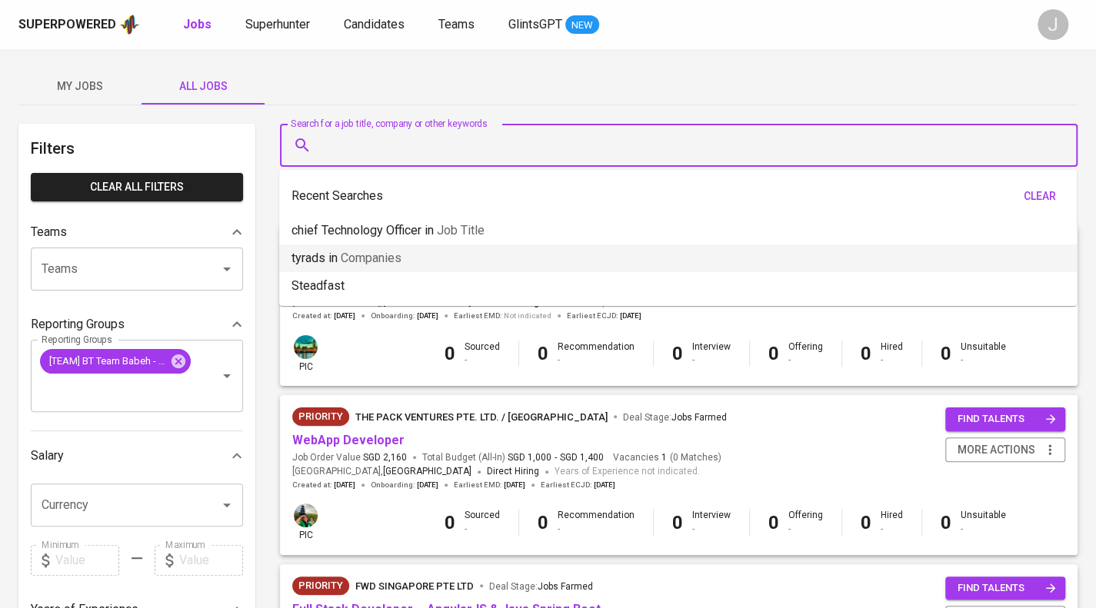
click at [491, 38] on div "Superpowered Jobs Superhunter Candidates Teams GlintsGPT NEW J" at bounding box center [548, 24] width 1096 height 49
click at [362, 156] on input "Search for a job title, company or other keywords" at bounding box center [683, 145] width 730 height 29
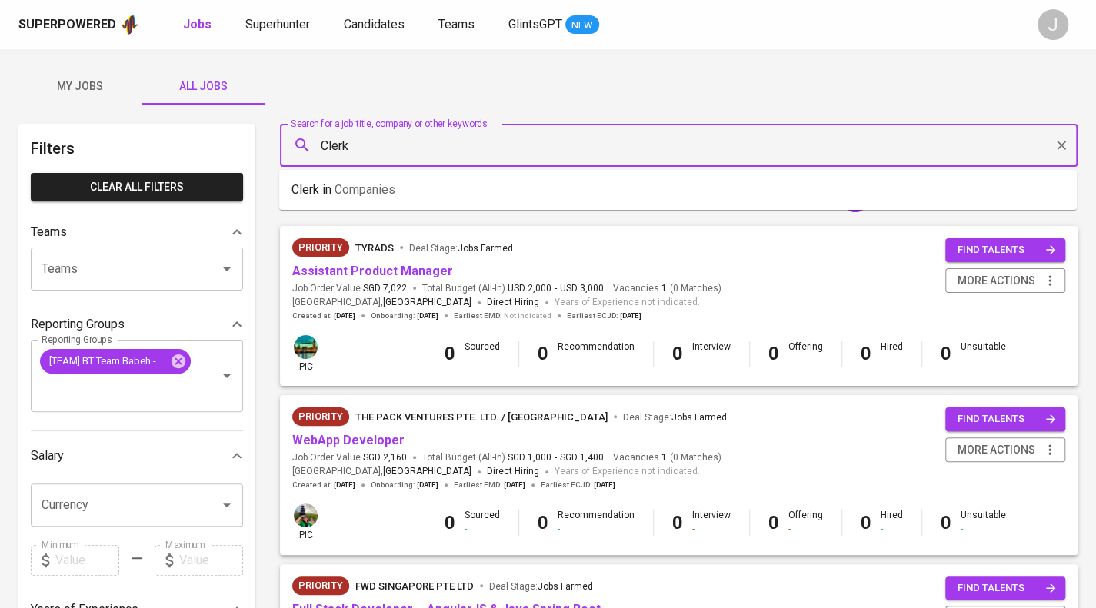
type input "Clerk"
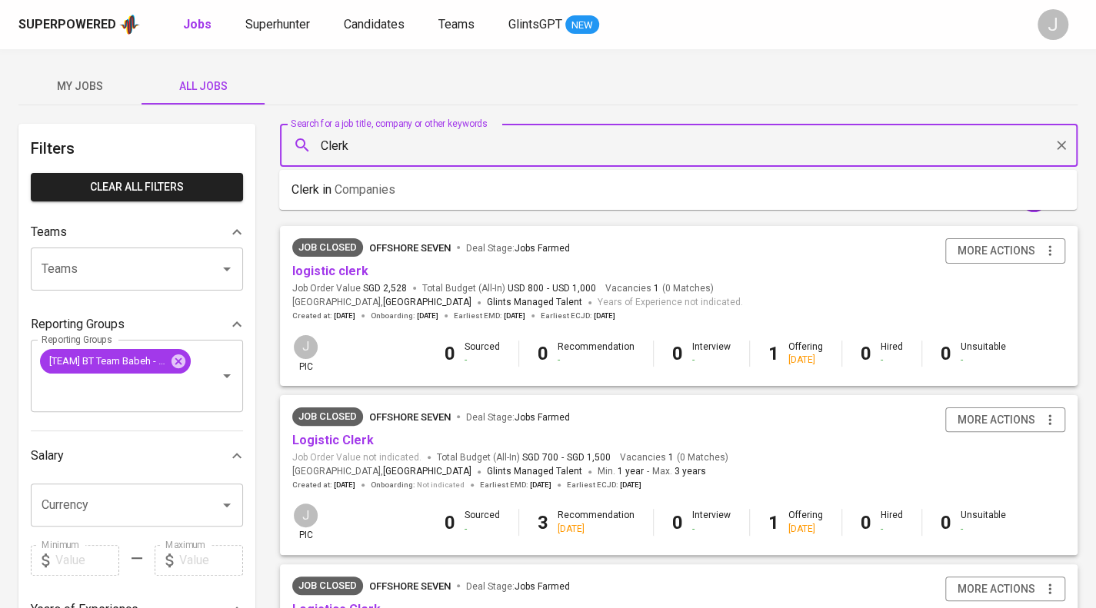
drag, startPoint x: 378, startPoint y: 145, endPoint x: 252, endPoint y: 147, distance: 126.2
click at [252, 147] on div "Filters Clear All filters Teams Teams Teams Reporting Groups Reporting Groups […" at bounding box center [547, 572] width 1059 height 897
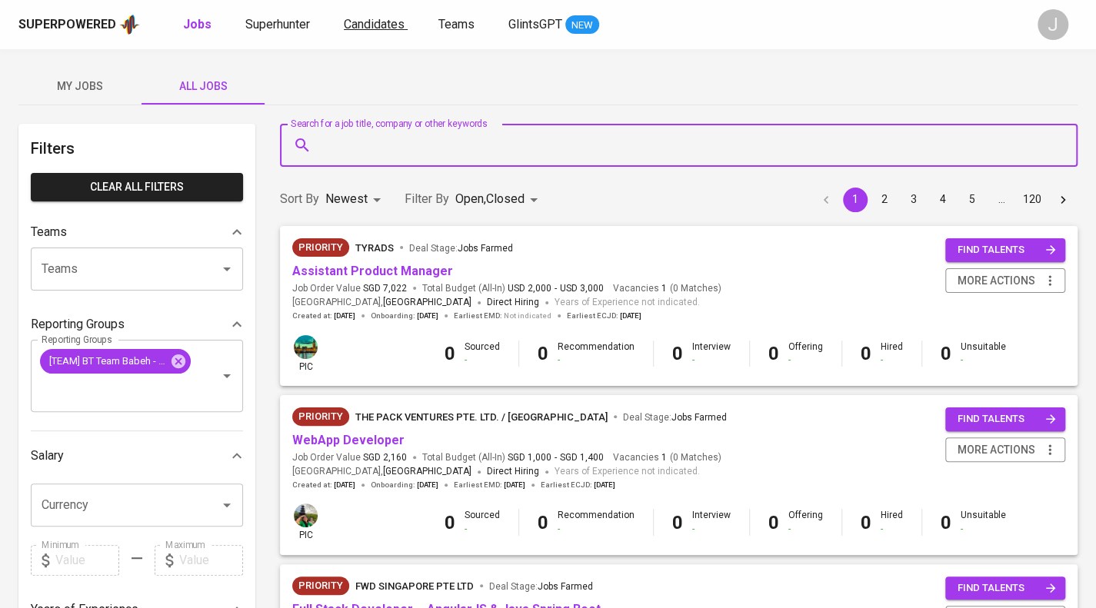
click at [375, 25] on span "Candidates" at bounding box center [374, 24] width 61 height 15
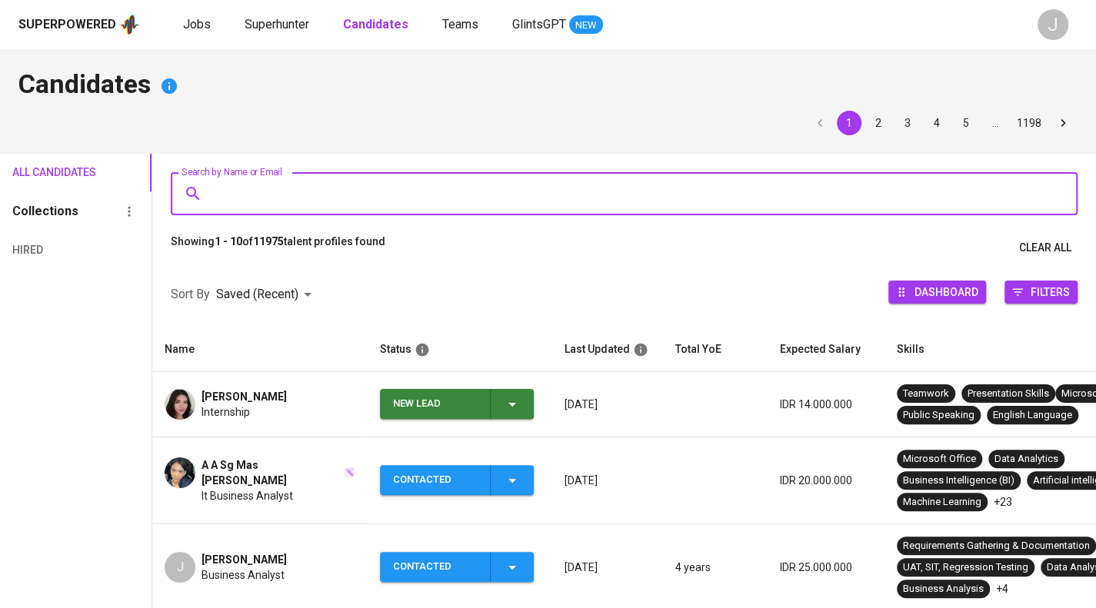
click at [315, 193] on input "Search by Name or Email" at bounding box center [627, 193] width 839 height 29
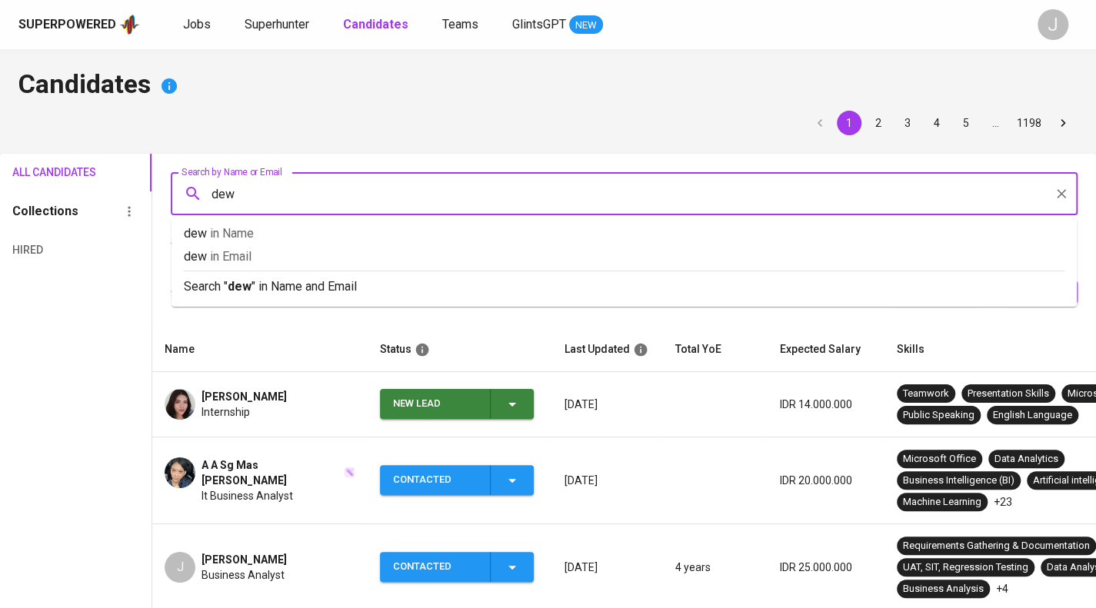
type input "dewa"
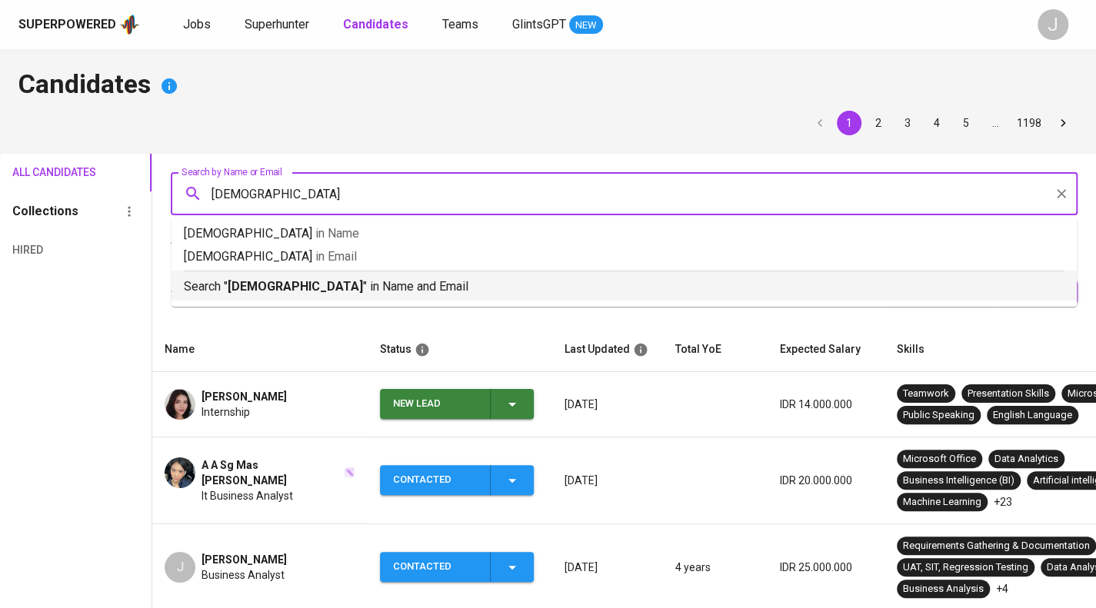
click at [338, 284] on p "Search " dewa " in Name and Email" at bounding box center [624, 287] width 881 height 18
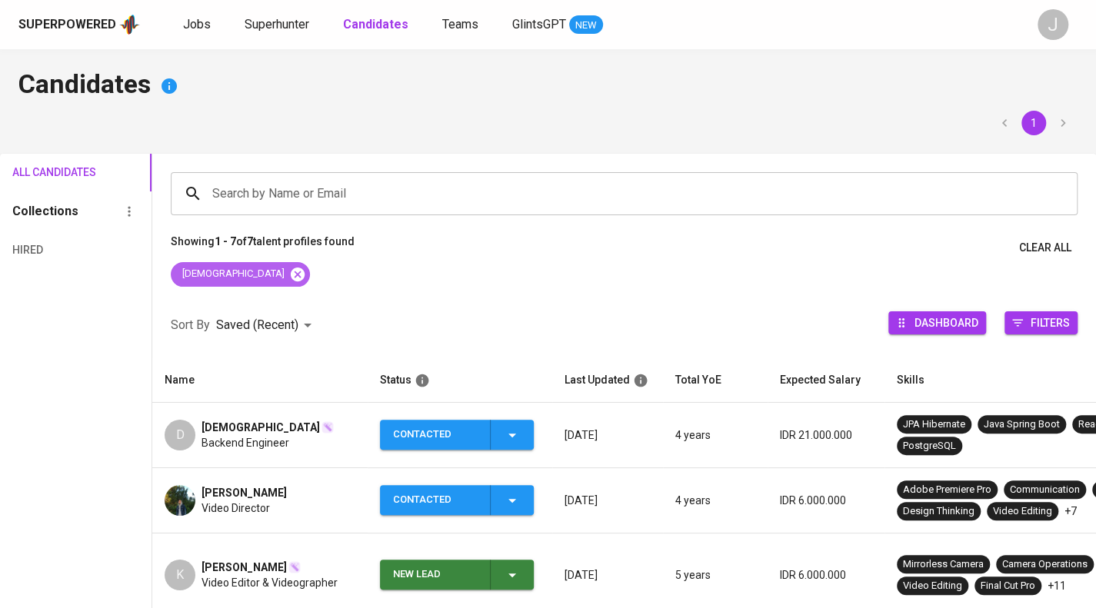
click at [289, 267] on icon at bounding box center [297, 274] width 17 height 17
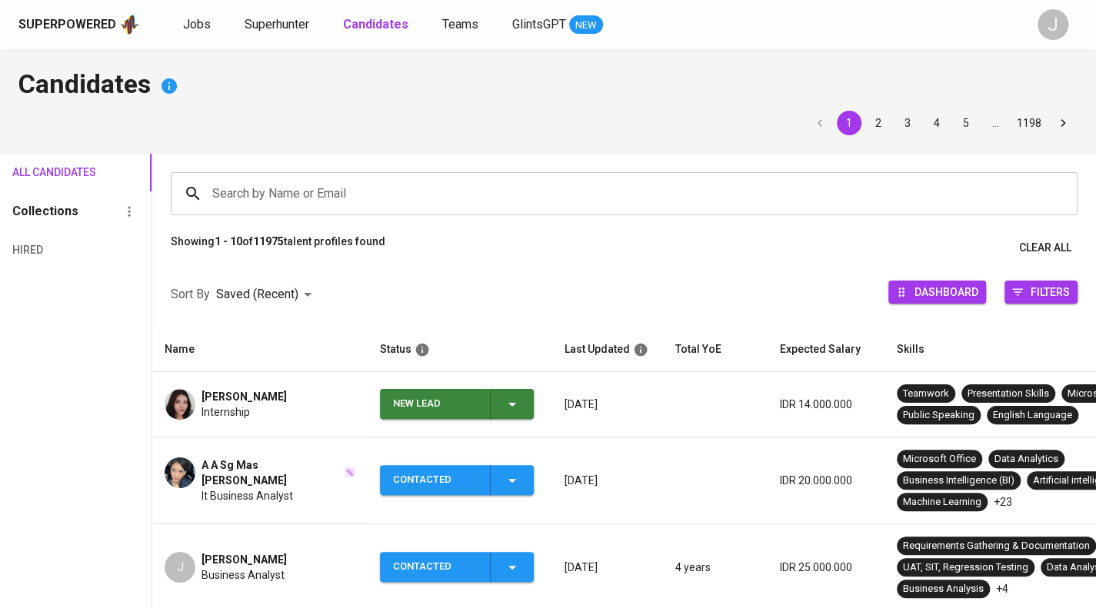
click at [264, 195] on input "Search by Name or Email" at bounding box center [627, 193] width 839 height 29
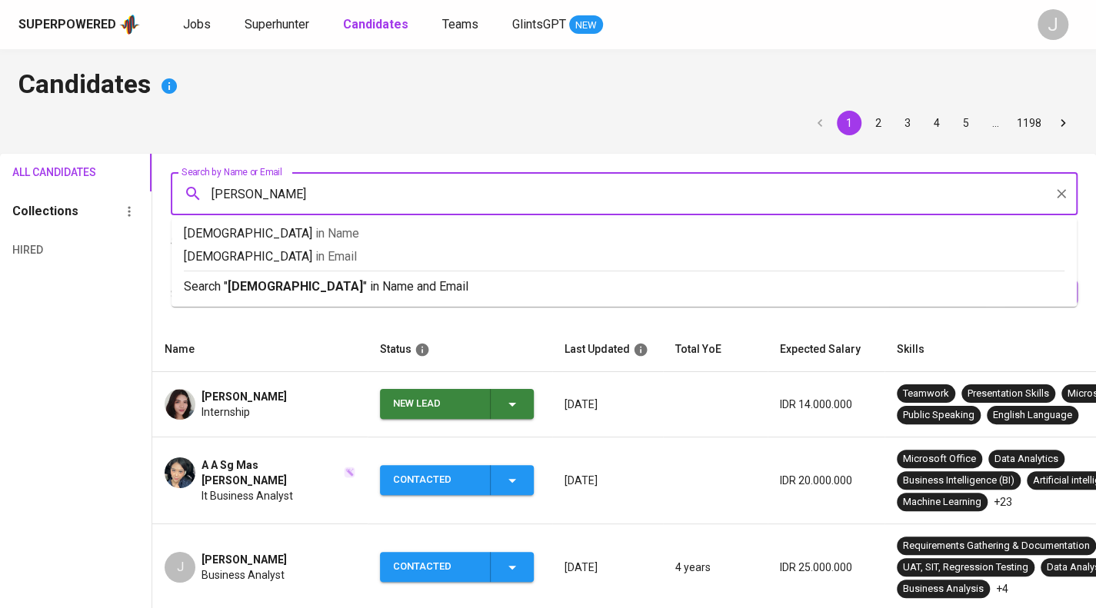
type input "christian"
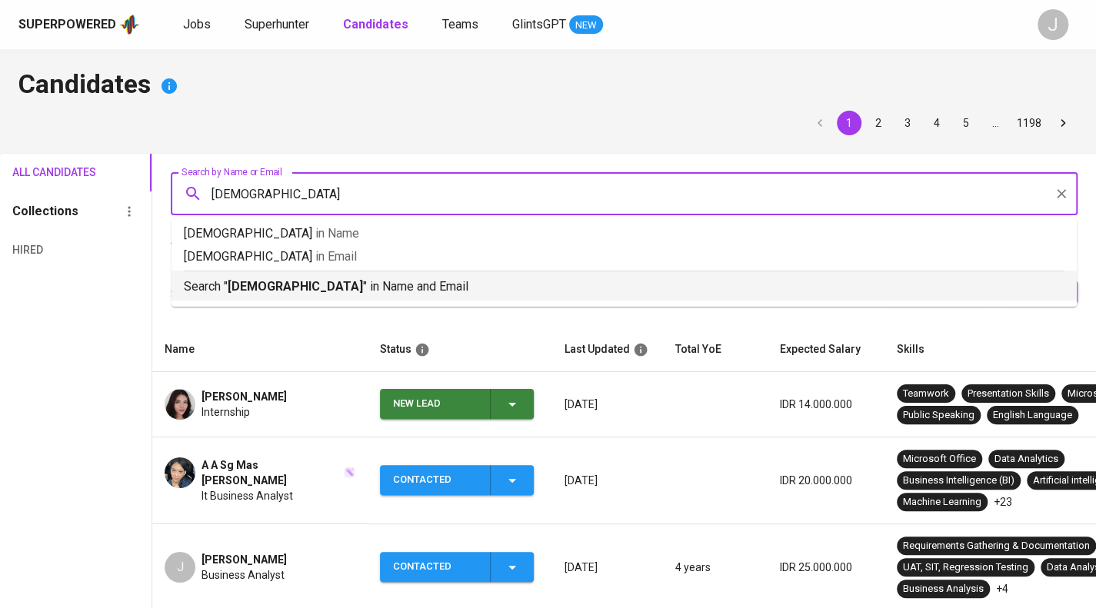
click at [272, 284] on b "christian" at bounding box center [295, 286] width 135 height 15
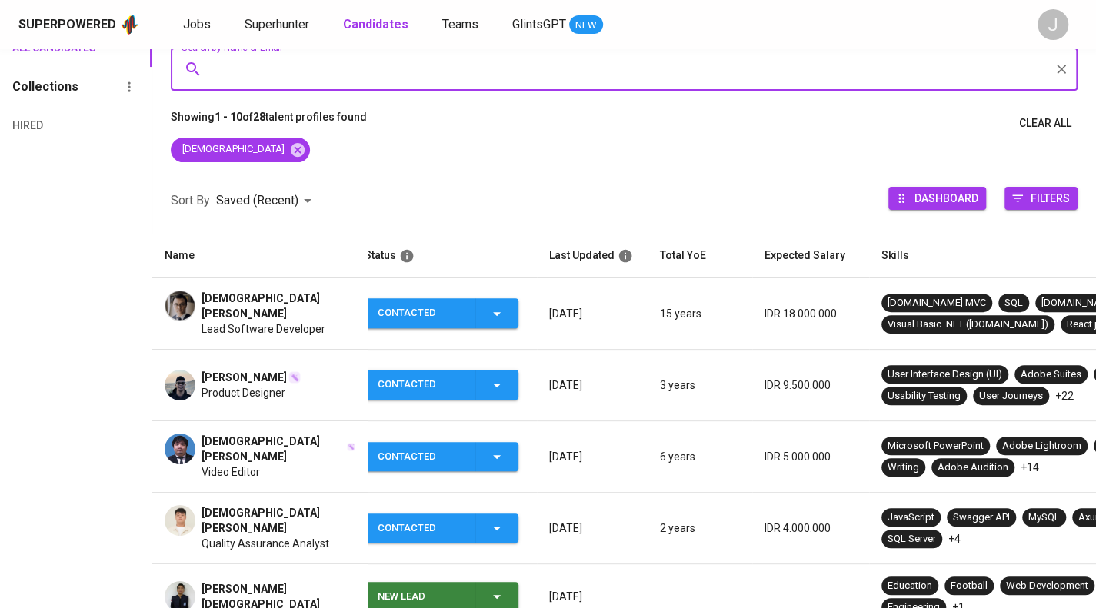
scroll to position [0, 30]
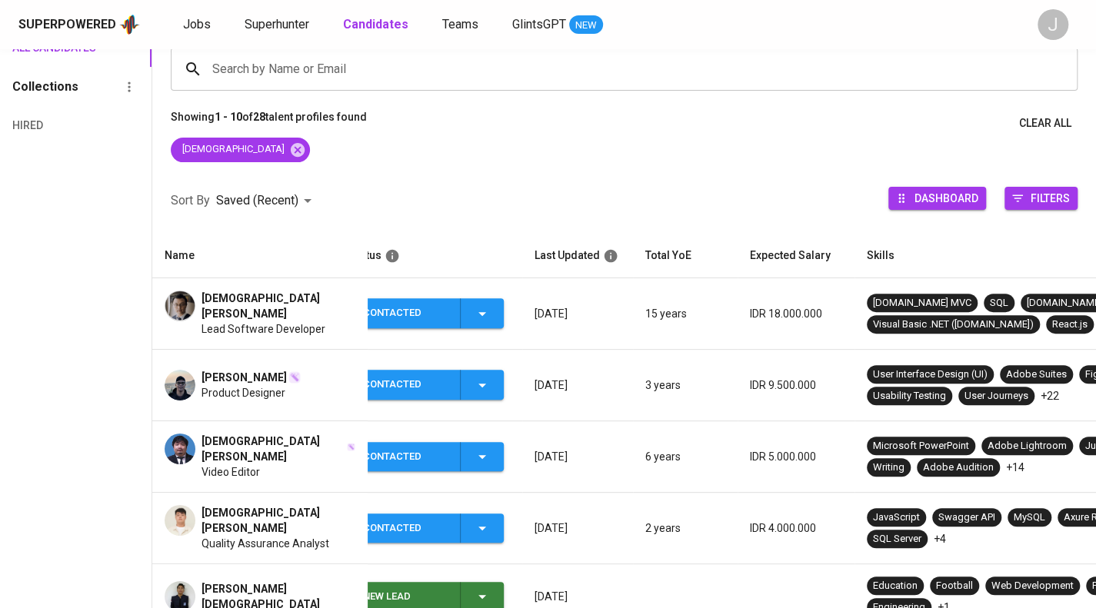
click at [272, 307] on span "Christian Suteja" at bounding box center [279, 306] width 154 height 31
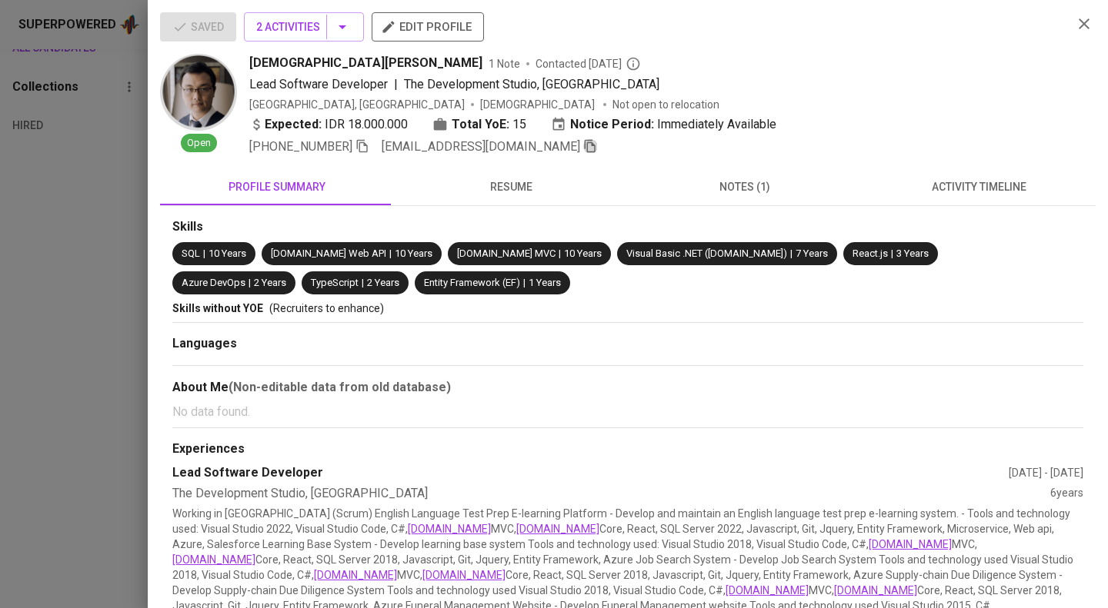
click at [583, 152] on icon "button" at bounding box center [590, 146] width 14 height 14
click at [88, 91] on div at bounding box center [554, 304] width 1108 height 608
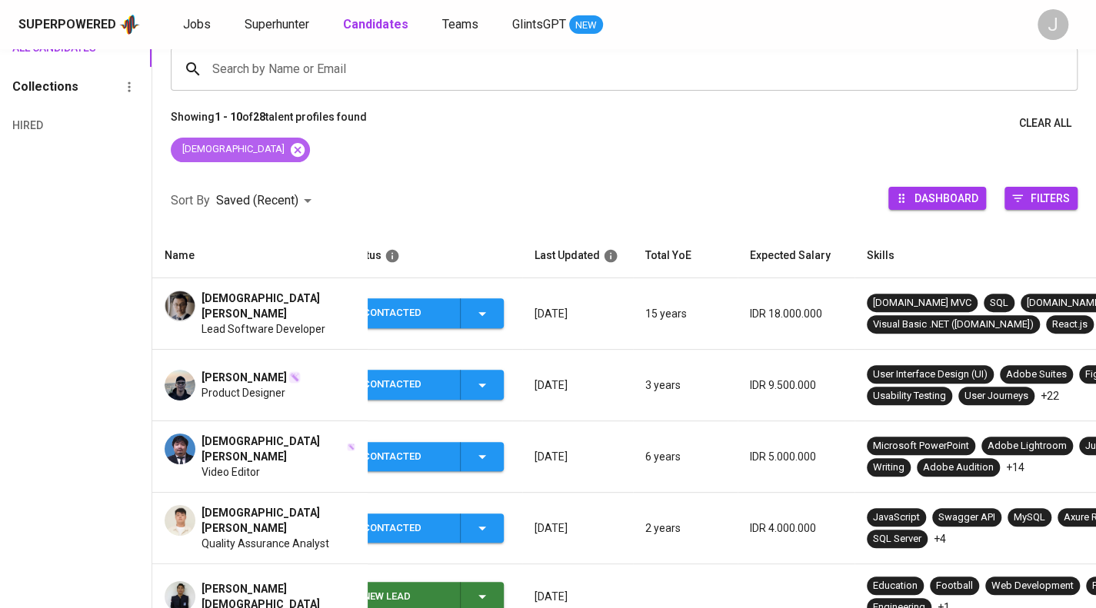
click at [289, 152] on icon at bounding box center [297, 150] width 17 height 17
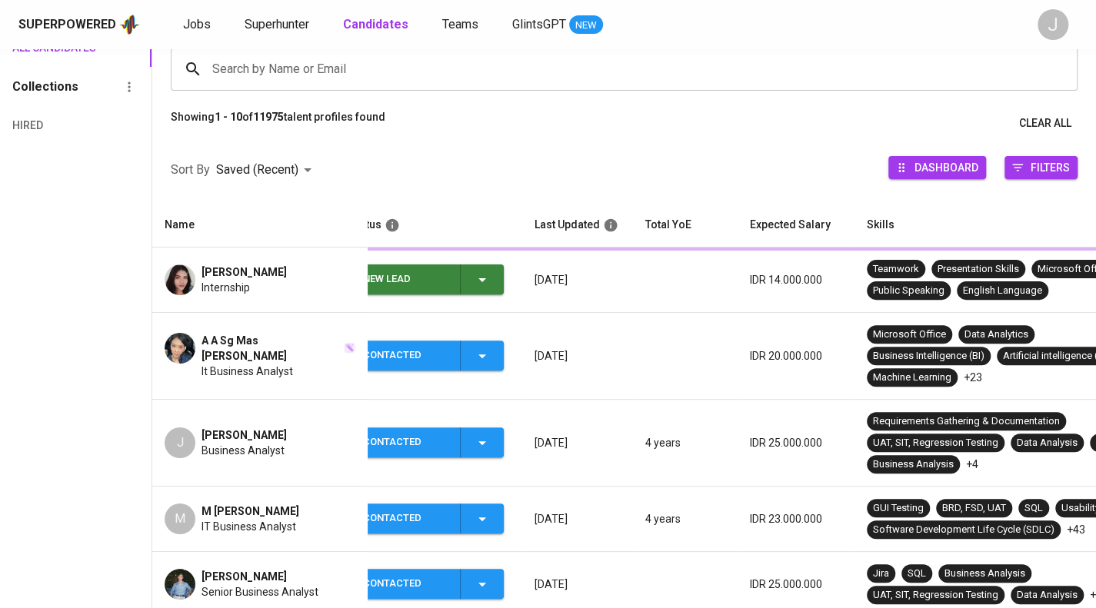
click at [258, 84] on input "Search by Name or Email" at bounding box center [627, 69] width 839 height 29
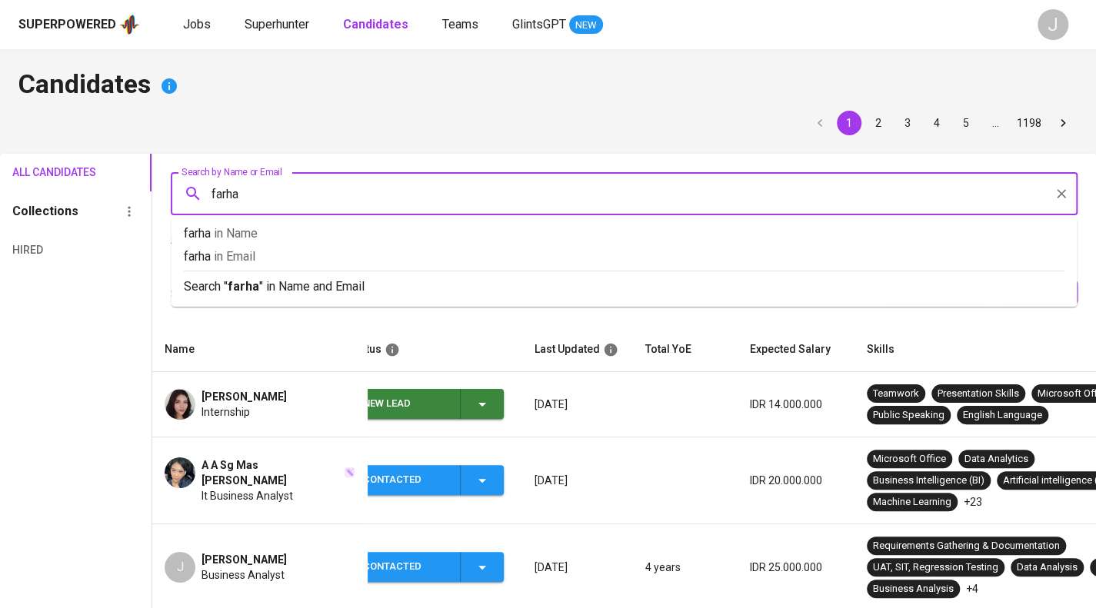
type input "farhan"
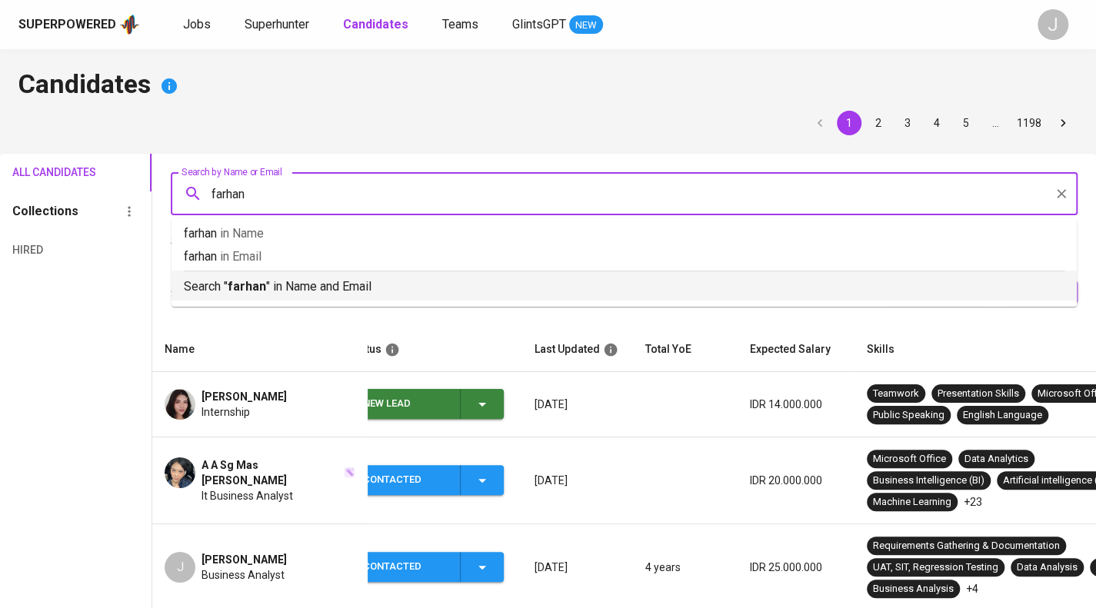
click at [332, 288] on p "Search " farhan " in Name and Email" at bounding box center [624, 287] width 881 height 18
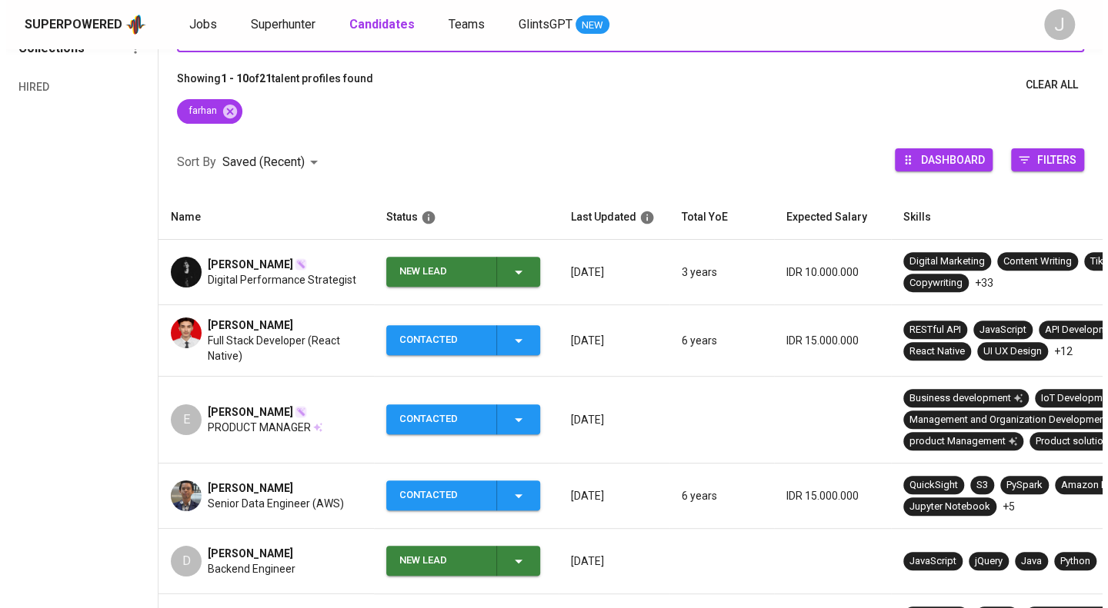
scroll to position [164, 0]
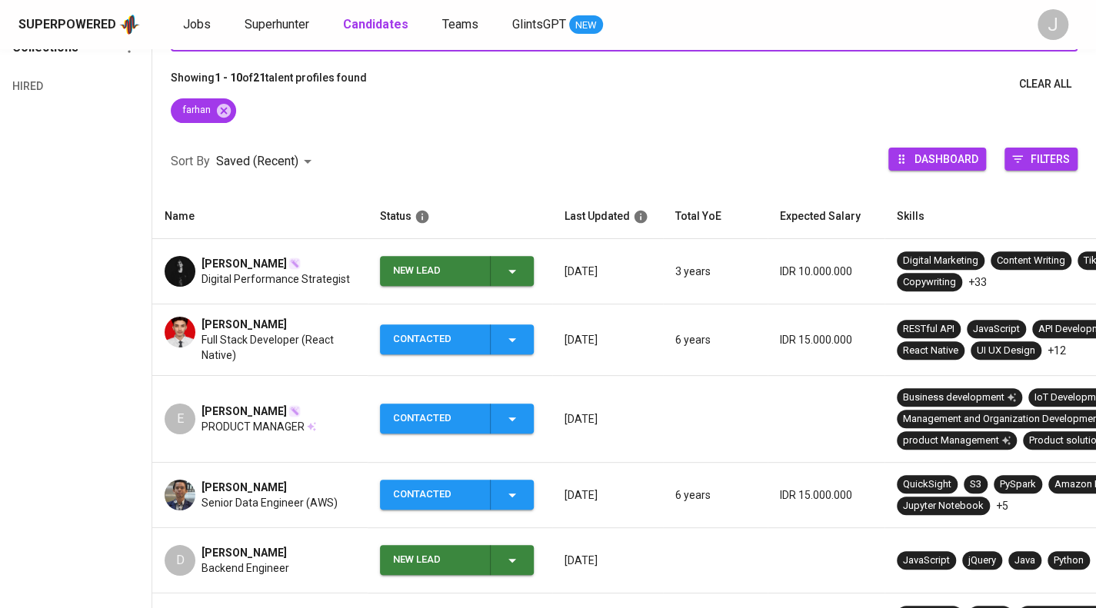
click at [278, 325] on div "Farhan Ismail" at bounding box center [279, 324] width 154 height 15
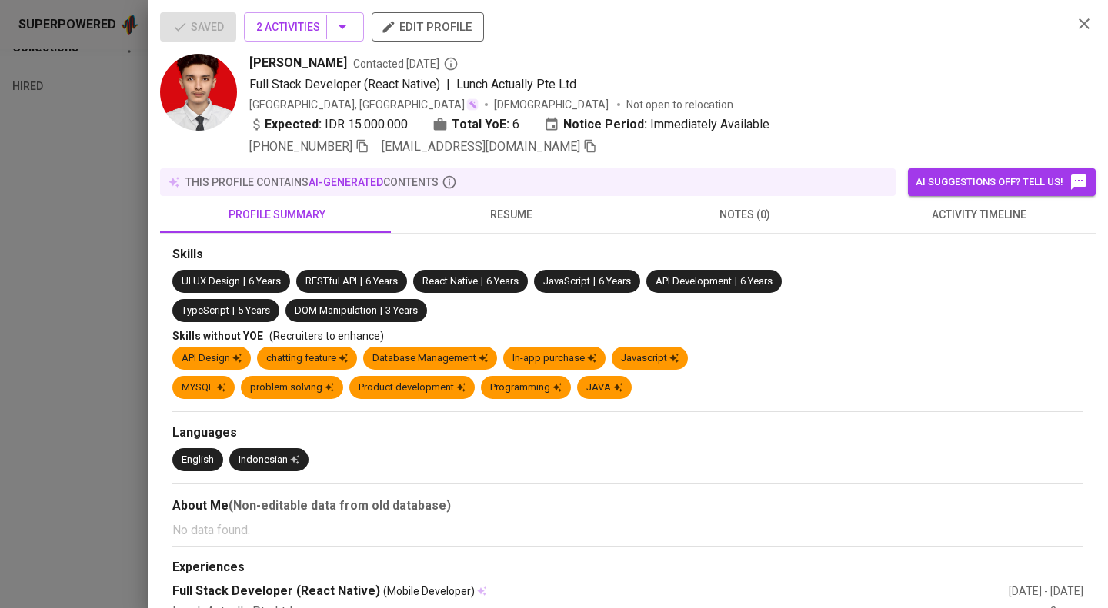
click at [537, 145] on span "farhan98ismail@gmail.com" at bounding box center [488, 147] width 215 height 18
click at [83, 149] on div at bounding box center [554, 304] width 1108 height 608
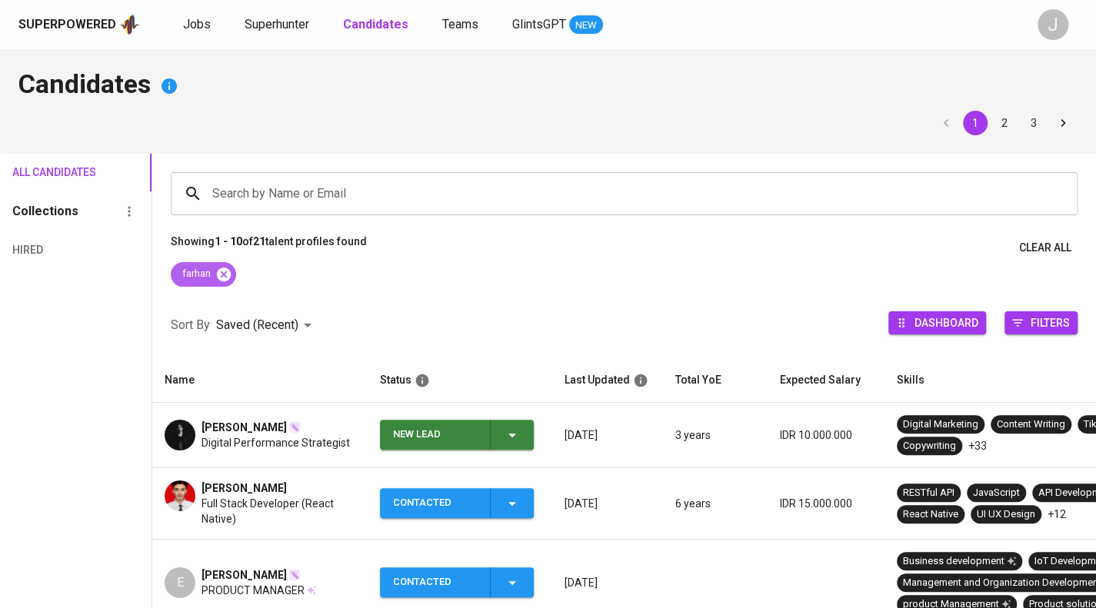
click at [226, 279] on icon at bounding box center [224, 274] width 14 height 14
click at [255, 192] on input "Search by Name or Email" at bounding box center [627, 193] width 839 height 29
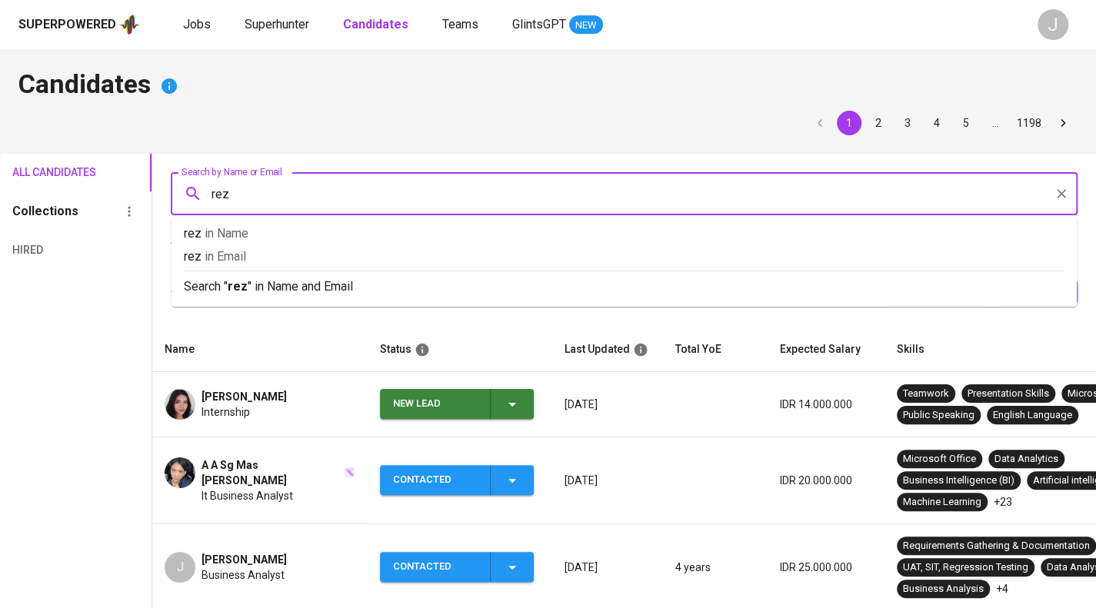
type input "reza"
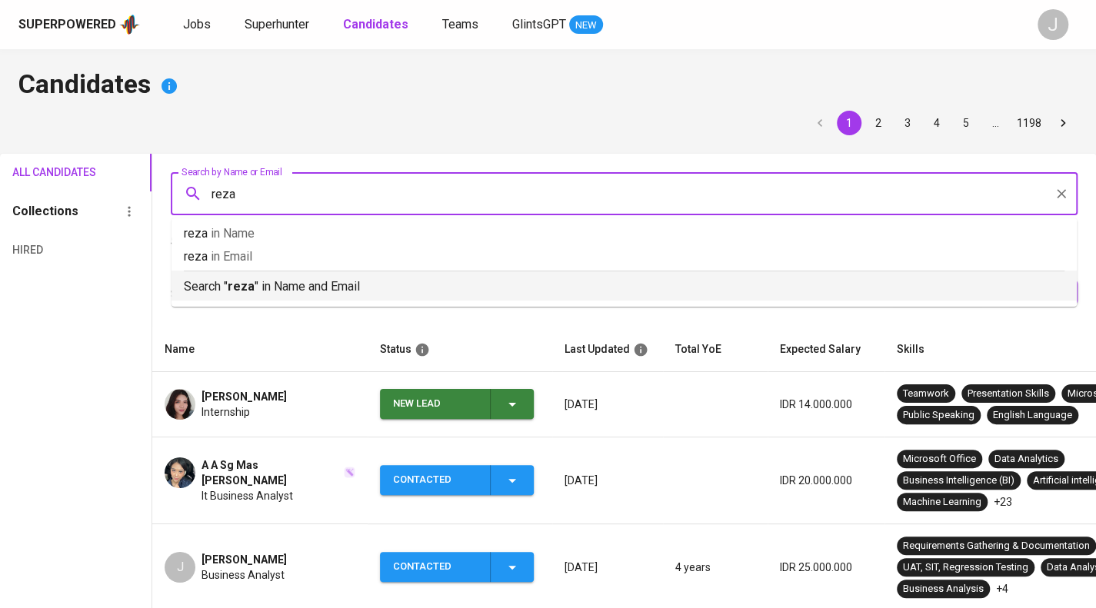
click at [264, 288] on p "Search " reza " in Name and Email" at bounding box center [624, 287] width 881 height 18
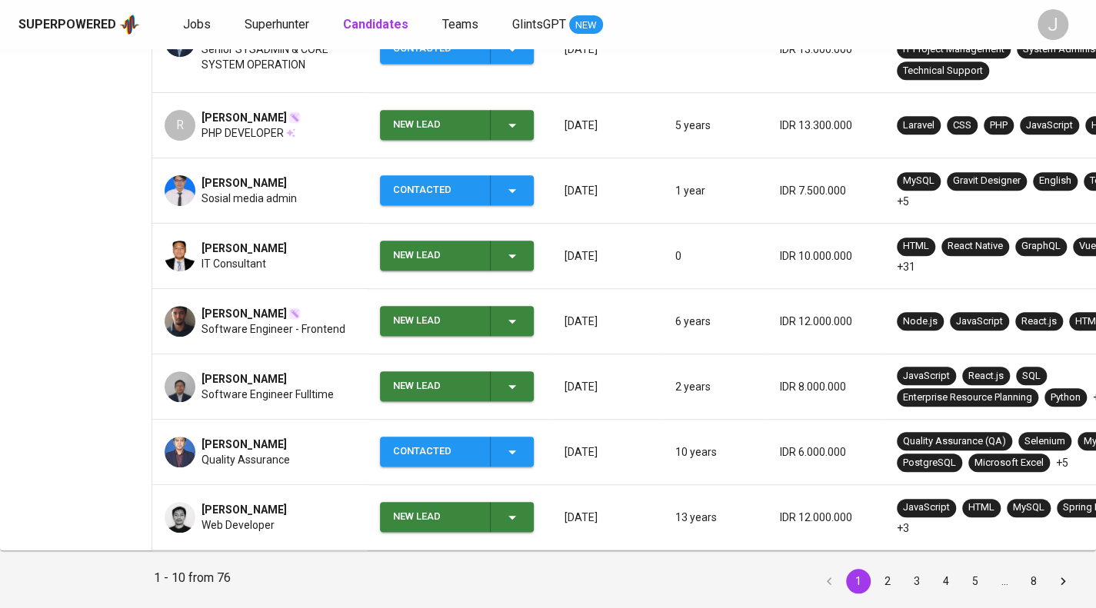
scroll to position [551, 0]
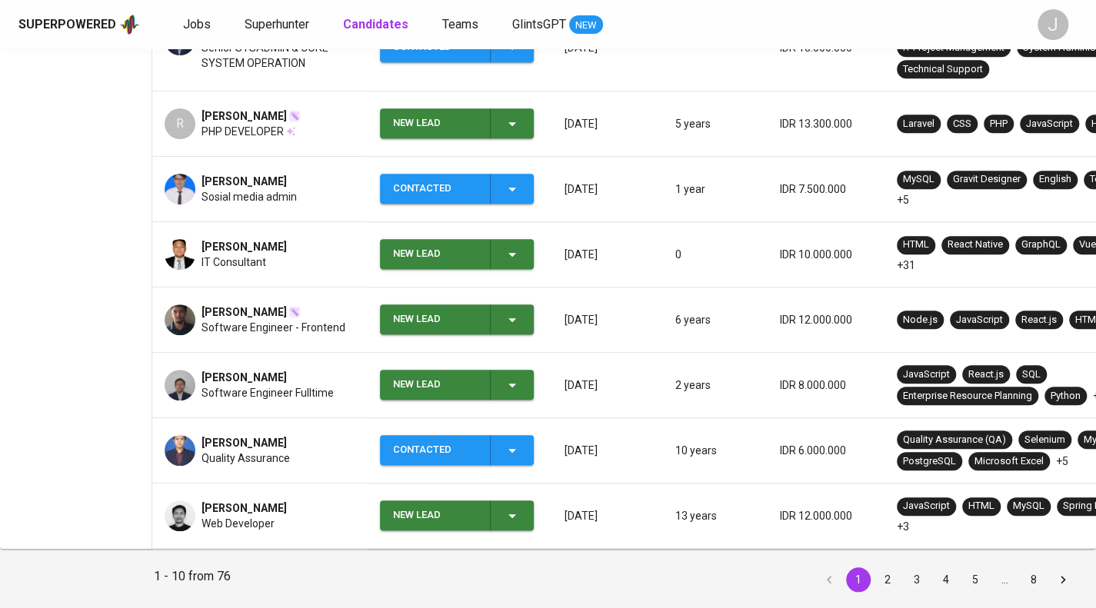
click at [258, 458] on span "Quality Assurance" at bounding box center [246, 458] width 88 height 15
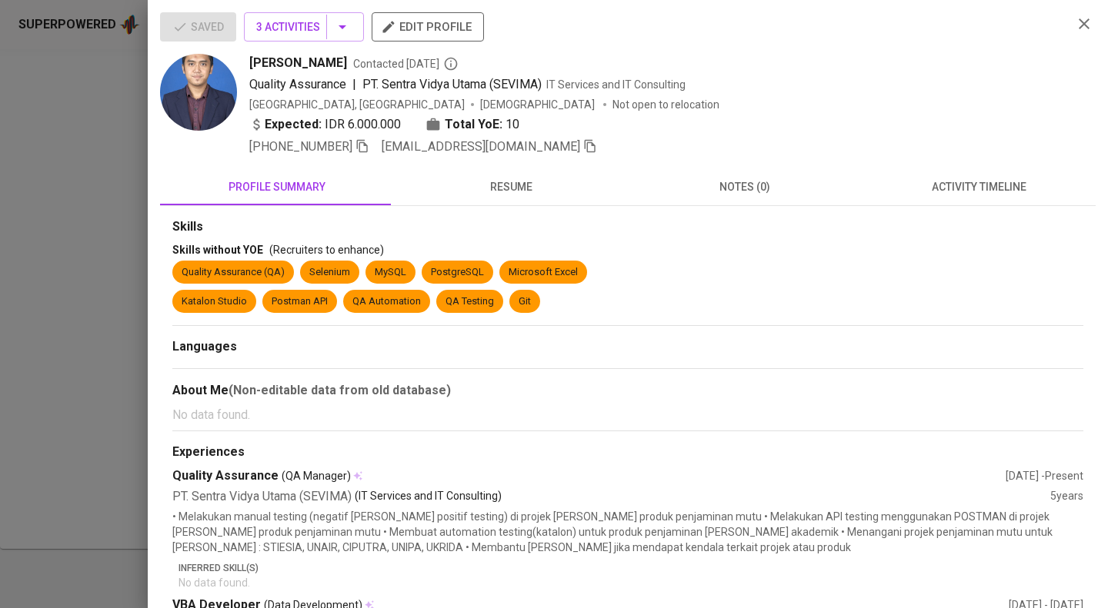
click at [583, 145] on icon "button" at bounding box center [590, 146] width 14 height 14
click at [125, 175] on div at bounding box center [554, 304] width 1108 height 608
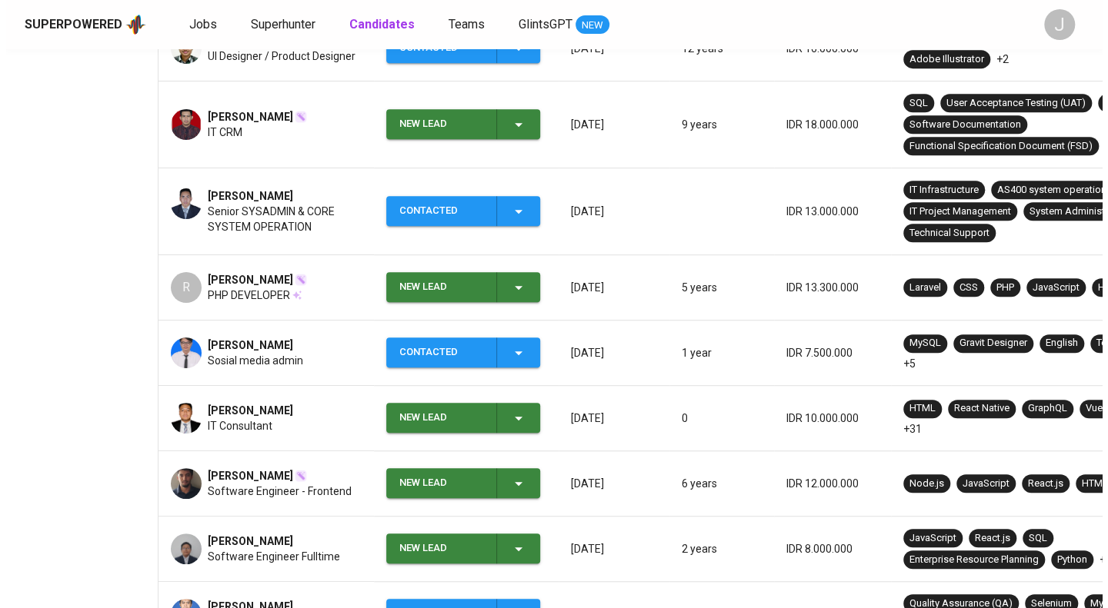
scroll to position [0, 0]
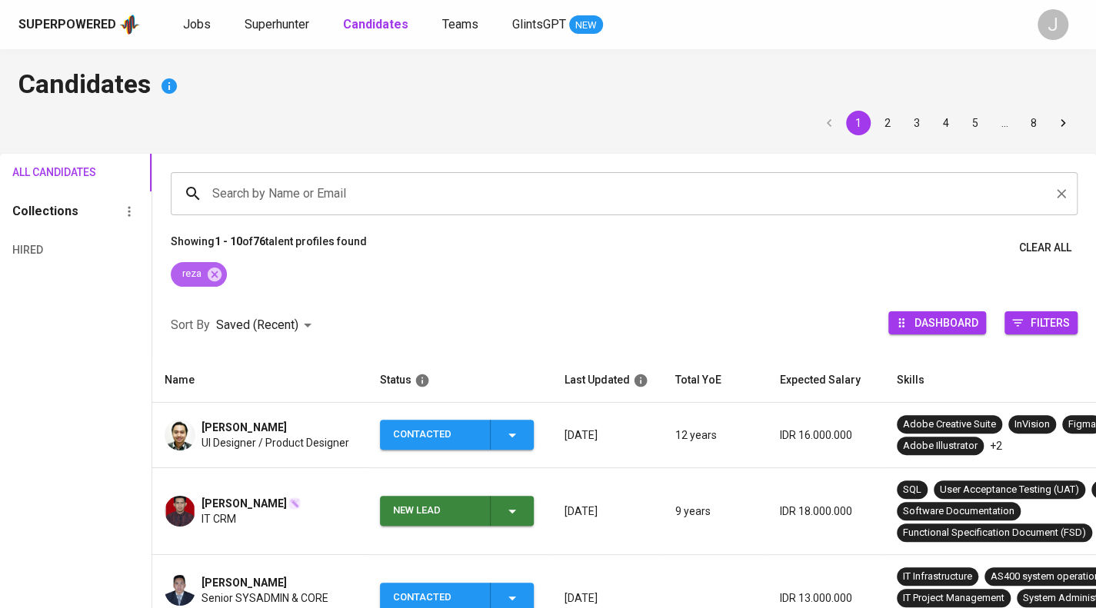
click at [216, 269] on icon at bounding box center [215, 274] width 14 height 14
click at [258, 189] on input "Search by Name or Email" at bounding box center [627, 193] width 839 height 29
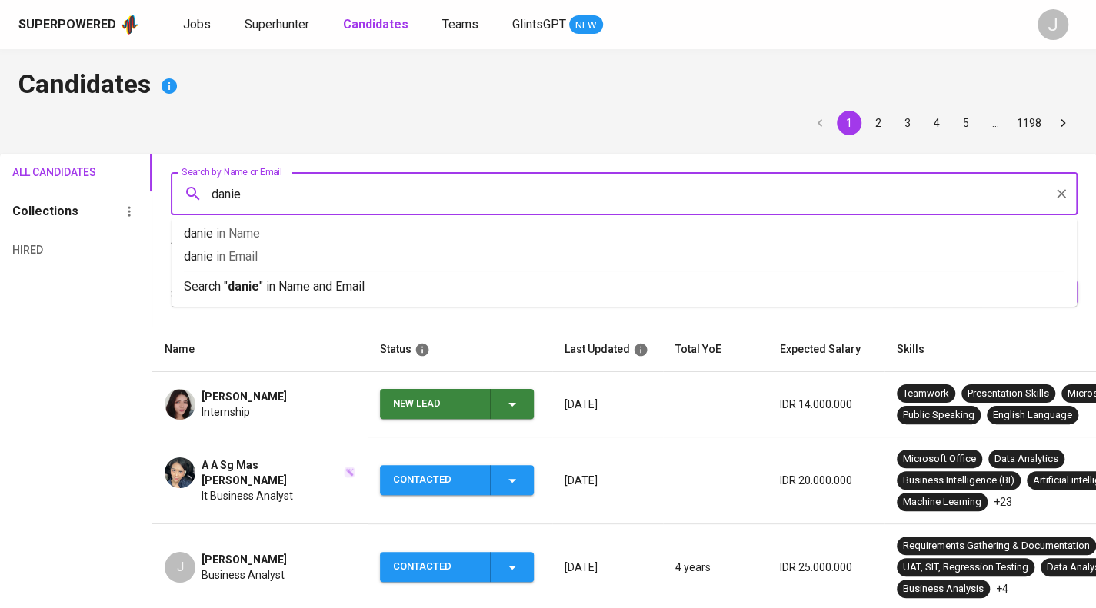
type input "[PERSON_NAME]"
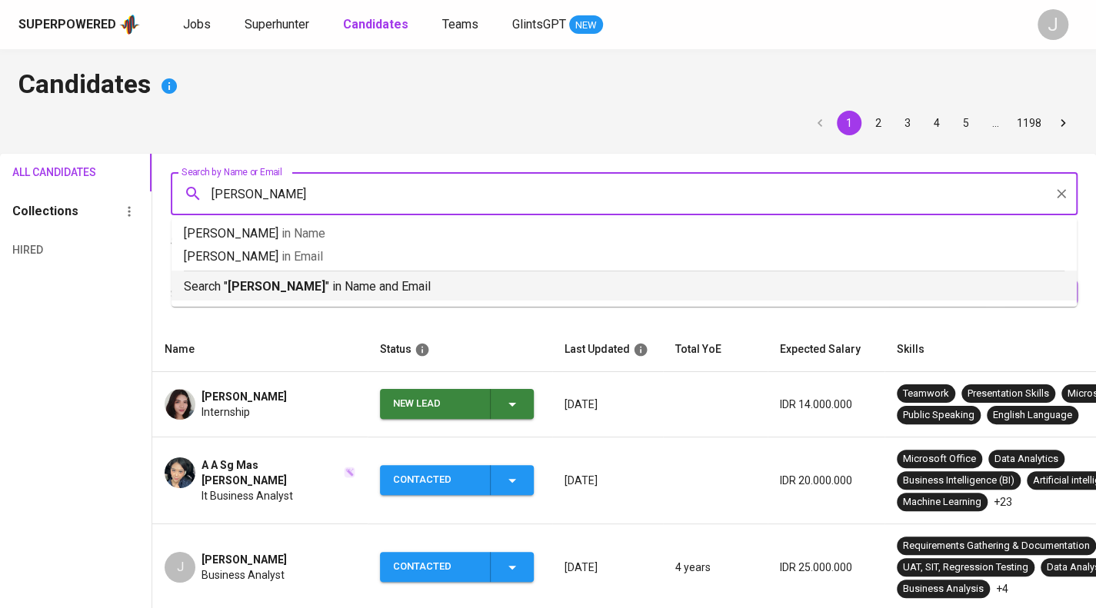
click at [348, 292] on p "Search " [PERSON_NAME] " in Name and Email" at bounding box center [624, 287] width 881 height 18
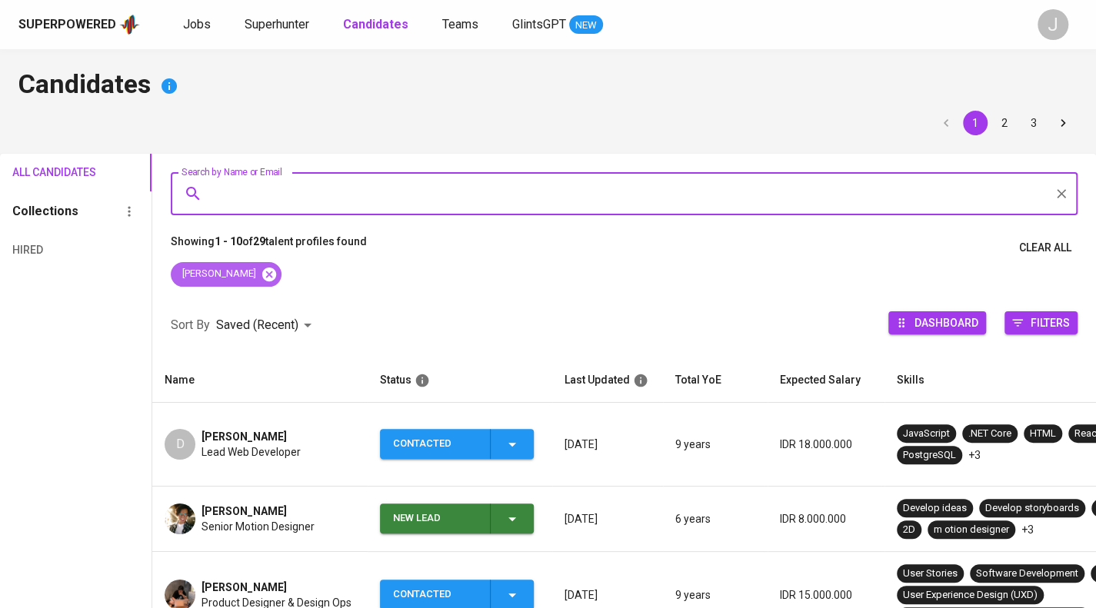
click at [262, 272] on icon at bounding box center [269, 274] width 14 height 14
click at [266, 207] on input "Search by Name or Email" at bounding box center [627, 193] width 839 height 29
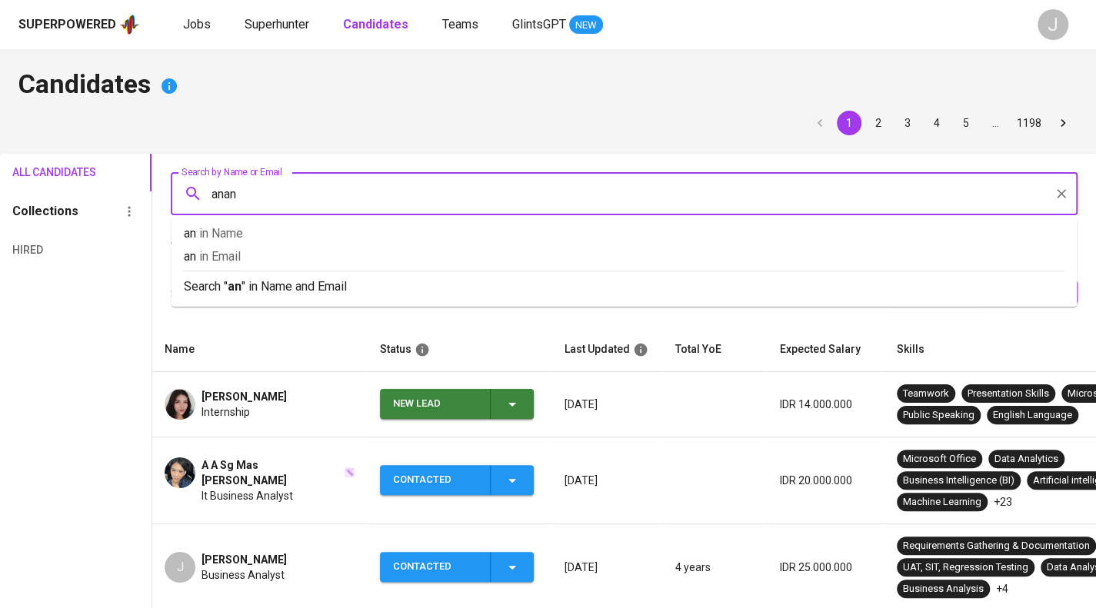
type input "anang"
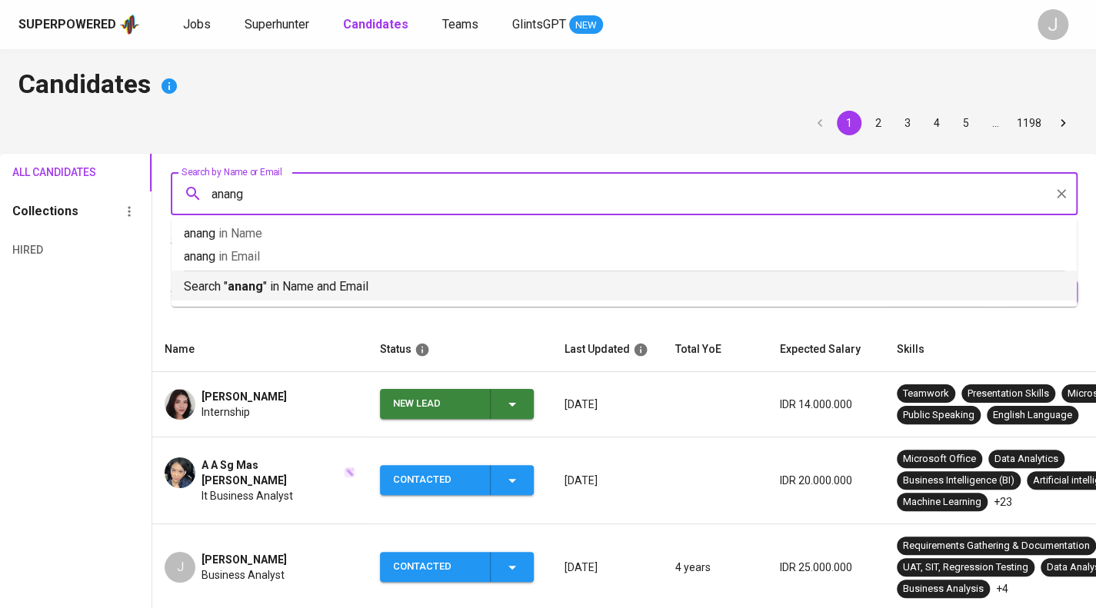
click at [292, 275] on div "Search " anang " in Name and Email" at bounding box center [624, 283] width 881 height 25
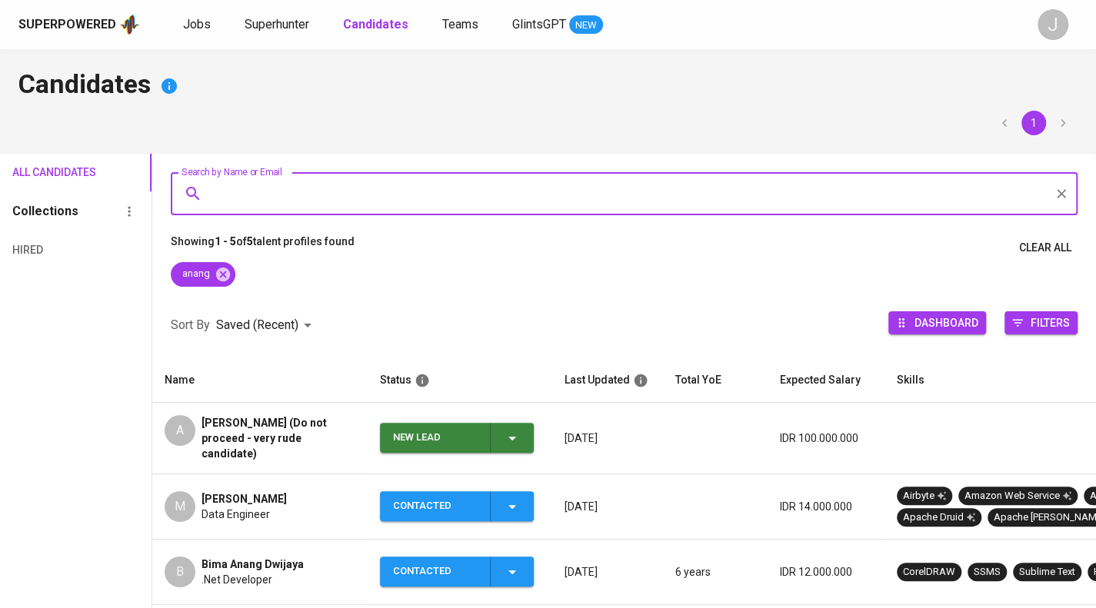
click at [295, 441] on span "[PERSON_NAME] (Do not proceed - very rude candidate)" at bounding box center [279, 438] width 154 height 46
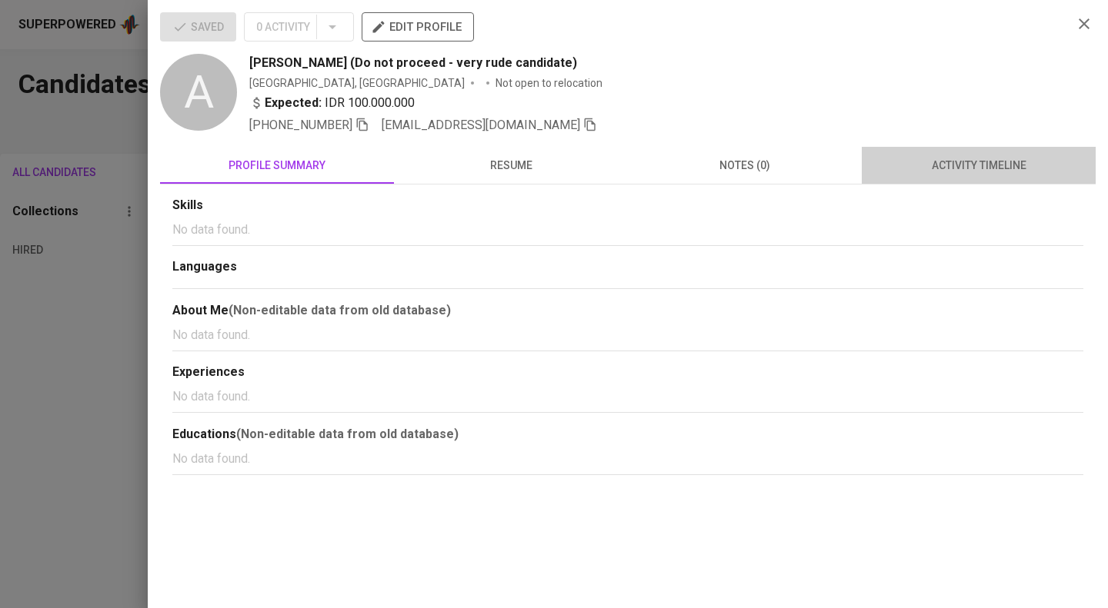
click at [964, 155] on button "activity timeline" at bounding box center [978, 165] width 234 height 37
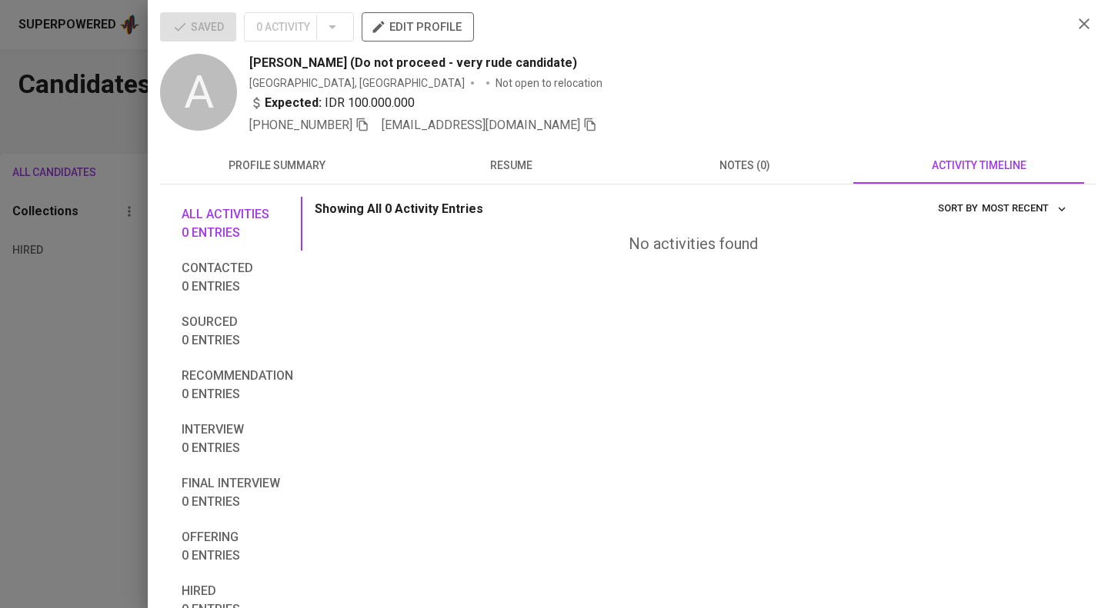
click at [476, 163] on span "resume" at bounding box center [510, 165] width 215 height 19
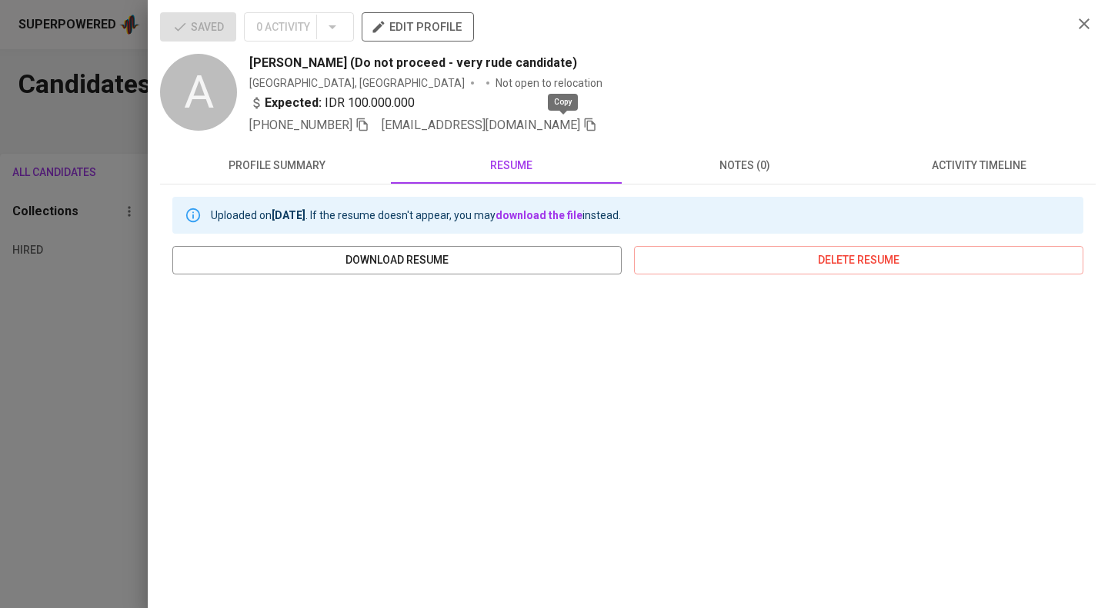
click at [583, 128] on icon "button" at bounding box center [590, 125] width 14 height 14
click at [0, 328] on div at bounding box center [554, 304] width 1108 height 608
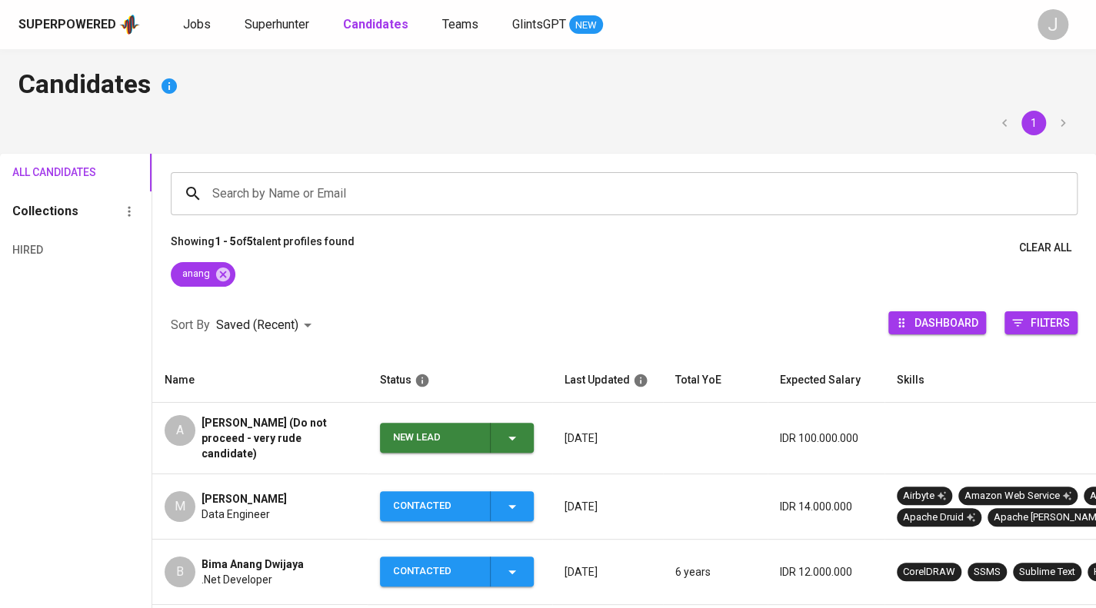
scroll to position [146, 0]
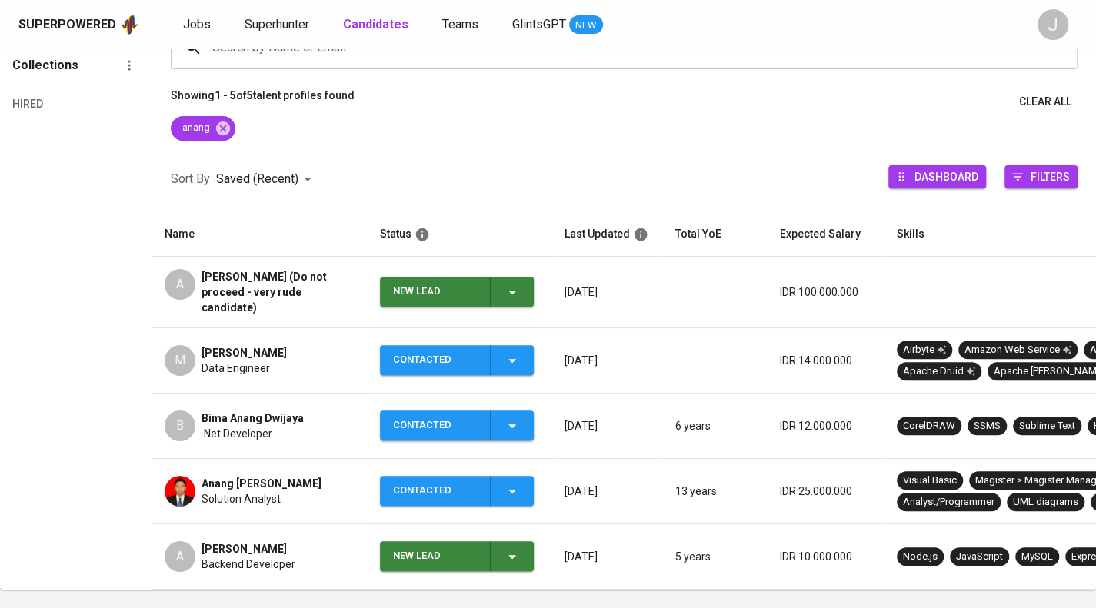
click at [292, 505] on td "Anang [PERSON_NAME] Solution Analyst" at bounding box center [259, 491] width 215 height 65
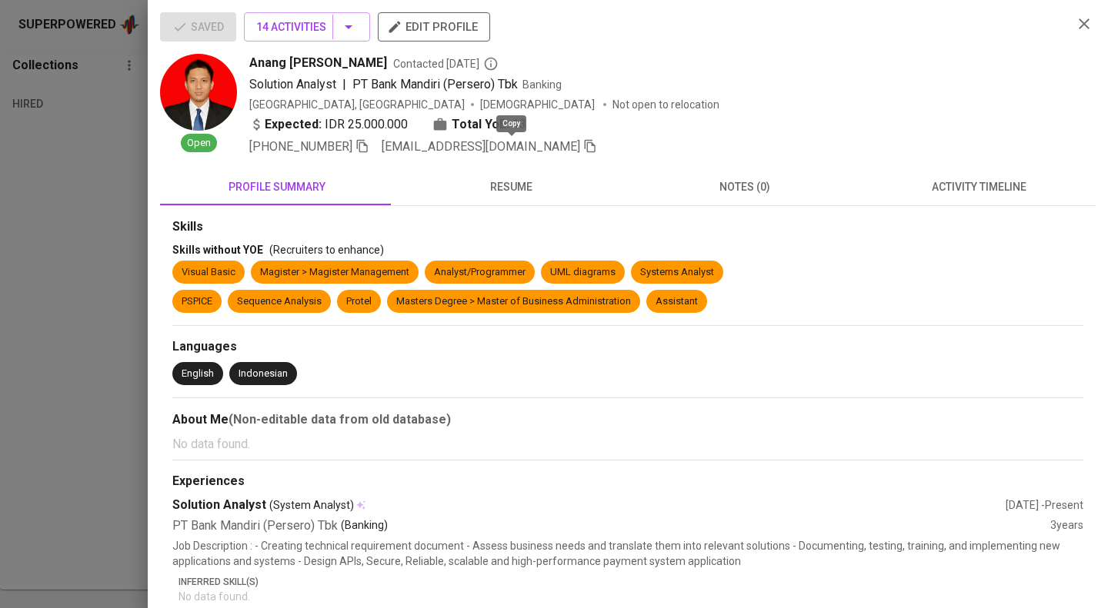
click at [583, 148] on icon "button" at bounding box center [590, 146] width 14 height 14
click at [0, 274] on div at bounding box center [554, 304] width 1108 height 608
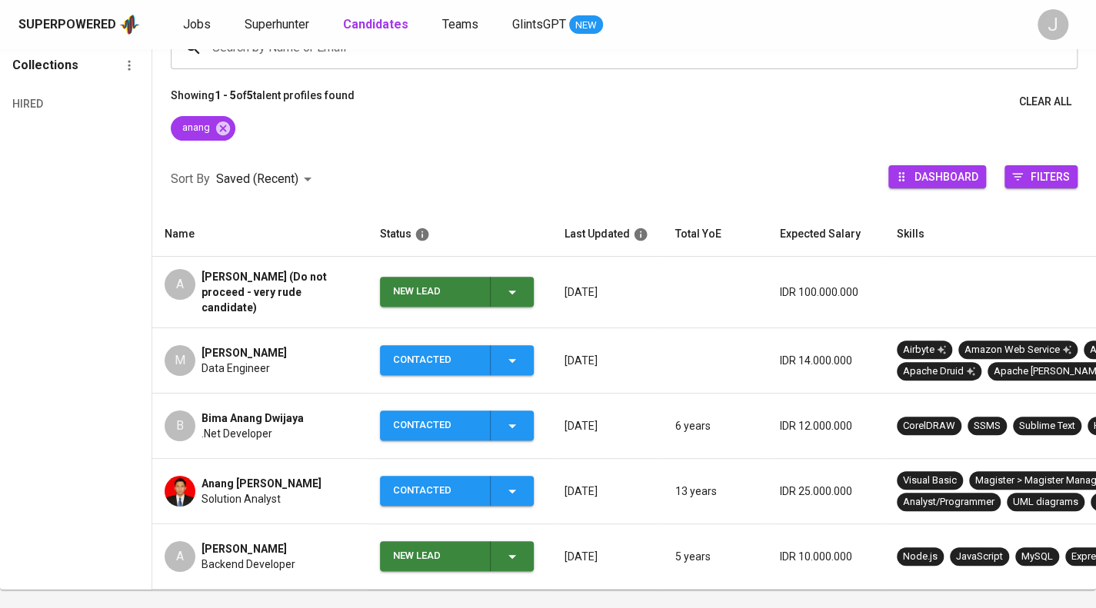
click at [272, 557] on span "Backend Developer" at bounding box center [249, 564] width 94 height 15
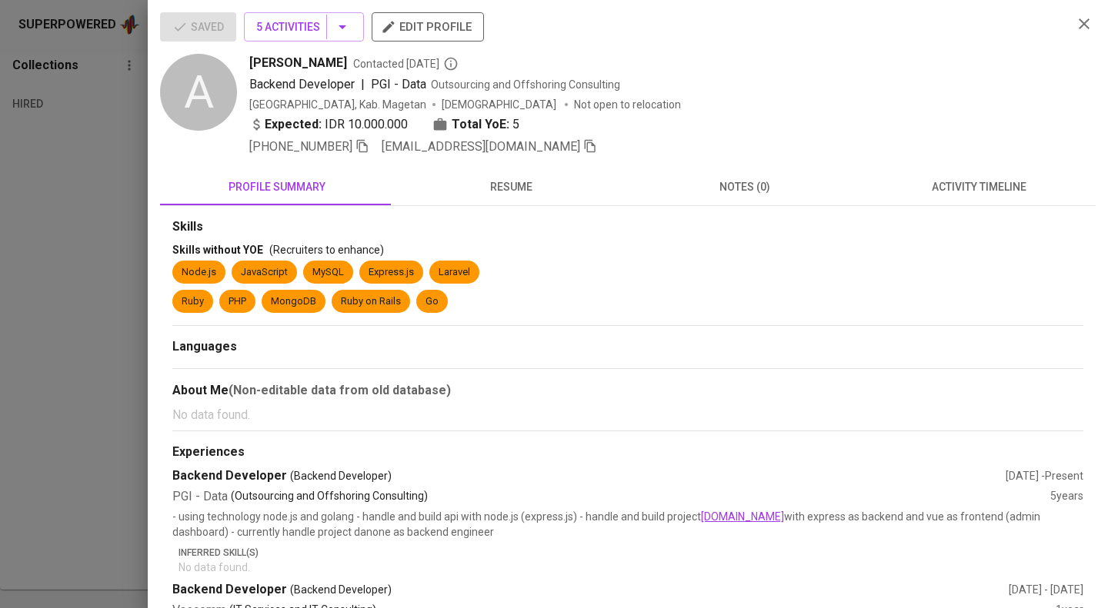
click at [585, 142] on icon "button" at bounding box center [590, 146] width 11 height 13
click at [94, 99] on div at bounding box center [554, 304] width 1108 height 608
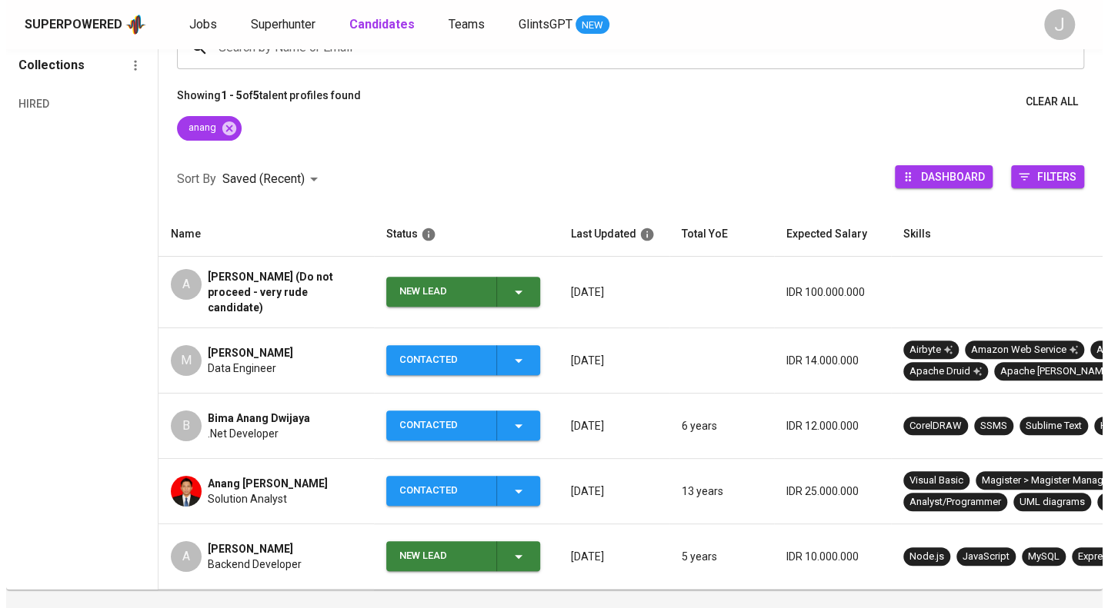
scroll to position [0, 0]
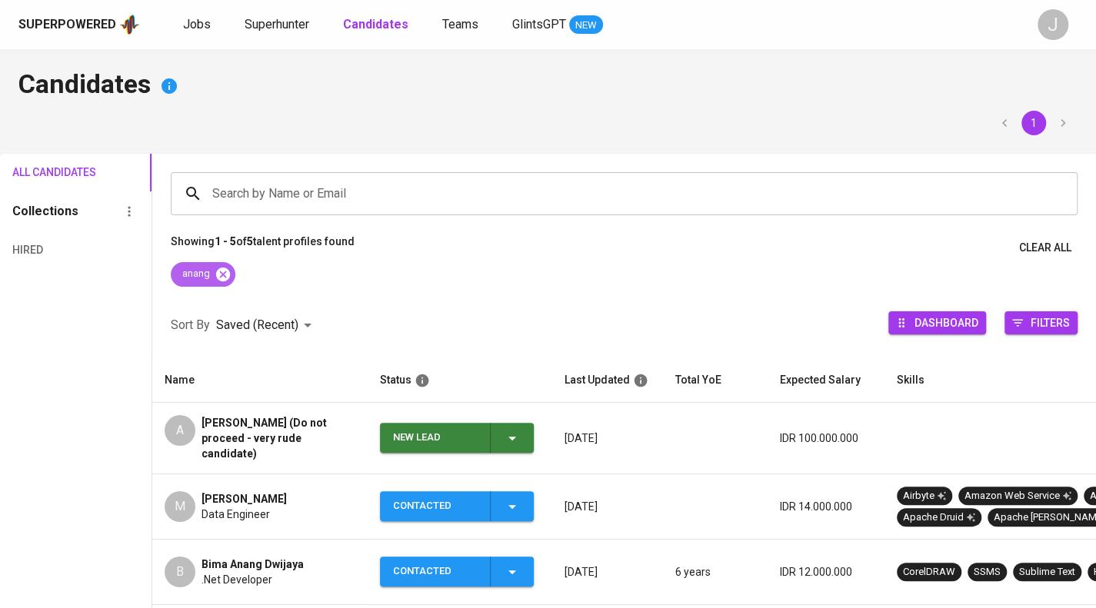
click at [225, 275] on icon at bounding box center [223, 274] width 17 height 17
click at [249, 208] on input "Search by Name or Email" at bounding box center [627, 193] width 839 height 29
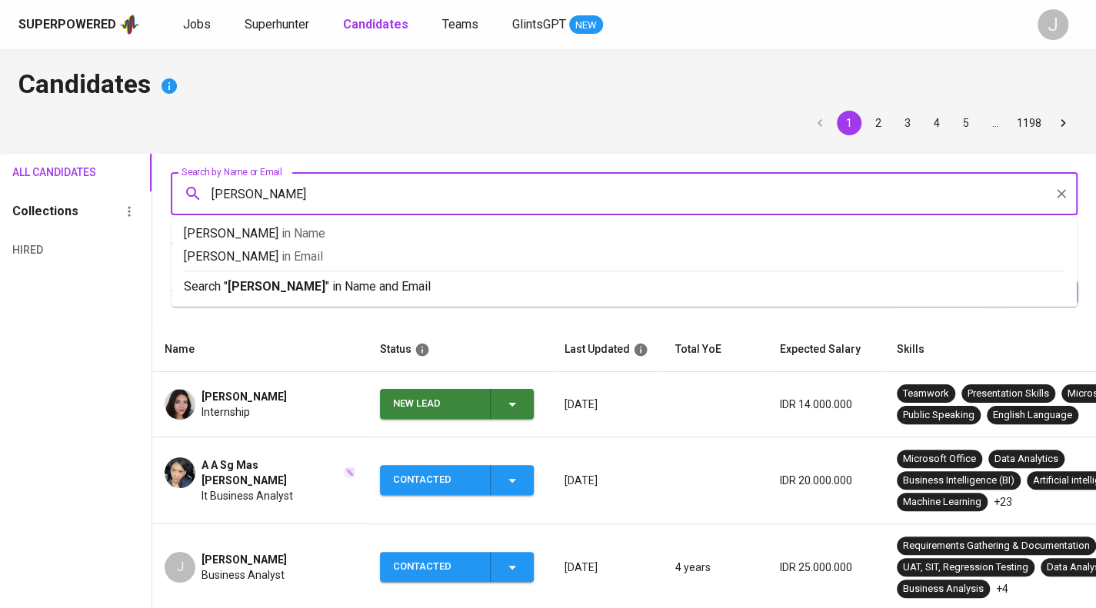
type input "fiska"
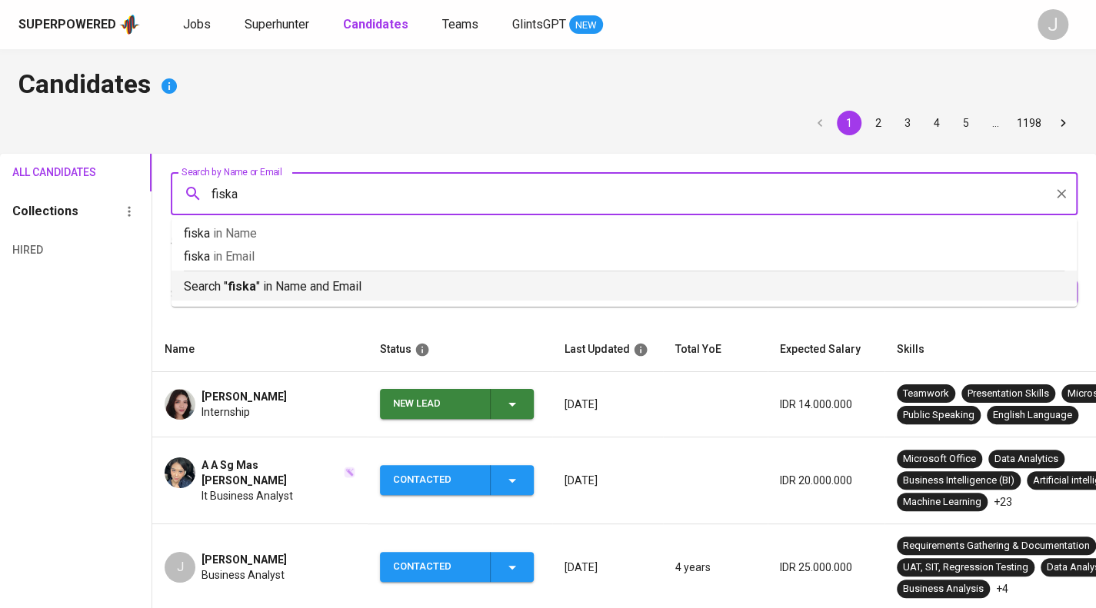
click at [290, 282] on p "Search " fiska " in Name and Email" at bounding box center [624, 287] width 881 height 18
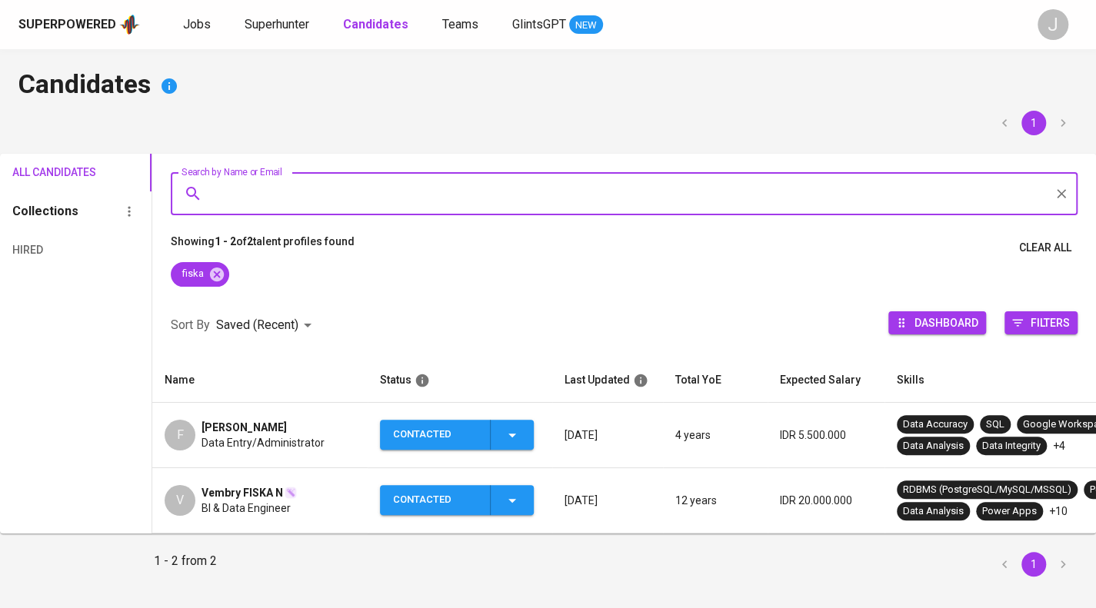
click at [285, 448] on span "Data Entry/Administrator" at bounding box center [263, 442] width 123 height 15
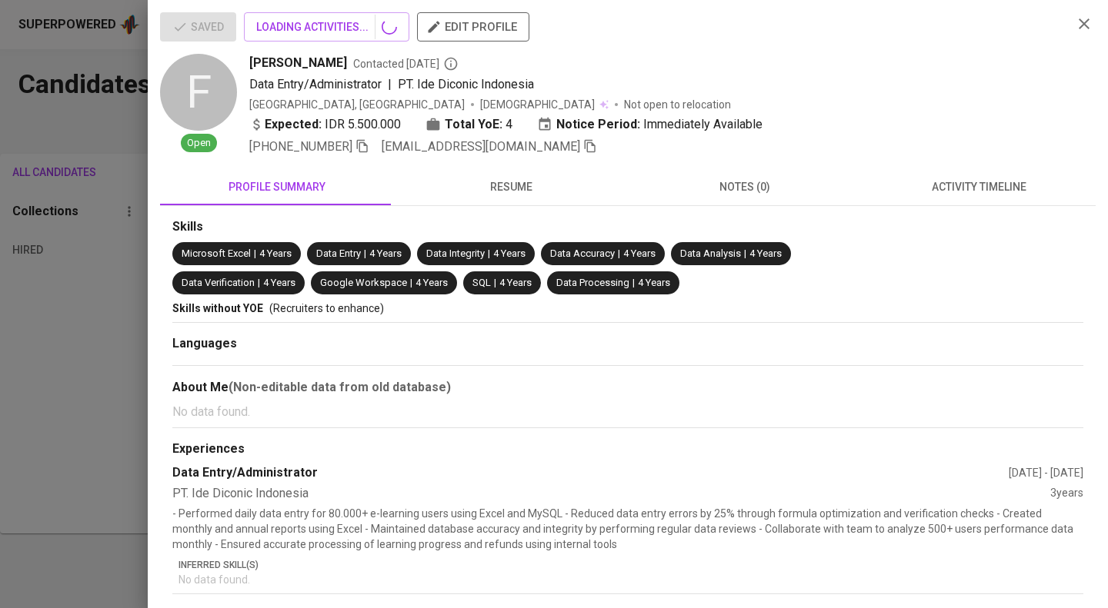
click at [583, 145] on icon "button" at bounding box center [590, 146] width 14 height 14
click at [95, 174] on div at bounding box center [554, 304] width 1108 height 608
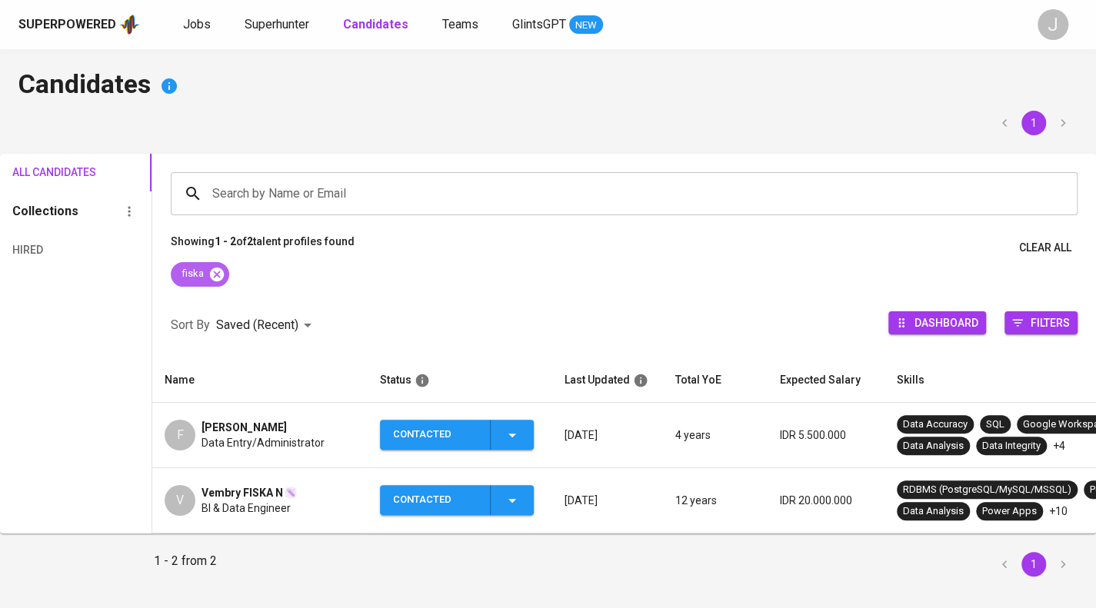
click at [223, 268] on icon at bounding box center [216, 274] width 17 height 17
click at [261, 186] on input "Search by Name or Email" at bounding box center [627, 193] width 839 height 29
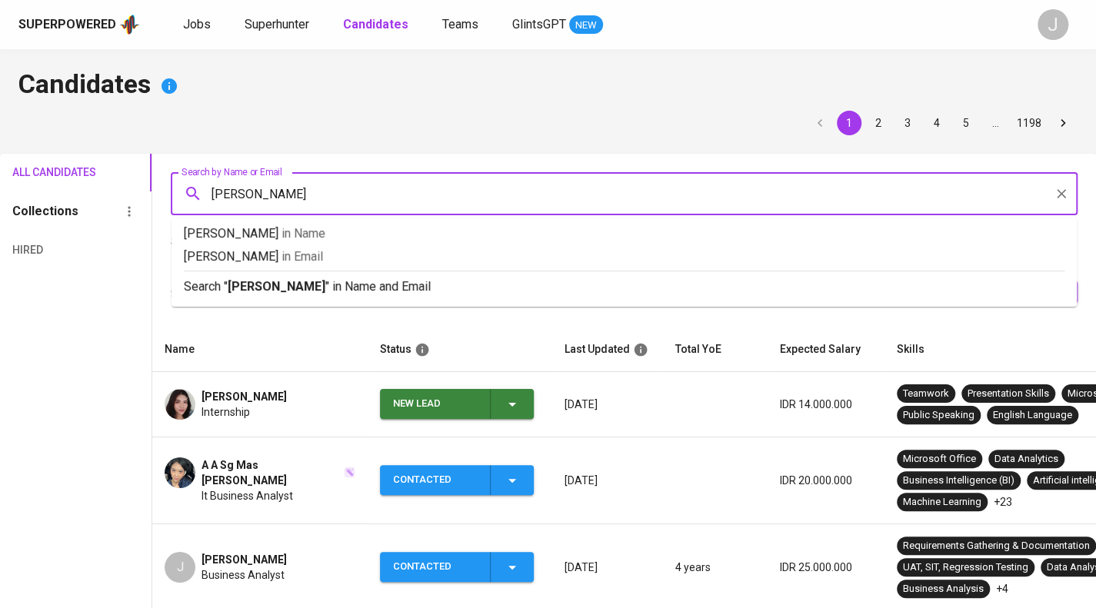
type input "nabila"
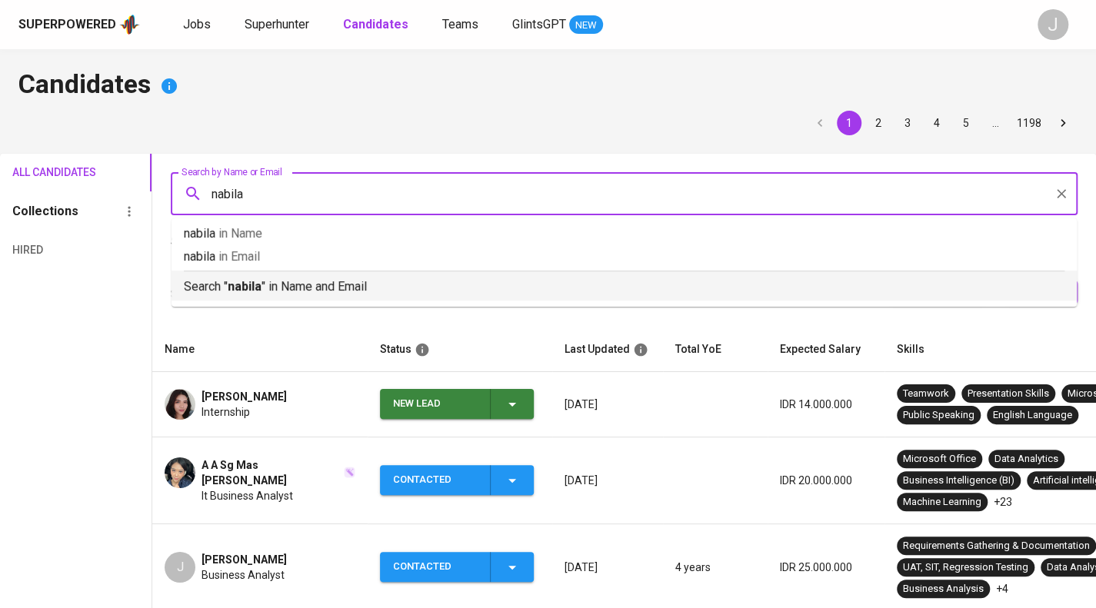
click at [266, 279] on p "Search " nabila " in Name and Email" at bounding box center [624, 287] width 881 height 18
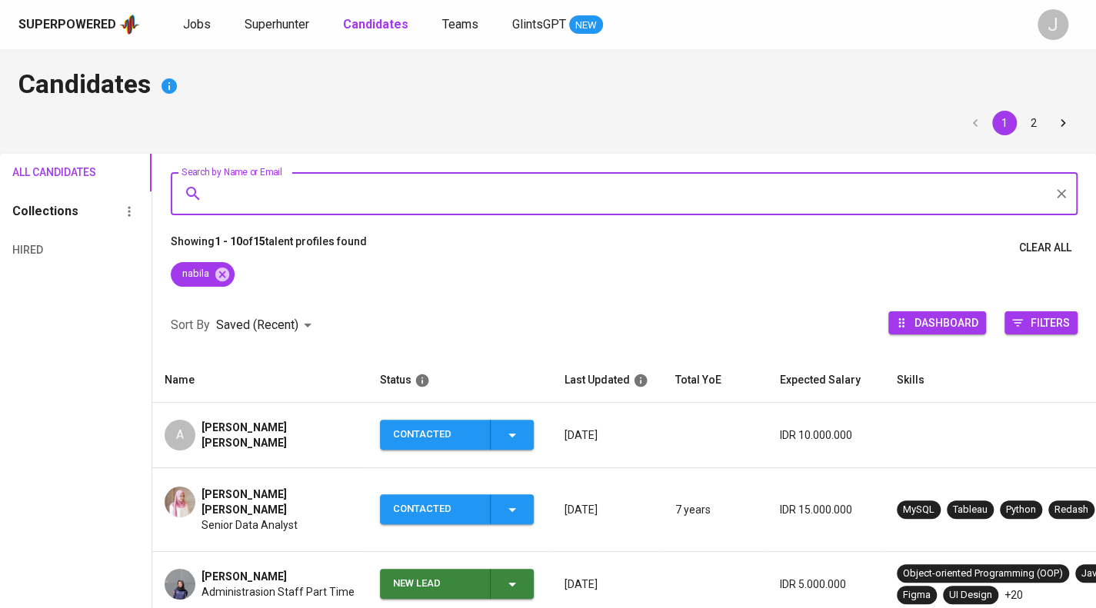
click at [274, 455] on td "A [PERSON_NAME] [PERSON_NAME]" at bounding box center [259, 435] width 215 height 65
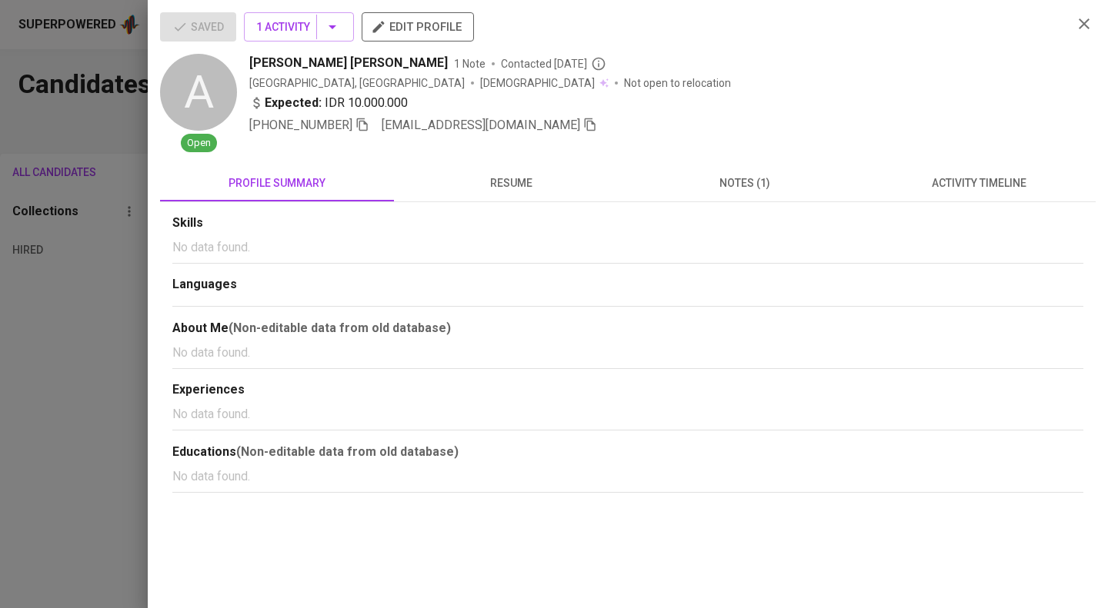
click at [31, 435] on div at bounding box center [554, 304] width 1108 height 608
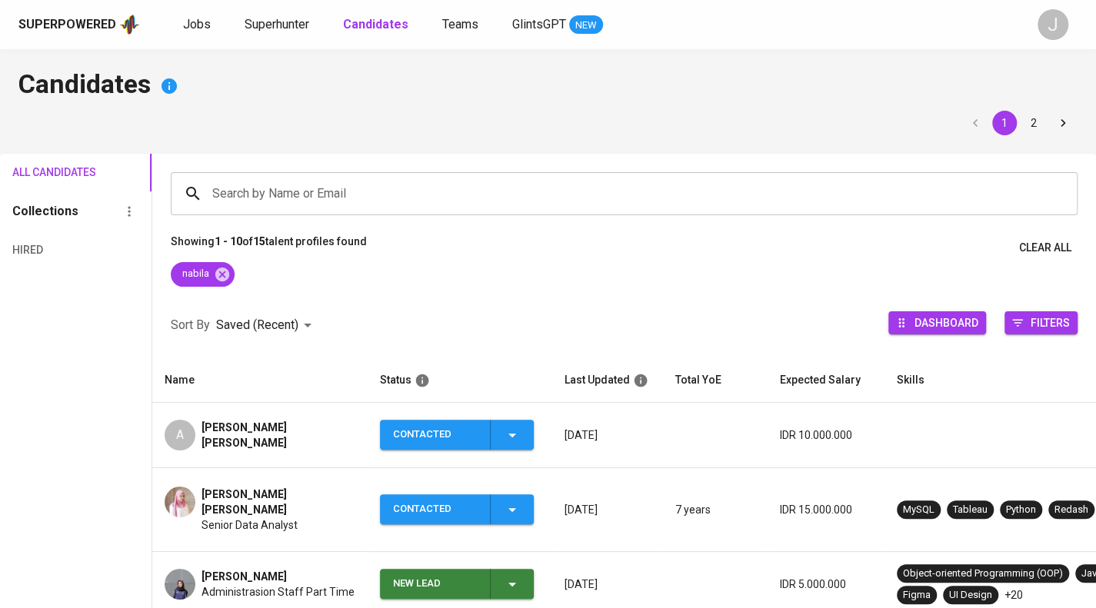
click at [251, 585] on span "Administrasion Staff Part Time" at bounding box center [278, 592] width 153 height 15
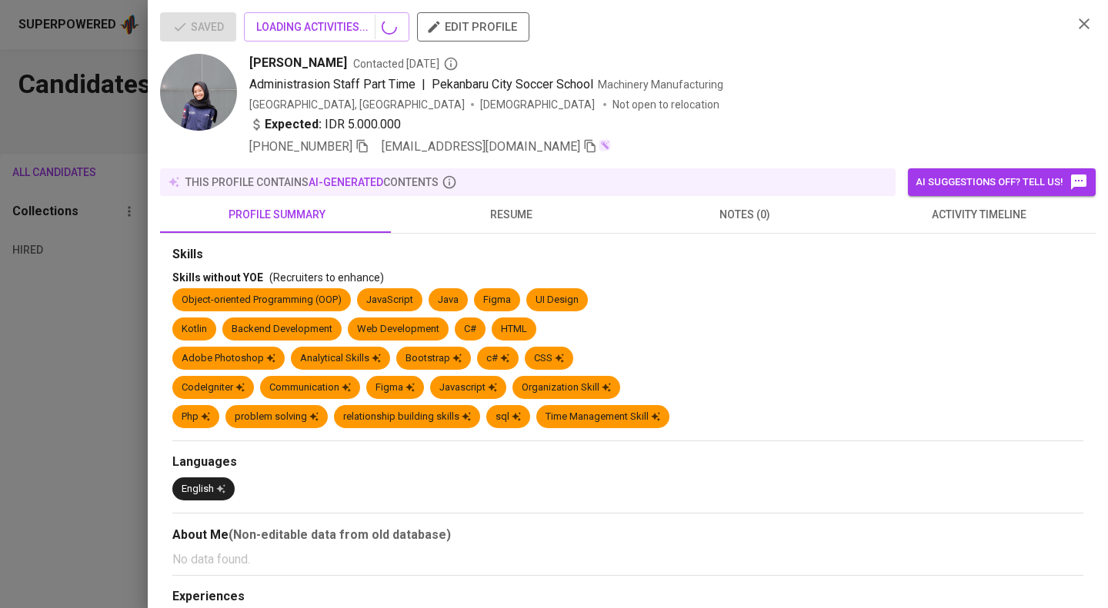
click at [995, 215] on span "activity timeline" at bounding box center [978, 214] width 215 height 19
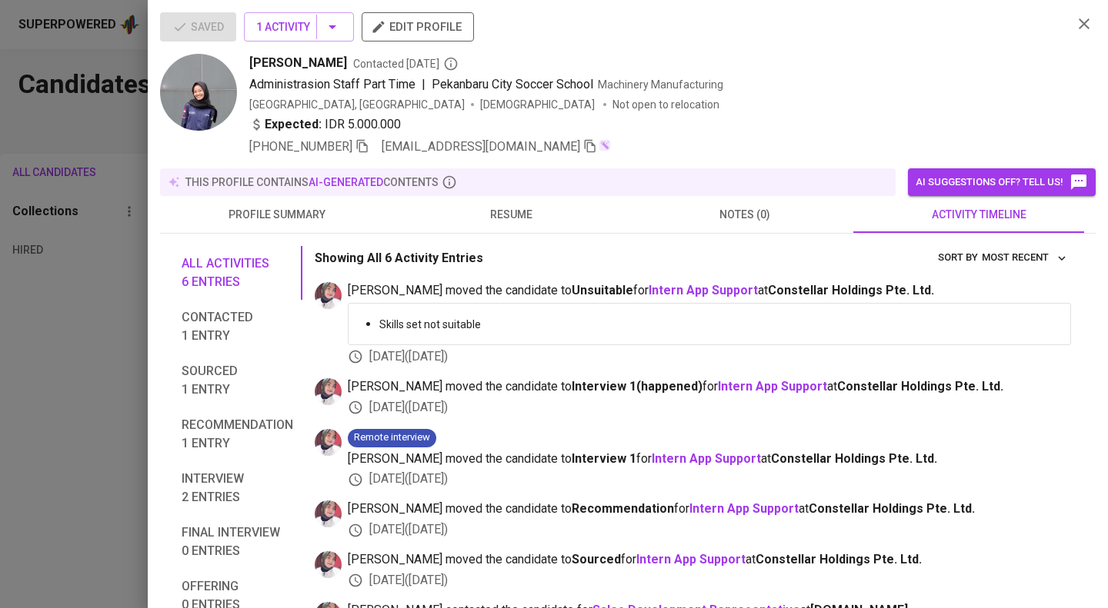
click at [583, 145] on icon "button" at bounding box center [590, 146] width 14 height 14
click at [58, 153] on div at bounding box center [554, 304] width 1108 height 608
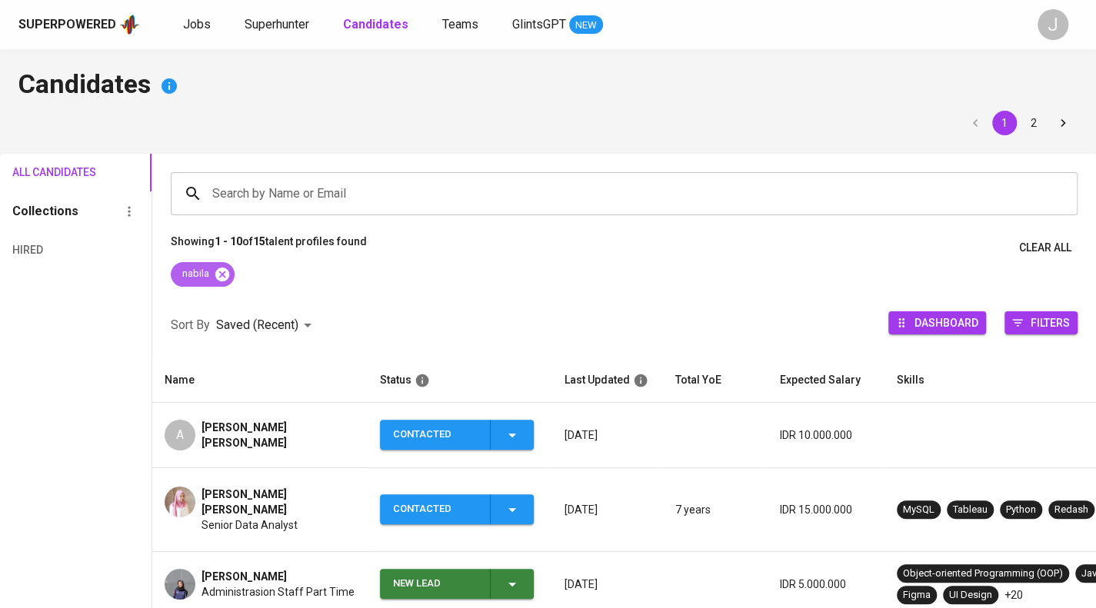
click at [226, 281] on icon at bounding box center [222, 274] width 14 height 14
click at [278, 177] on div "Search by Name or Email" at bounding box center [624, 193] width 907 height 43
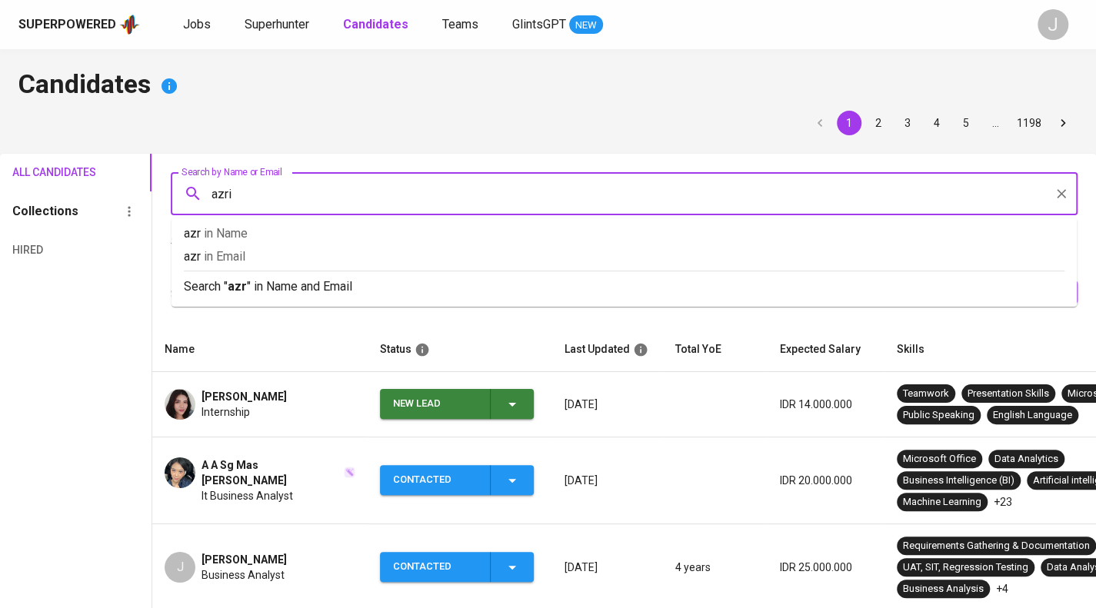
type input "azril"
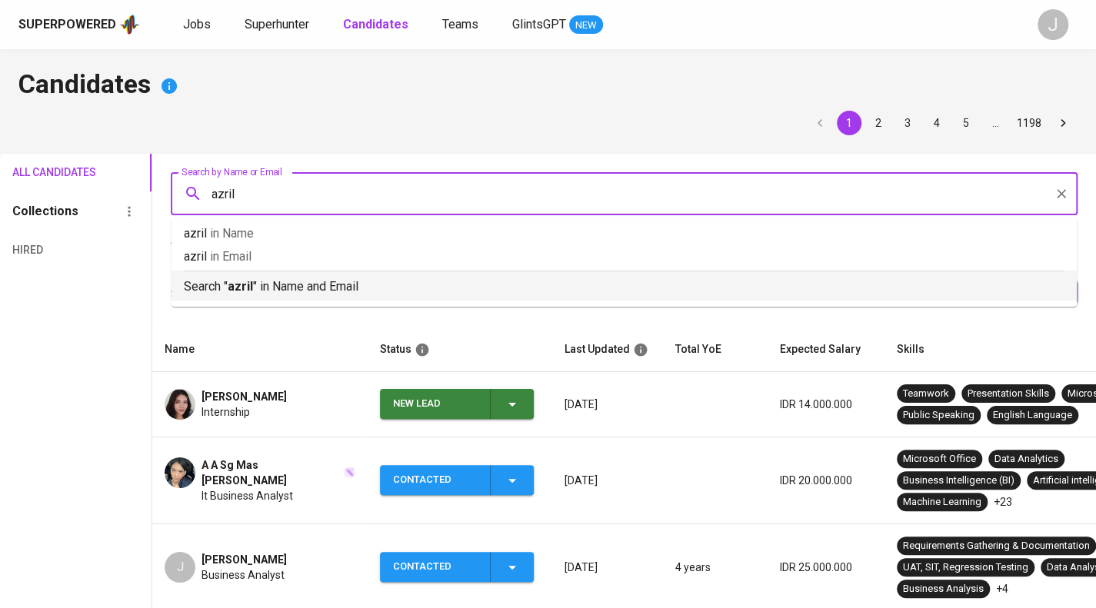
click at [303, 284] on p "Search " azril " in Name and Email" at bounding box center [624, 287] width 881 height 18
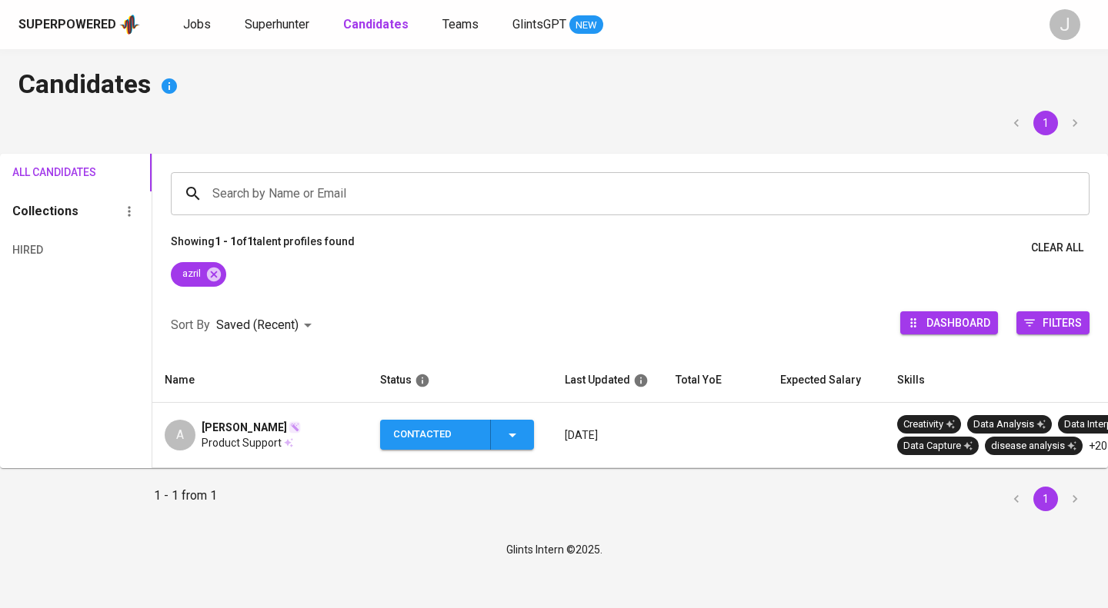
click at [283, 425] on div "Azril Hanif" at bounding box center [251, 427] width 99 height 15
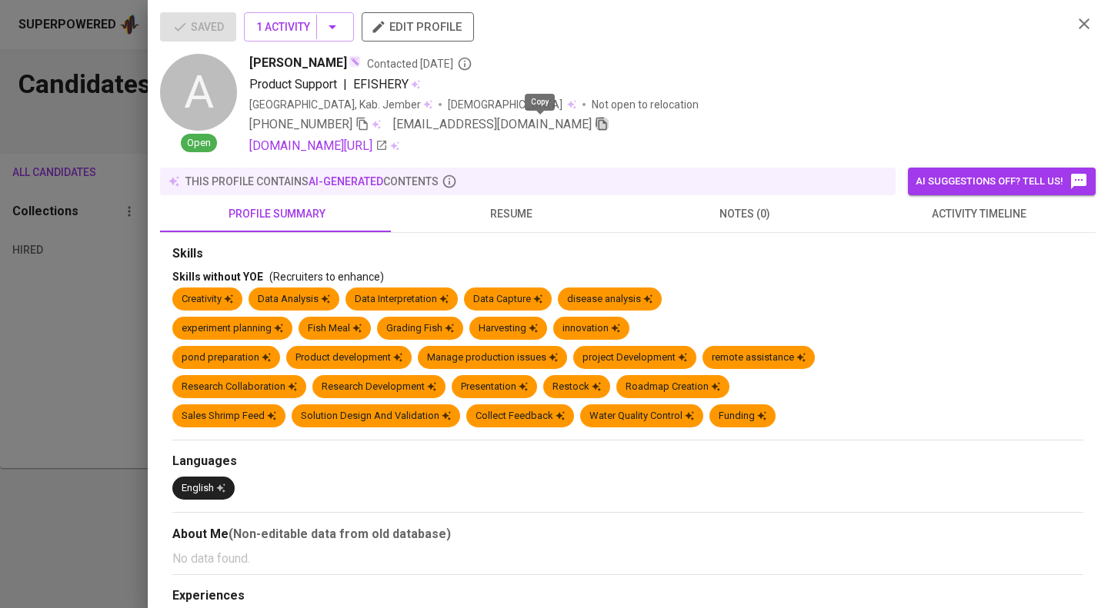
click at [595, 130] on icon "button" at bounding box center [602, 124] width 14 height 14
click at [98, 87] on div at bounding box center [554, 304] width 1108 height 608
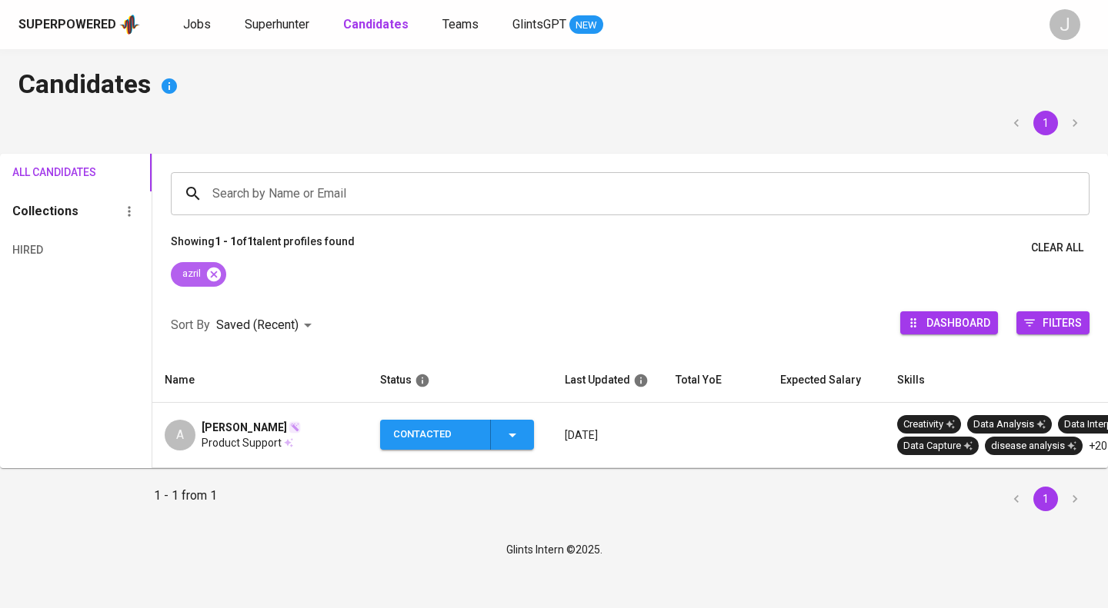
click at [215, 272] on icon at bounding box center [213, 274] width 17 height 17
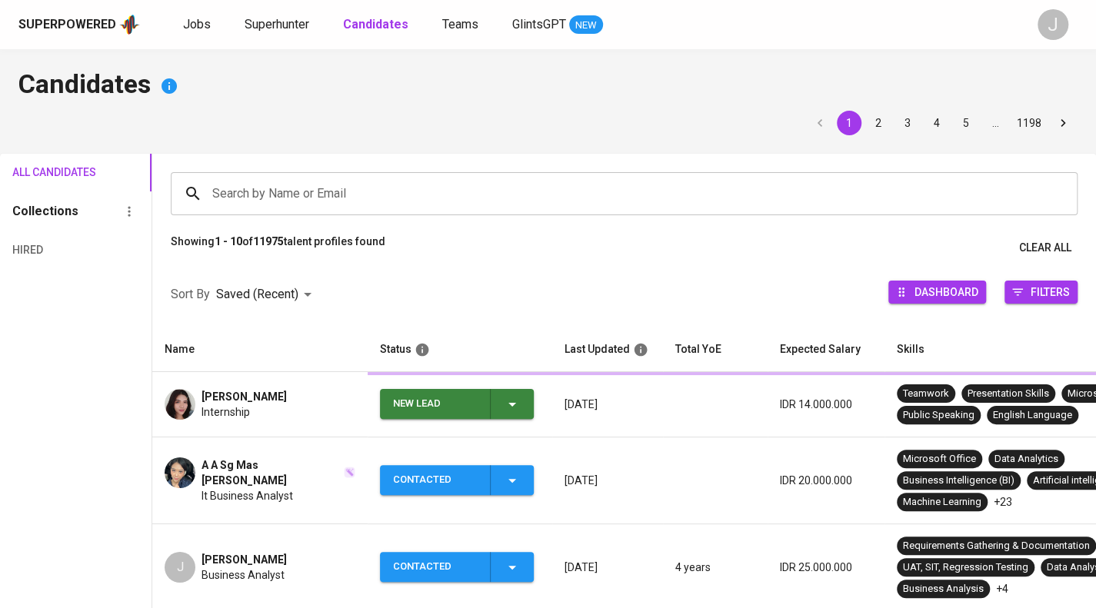
click at [259, 192] on input "Search by Name or Email" at bounding box center [627, 193] width 839 height 29
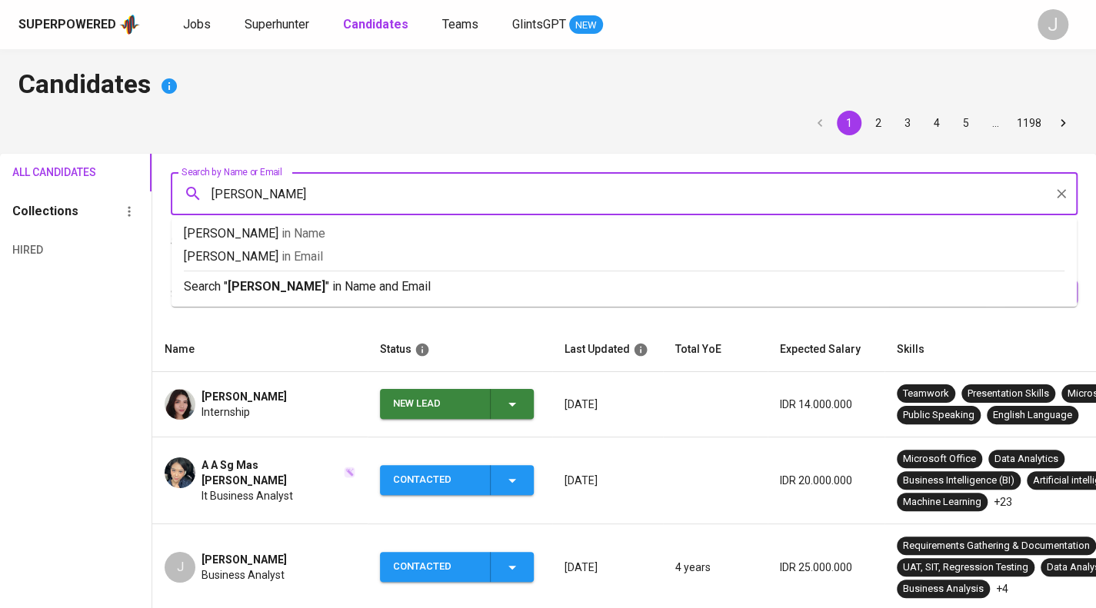
type input "aditya"
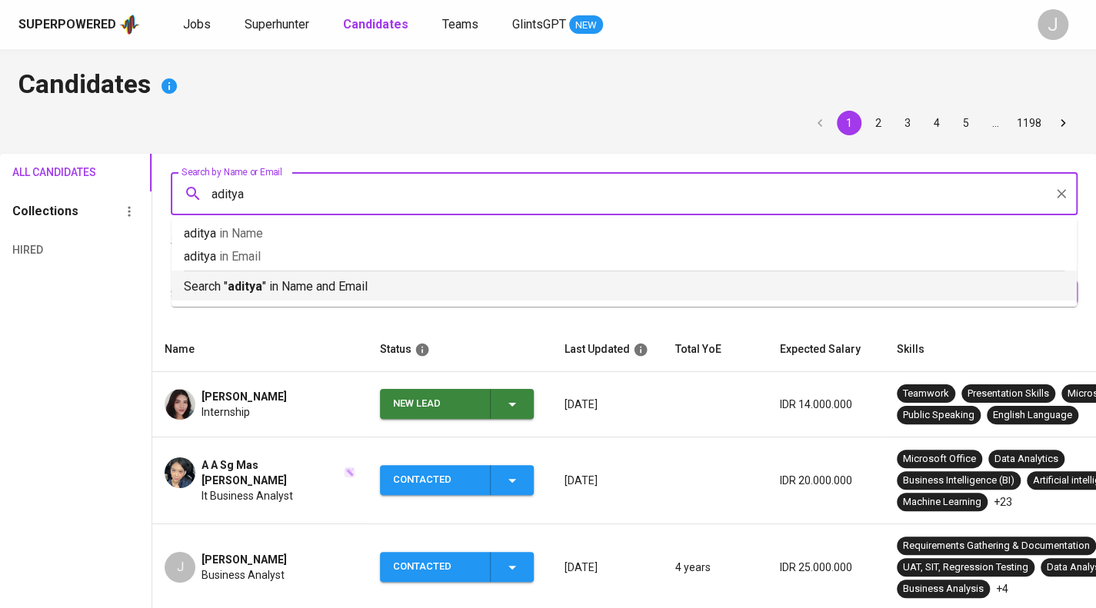
click at [275, 276] on div "Search " aditya " in Name and Email" at bounding box center [624, 283] width 881 height 25
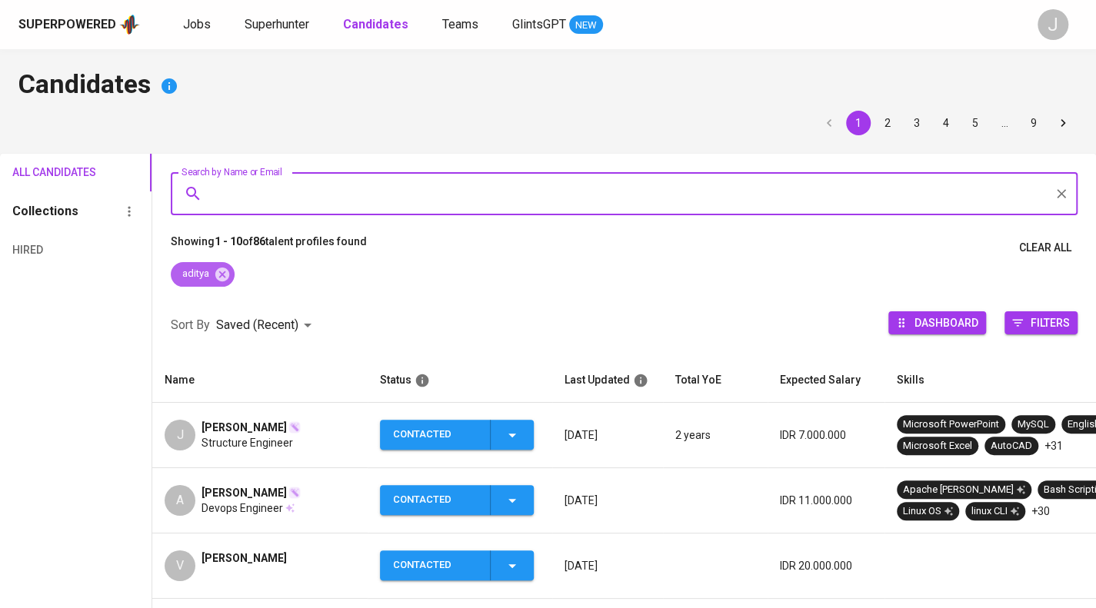
click at [223, 272] on icon at bounding box center [222, 274] width 14 height 14
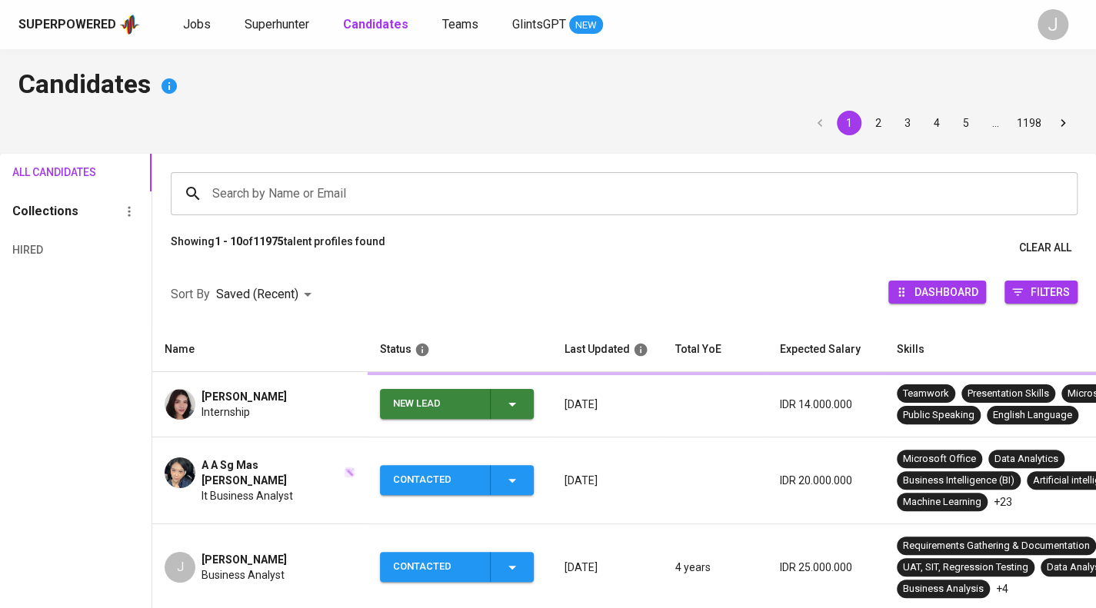
click at [274, 198] on input "Search by Name or Email" at bounding box center [627, 193] width 839 height 29
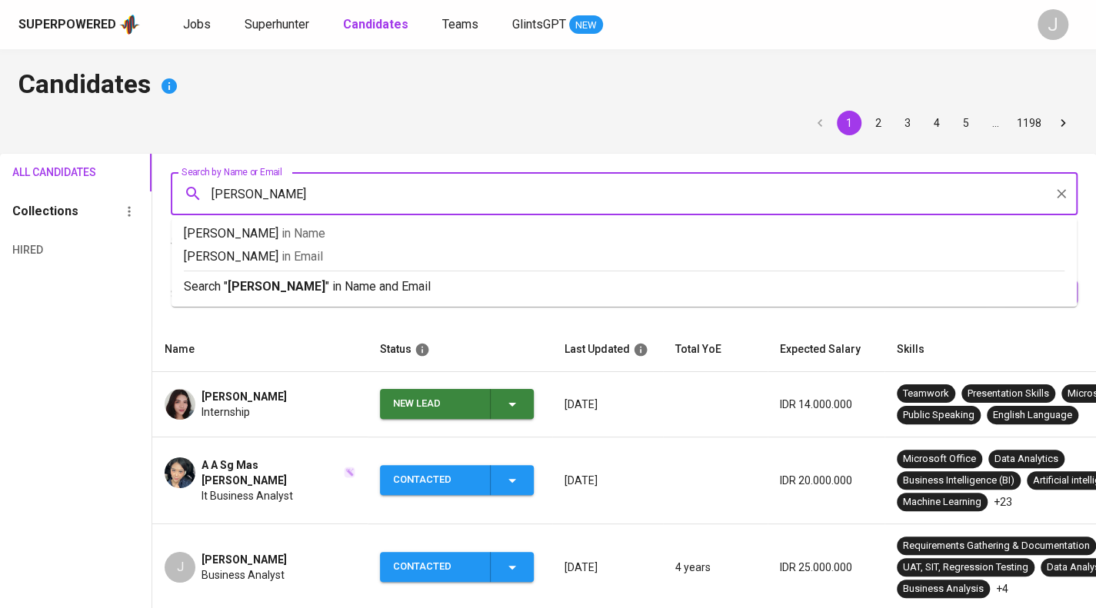
type input "Aditya dennis"
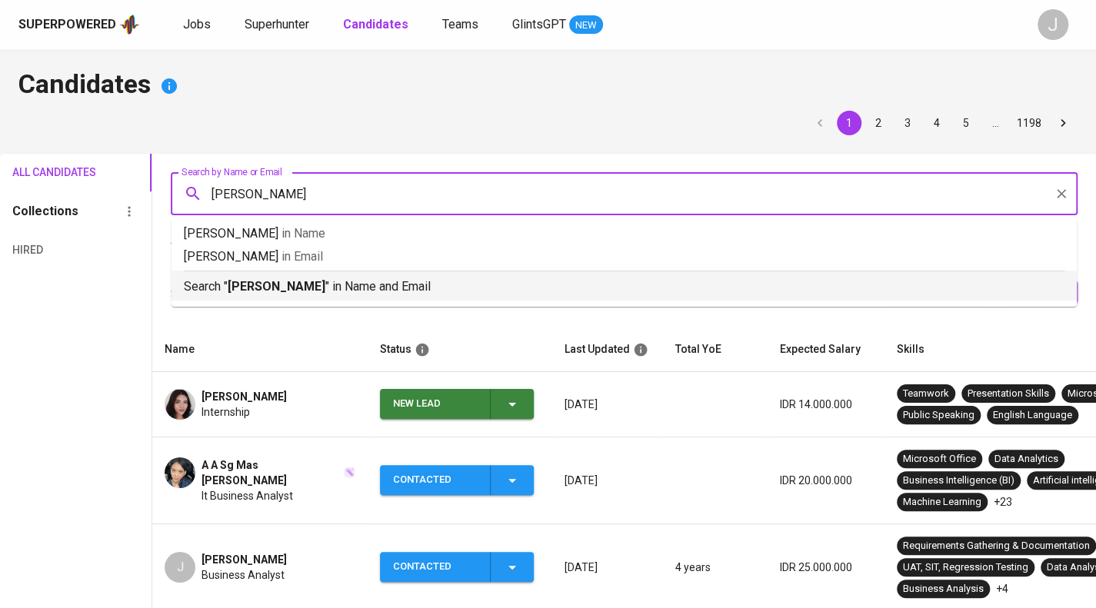
click at [292, 289] on b "Aditya dennis" at bounding box center [277, 286] width 98 height 15
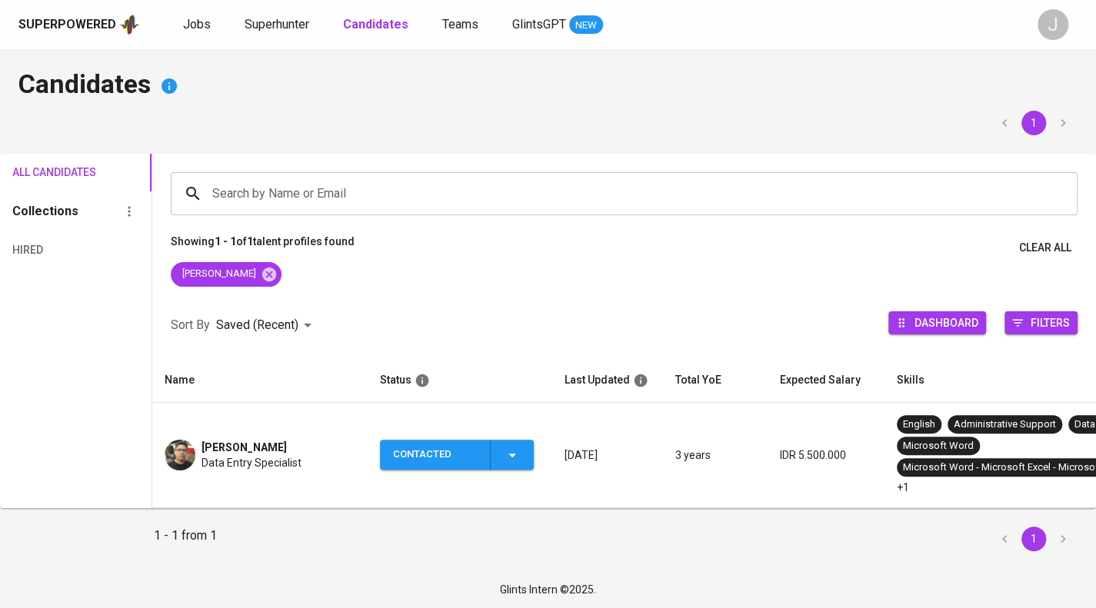
click at [261, 471] on td "Aditya Dennis Data Entry Specialist" at bounding box center [259, 455] width 215 height 105
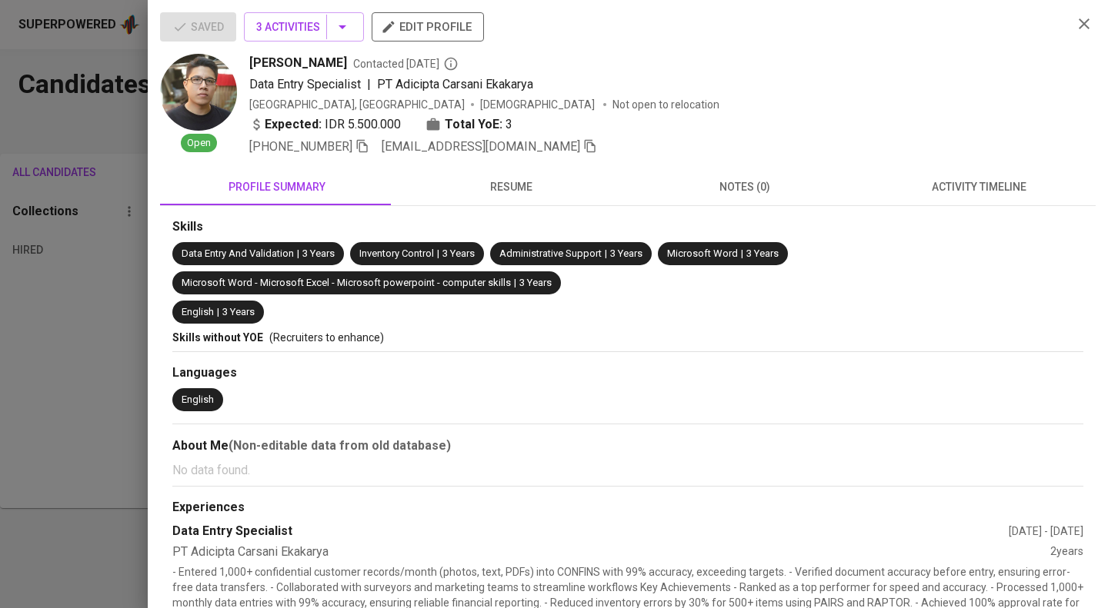
click at [585, 144] on icon "button" at bounding box center [590, 146] width 11 height 13
click at [117, 175] on div at bounding box center [554, 304] width 1108 height 608
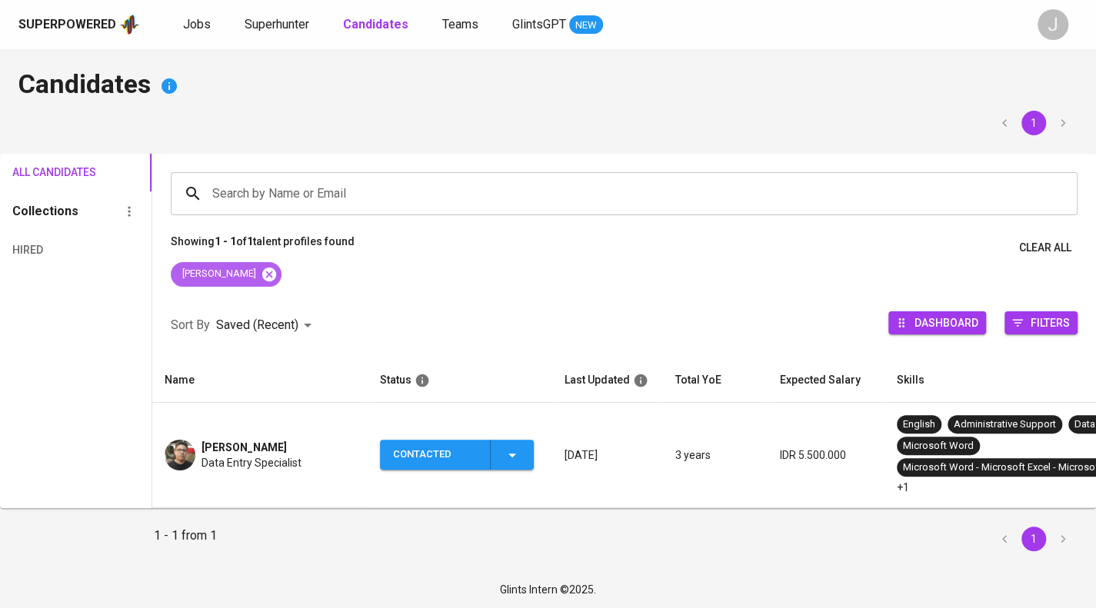
click at [253, 266] on div "Aditya dennis" at bounding box center [226, 274] width 111 height 25
click at [261, 275] on icon at bounding box center [269, 274] width 17 height 17
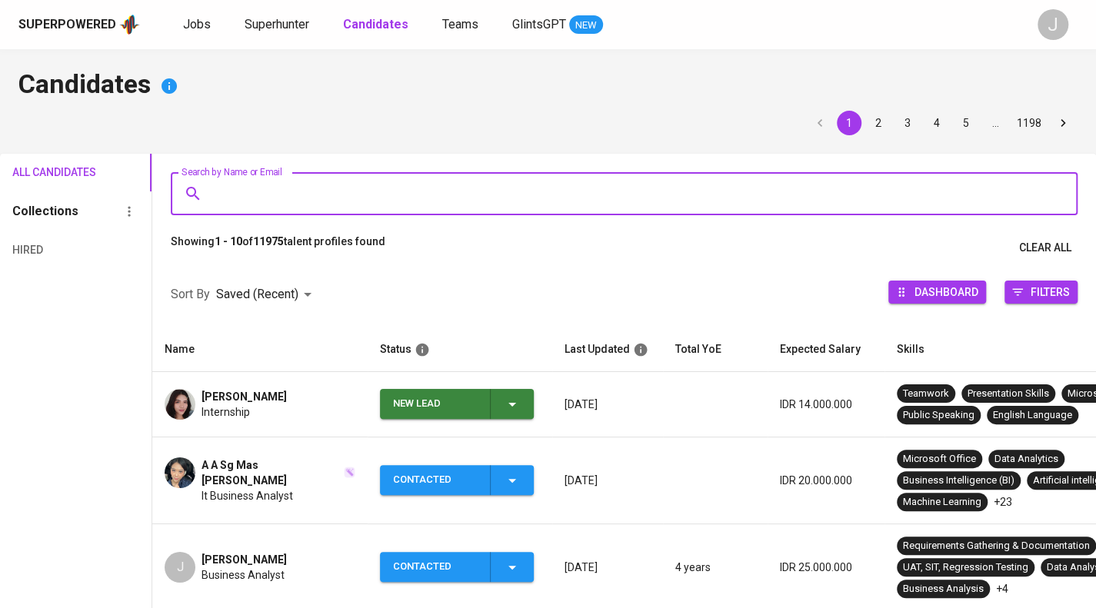
click at [300, 196] on input "Search by Name or Email" at bounding box center [627, 193] width 839 height 29
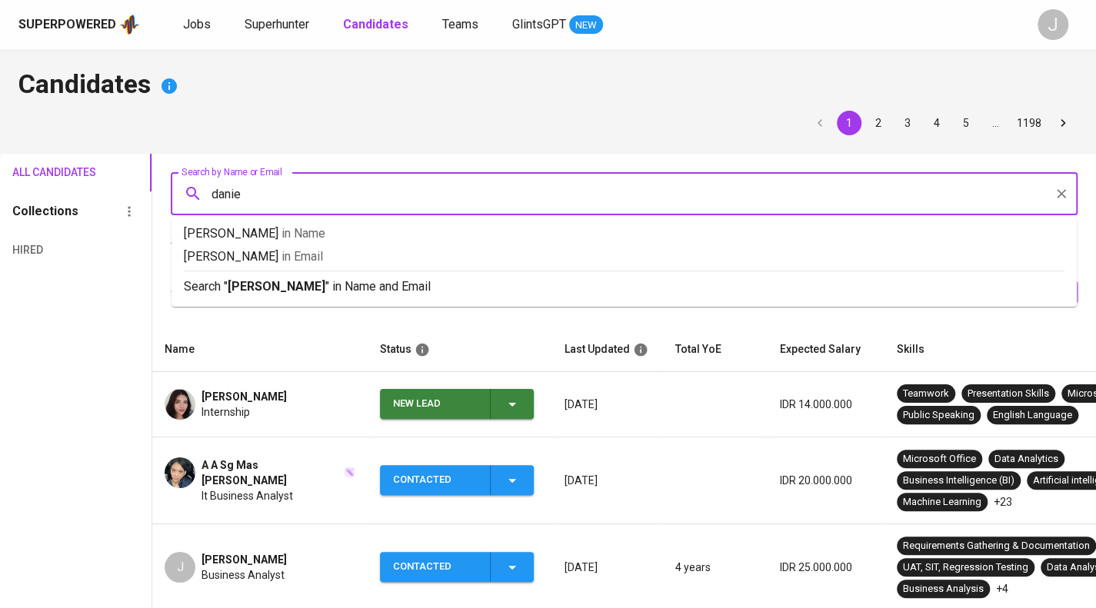
type input "daniel"
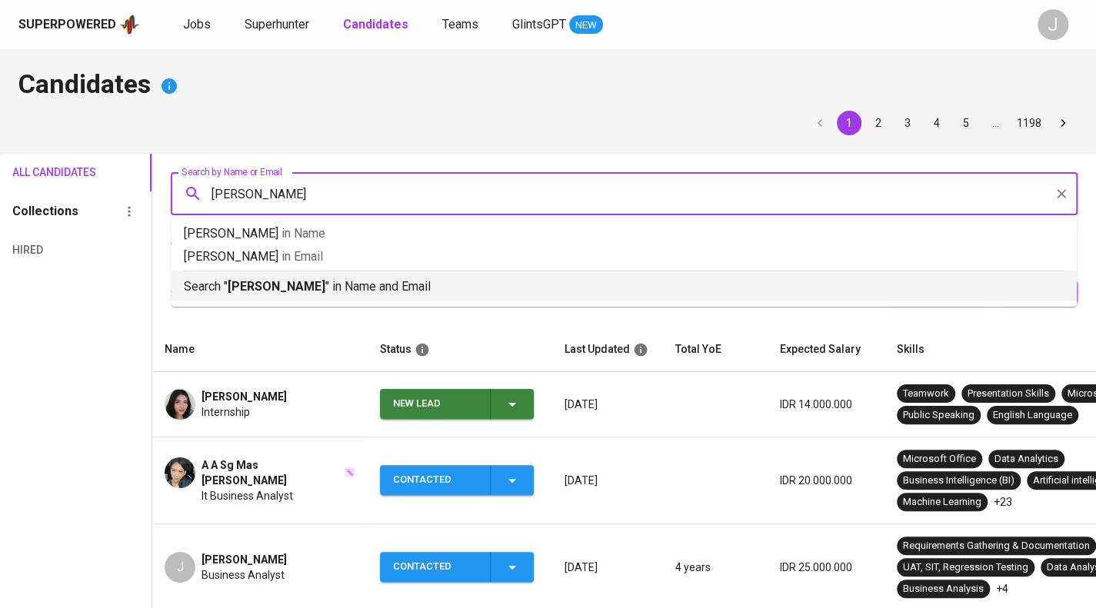
click at [305, 282] on p "Search " daniel " in Name and Email" at bounding box center [624, 287] width 881 height 18
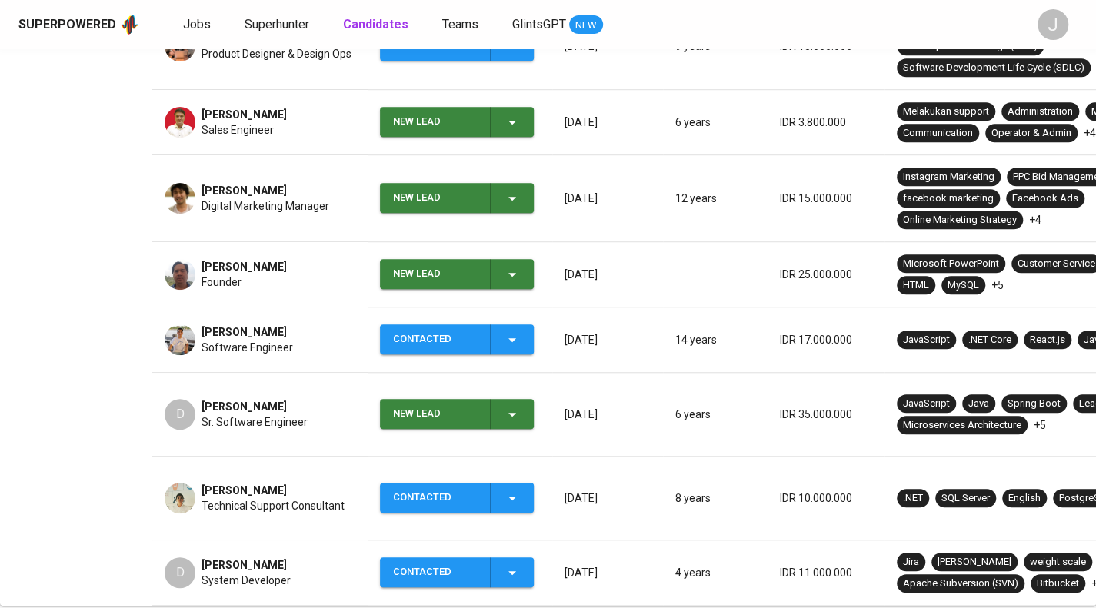
scroll to position [601, 0]
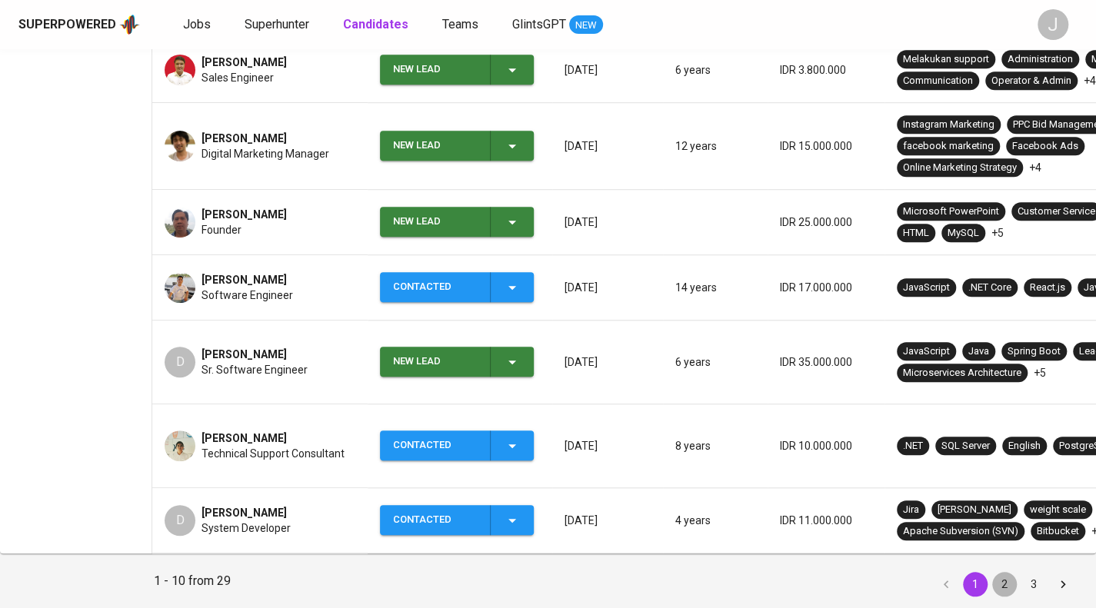
click at [992, 572] on button "2" at bounding box center [1004, 584] width 25 height 25
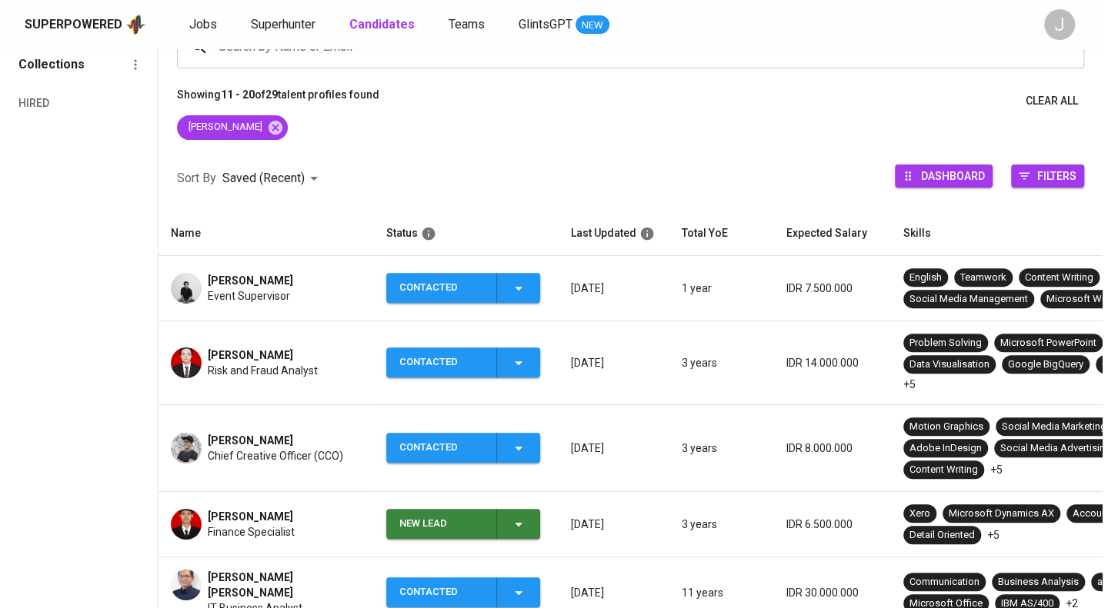
scroll to position [154, 0]
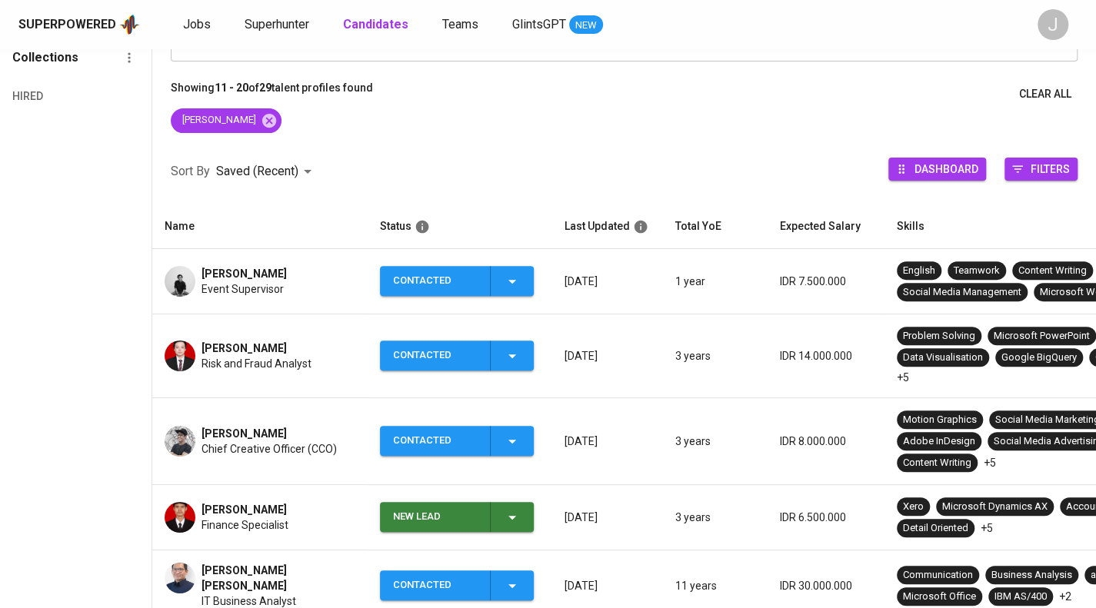
click at [240, 273] on span "Daniel Stefanus" at bounding box center [244, 273] width 85 height 15
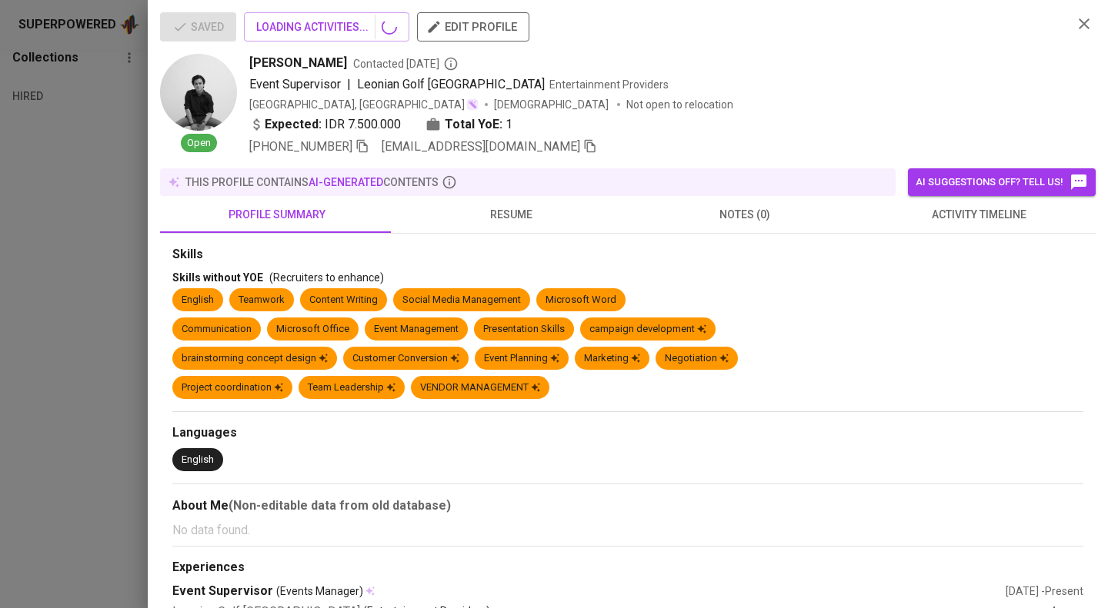
click at [585, 151] on icon "button" at bounding box center [590, 146] width 11 height 13
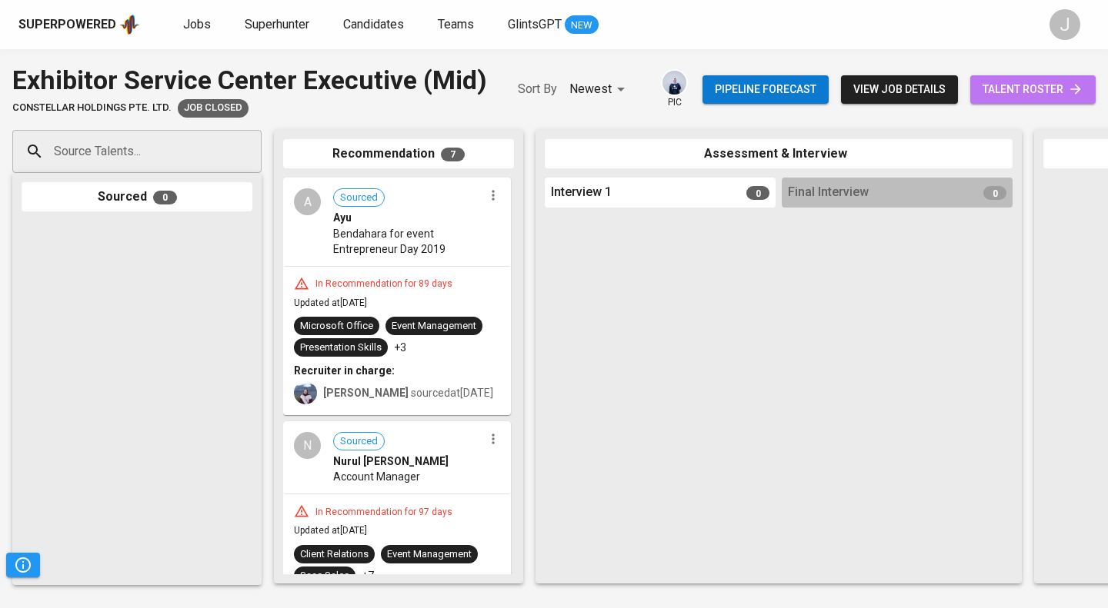
click at [1080, 85] on icon at bounding box center [1075, 89] width 15 height 15
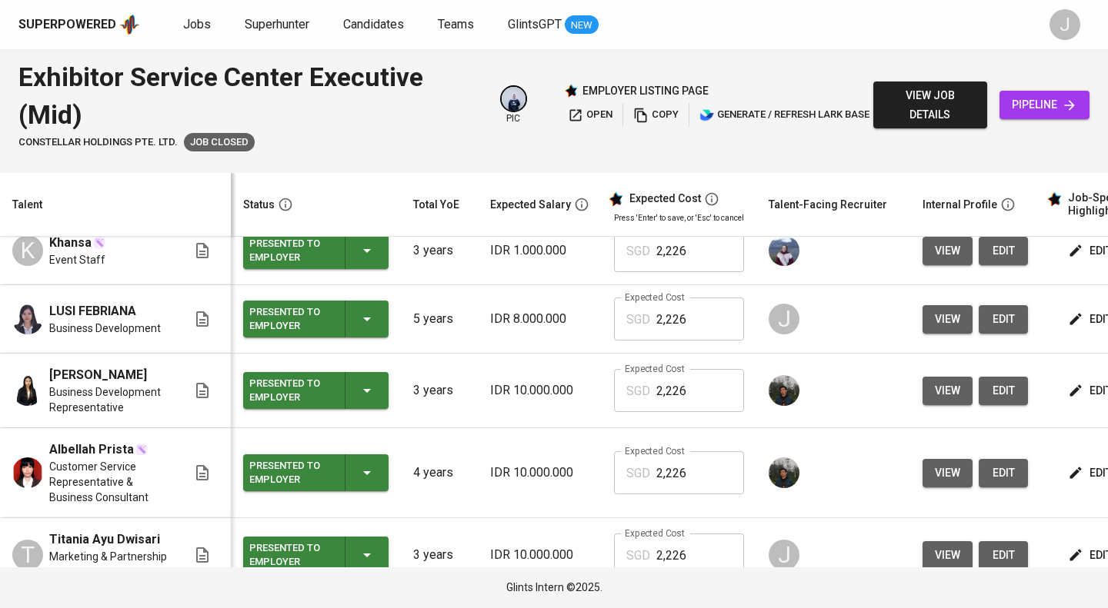
scroll to position [254, 0]
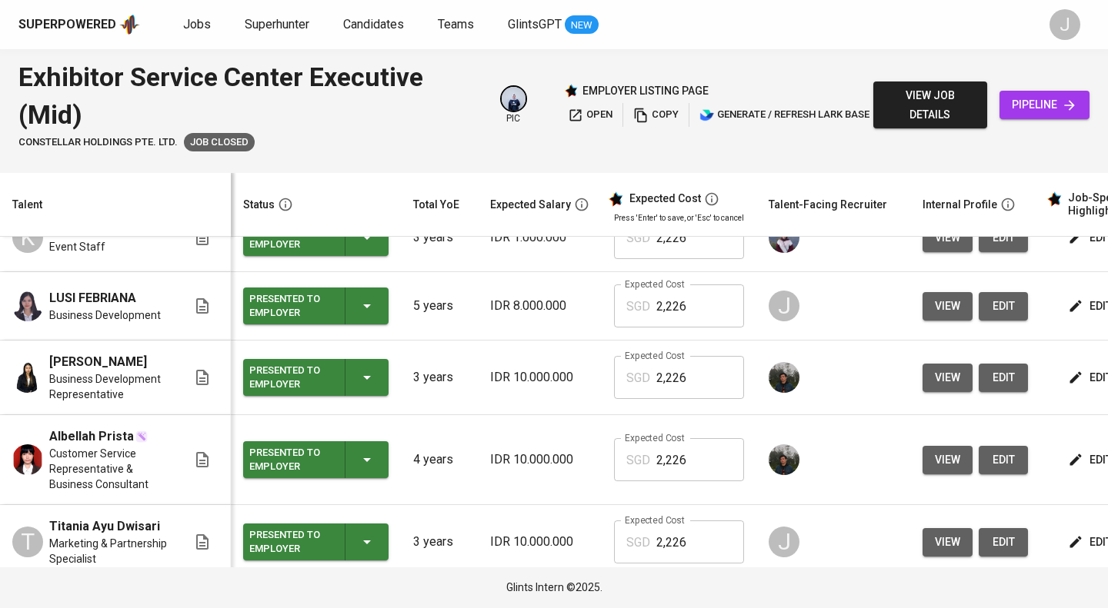
click at [935, 533] on span "view" at bounding box center [947, 542] width 25 height 19
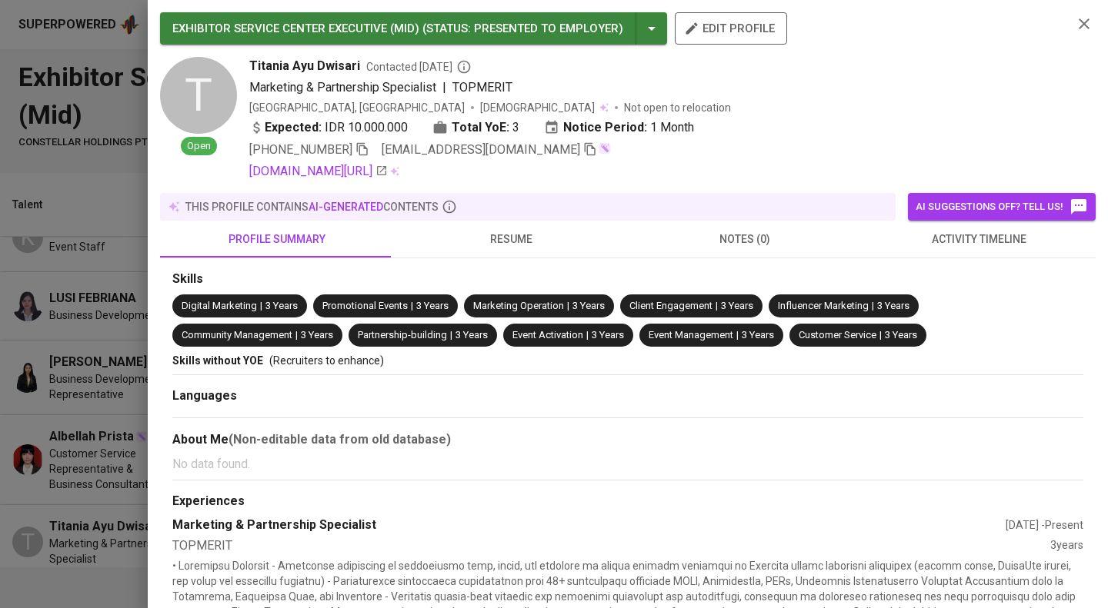
click at [585, 148] on icon "button" at bounding box center [590, 149] width 11 height 13
click at [75, 333] on div at bounding box center [554, 304] width 1108 height 608
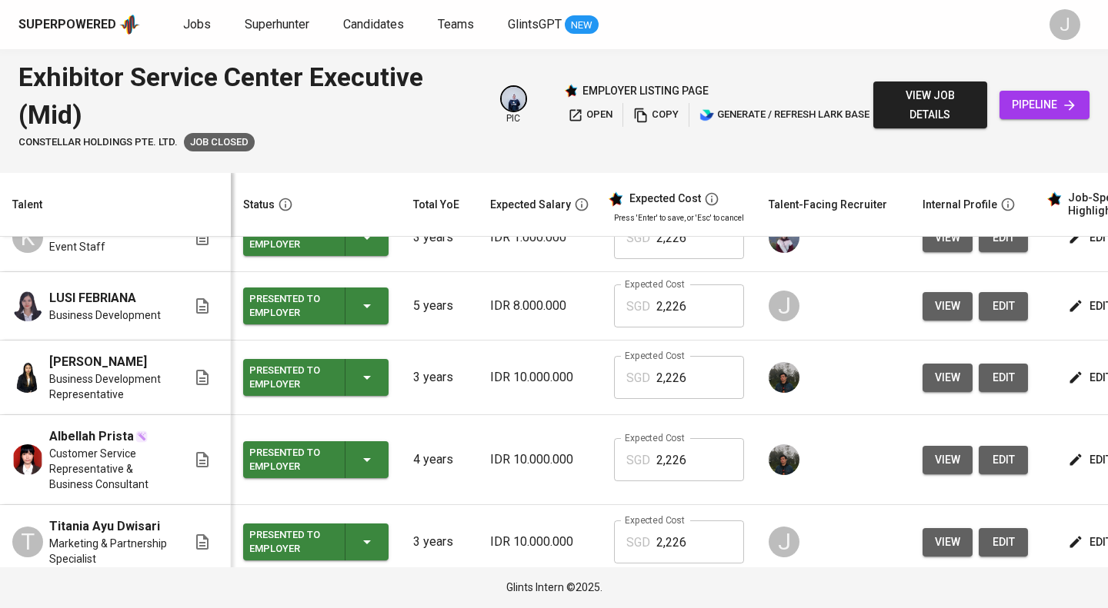
click at [935, 297] on span "view" at bounding box center [947, 306] width 25 height 19
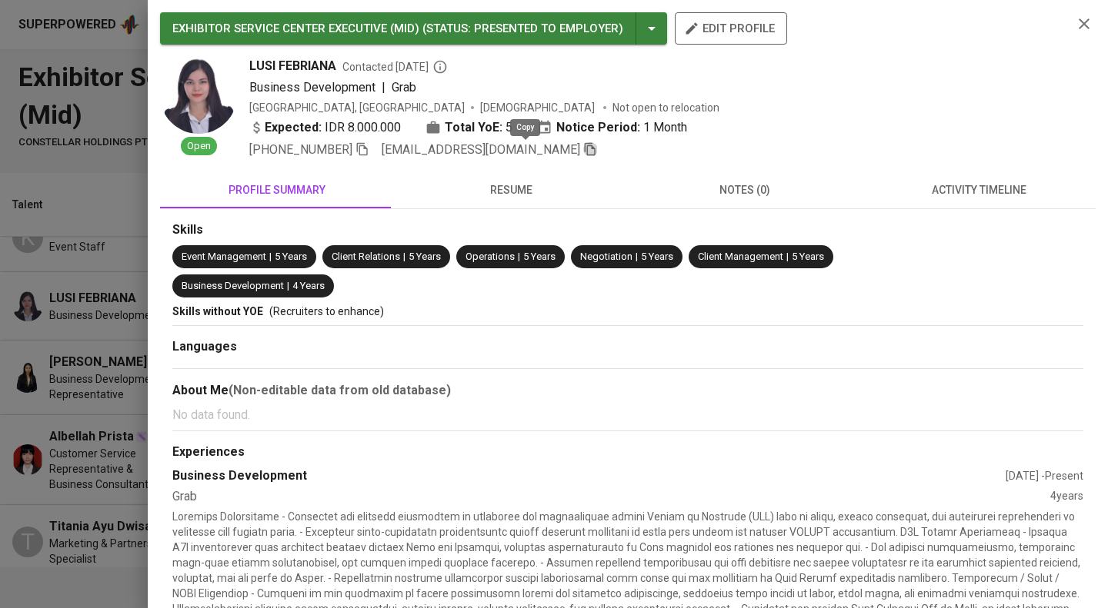
click at [583, 150] on icon "button" at bounding box center [590, 149] width 14 height 14
click at [86, 385] on div at bounding box center [554, 304] width 1108 height 608
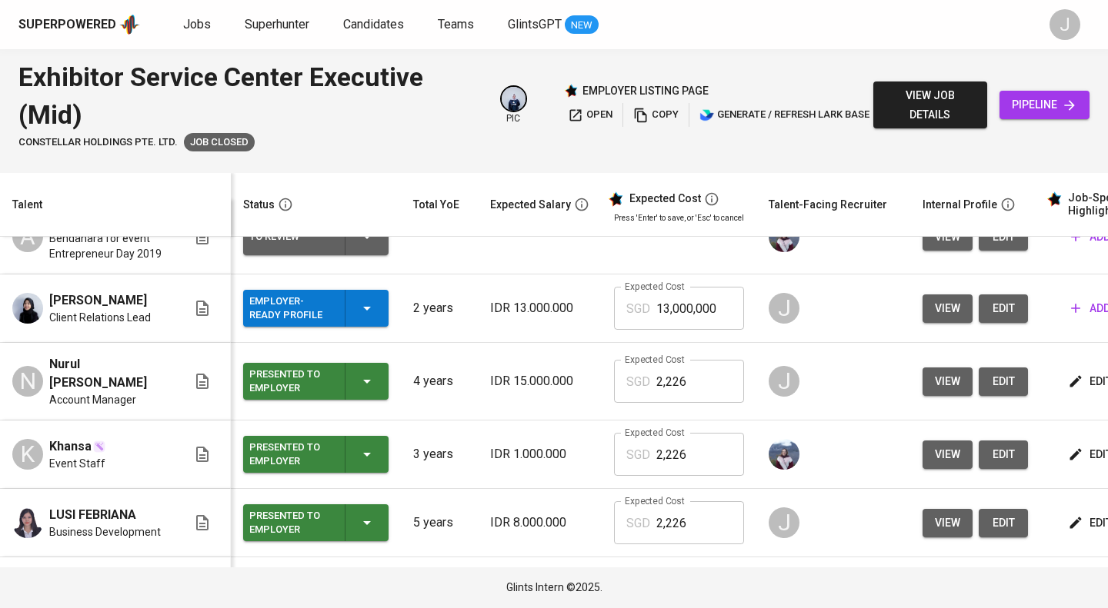
scroll to position [0, 0]
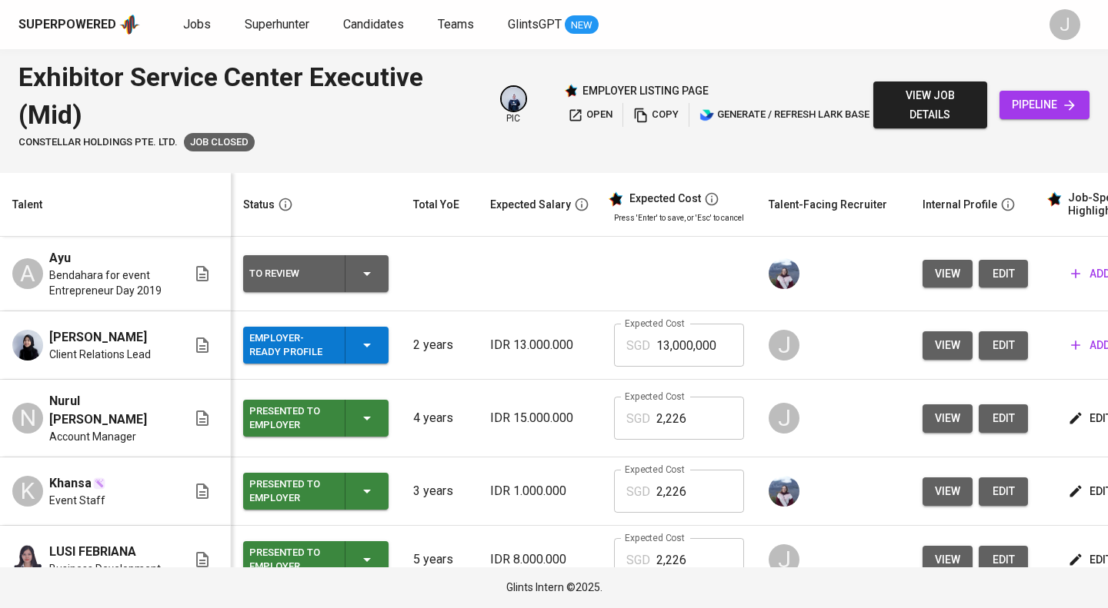
click at [935, 415] on span "view" at bounding box center [947, 418] width 25 height 19
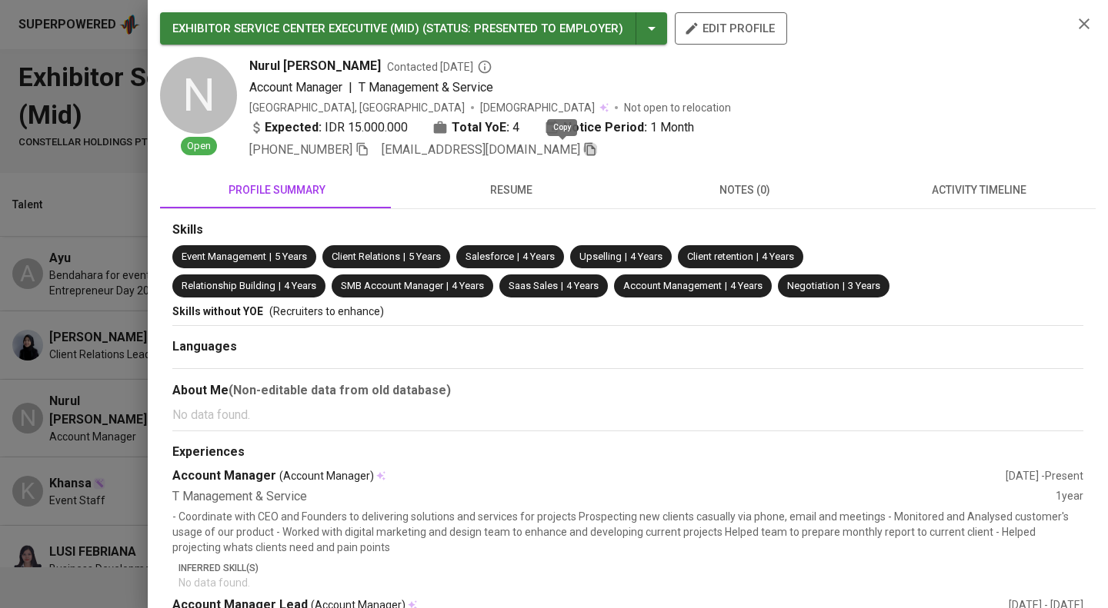
click at [583, 151] on icon "button" at bounding box center [590, 149] width 14 height 14
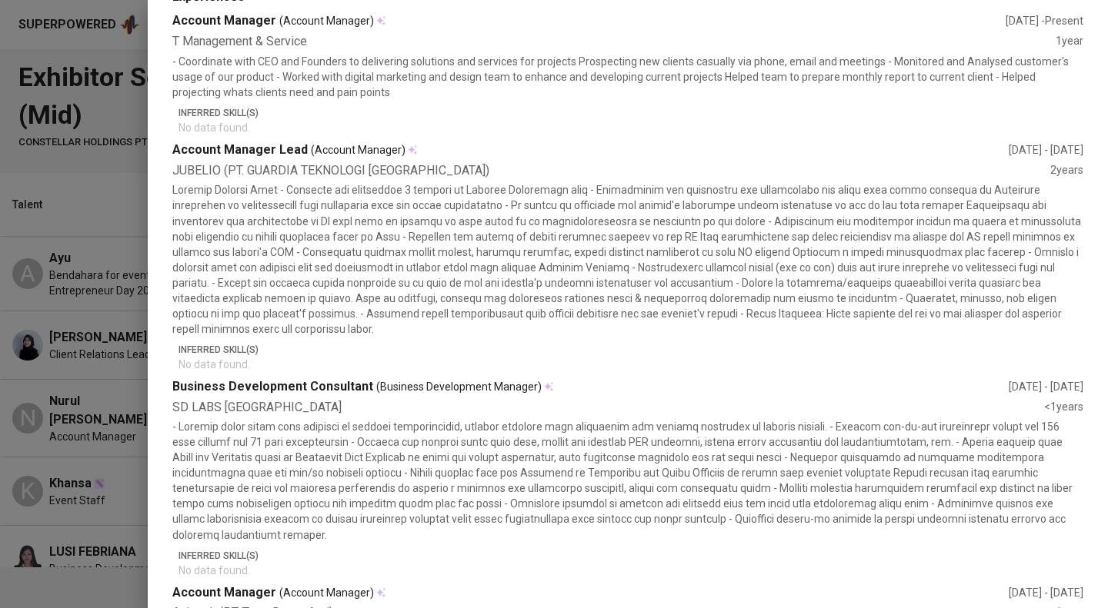
click at [0, 486] on div at bounding box center [554, 304] width 1108 height 608
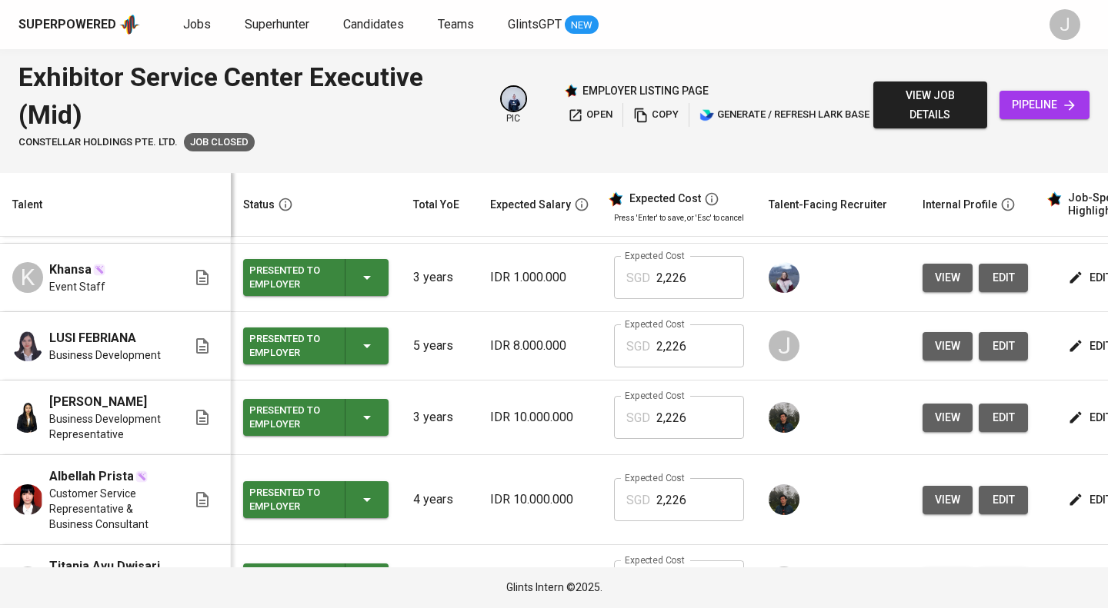
scroll to position [254, 0]
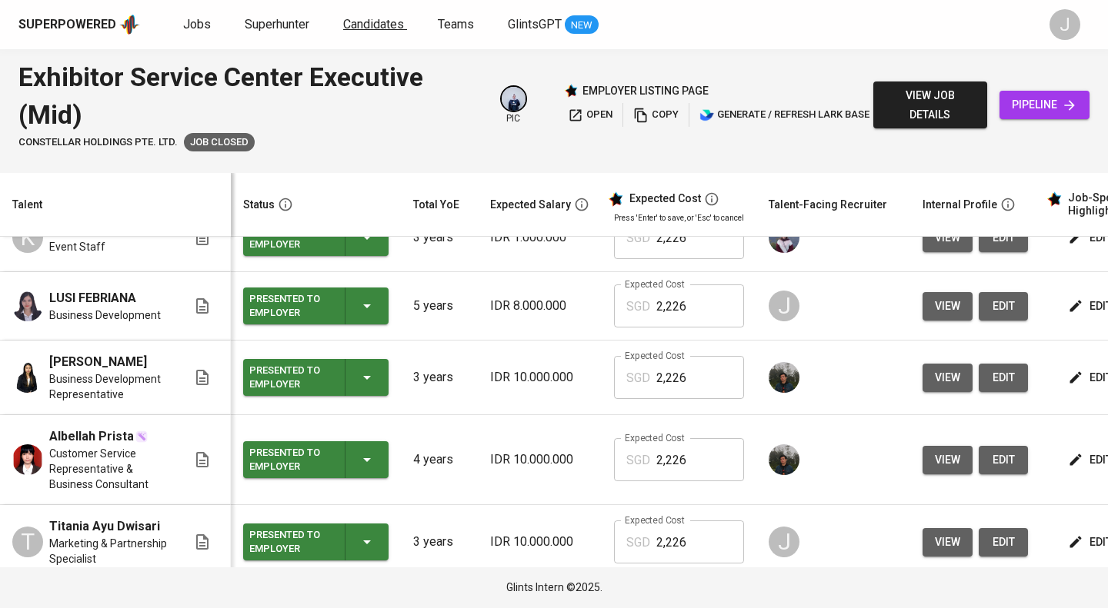
click at [367, 30] on span "Candidates" at bounding box center [373, 24] width 61 height 15
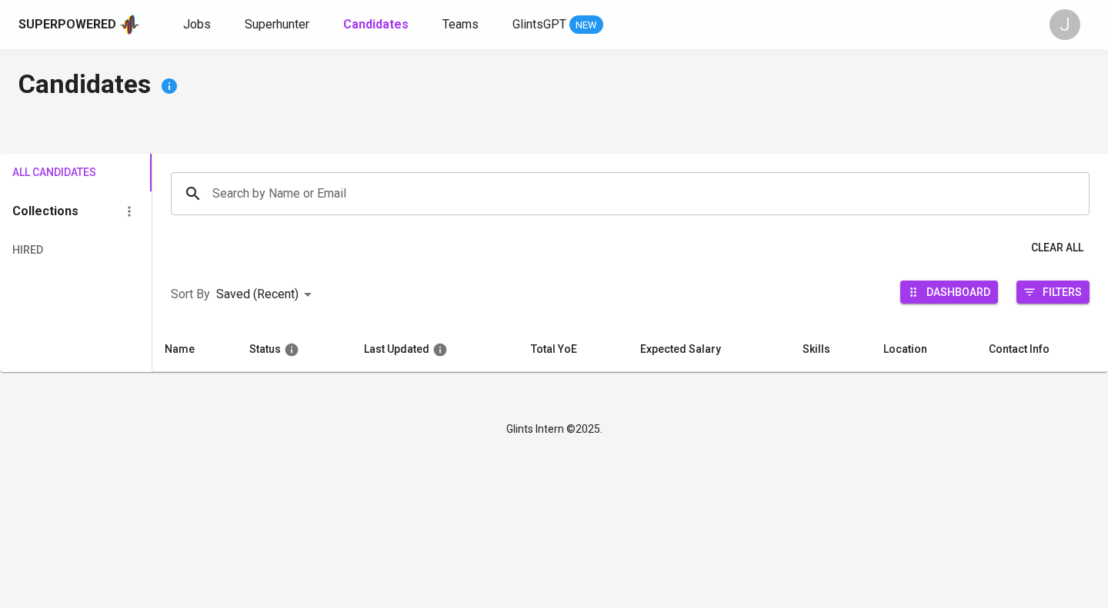
click at [318, 213] on div "Search by Name or Email" at bounding box center [630, 193] width 918 height 43
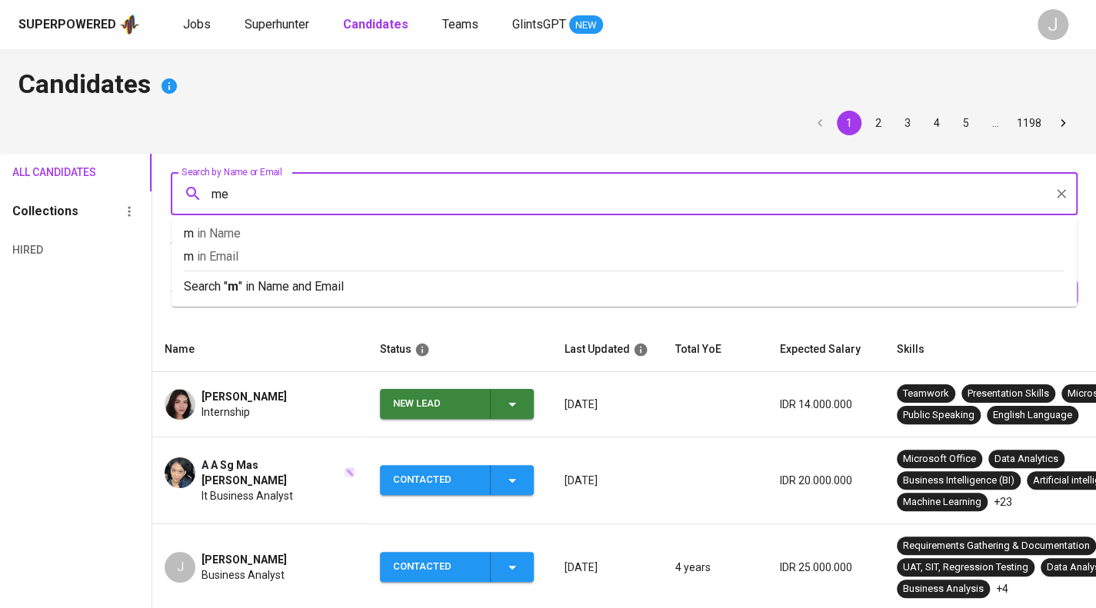
type input "mey"
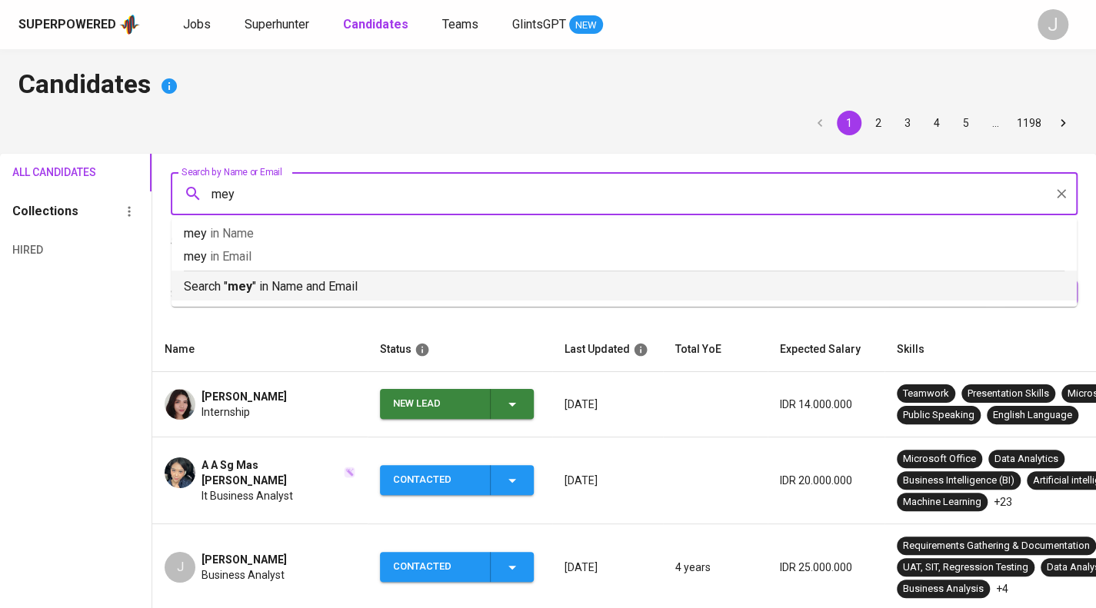
click at [348, 296] on li "Search " mey " in Name and Email" at bounding box center [624, 286] width 905 height 30
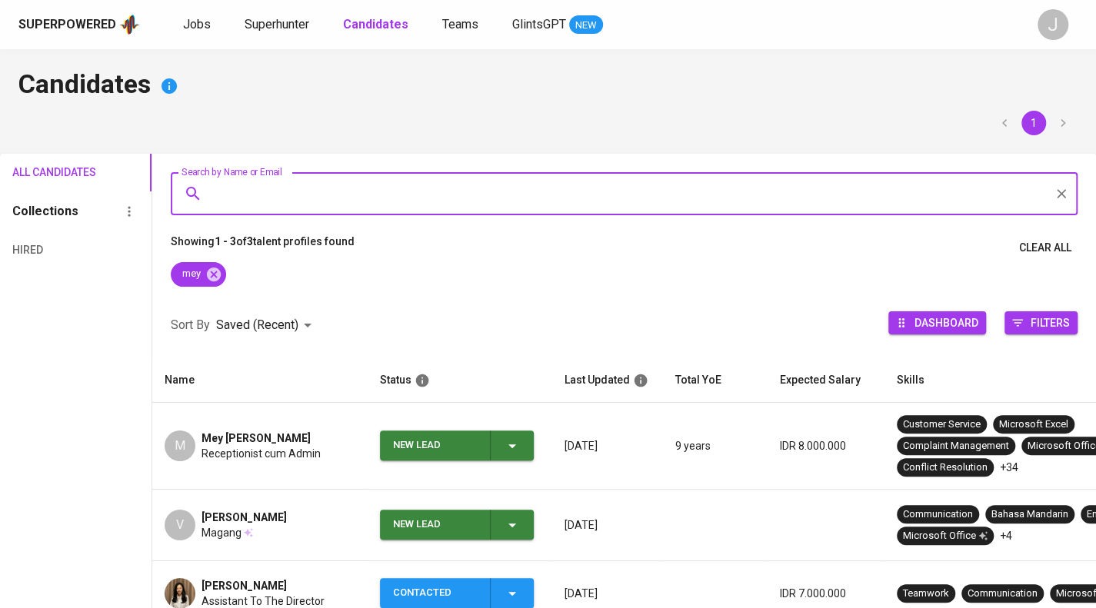
click at [239, 446] on span "Receptionist cum Admin" at bounding box center [261, 453] width 119 height 15
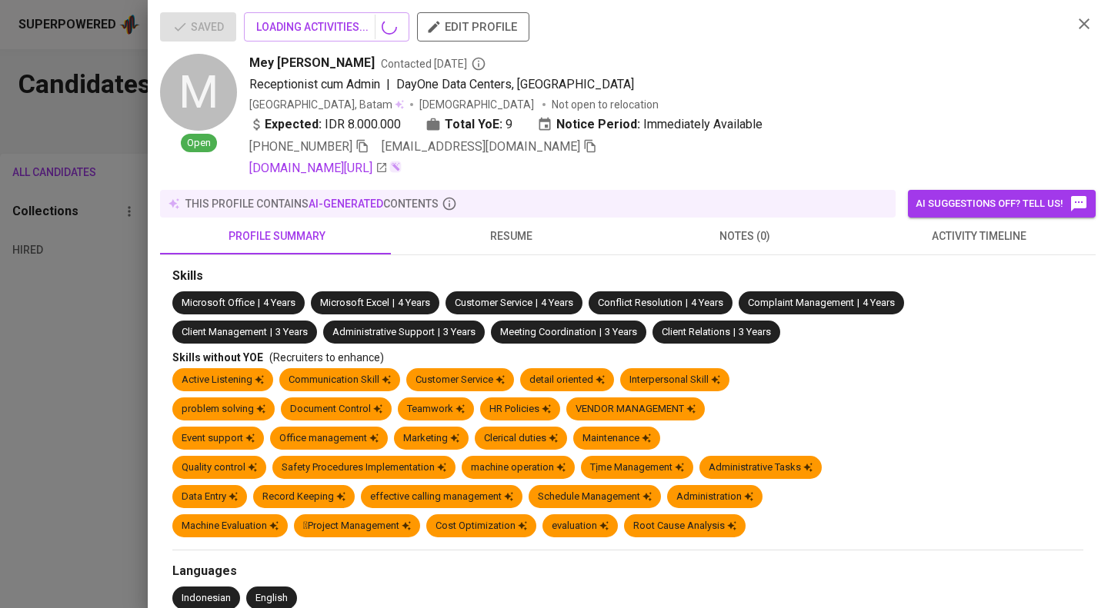
click at [586, 147] on icon "button" at bounding box center [590, 146] width 11 height 13
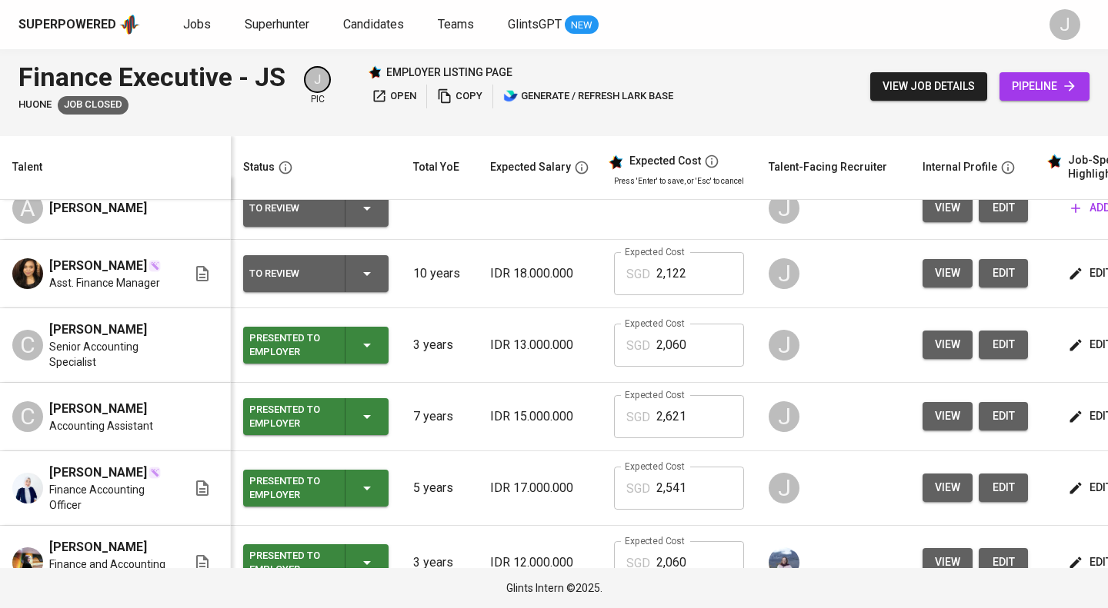
scroll to position [22, 0]
click at [945, 425] on span "view" at bounding box center [947, 417] width 25 height 19
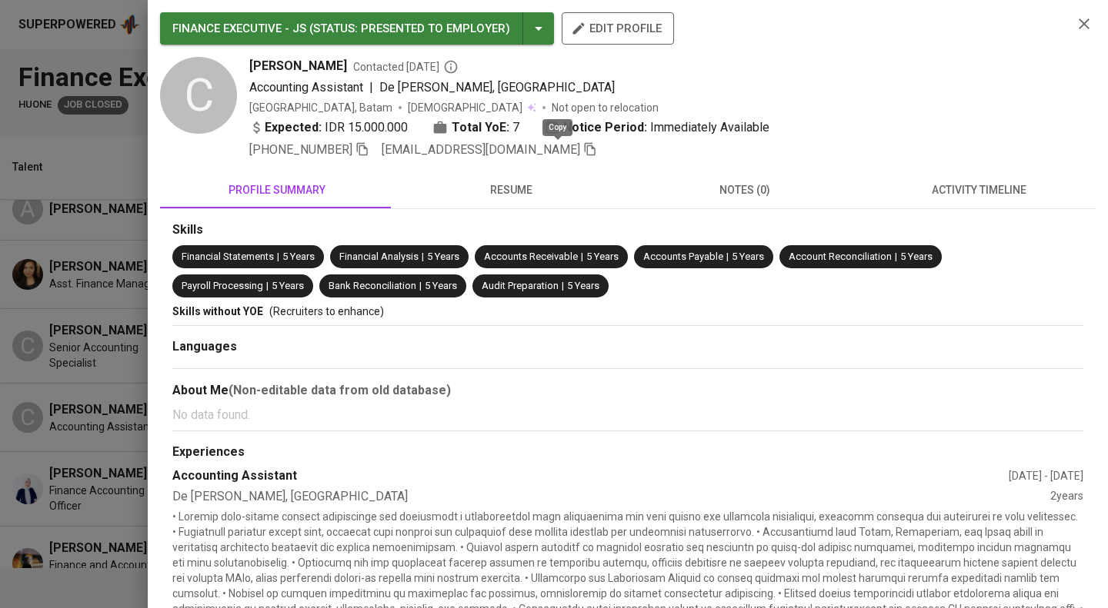
click at [585, 148] on icon "button" at bounding box center [590, 149] width 11 height 13
click at [75, 406] on div at bounding box center [554, 304] width 1108 height 608
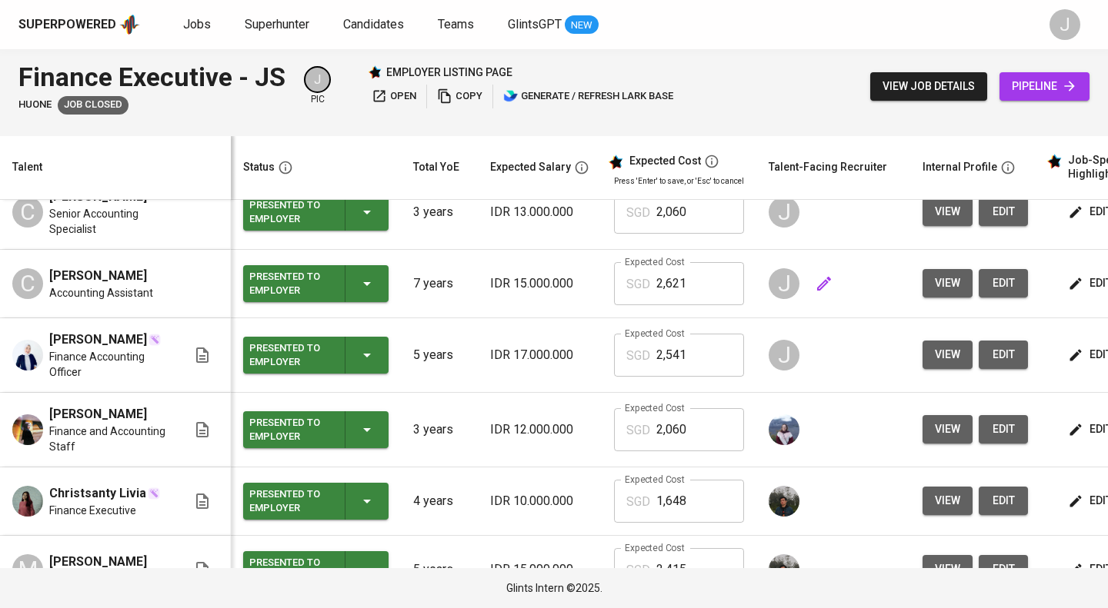
scroll to position [188, 0]
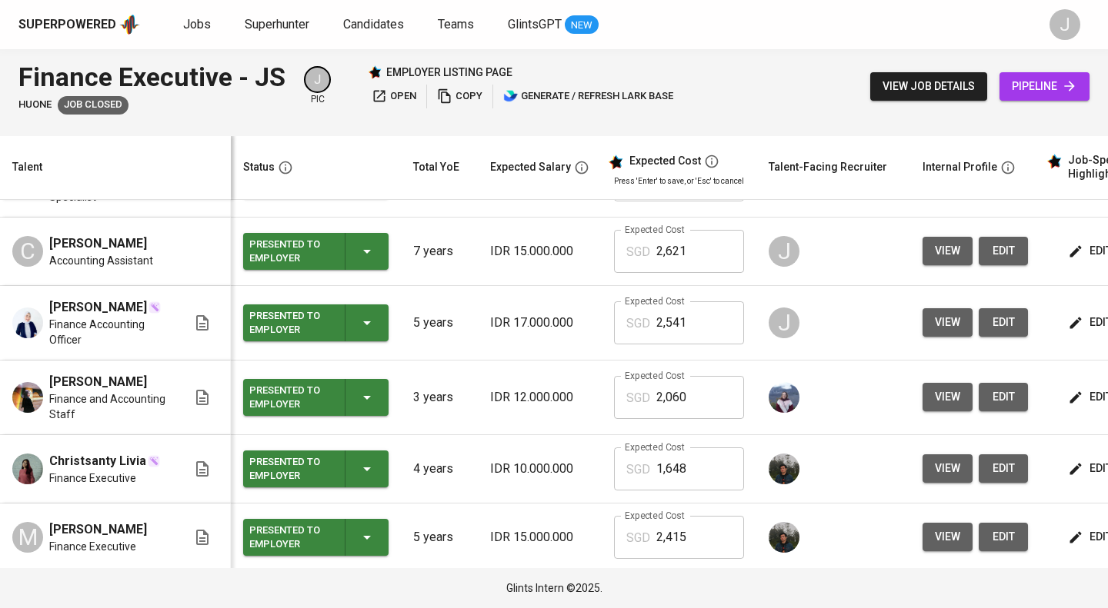
click at [944, 324] on span "view" at bounding box center [947, 322] width 25 height 19
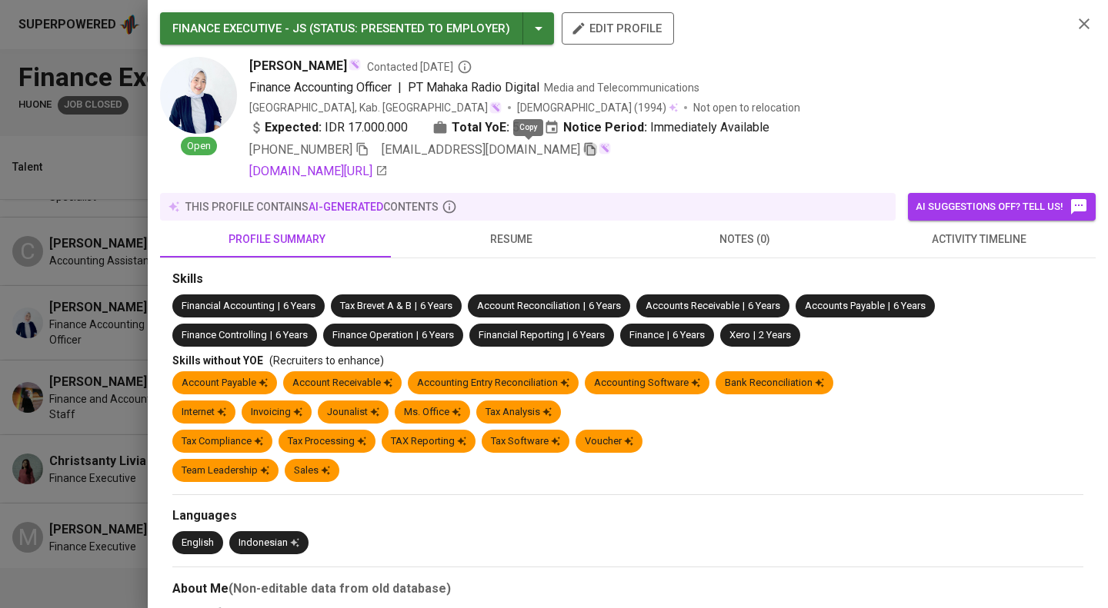
click at [583, 147] on icon "button" at bounding box center [590, 149] width 14 height 14
click at [27, 171] on div at bounding box center [554, 304] width 1108 height 608
